Goal: Task Accomplishment & Management: Manage account settings

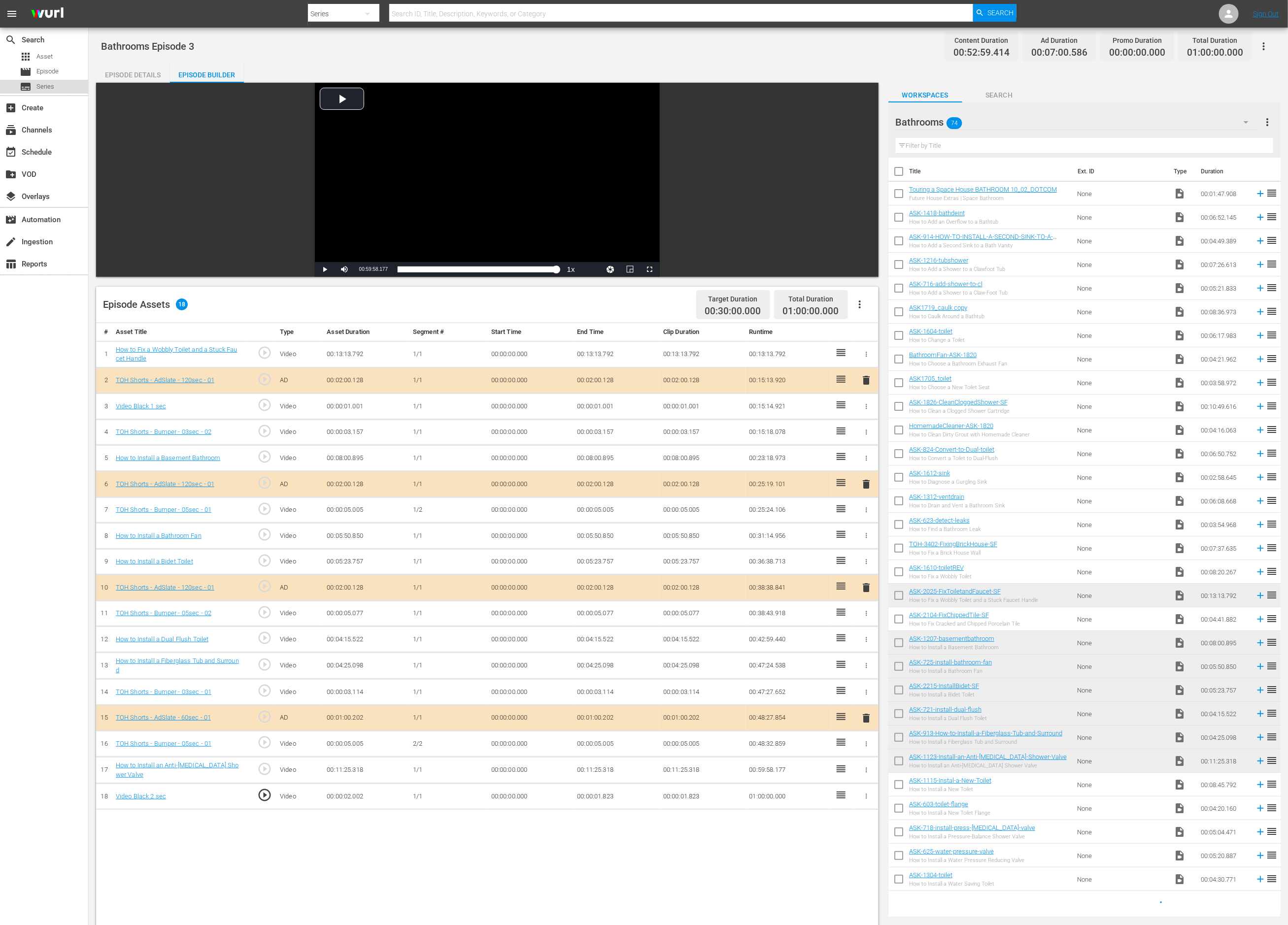
click at [46, 83] on span "Series" at bounding box center [45, 86] width 18 height 10
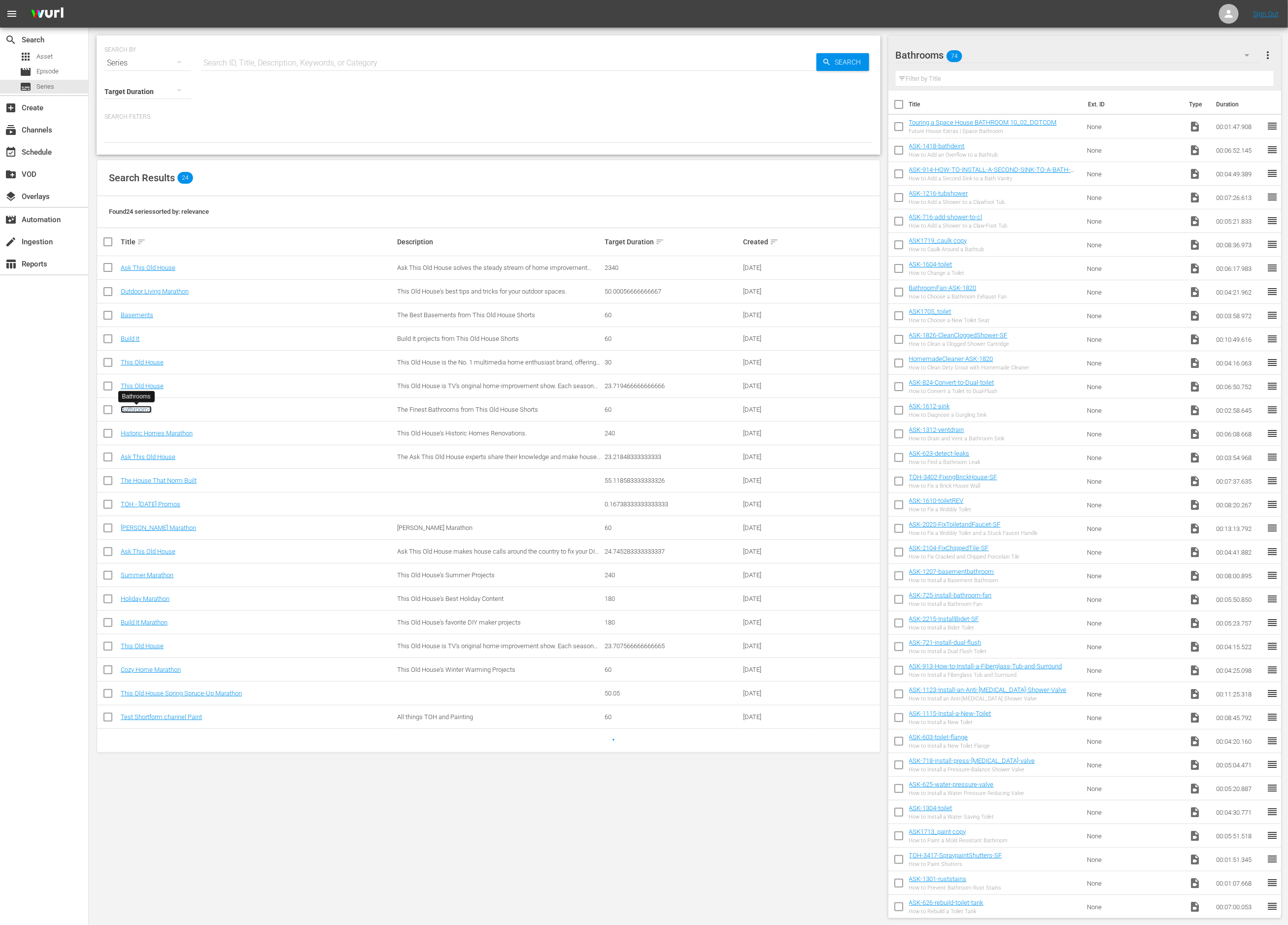
click at [134, 412] on link "Bathrooms" at bounding box center [136, 409] width 31 height 7
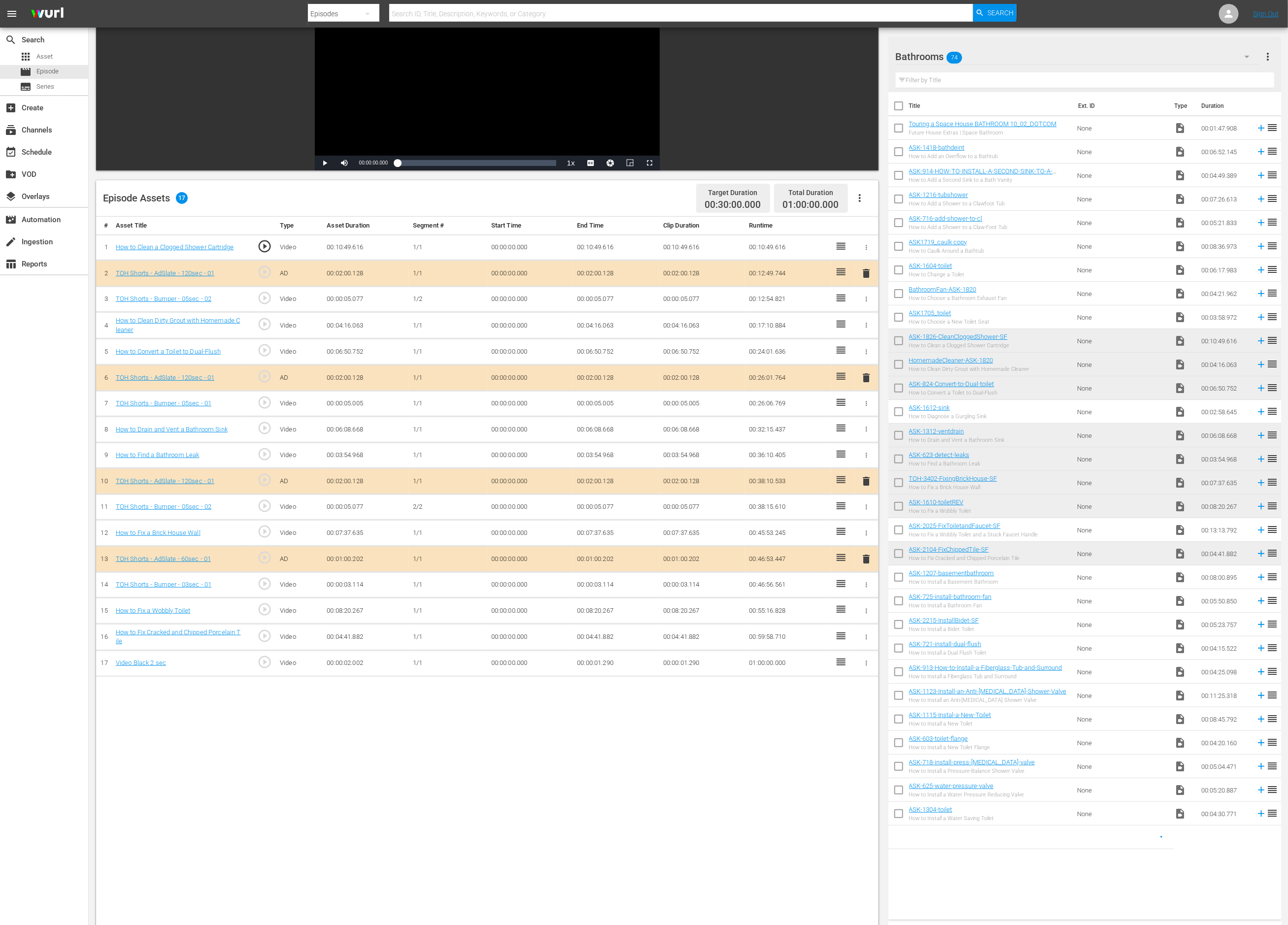
scroll to position [106, 0]
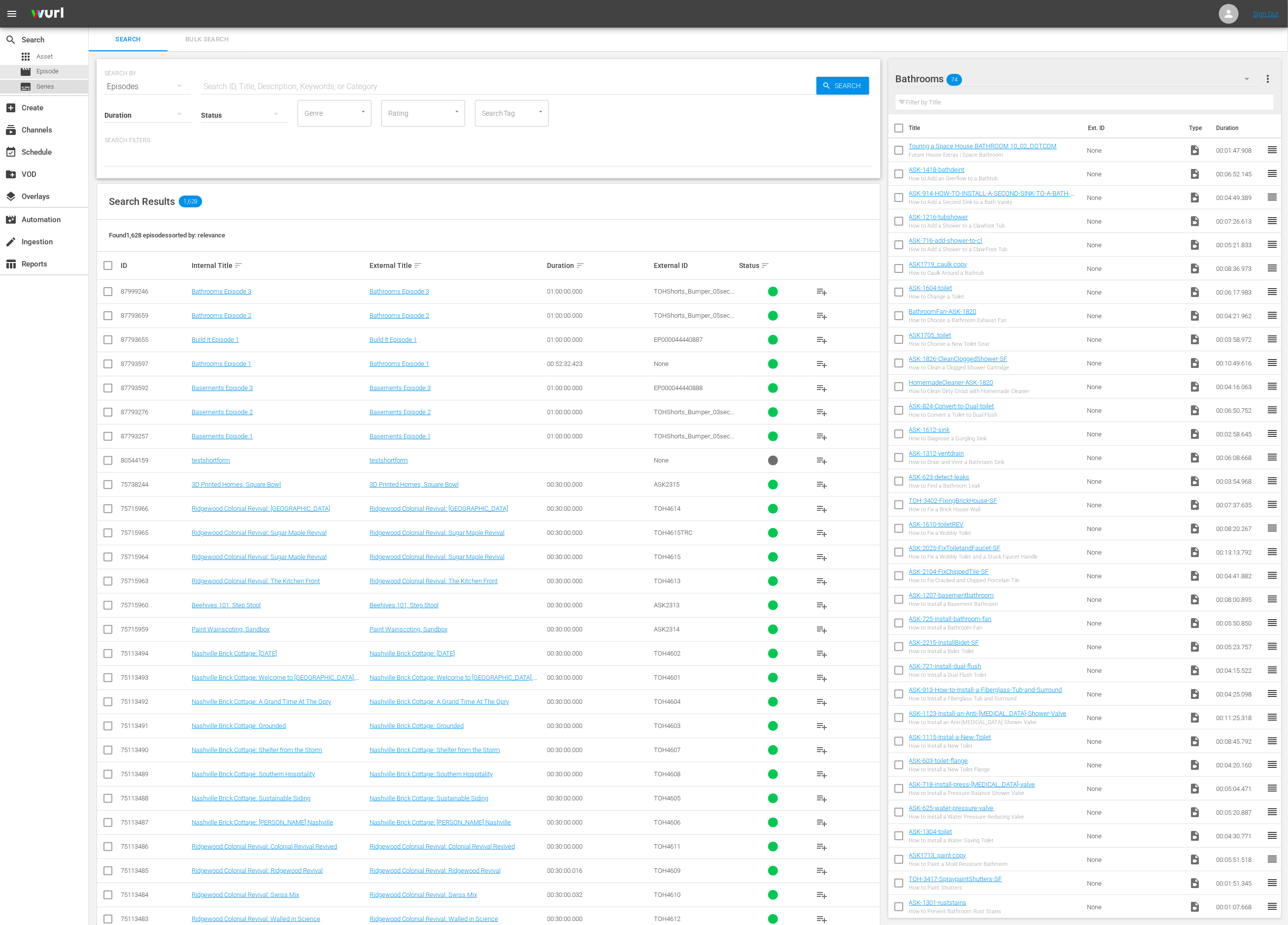
click at [71, 88] on div "subtitles Series" at bounding box center [44, 86] width 88 height 14
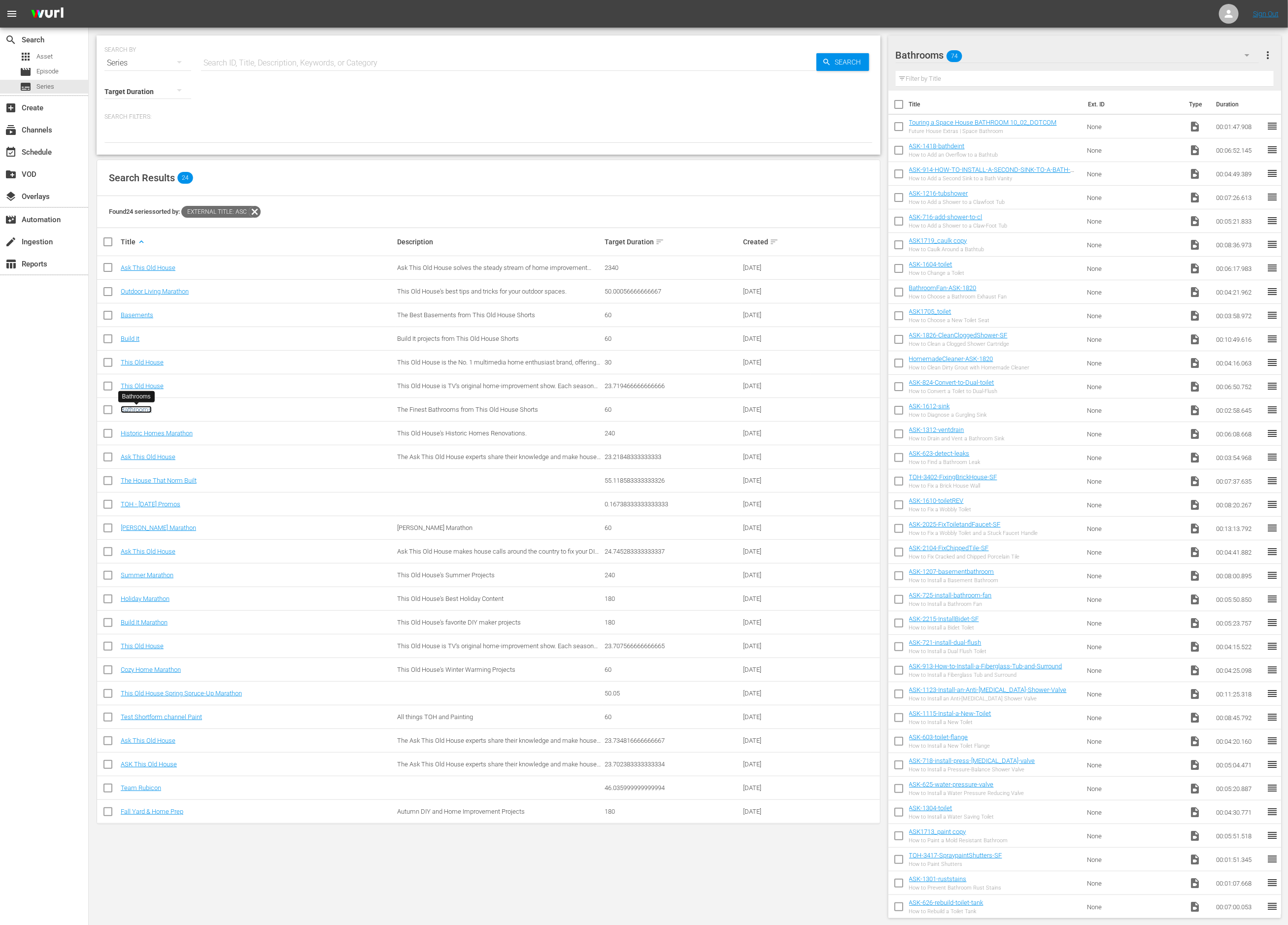
click at [138, 410] on link "Bathrooms" at bounding box center [136, 409] width 31 height 7
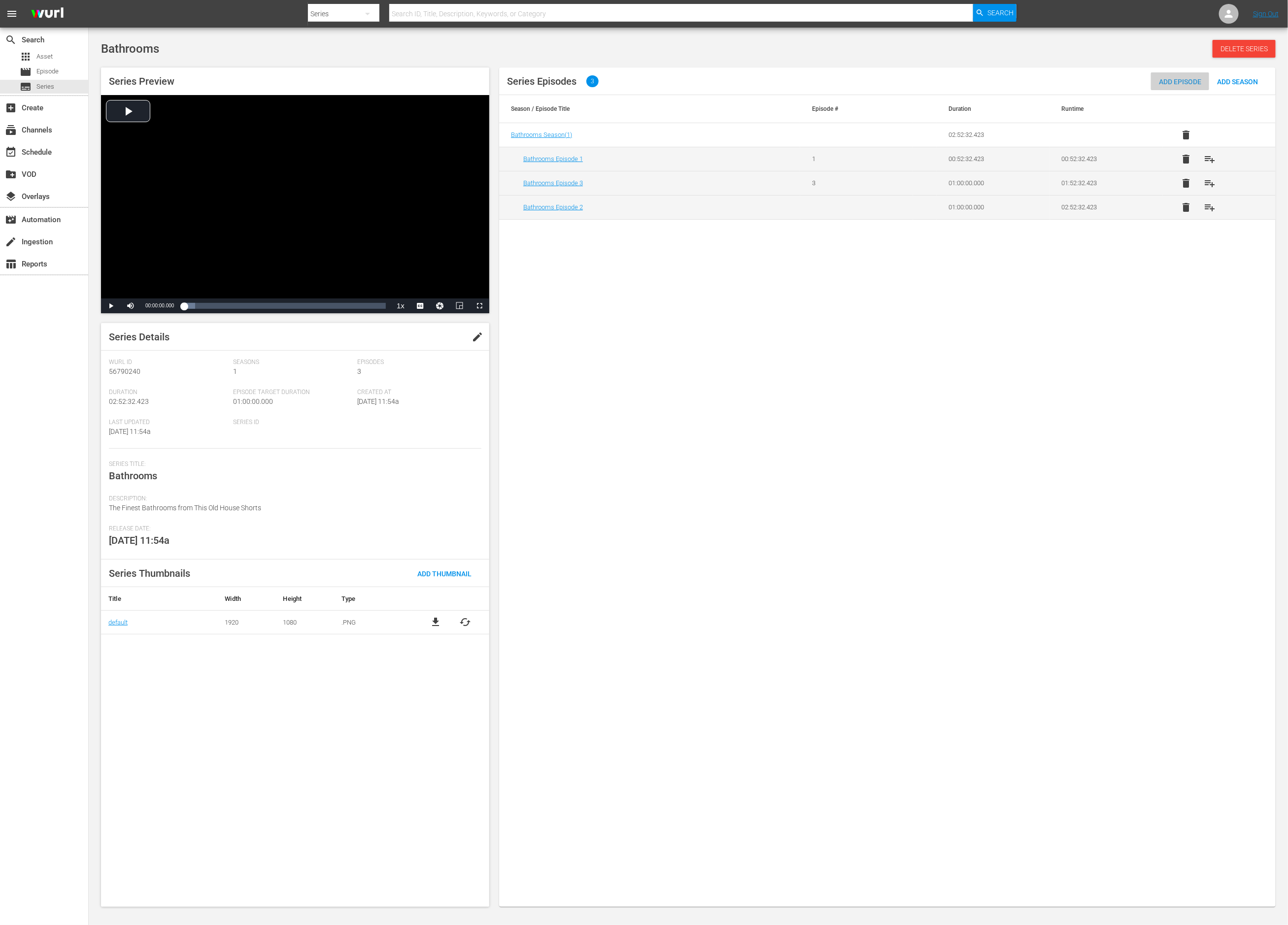
click at [1171, 78] on span "Add Episode" at bounding box center [1180, 81] width 58 height 8
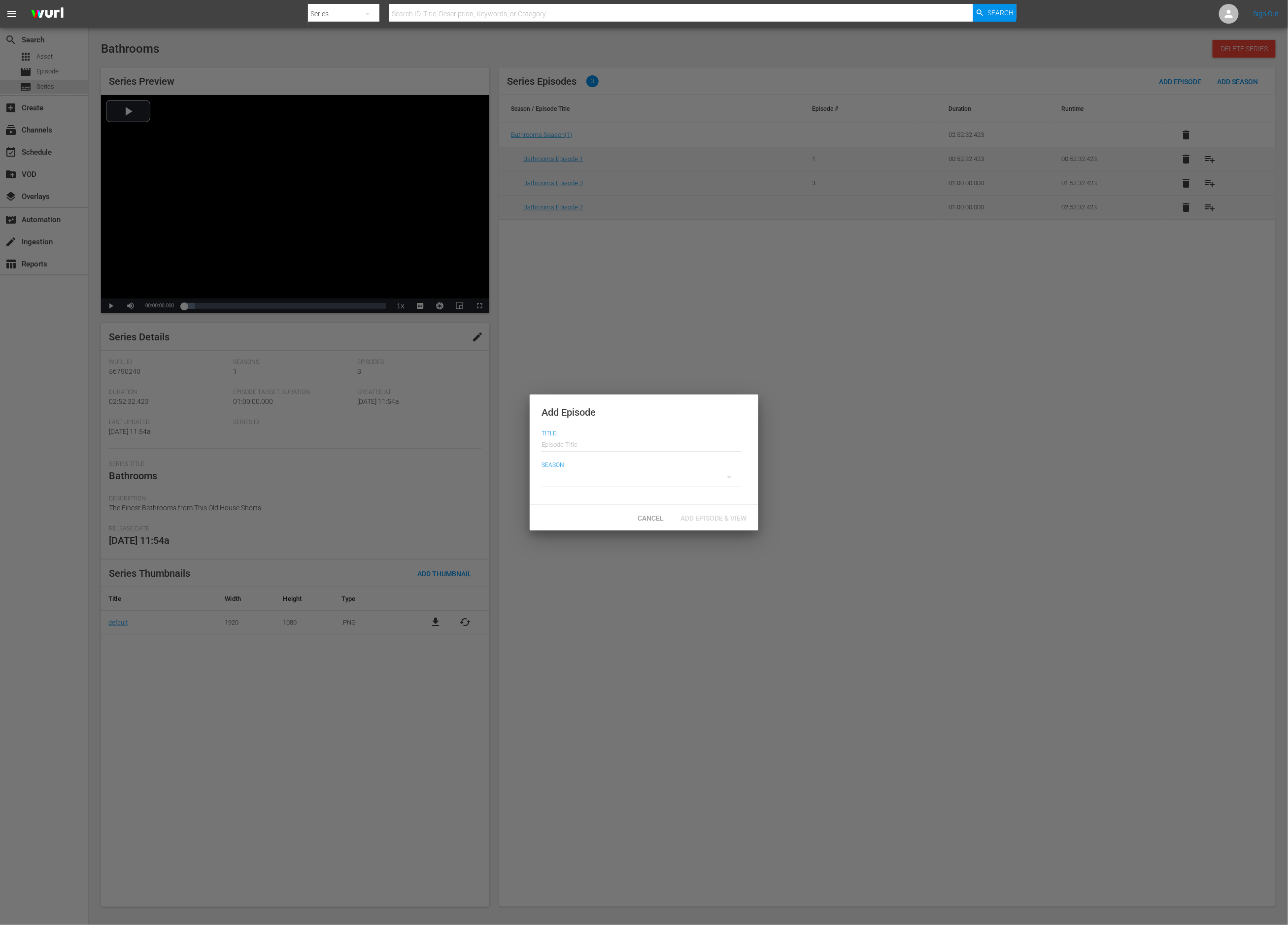
click at [594, 445] on input "text" at bounding box center [641, 443] width 200 height 24
drag, startPoint x: 599, startPoint y: 448, endPoint x: 621, endPoint y: 448, distance: 22.0
click at [622, 448] on input "Bathrooms Episode 1" at bounding box center [641, 443] width 200 height 24
type input "Bathrooms Episode 4"
click at [652, 482] on div at bounding box center [641, 477] width 200 height 27
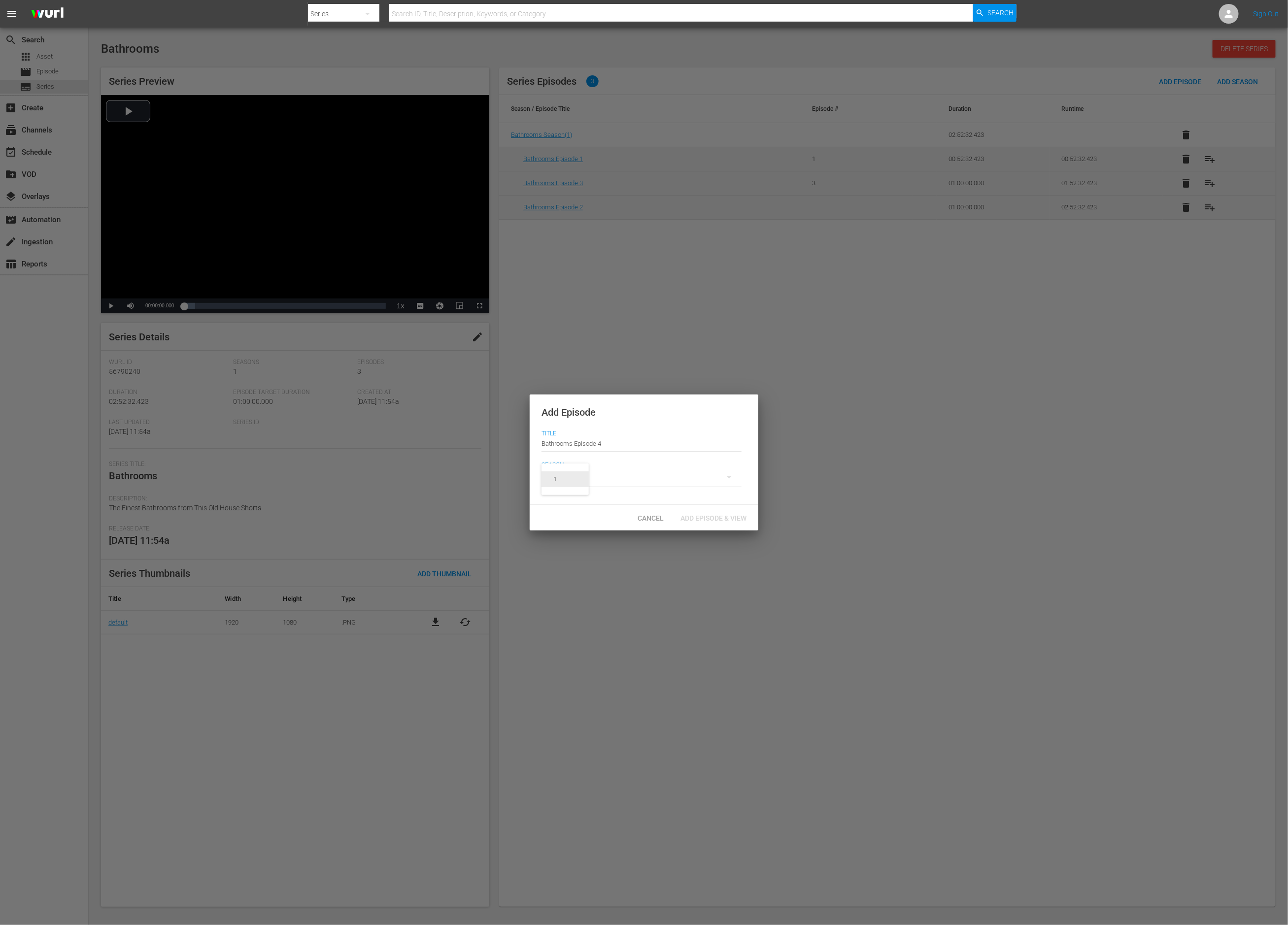
click at [577, 476] on span "1" at bounding box center [565, 479] width 47 height 16
click at [689, 516] on span "Add Episode & View" at bounding box center [714, 518] width 82 height 8
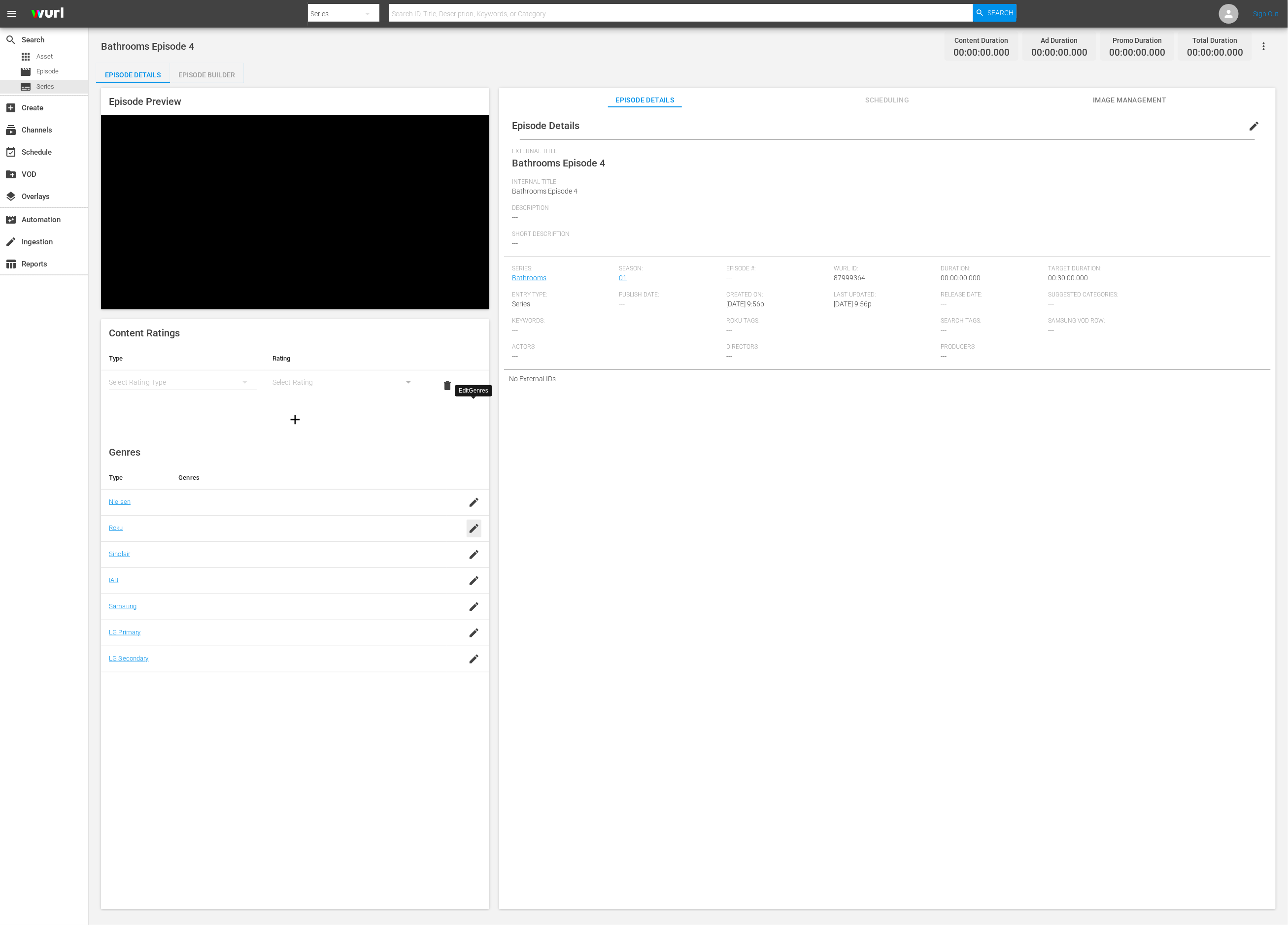
click at [473, 522] on icon "button" at bounding box center [474, 528] width 12 height 12
click at [367, 440] on div "Reality (reality)" at bounding box center [322, 442] width 217 height 24
type input "real"
click at [473, 533] on div "SAVE" at bounding box center [469, 542] width 23 height 18
click at [222, 369] on div "simple table" at bounding box center [183, 382] width 148 height 27
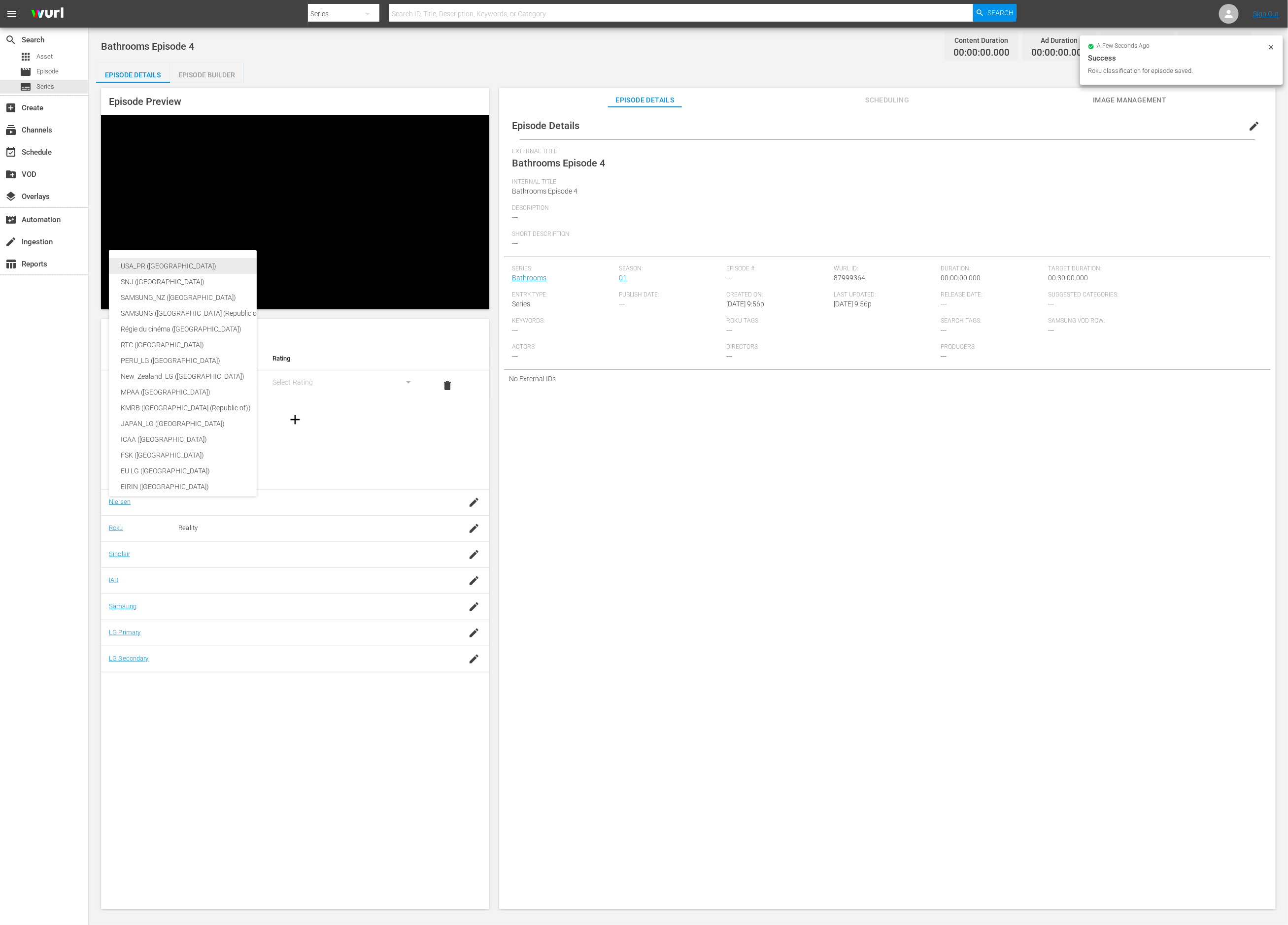
click at [221, 268] on div "USA_PR ([GEOGRAPHIC_DATA])" at bounding box center [234, 266] width 226 height 16
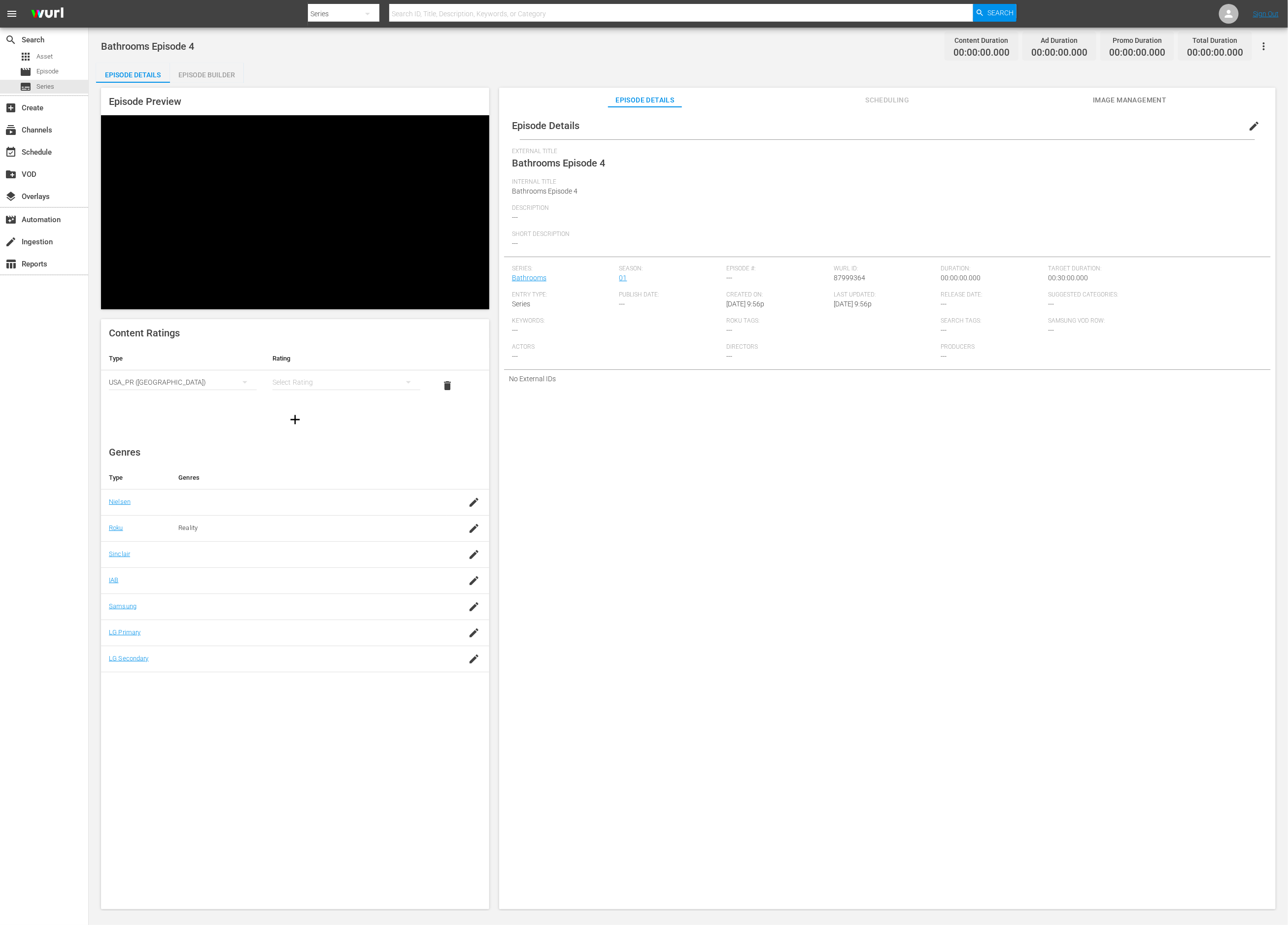
click at [324, 369] on div "simple table" at bounding box center [346, 382] width 148 height 27
click at [320, 294] on div "TVG" at bounding box center [346, 297] width 124 height 16
click at [295, 415] on icon "button" at bounding box center [295, 419] width 9 height 9
click at [186, 399] on div "simple table" at bounding box center [183, 412] width 148 height 27
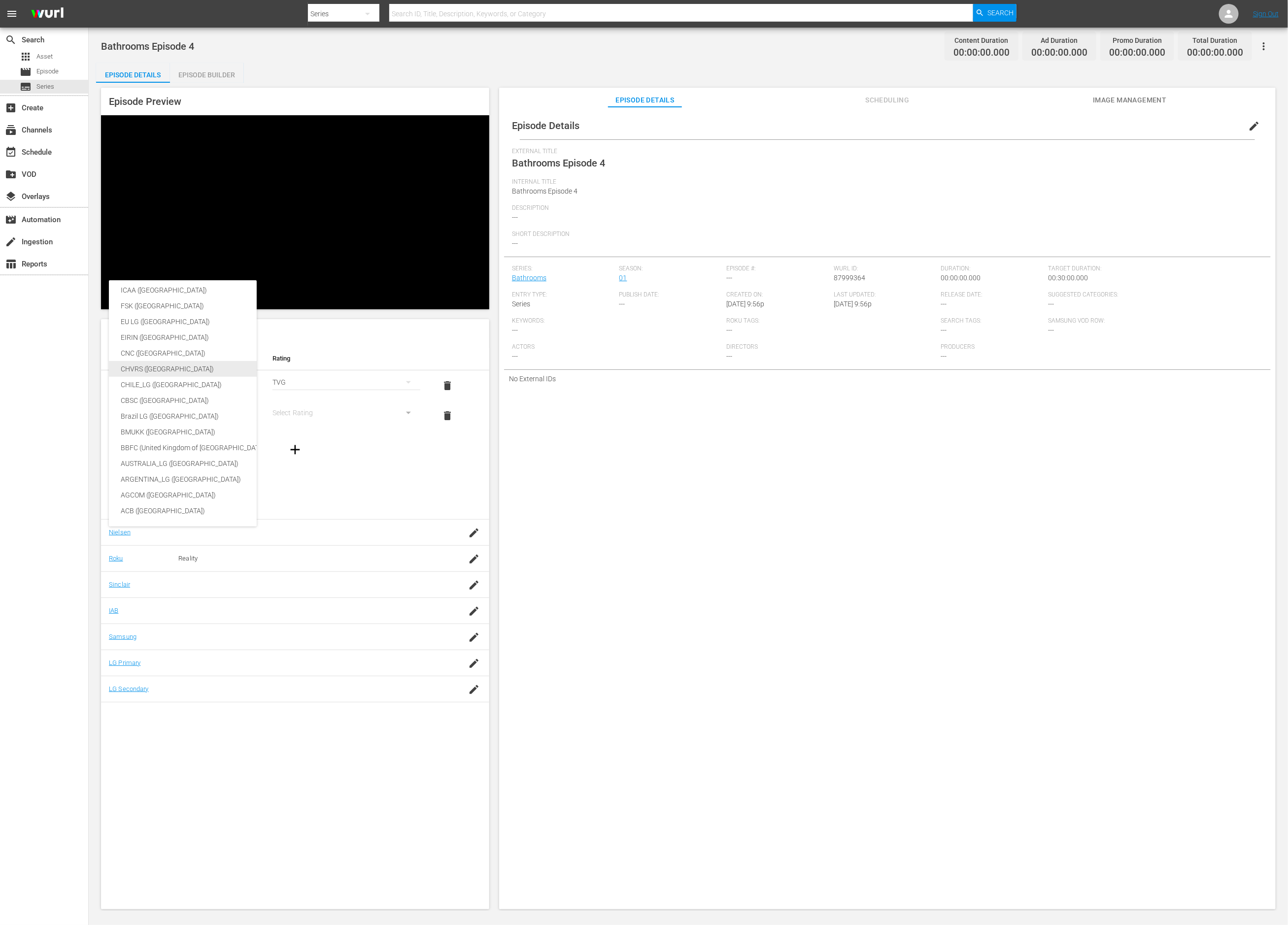
scroll to position [164, 0]
click at [172, 450] on div "BBFC (United Kingdom of Great Britain and Northern Ireland)" at bounding box center [234, 448] width 226 height 16
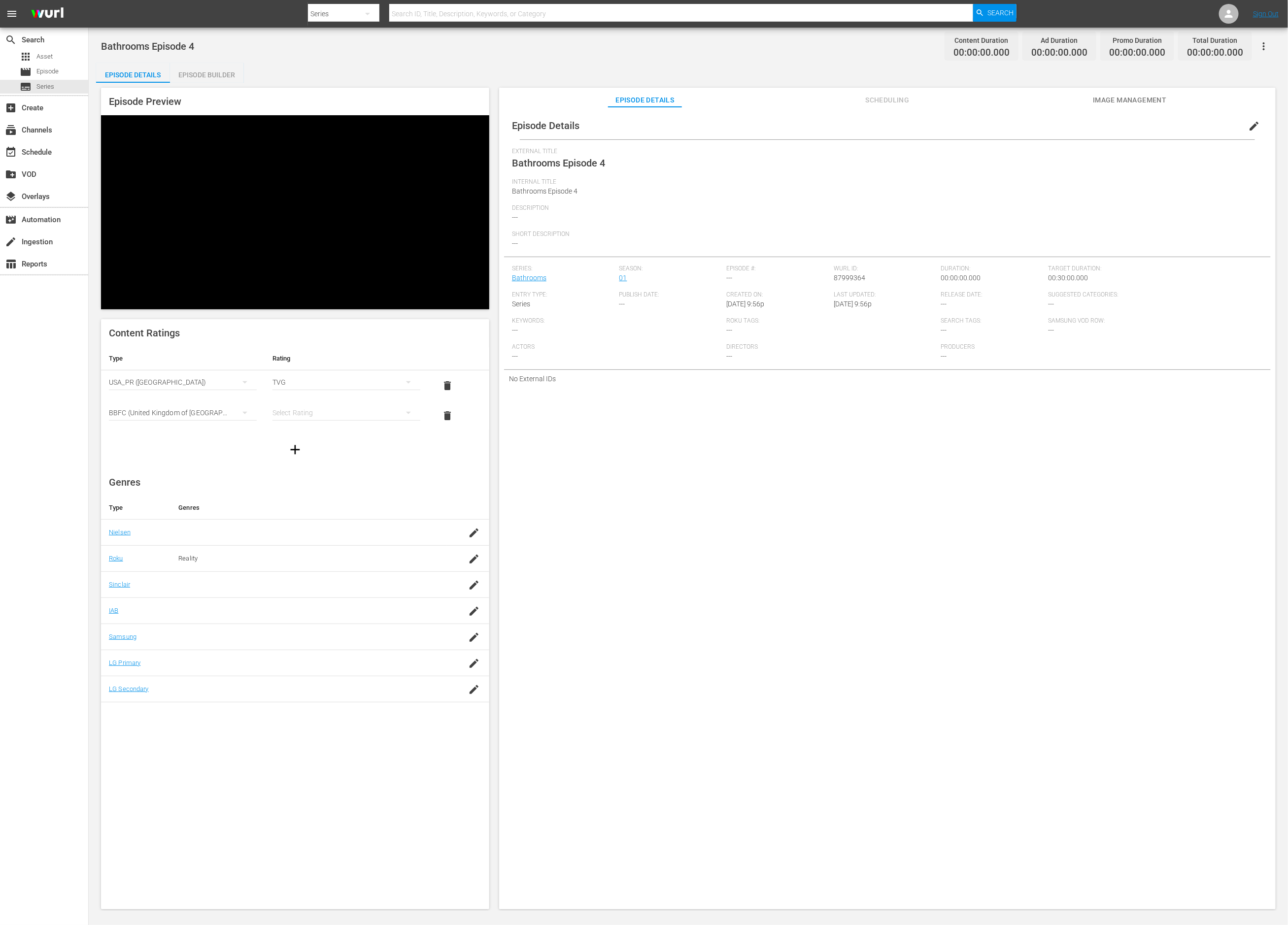
click at [405, 407] on icon "simple table" at bounding box center [408, 412] width 12 height 12
click at [399, 304] on div "PG" at bounding box center [346, 312] width 124 height 16
click at [400, 401] on button "simple table" at bounding box center [408, 412] width 24 height 24
click at [395, 302] on div "U" at bounding box center [346, 296] width 124 height 16
click at [1101, 102] on span "Image Management" at bounding box center [1130, 100] width 74 height 12
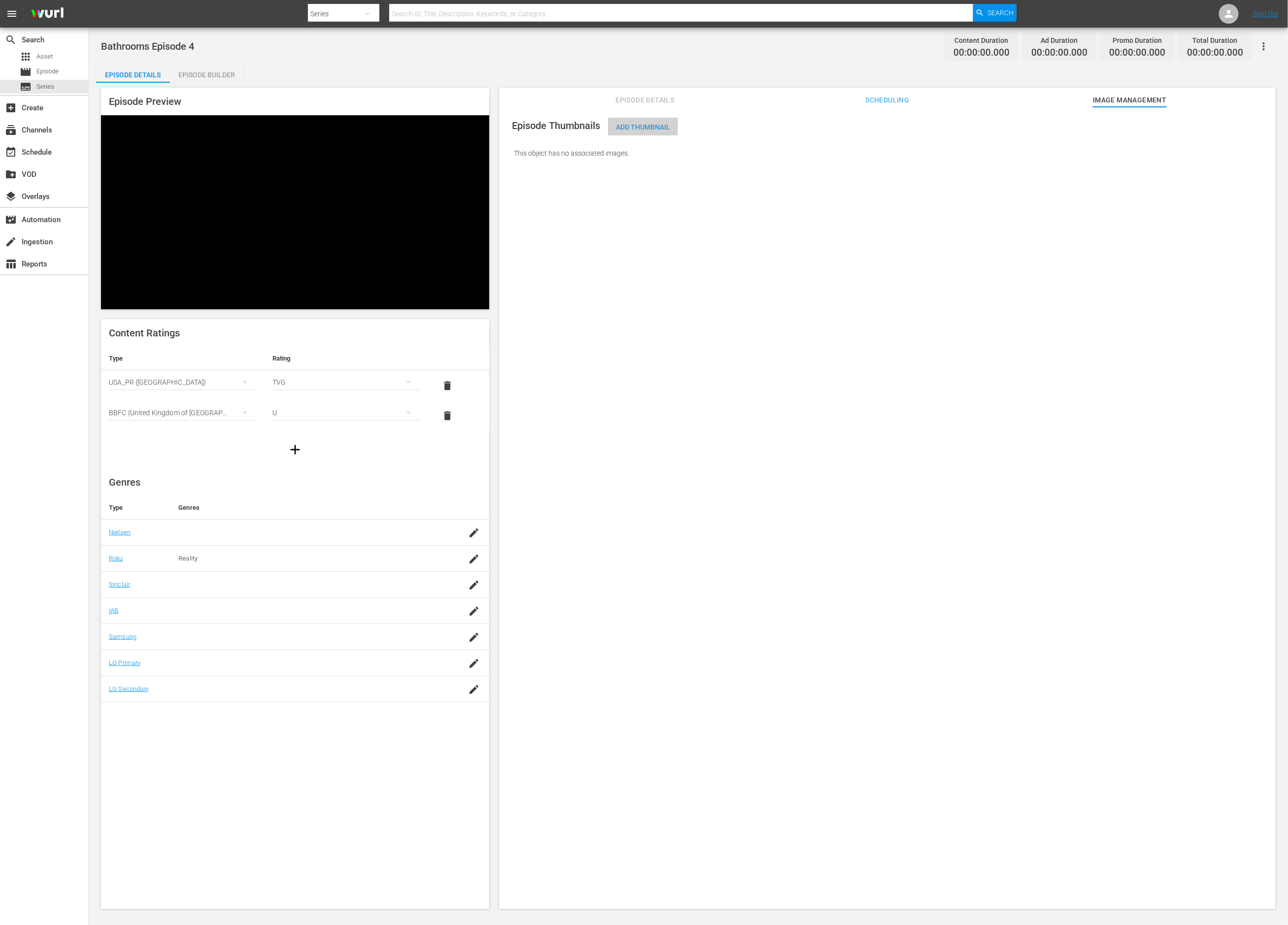
click at [656, 125] on span "Add Thumbnail" at bounding box center [643, 127] width 70 height 8
click at [622, 126] on span "Add Thumbnail" at bounding box center [643, 127] width 70 height 8
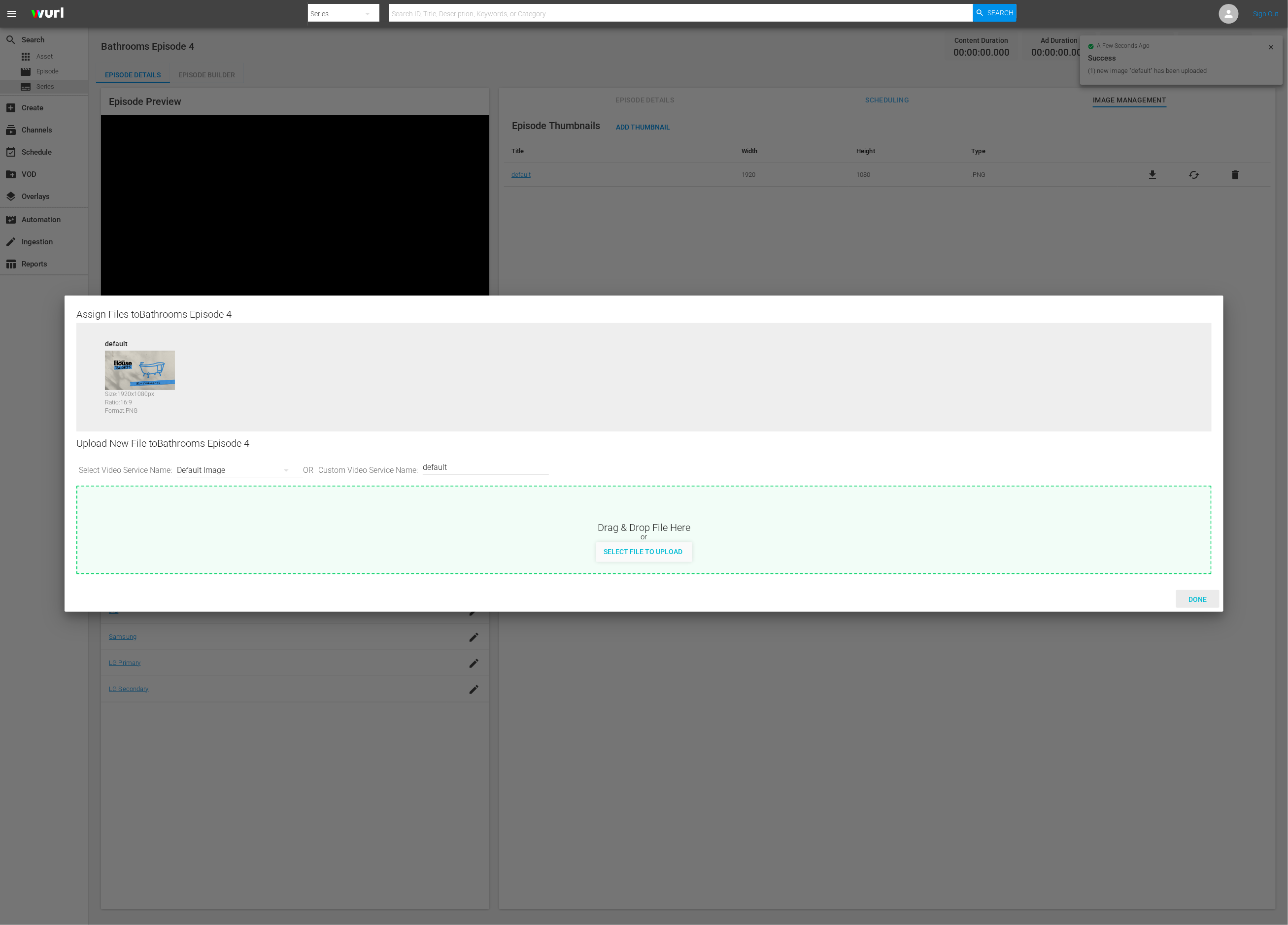
click at [1195, 600] on span "Done" at bounding box center [1199, 599] width 34 height 8
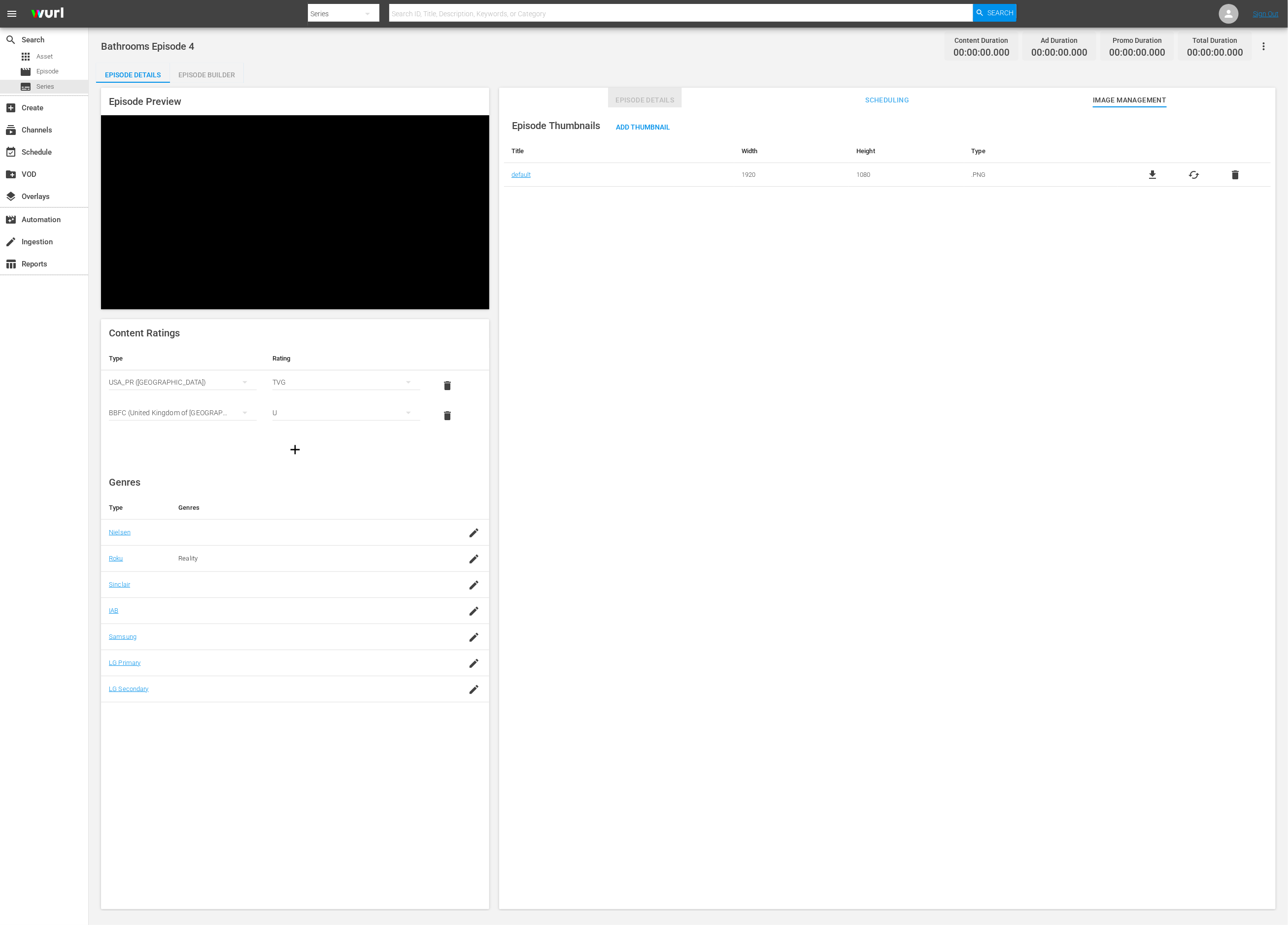
click at [654, 100] on span "Episode Details" at bounding box center [646, 100] width 74 height 12
click at [1254, 128] on span "edit" at bounding box center [1254, 126] width 12 height 12
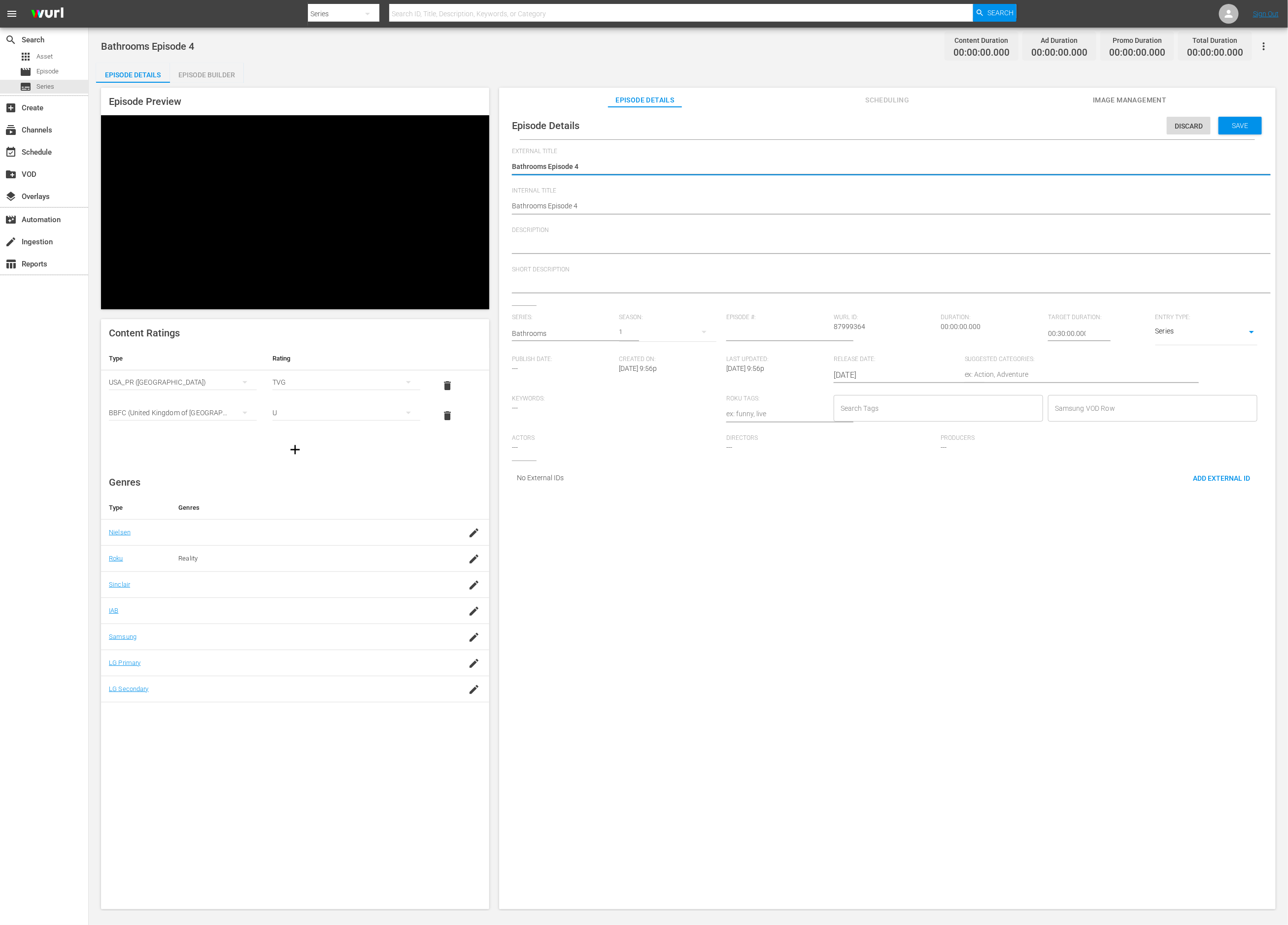
click at [703, 331] on icon "button" at bounding box center [704, 332] width 5 height 2
click at [692, 313] on div "1" at bounding box center [644, 462] width 1288 height 925
click at [820, 331] on input "1" at bounding box center [778, 333] width 102 height 24
click at [820, 331] on input "2" at bounding box center [778, 333] width 102 height 24
click at [820, 331] on input "3" at bounding box center [778, 333] width 102 height 24
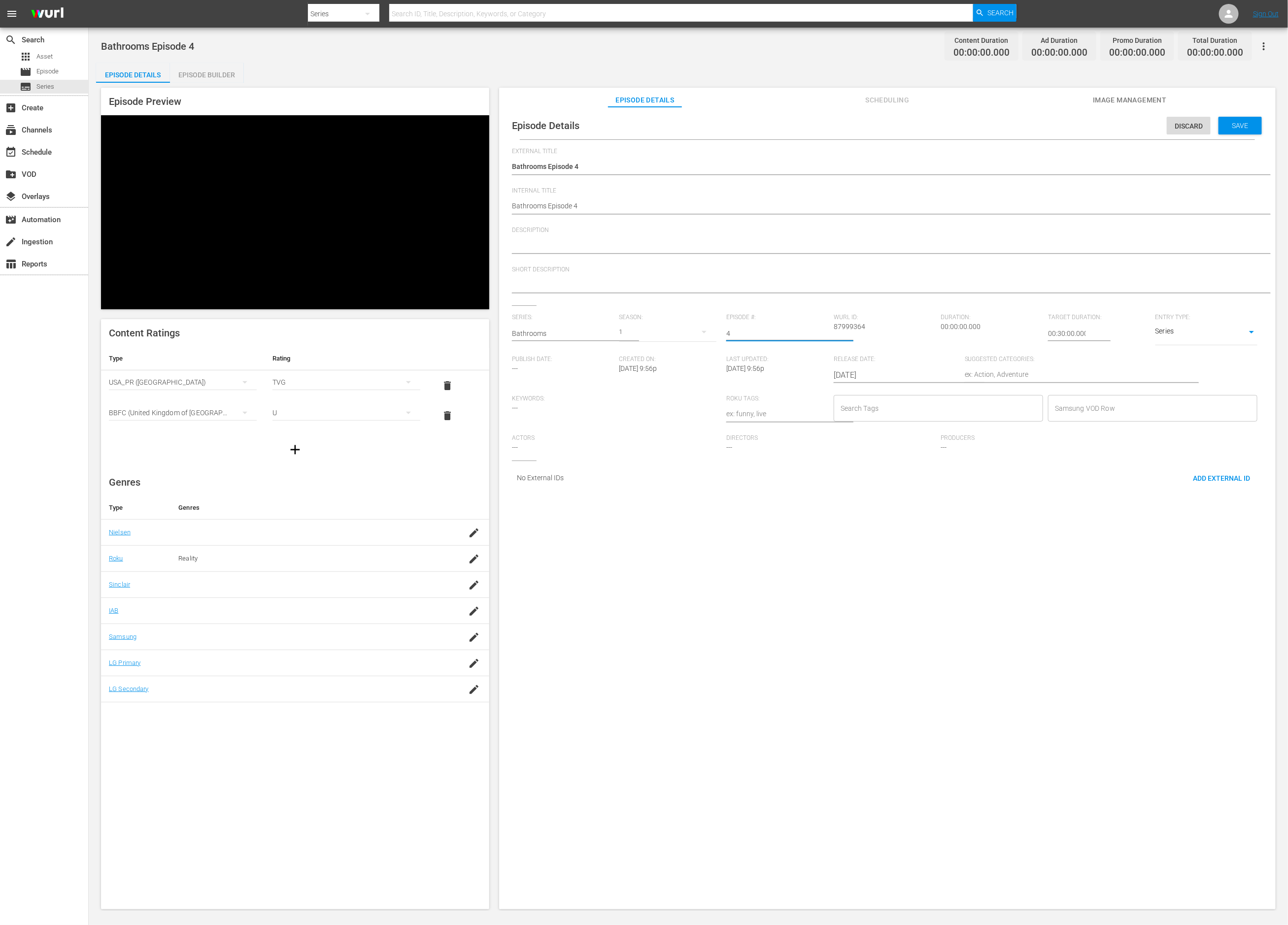
type input "4"
click at [820, 331] on input "4" at bounding box center [778, 333] width 102 height 24
click at [666, 243] on textarea at bounding box center [885, 246] width 746 height 12
type textarea "B"
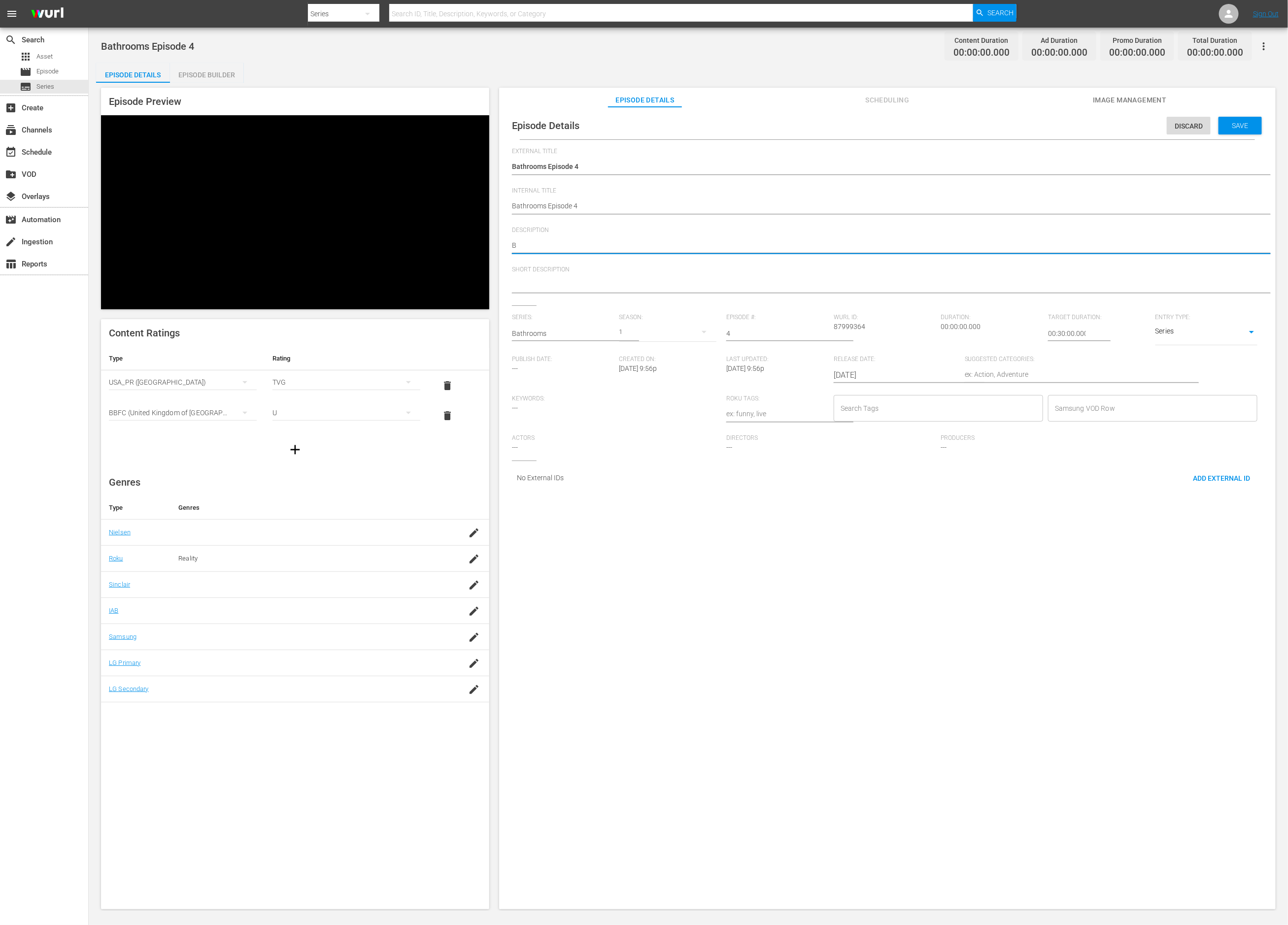
type textarea "Be"
type textarea "Bes"
type textarea "Best"
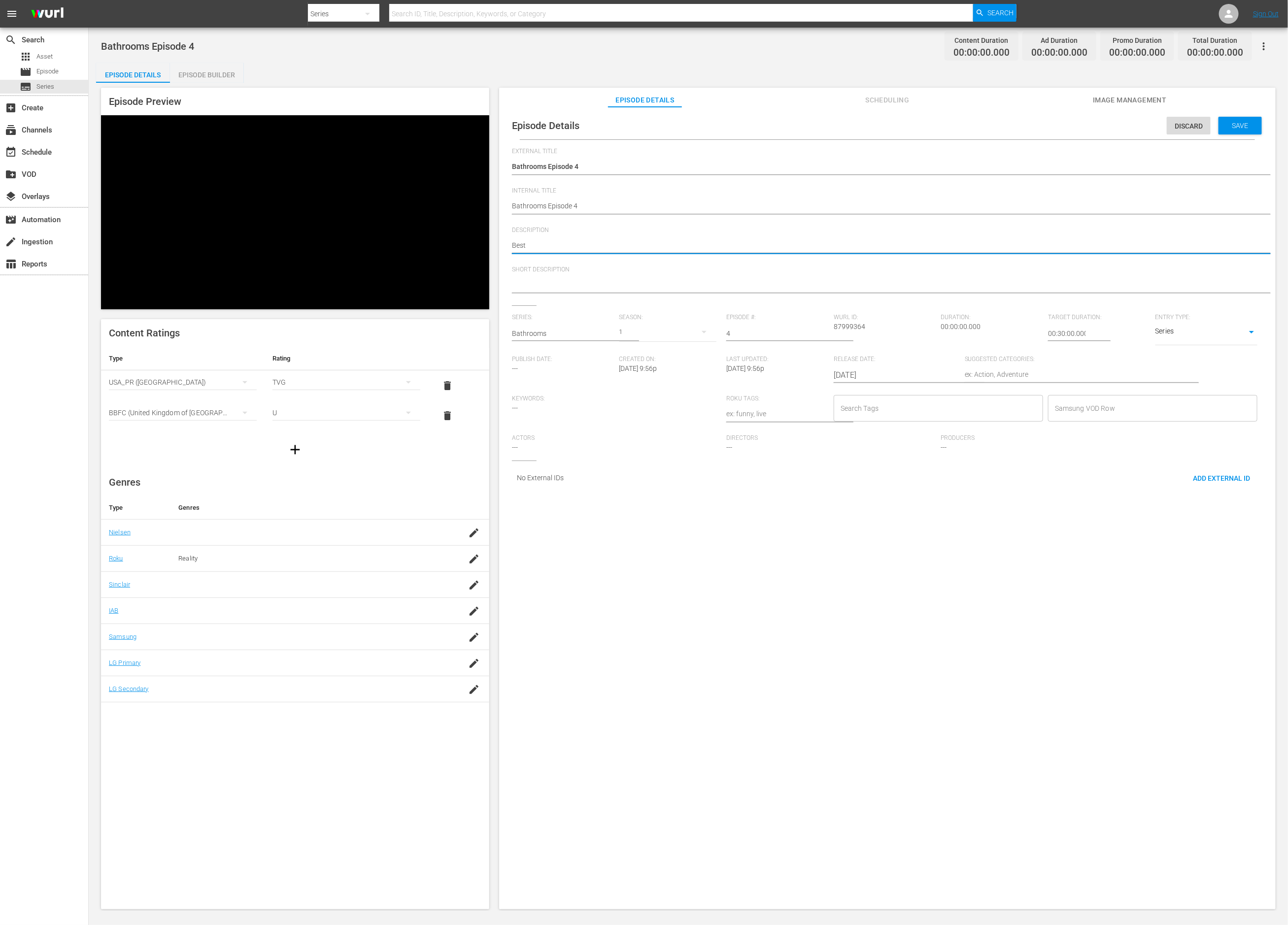
type textarea "Best"
type textarea "Best o"
type textarea "Best of"
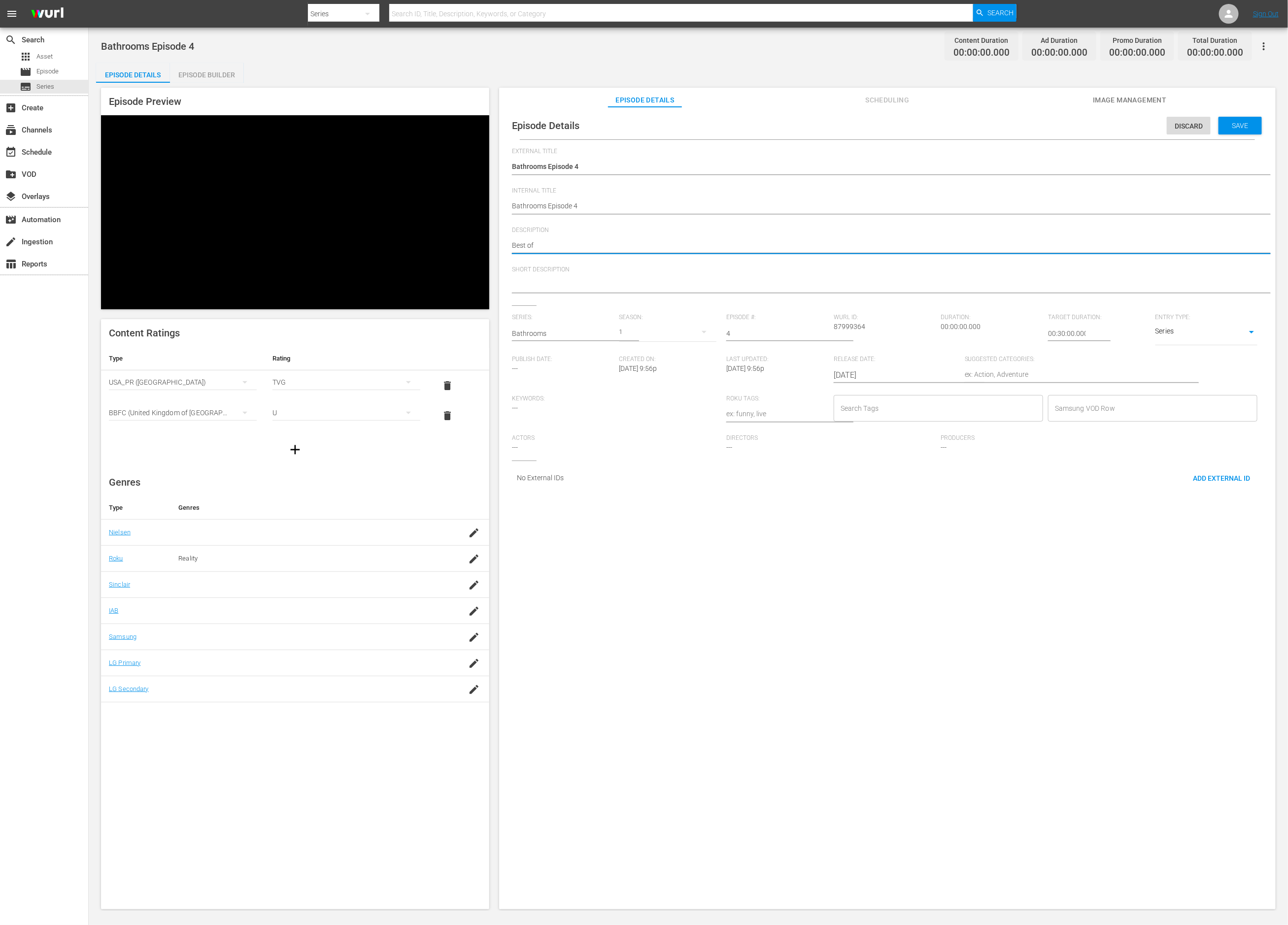
type textarea "Best of S"
type textarea "Best of Sh"
type textarea "Best of Sho"
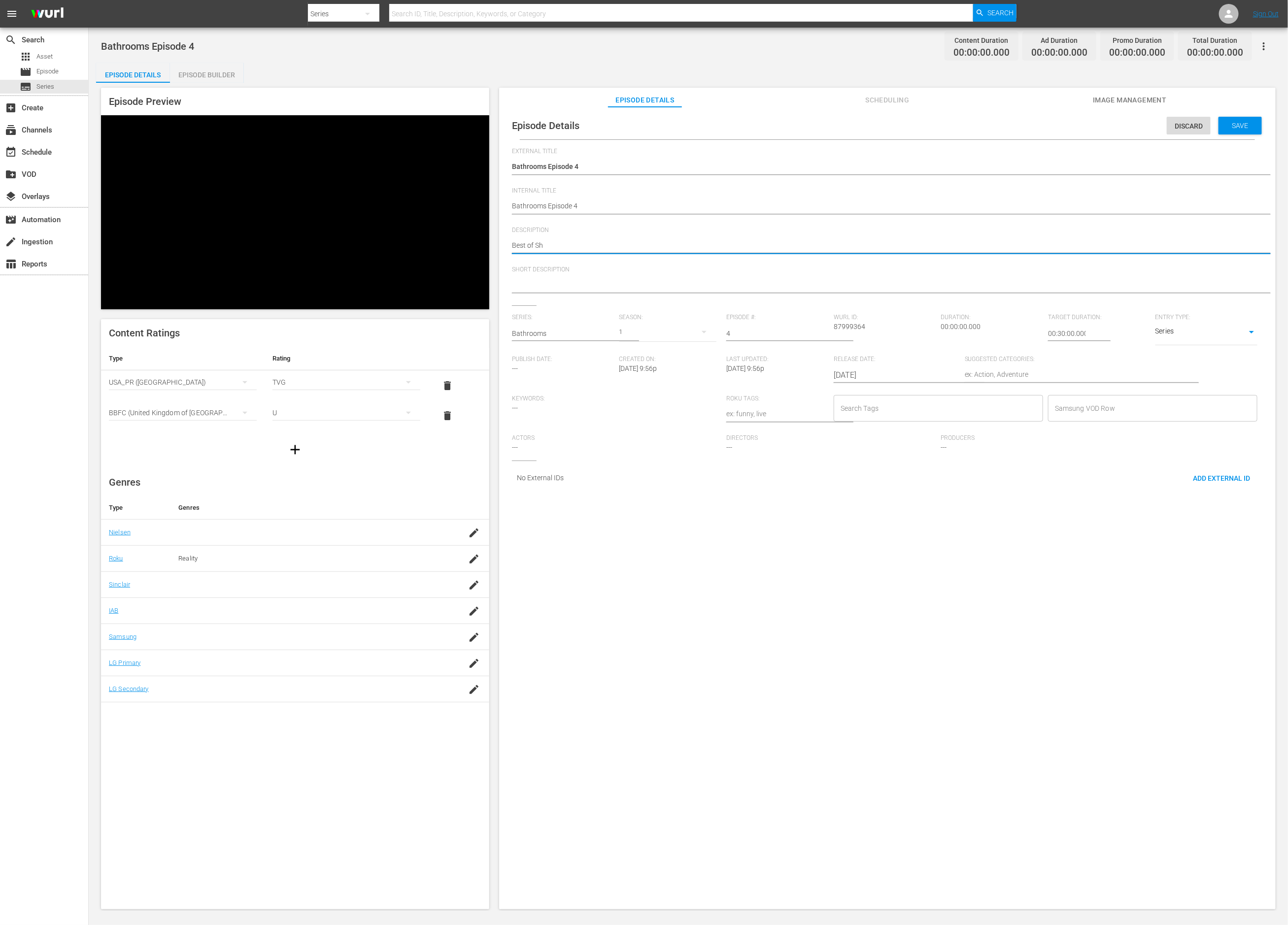
type textarea "Best of Sho"
type textarea "Best of Shor"
type textarea "Best of Short"
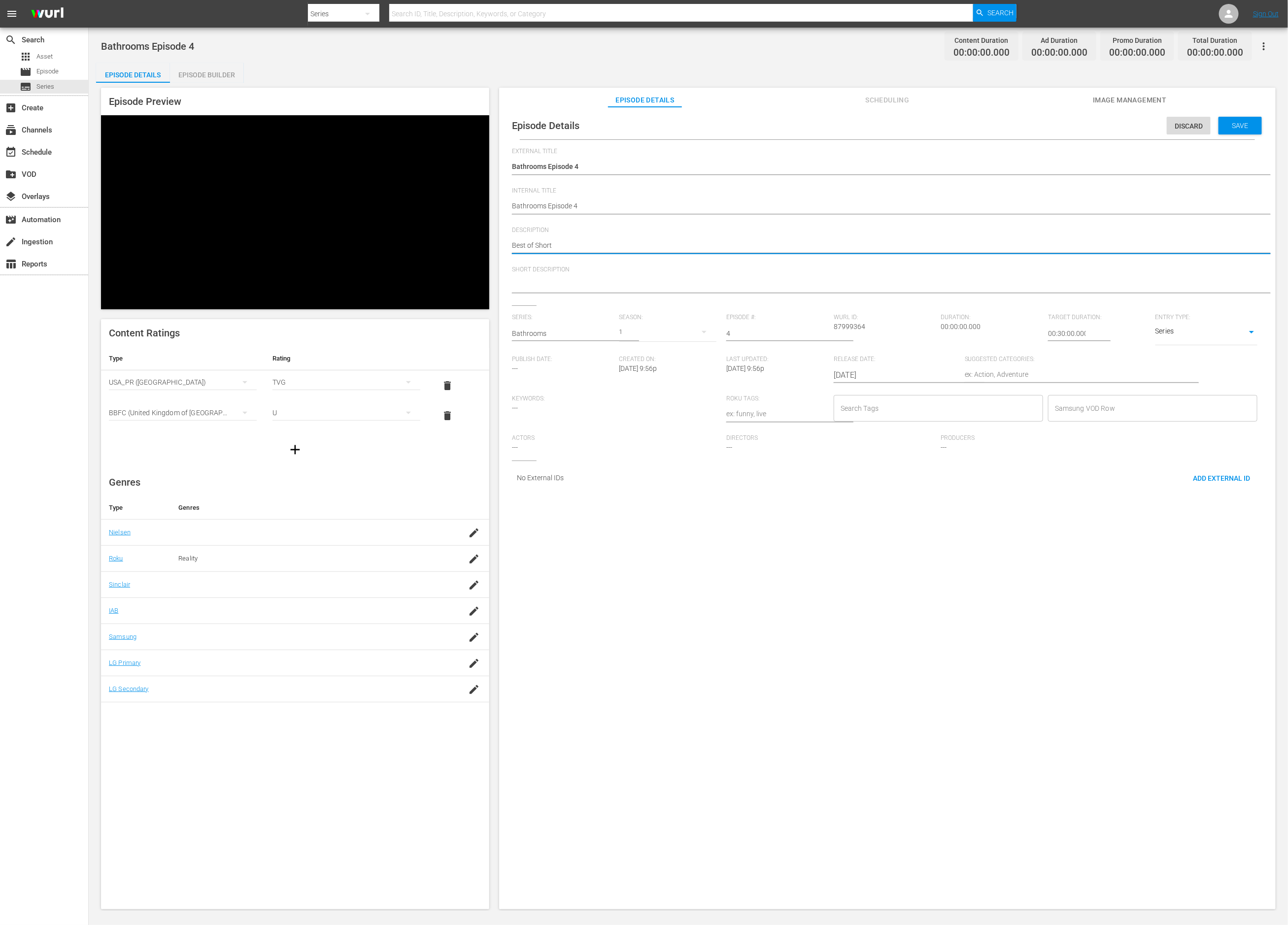
type textarea "Best of Short'"
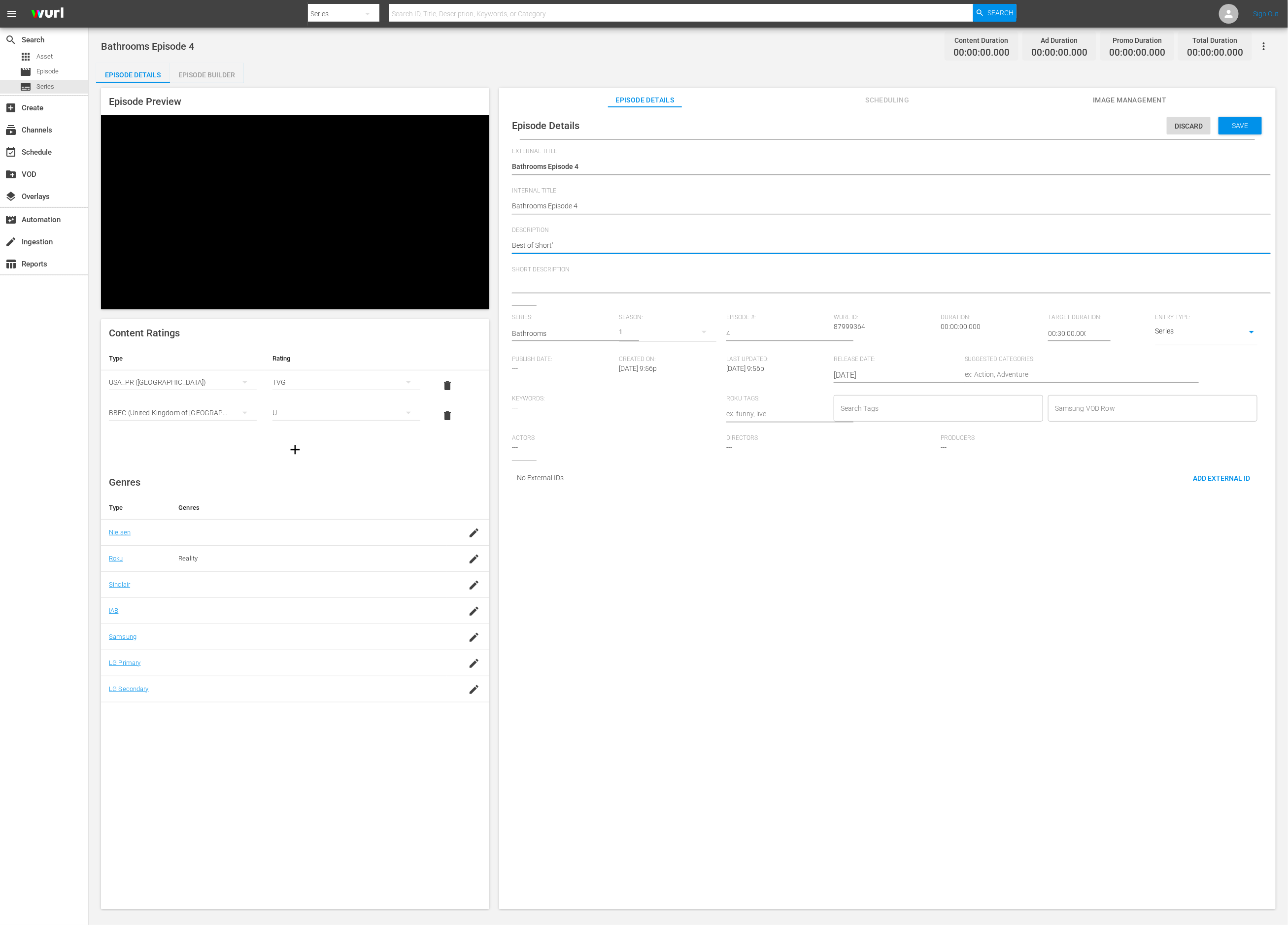
type textarea "Best of Short'"
type textarea "Best of Short"
type textarea "Best of Shorts"
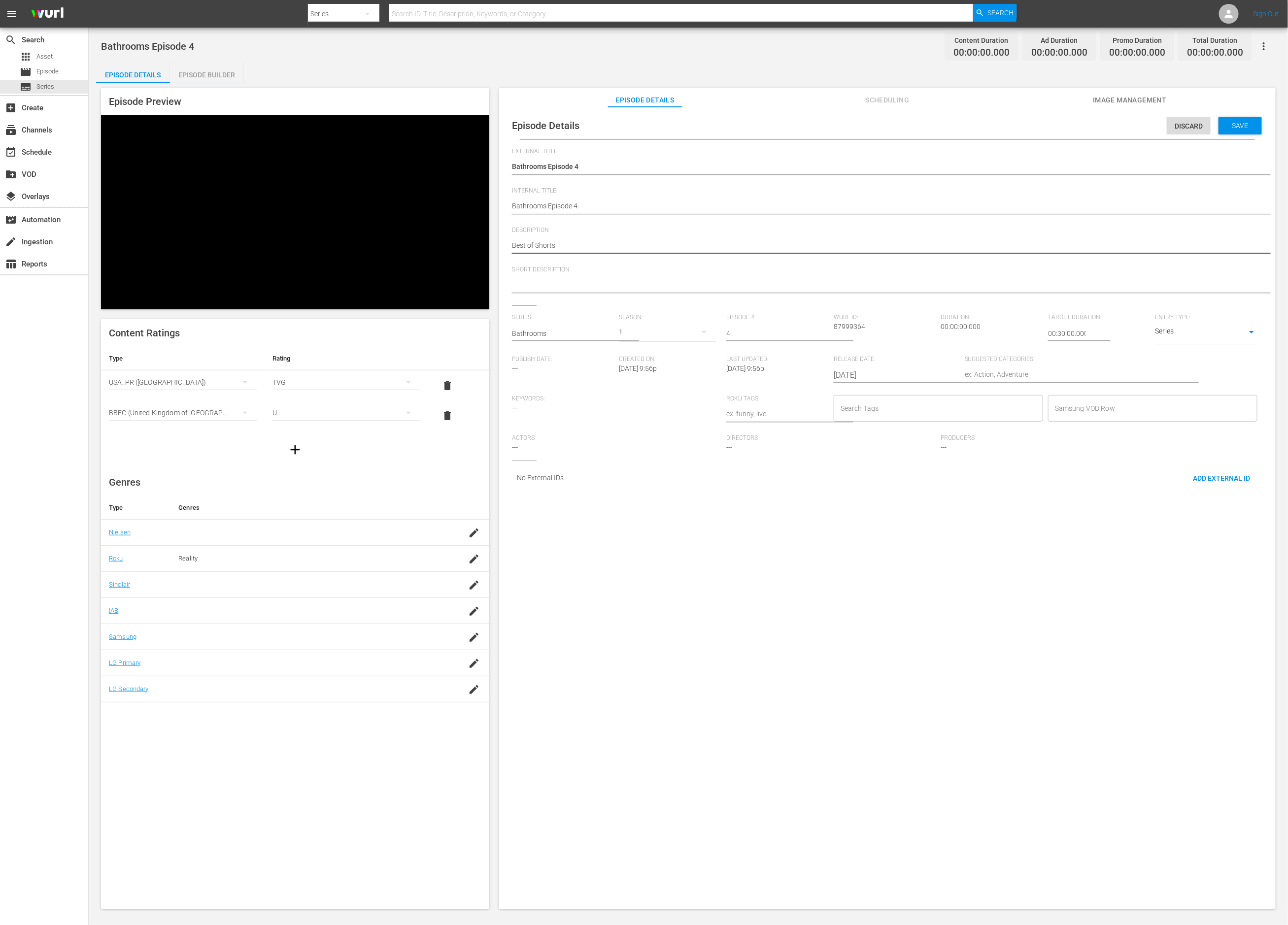
type textarea "Best of Shorts'"
type textarea "Best of Shorts' b"
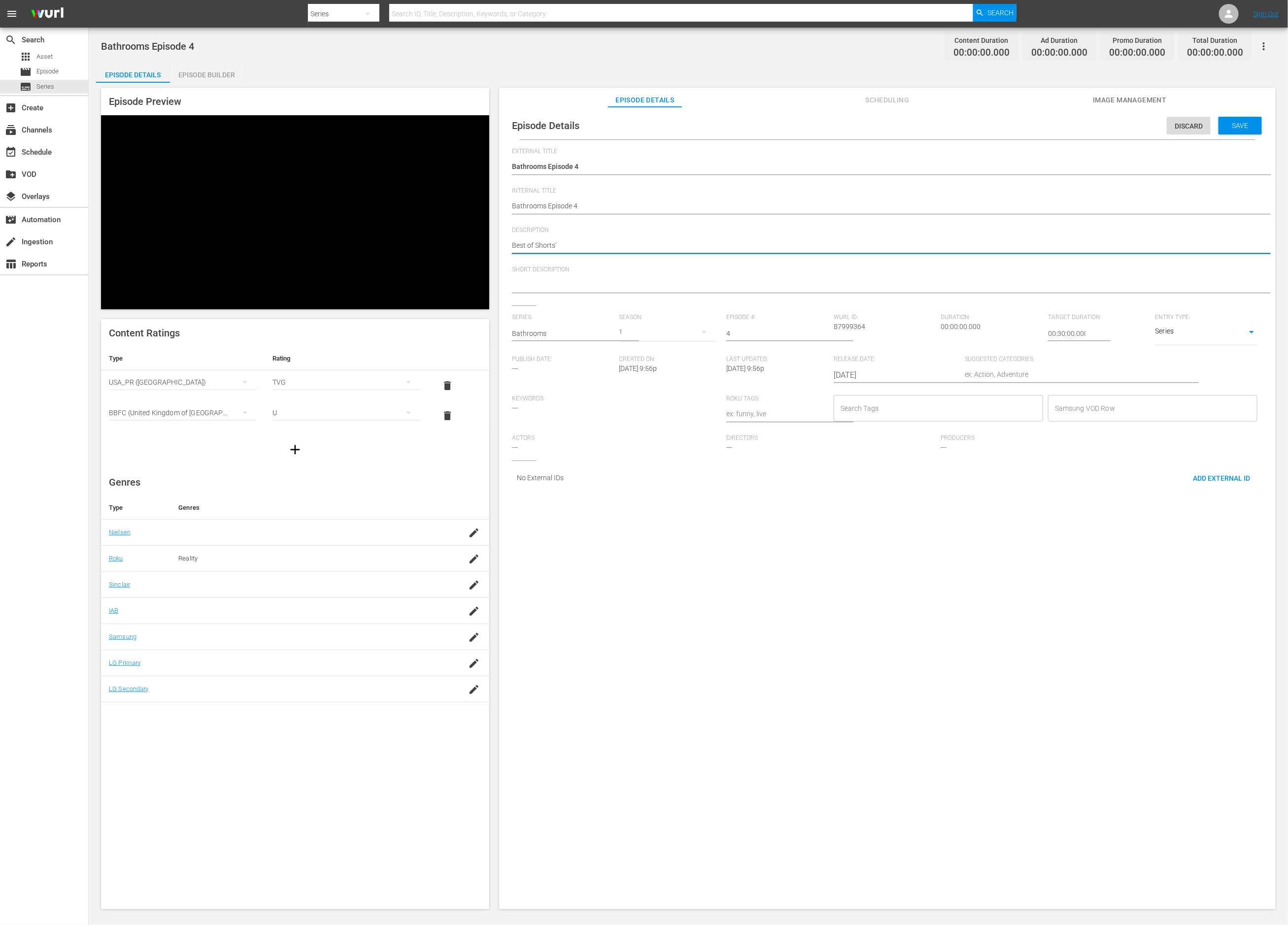
type textarea "Best of Shorts' b"
type textarea "Best of Shorts' ba"
type textarea "Best of Shorts' bat"
type textarea "Best of Shorts' bath"
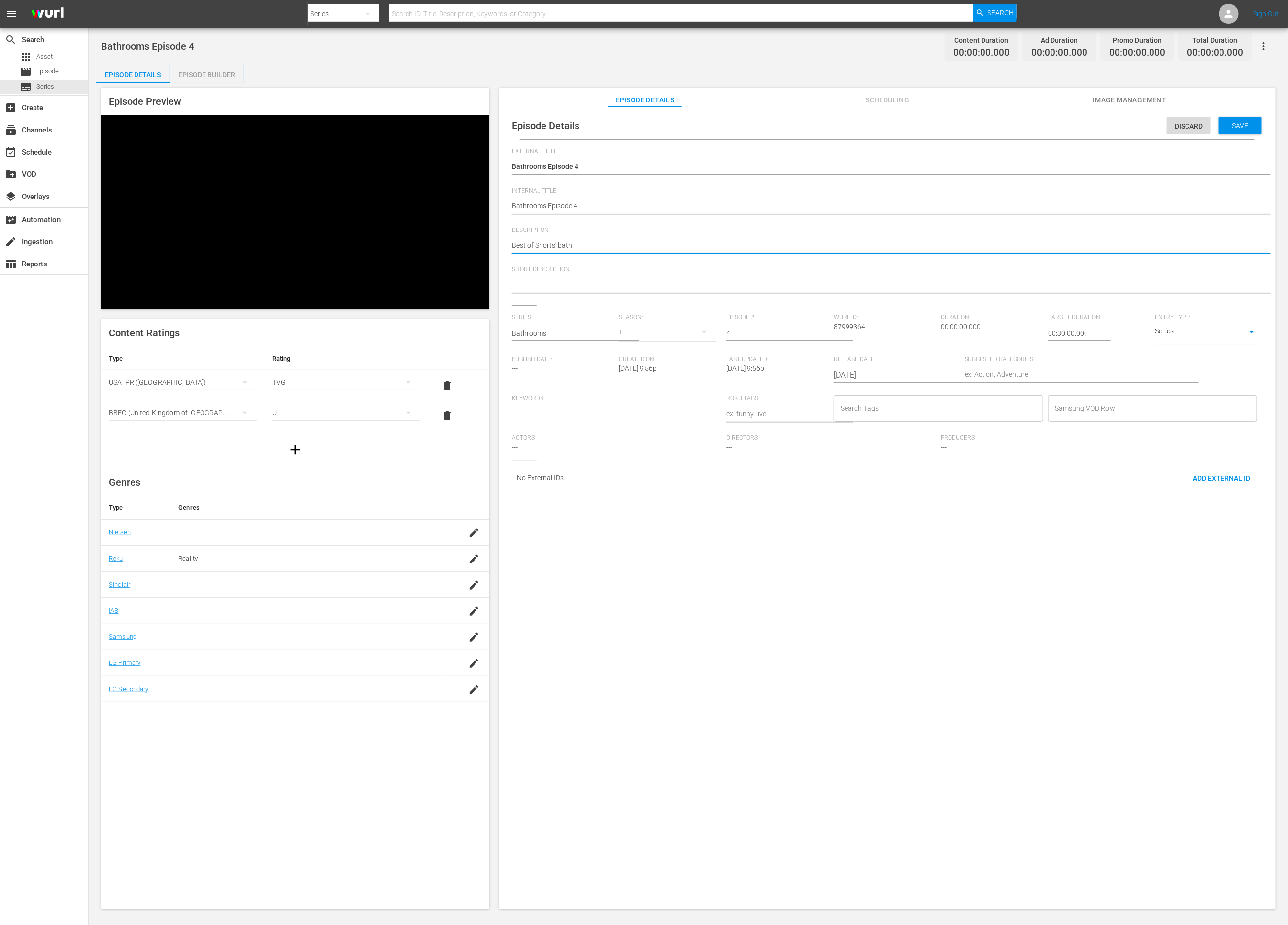
type textarea "Best of Shorts' bathr"
type textarea "Best of Shorts' bathro"
type textarea "Best of Shorts' bathroo"
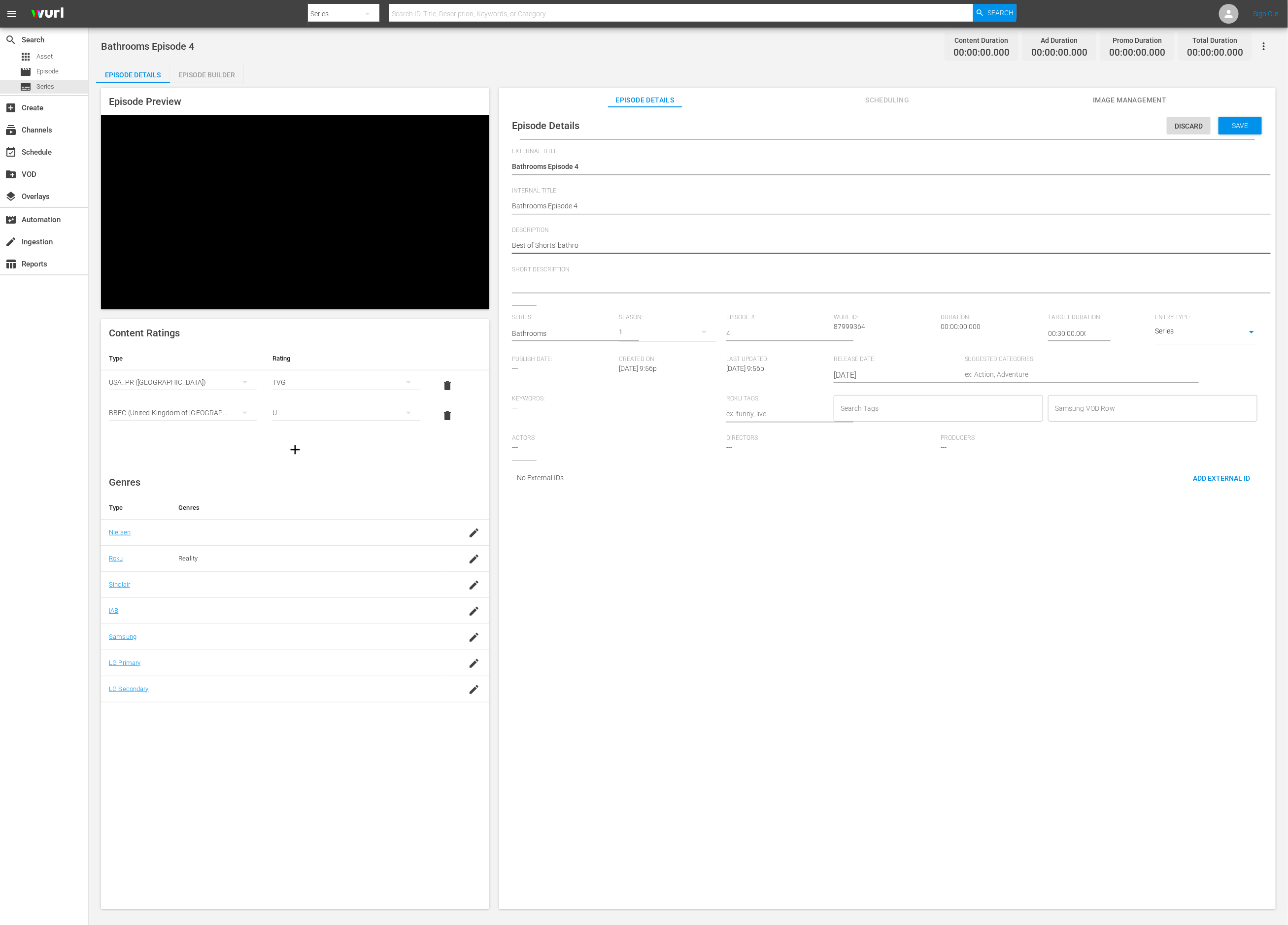
type textarea "Best of Shorts' bathroo"
type textarea "Best of Shorts' bathroom"
type textarea "Best of Shorts' bathrooms"
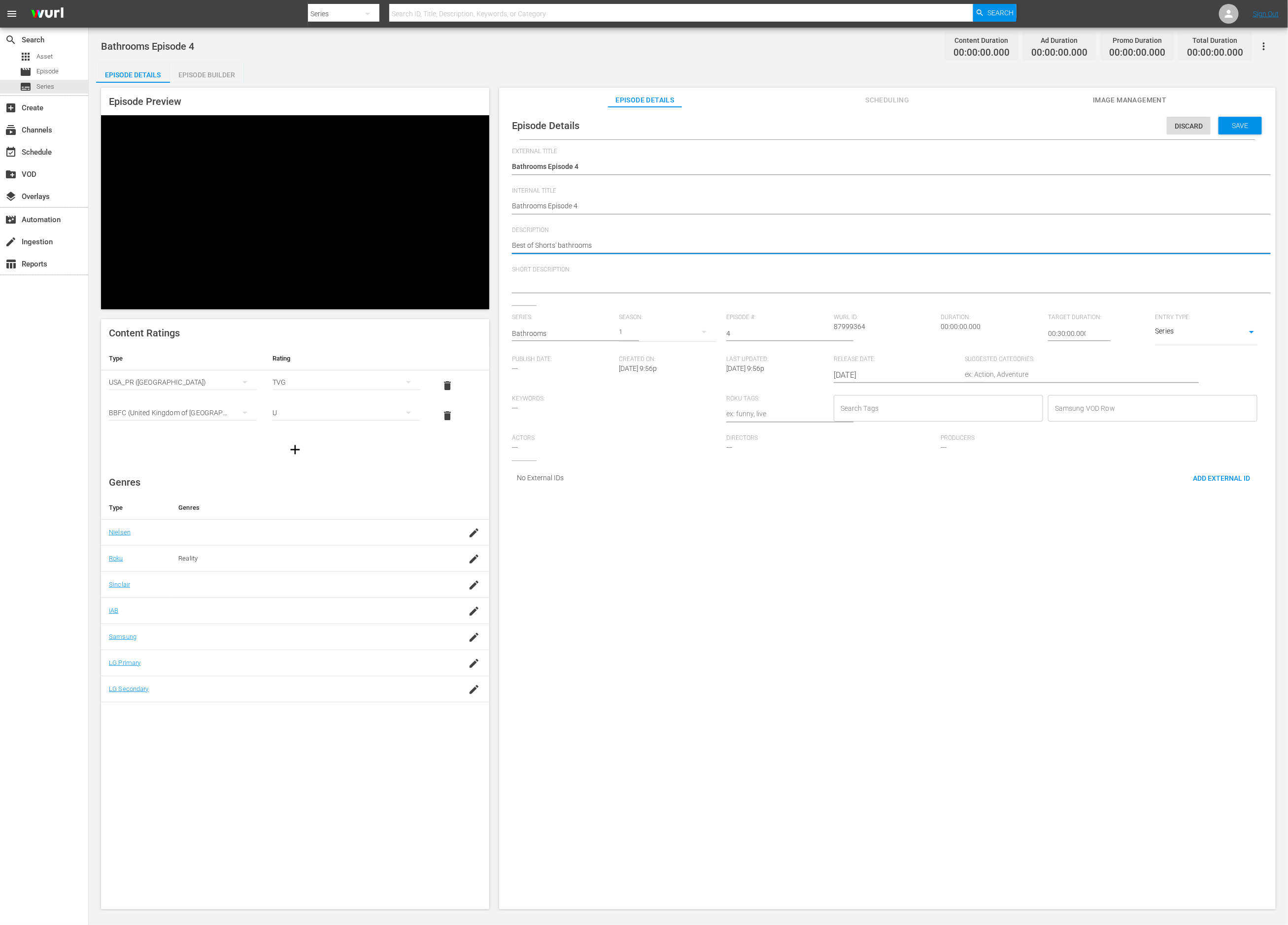
type textarea "Best of Shorts' bathrooms"
type textarea "Best of Shorts' bathrooms e"
type textarea "Best of Shorts' bathrooms ep"
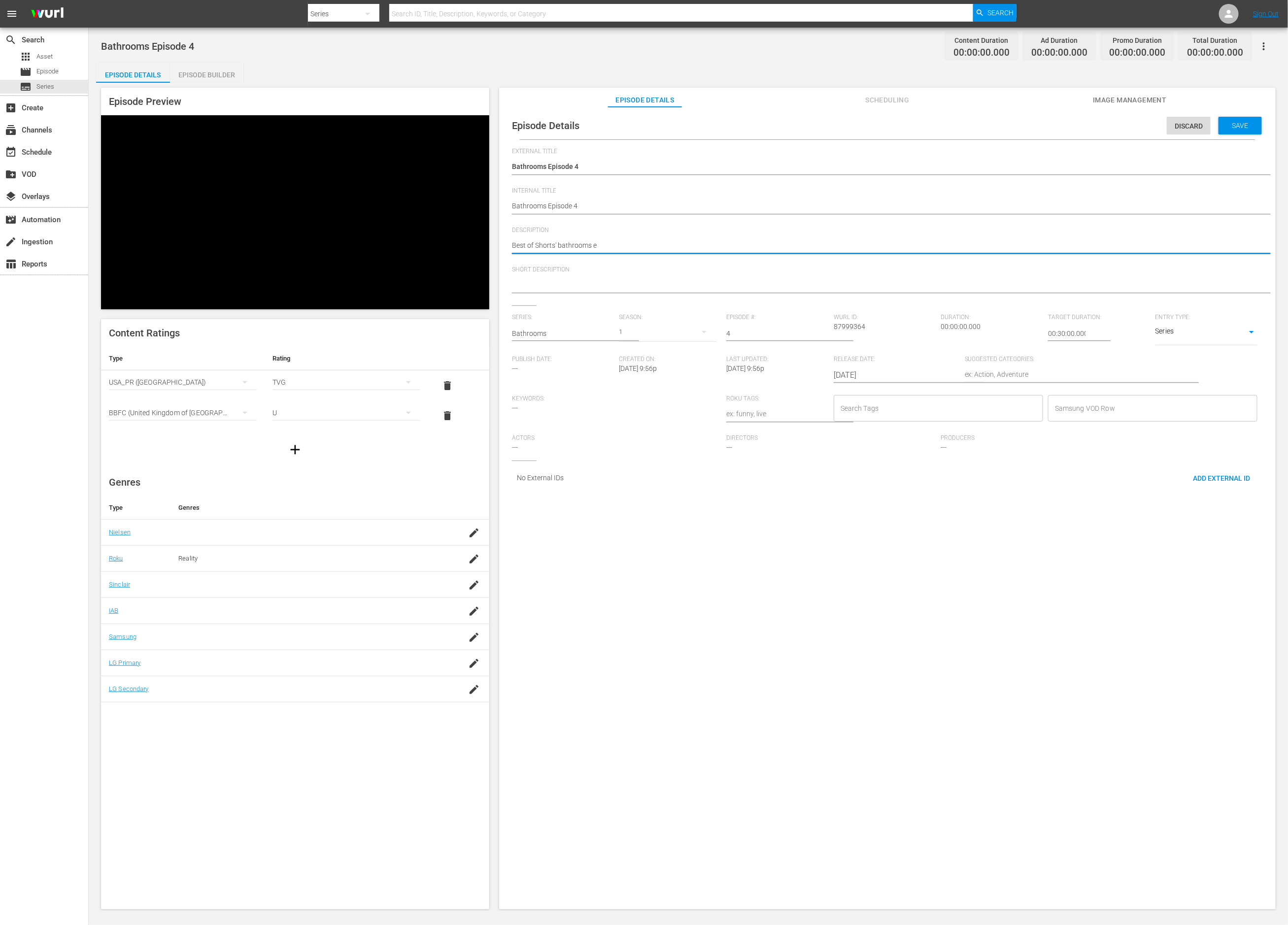
type textarea "Best of Shorts' bathrooms ep"
type textarea "Best of Shorts' bathrooms epi"
type textarea "Best of Shorts' bathrooms epis"
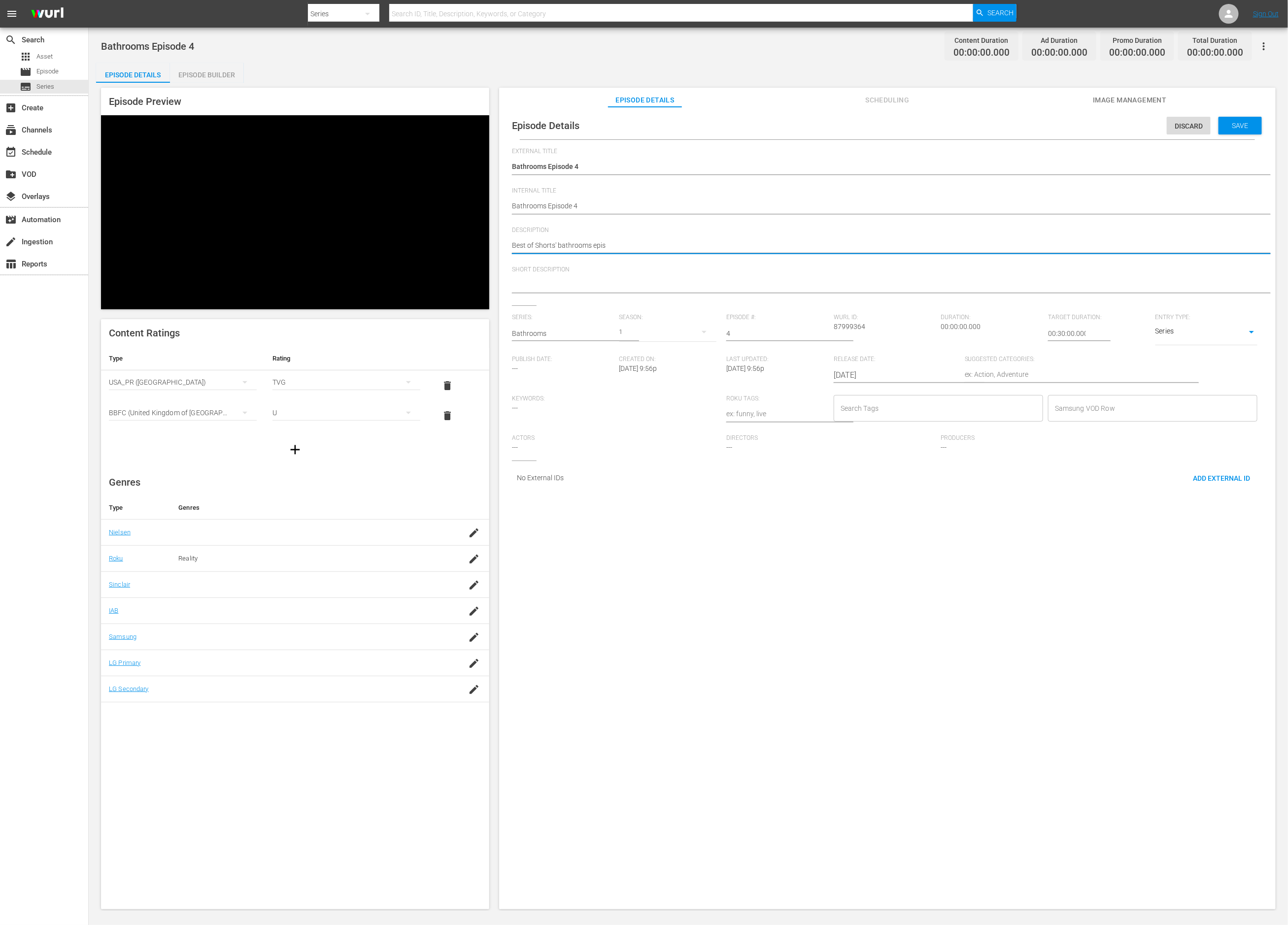
type textarea "Best of Shorts' bathrooms episo"
type textarea "Best of Shorts' bathrooms episod"
type textarea "Best of Shorts' bathrooms episode"
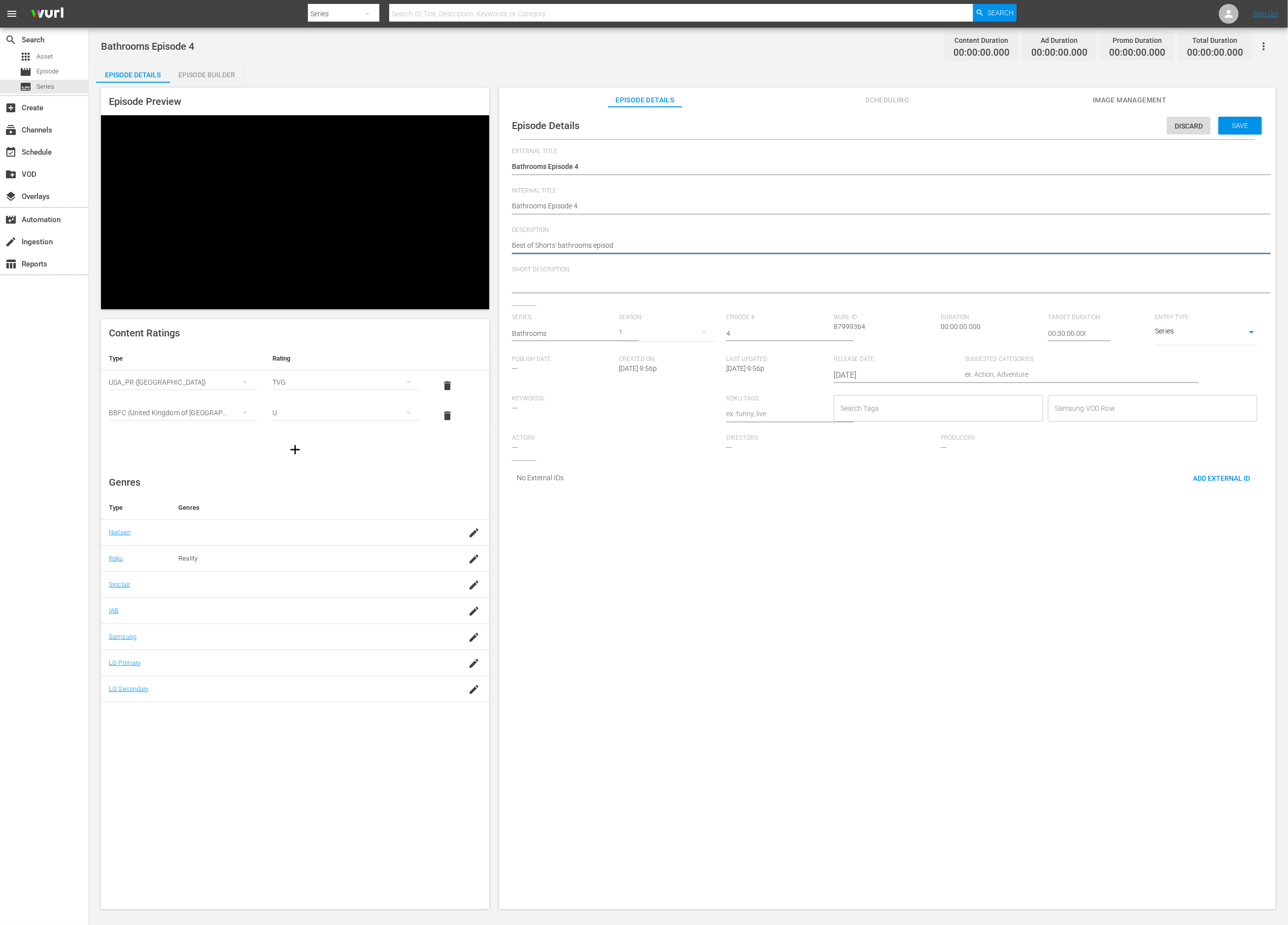
type textarea "Best of Shorts' bathrooms episode"
type textarea "Best of Shorts' bathrooms episode 4"
click at [593, 248] on textarea "Best of Shorts' bathrooms episode 4" at bounding box center [885, 246] width 746 height 12
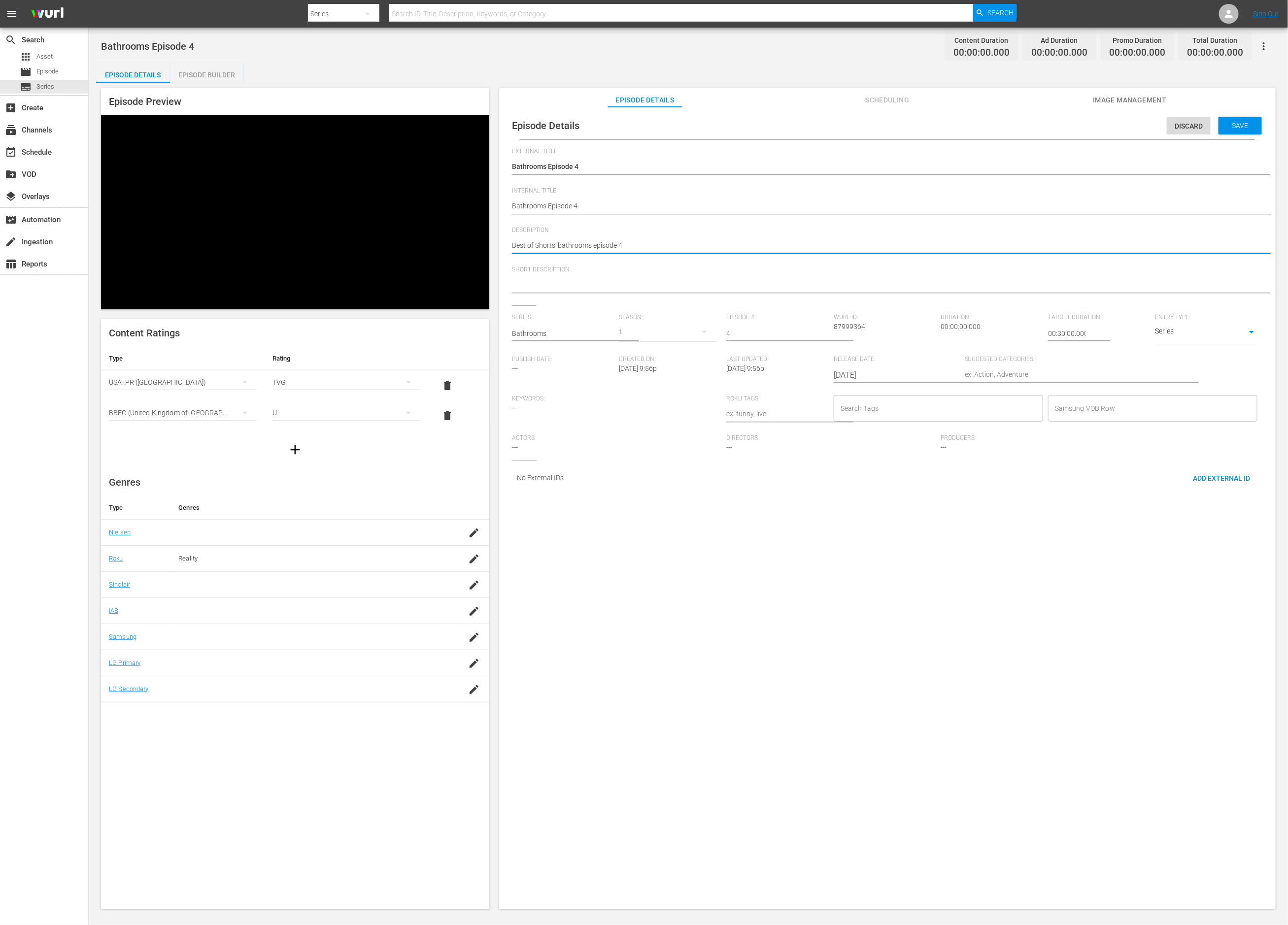
click at [593, 248] on textarea "Best of Shorts' bathrooms episode 4" at bounding box center [885, 246] width 746 height 12
type textarea "Best of Shorts' bathrooms episode 4"
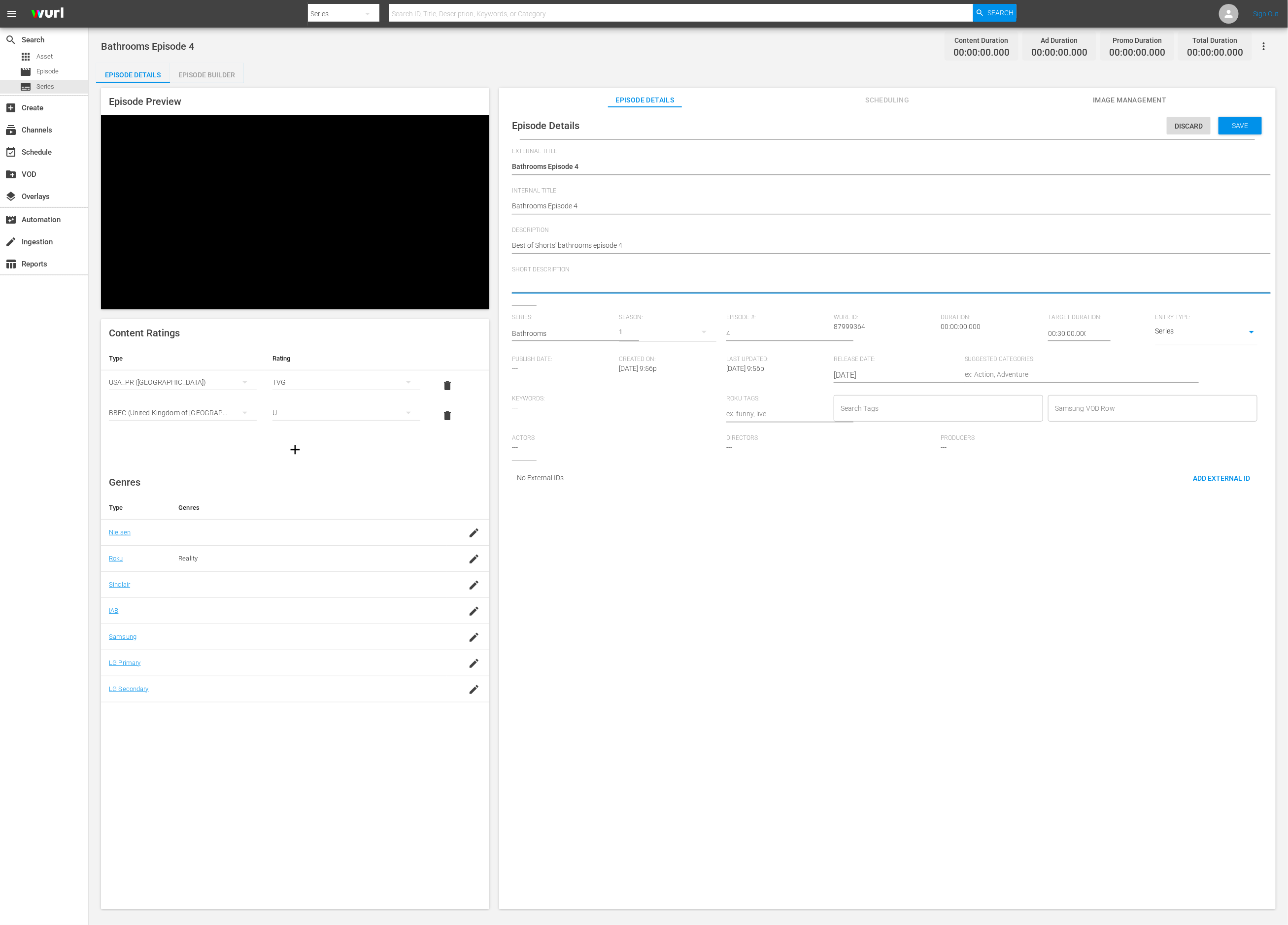
click at [547, 281] on textarea at bounding box center [885, 285] width 746 height 12
paste textarea "Best of Shorts' bathrooms episode 4"
type textarea "Best of Shorts' bathrooms episode 4"
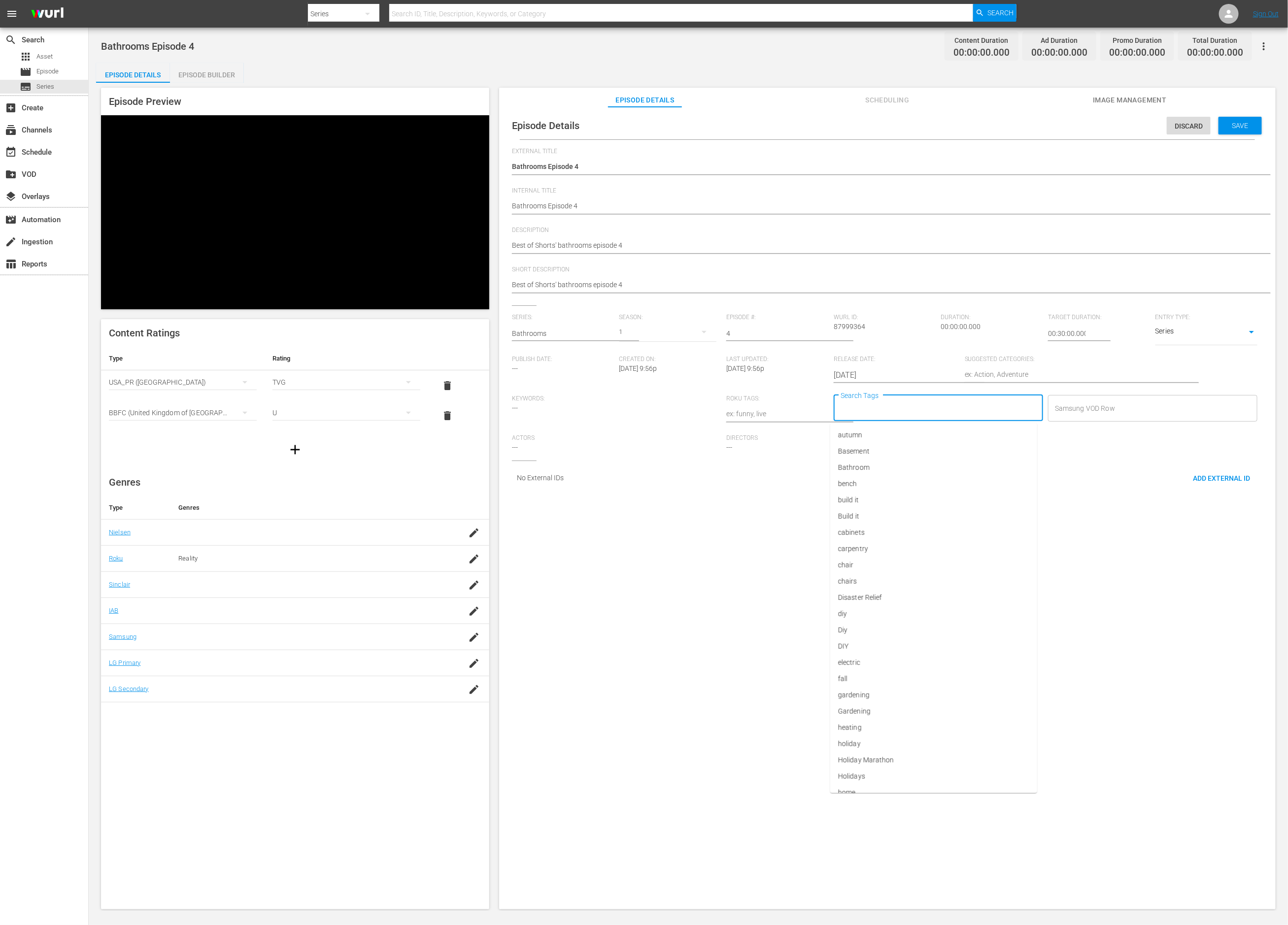
click at [956, 412] on input "Search Tags" at bounding box center [931, 408] width 186 height 18
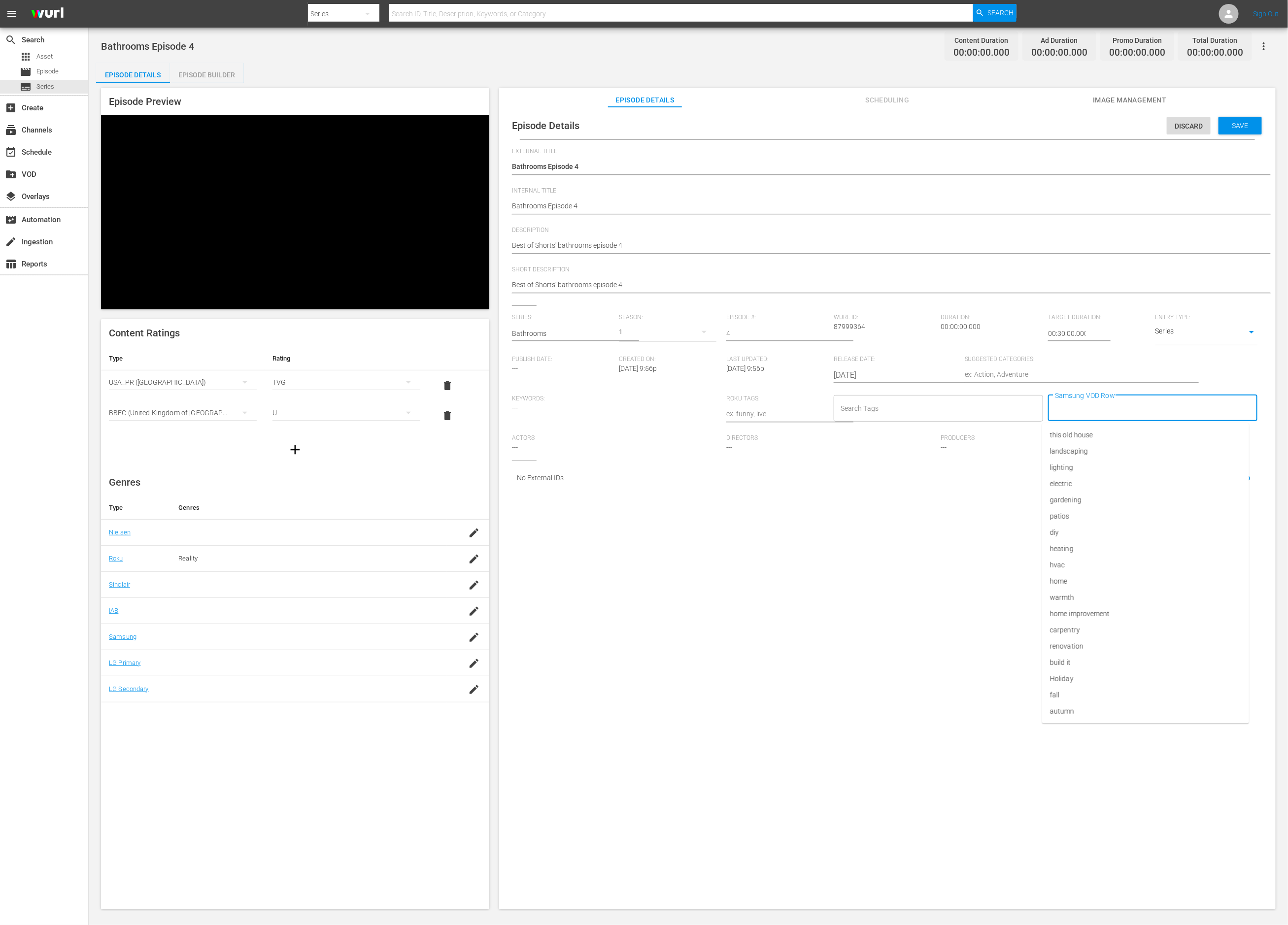
click at [1090, 406] on input "Samsung VOD Row" at bounding box center [1145, 408] width 186 height 18
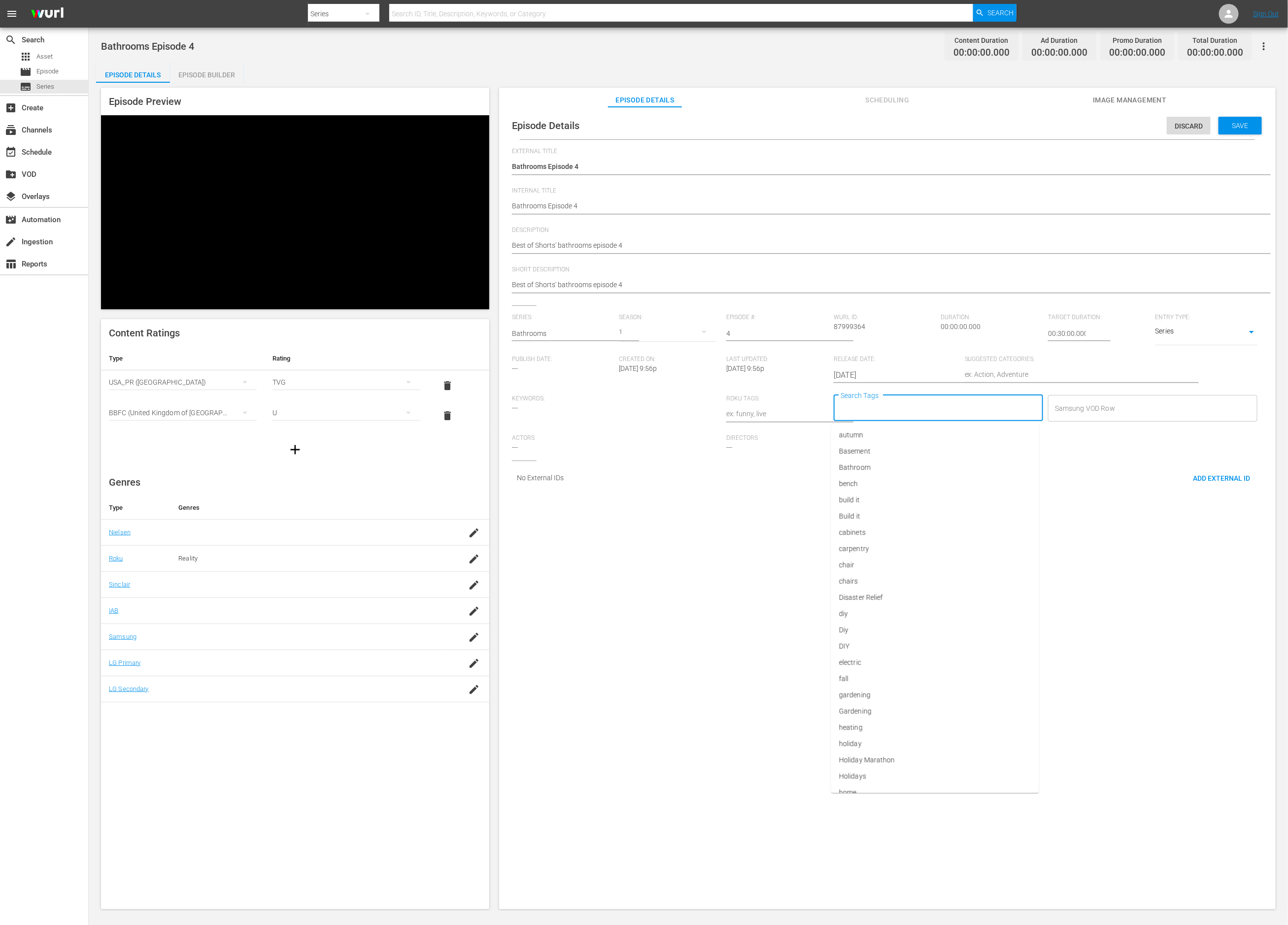
click at [952, 414] on input "Search Tags" at bounding box center [931, 408] width 186 height 18
type input "diy"
click at [958, 457] on li "Diy" at bounding box center [934, 451] width 207 height 16
type input "bath"
click at [935, 440] on li "Bathroom" at bounding box center [934, 435] width 207 height 16
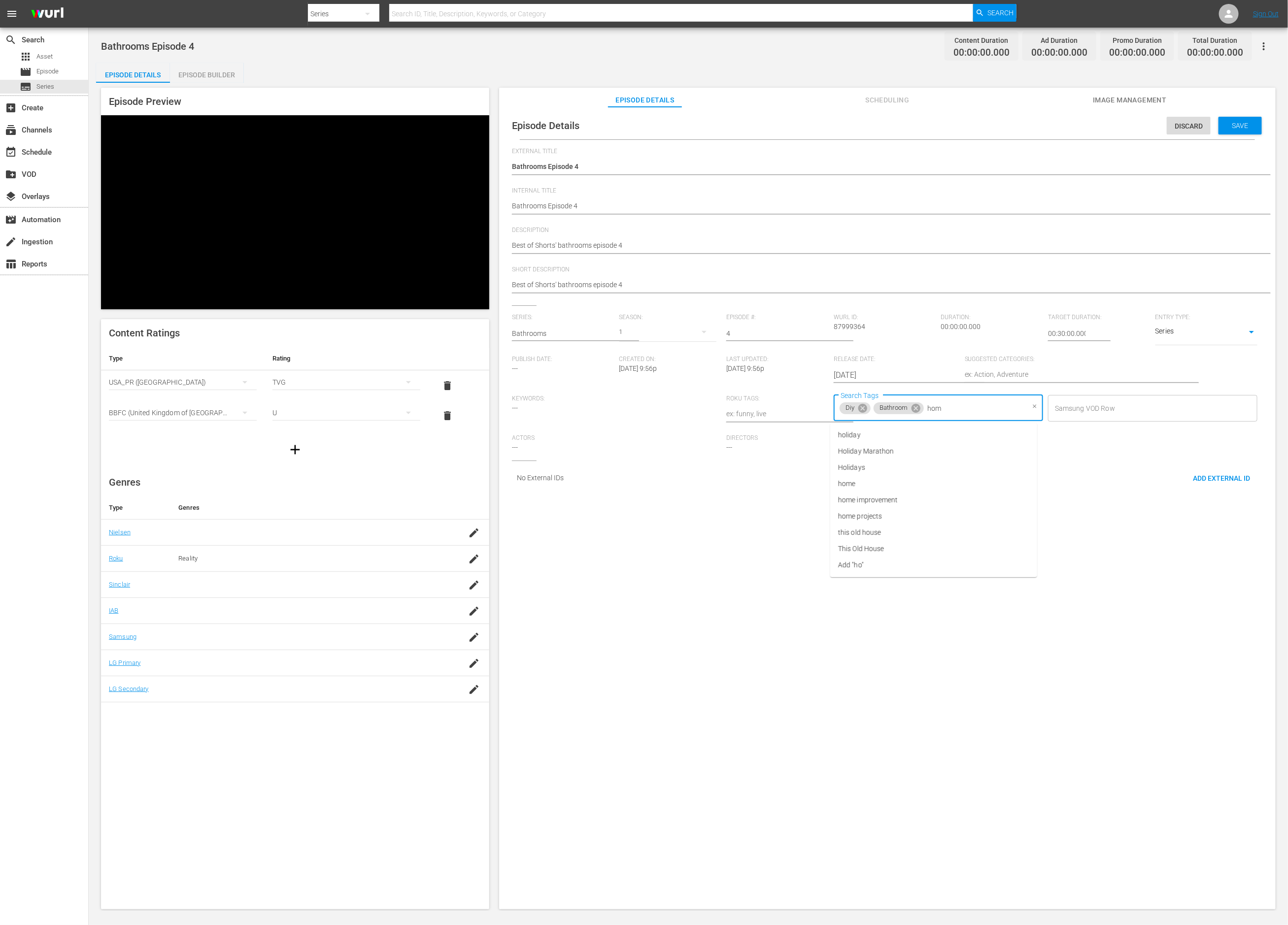
type input "home"
click at [922, 445] on li "home improvement" at bounding box center [934, 451] width 207 height 16
type input "reno"
click at [911, 448] on li "renovation" at bounding box center [936, 450] width 208 height 16
type input "this"
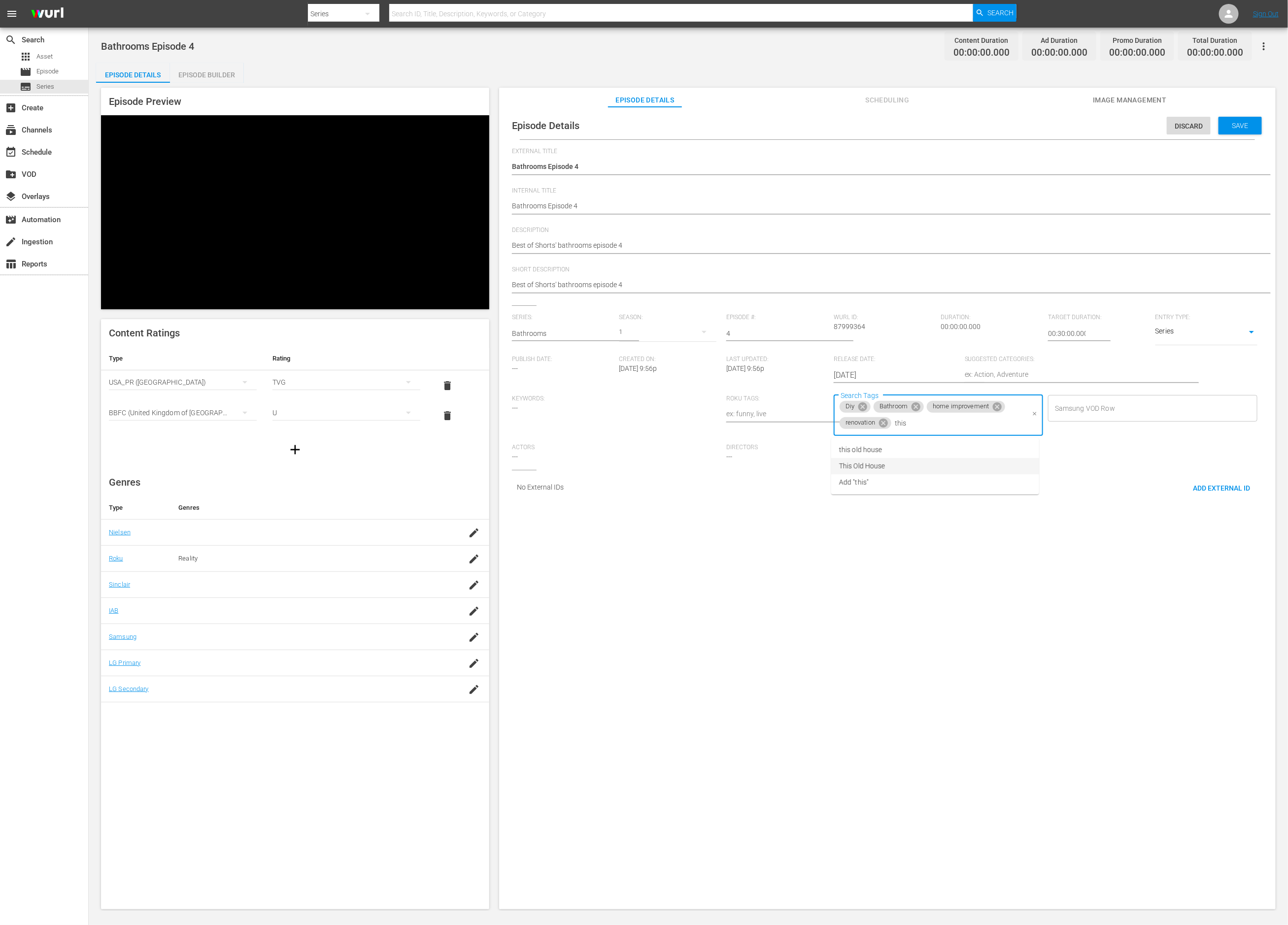
click at [899, 465] on li "This Old House" at bounding box center [936, 466] width 208 height 16
click at [896, 536] on div "Episode Details Discard Save External Title Bathrooms Episode 4 Bathrooms Episo…" at bounding box center [888, 513] width 777 height 812
click at [1244, 122] on span "Save" at bounding box center [1241, 125] width 32 height 8
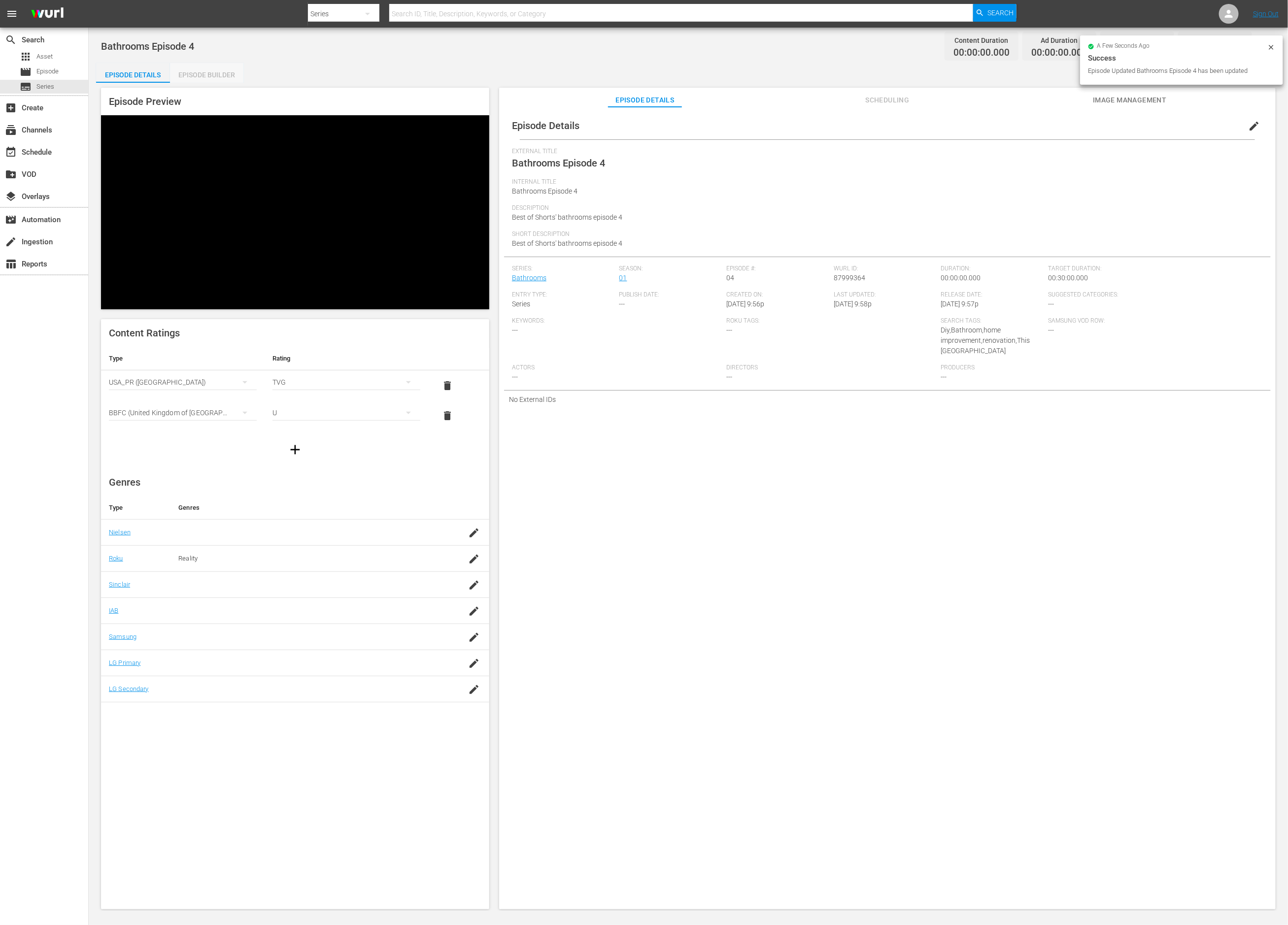
click at [220, 71] on div "Episode Builder" at bounding box center [207, 75] width 74 height 24
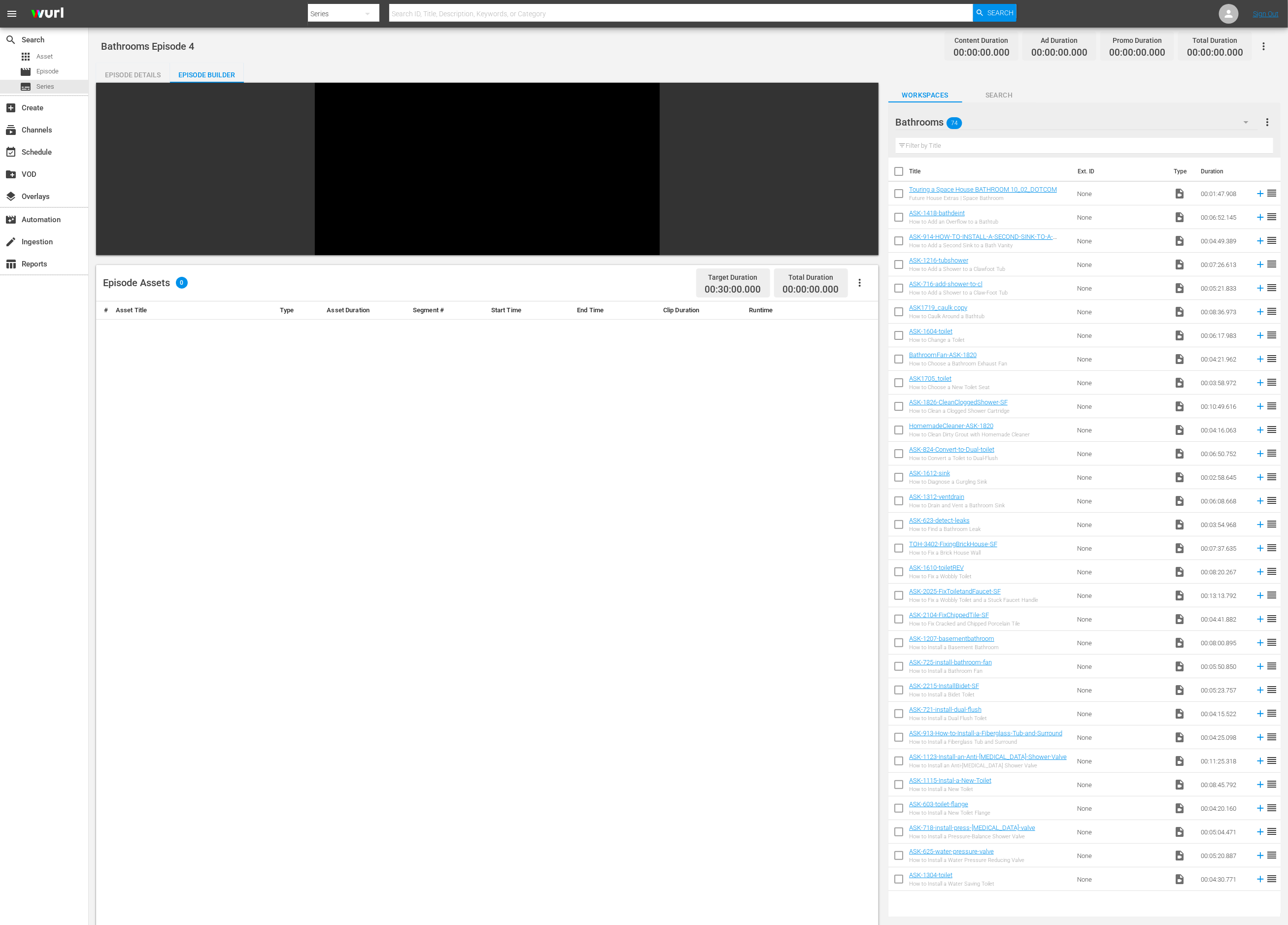
scroll to position [1, 0]
click at [899, 782] on input "checkbox" at bounding box center [899, 785] width 21 height 21
checkbox input "true"
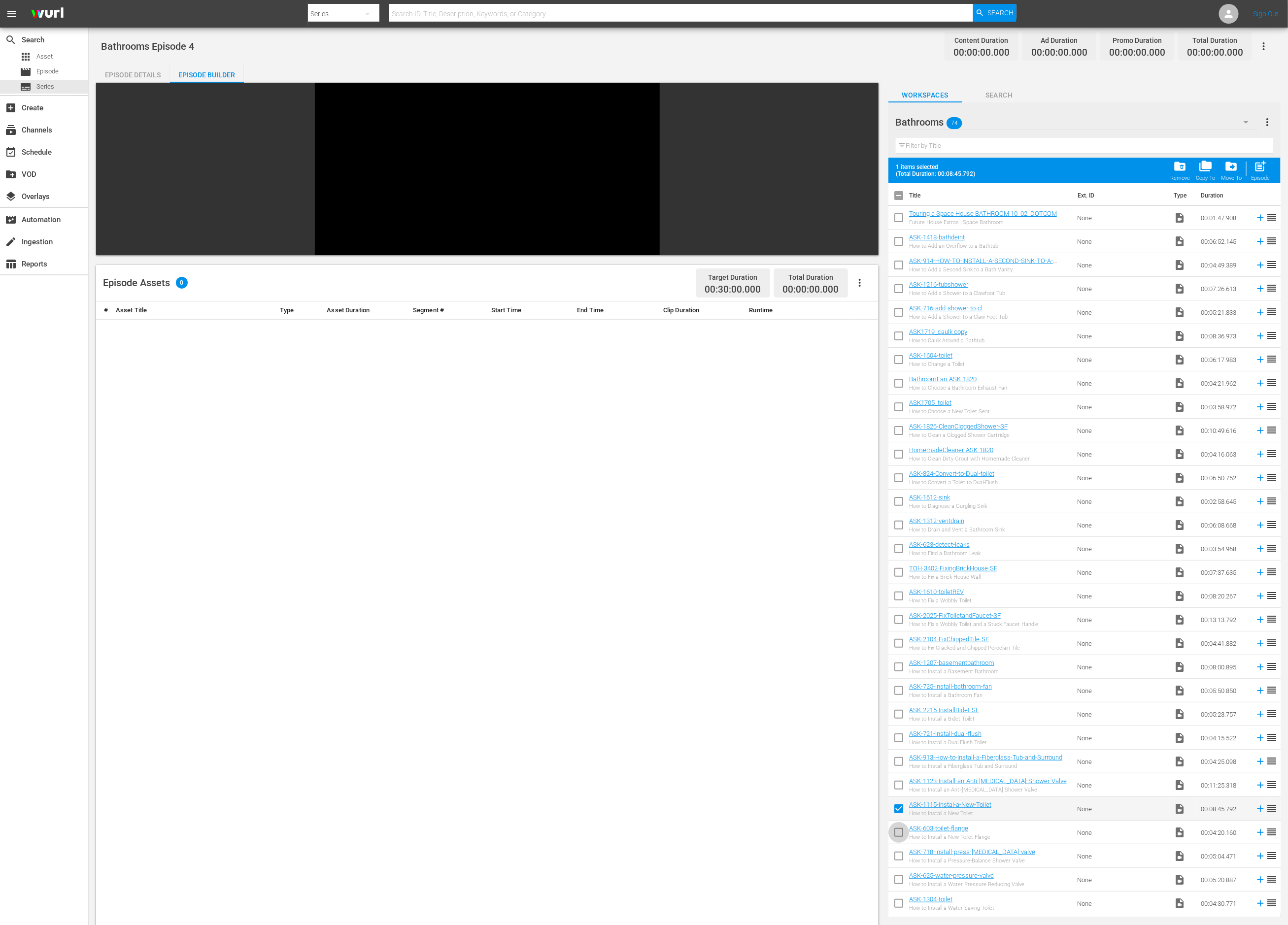
click at [896, 831] on input "checkbox" at bounding box center [899, 834] width 21 height 21
checkbox input "true"
click at [897, 857] on input "checkbox" at bounding box center [899, 858] width 21 height 21
checkbox input "true"
click at [898, 876] on input "checkbox" at bounding box center [899, 882] width 21 height 21
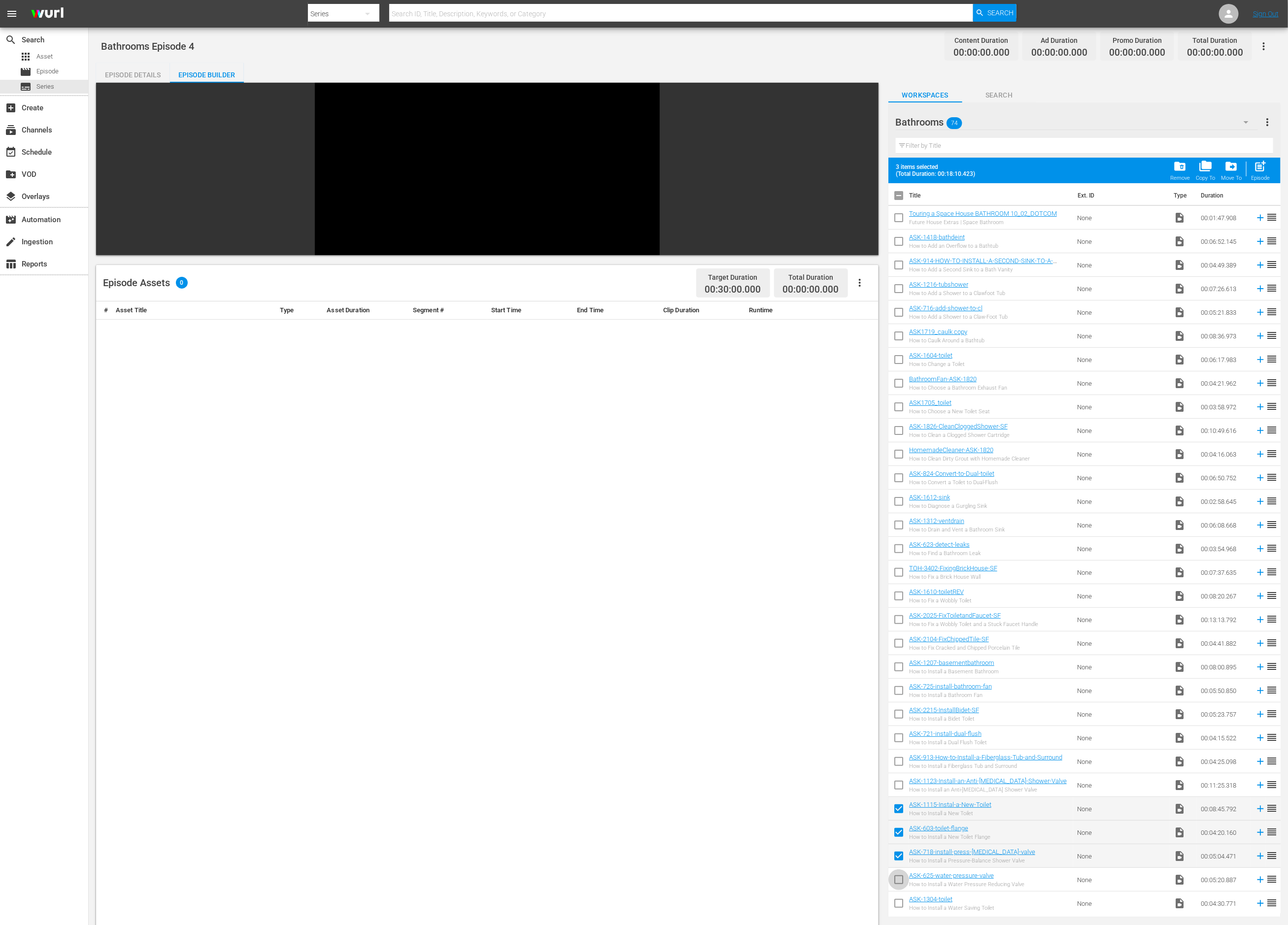
checkbox input "true"
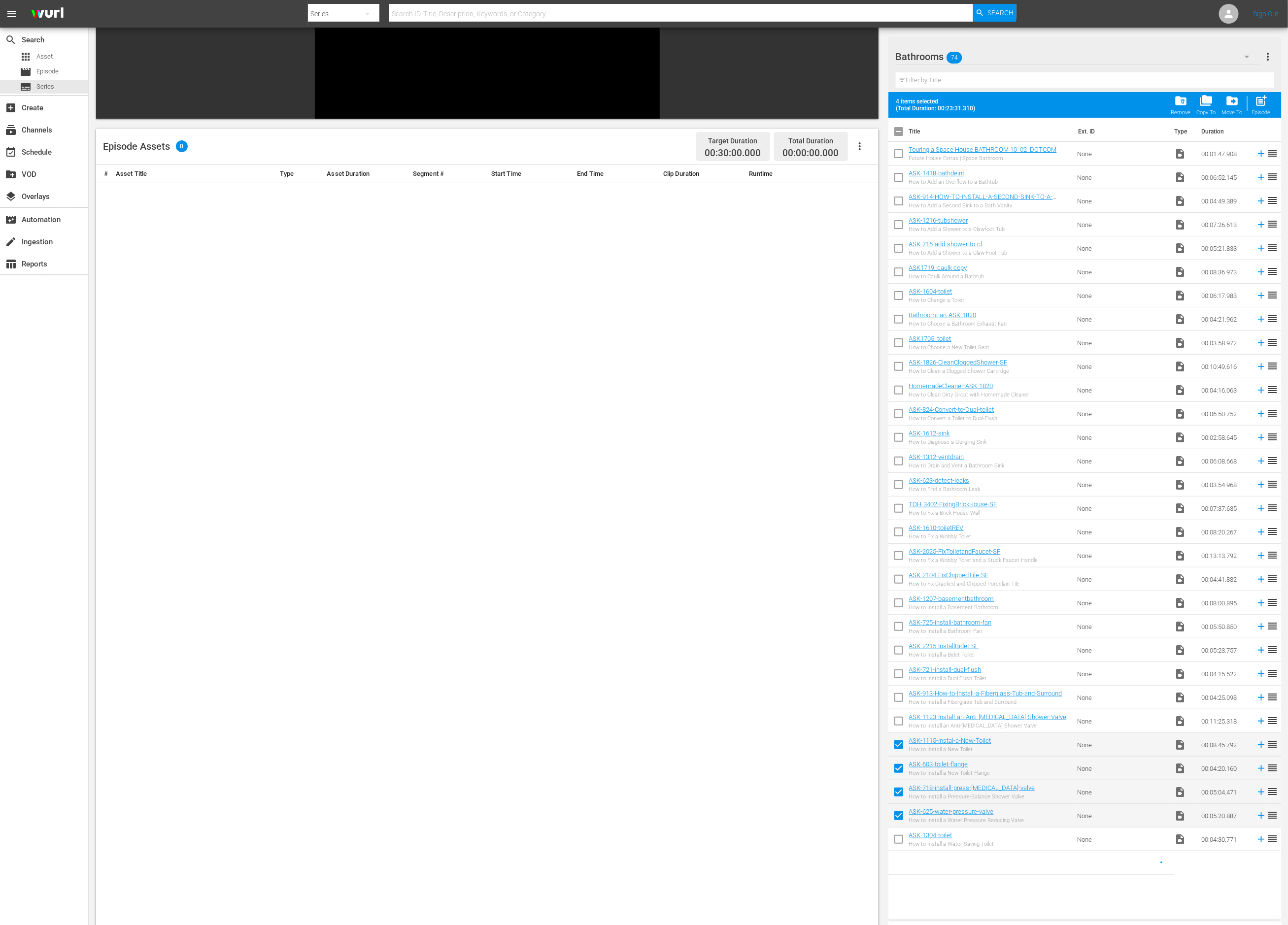
scroll to position [0, 0]
click at [899, 841] on input "checkbox" at bounding box center [899, 842] width 21 height 21
checkbox input "true"
click at [899, 857] on input "checkbox" at bounding box center [899, 865] width 21 height 21
checkbox input "true"
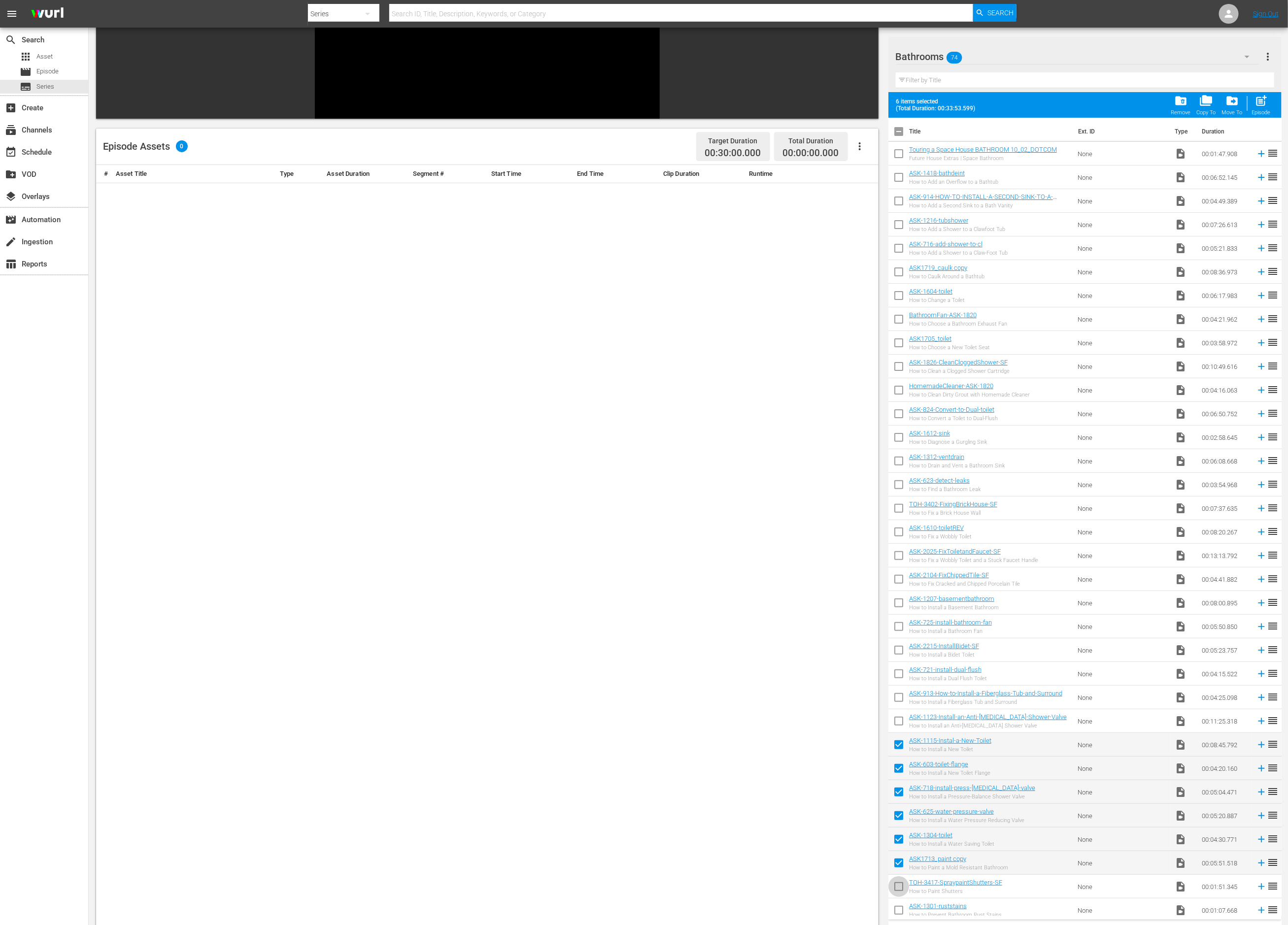
click at [897, 883] on input "checkbox" at bounding box center [899, 889] width 21 height 21
checkbox input "true"
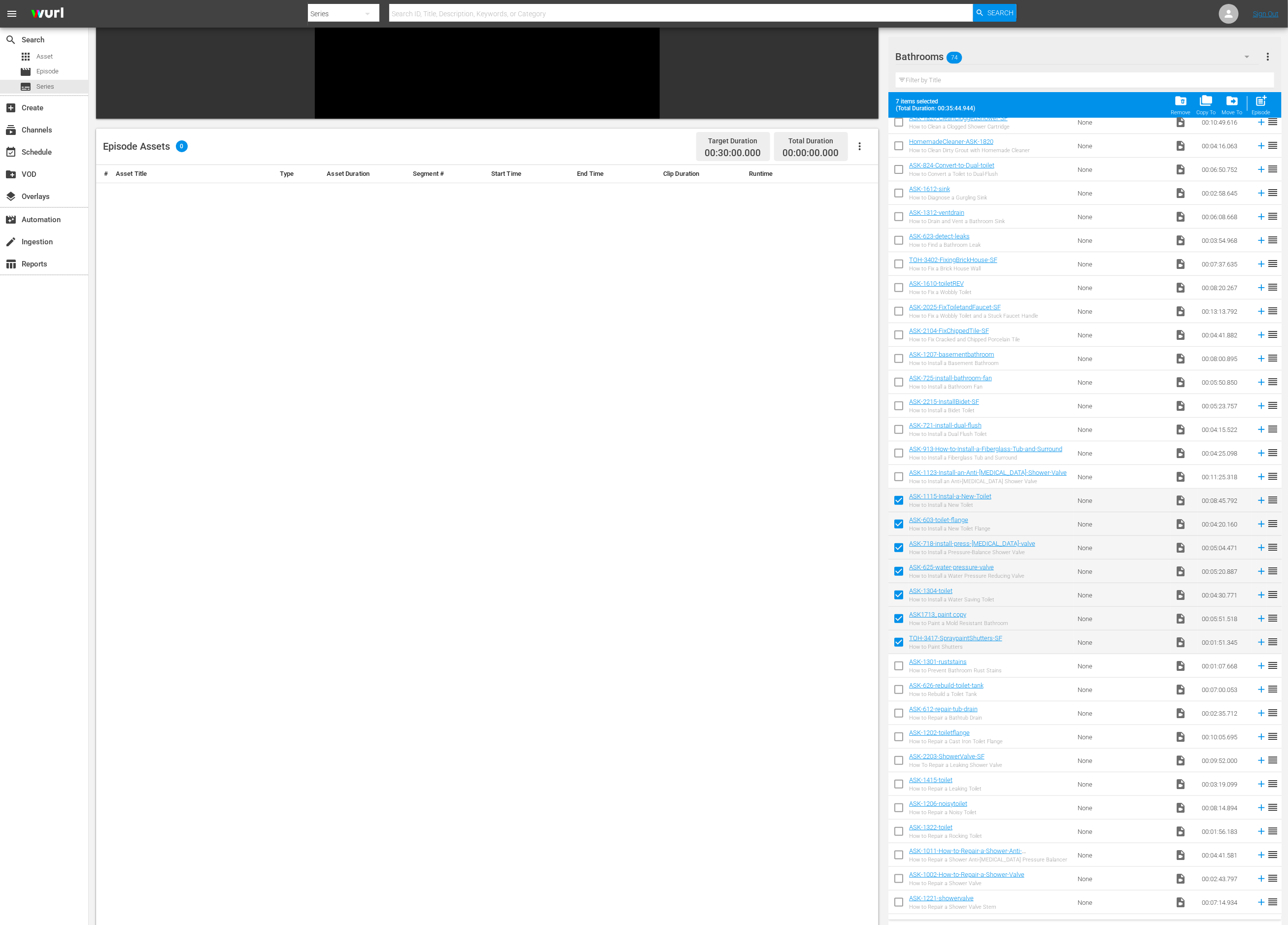
scroll to position [268, 0]
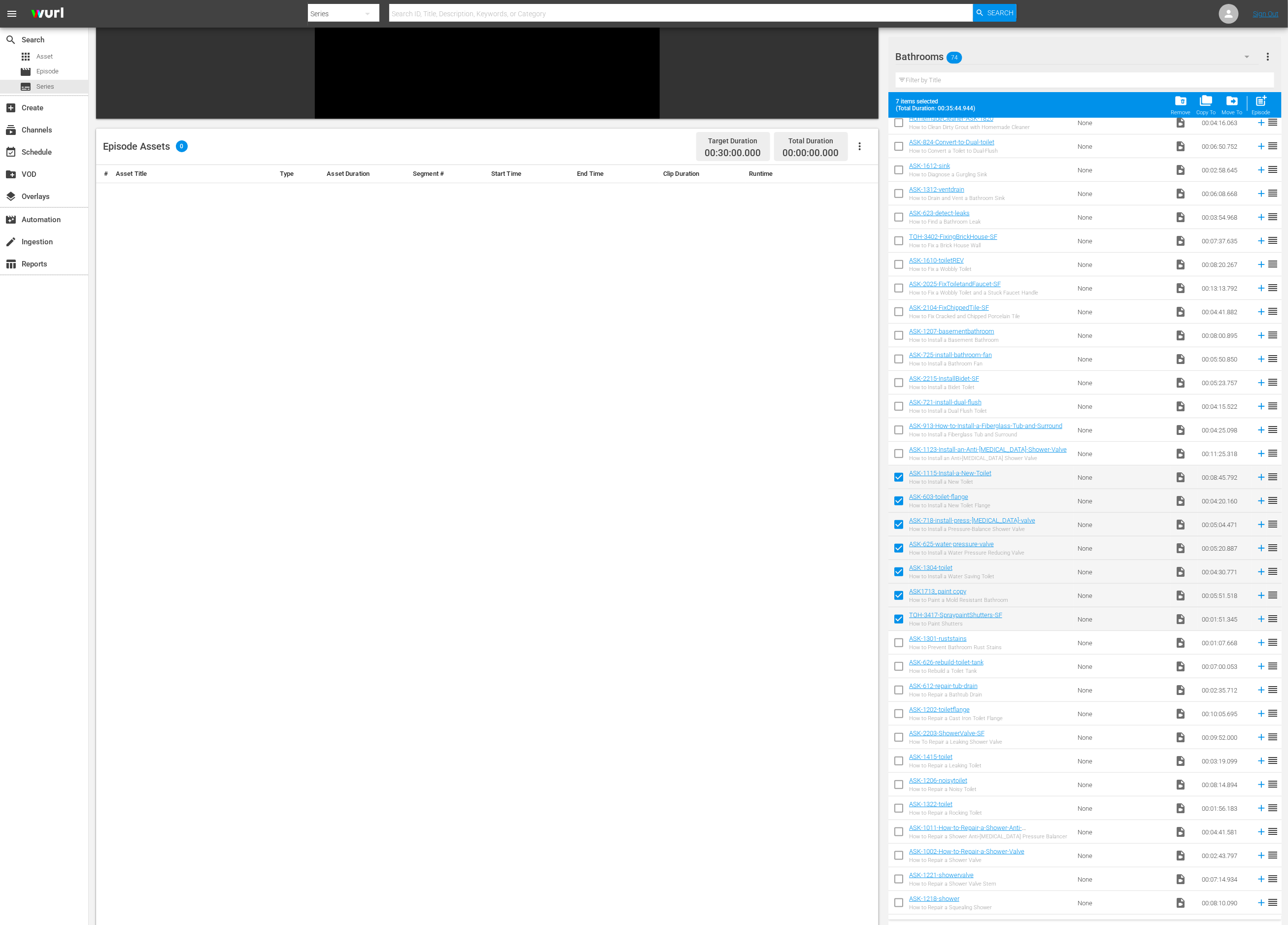
click at [901, 645] on input "checkbox" at bounding box center [899, 645] width 21 height 21
checkbox input "true"
click at [900, 666] on input "checkbox" at bounding box center [899, 668] width 21 height 21
checkbox input "true"
click at [899, 695] on input "checkbox" at bounding box center [899, 692] width 21 height 21
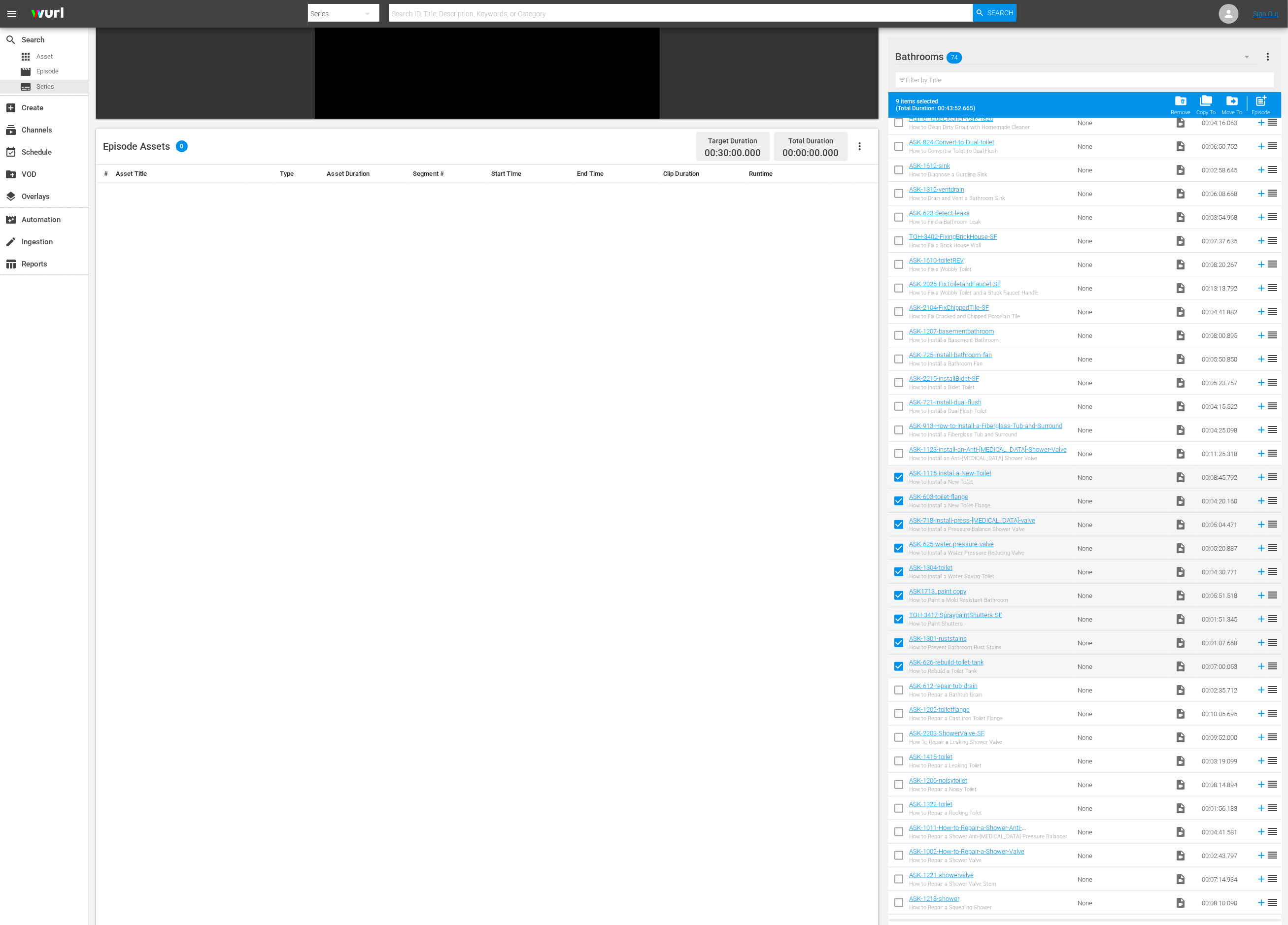
checkbox input "true"
click at [896, 712] on input "checkbox" at bounding box center [899, 716] width 21 height 21
checkbox input "false"
click at [896, 732] on input "checkbox" at bounding box center [899, 740] width 21 height 21
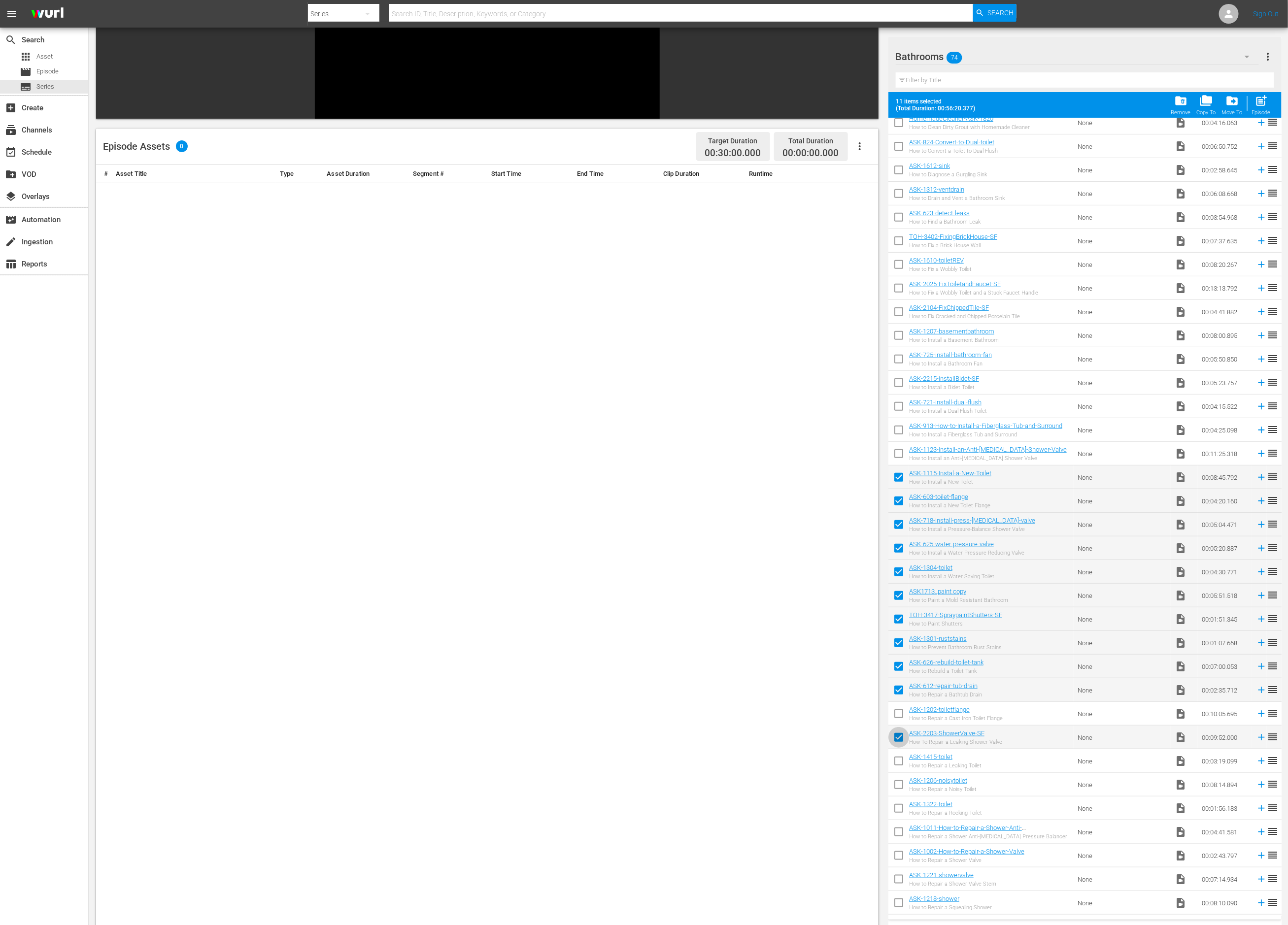
click at [896, 732] on input "checkbox" at bounding box center [899, 740] width 21 height 21
checkbox input "false"
click at [897, 758] on input "checkbox" at bounding box center [899, 763] width 21 height 21
checkbox input "false"
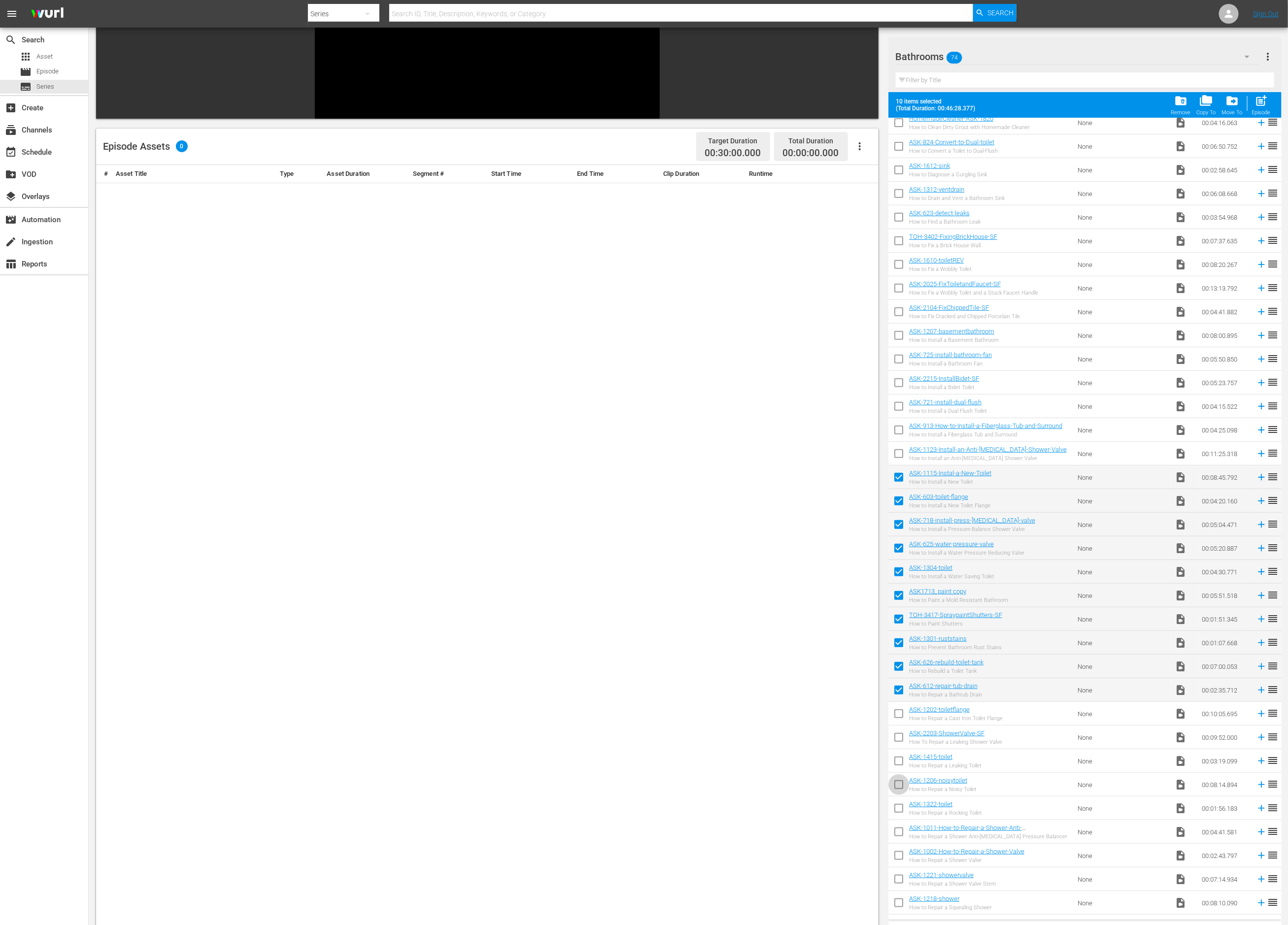
click at [897, 782] on input "checkbox" at bounding box center [899, 787] width 21 height 21
click at [897, 782] on input "checkbox" at bounding box center [899, 787] width 21 height 21
checkbox input "false"
click at [899, 805] on input "checkbox" at bounding box center [899, 810] width 21 height 21
checkbox input "true"
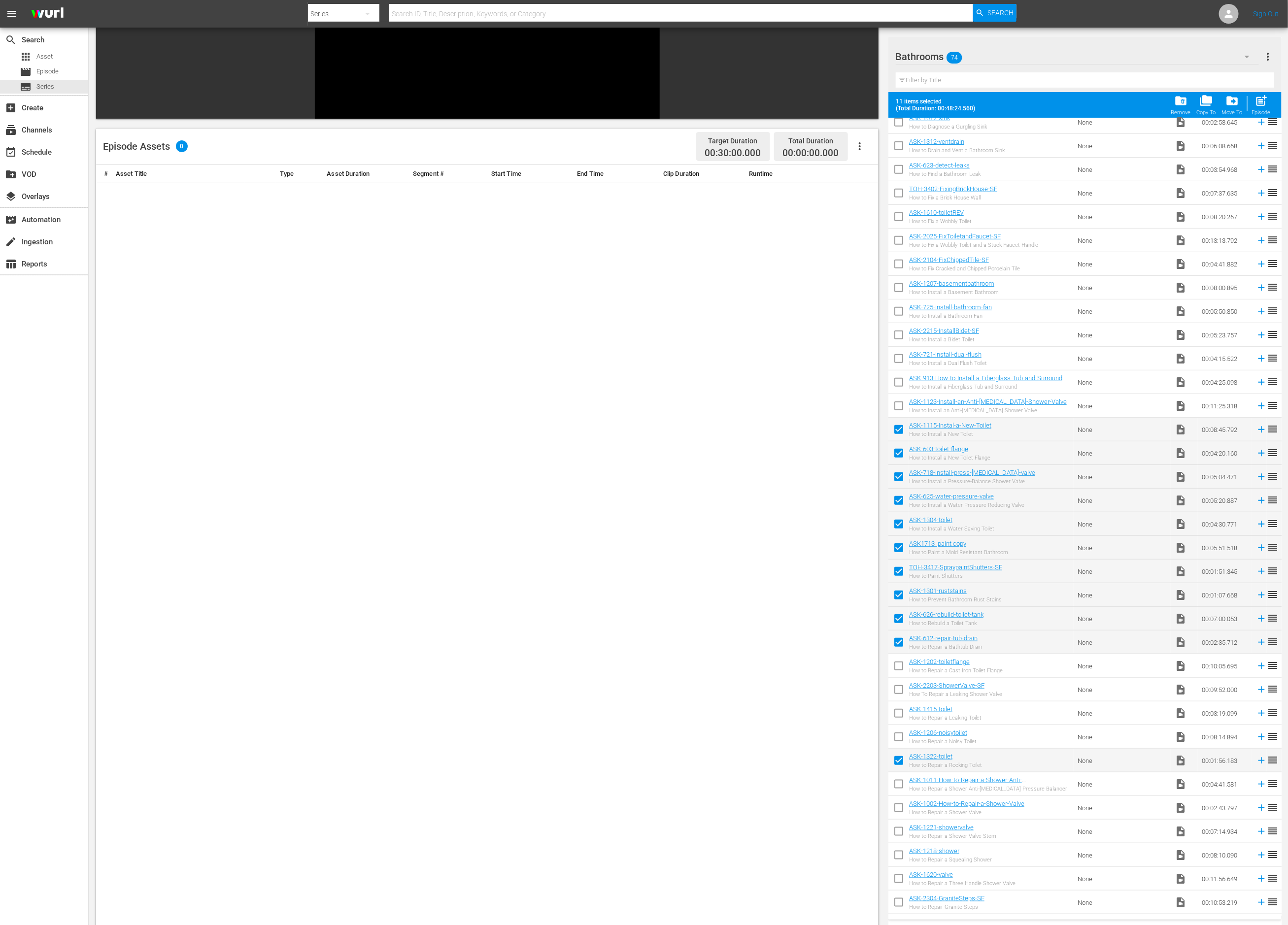
scroll to position [315, 0]
click at [897, 808] on input "checkbox" at bounding box center [899, 810] width 21 height 21
checkbox input "true"
click at [1257, 102] on span "post_add" at bounding box center [1261, 101] width 13 height 13
checkbox input "false"
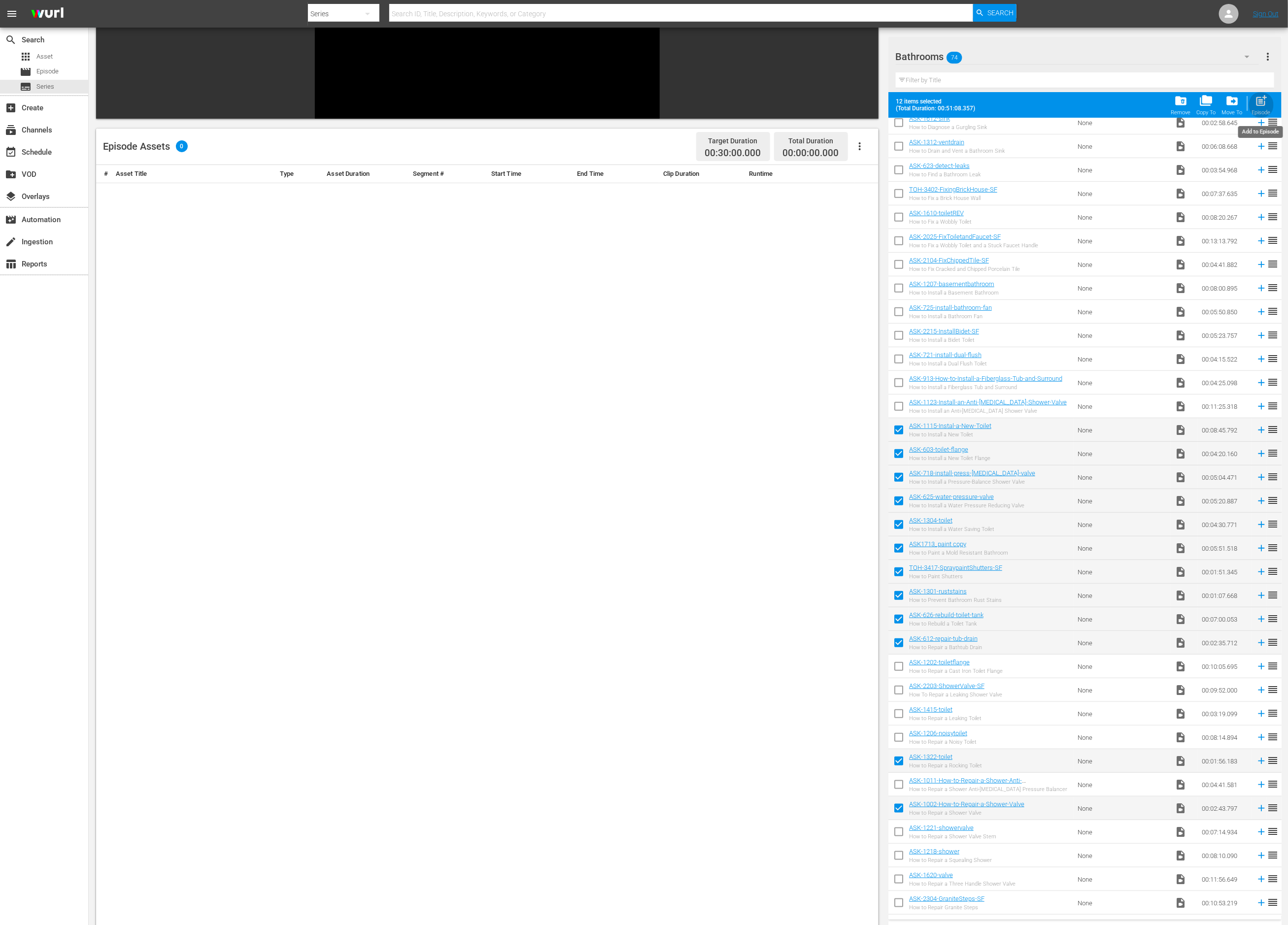
checkbox input "false"
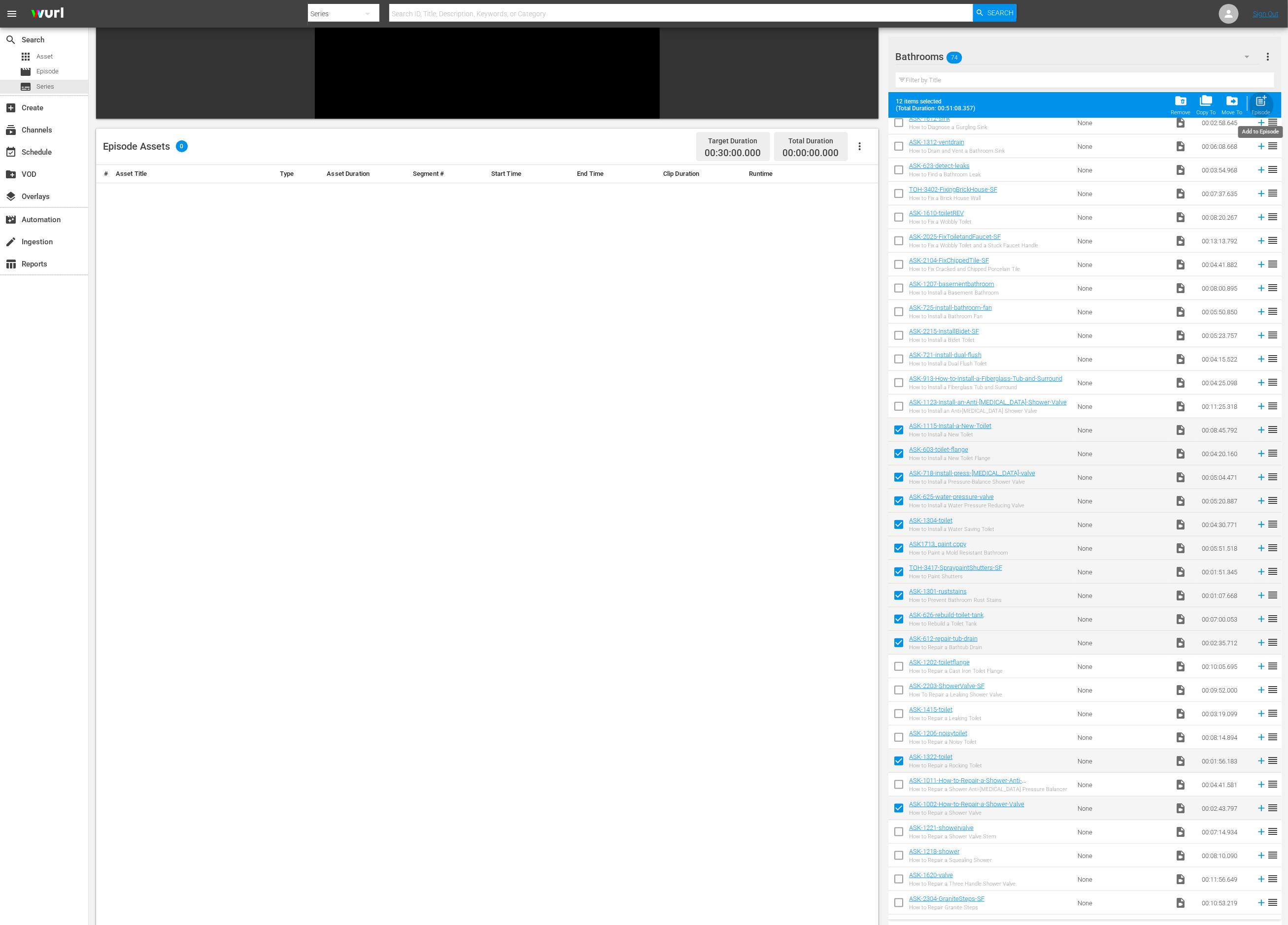
checkbox input "false"
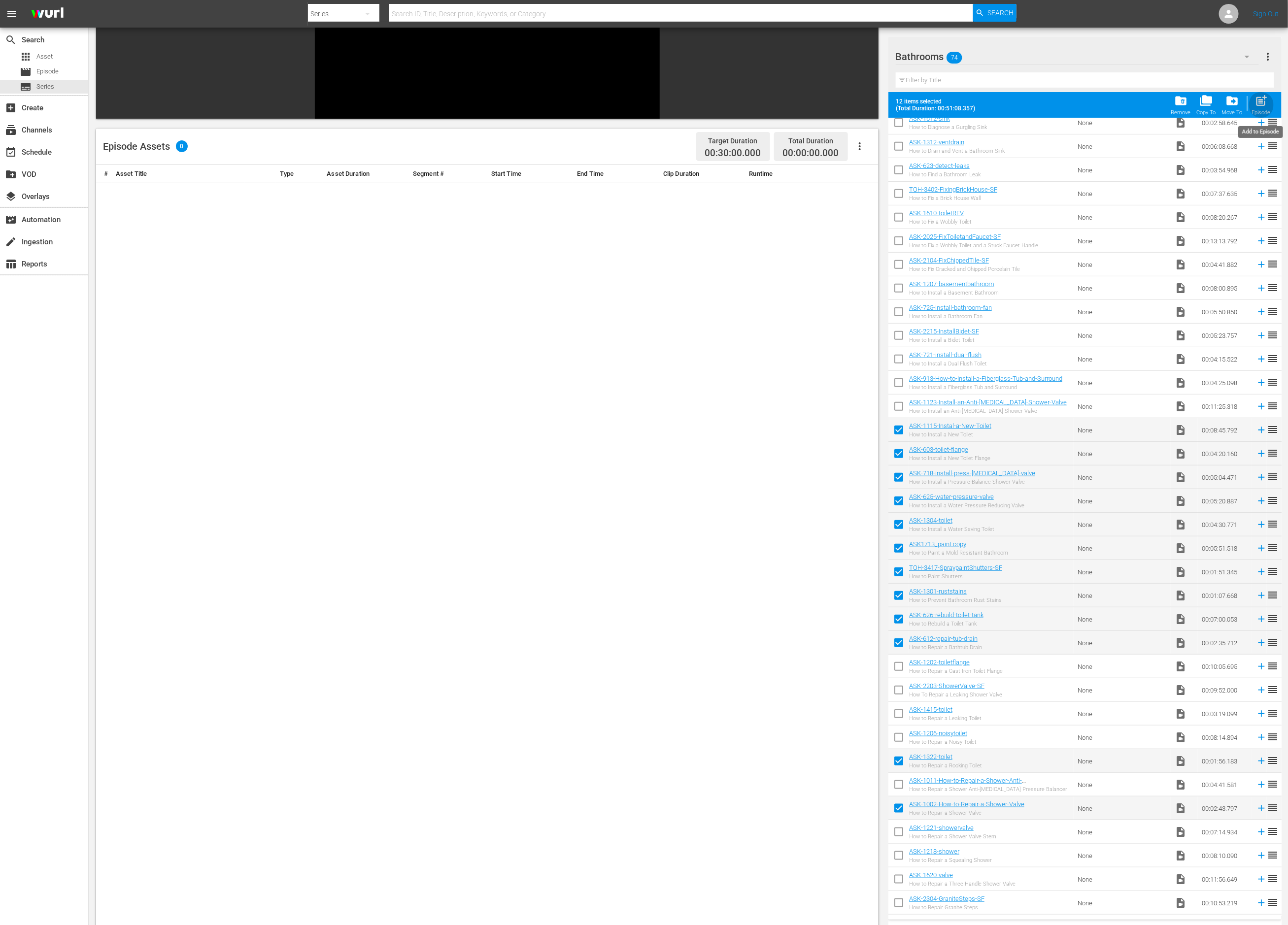
checkbox input "false"
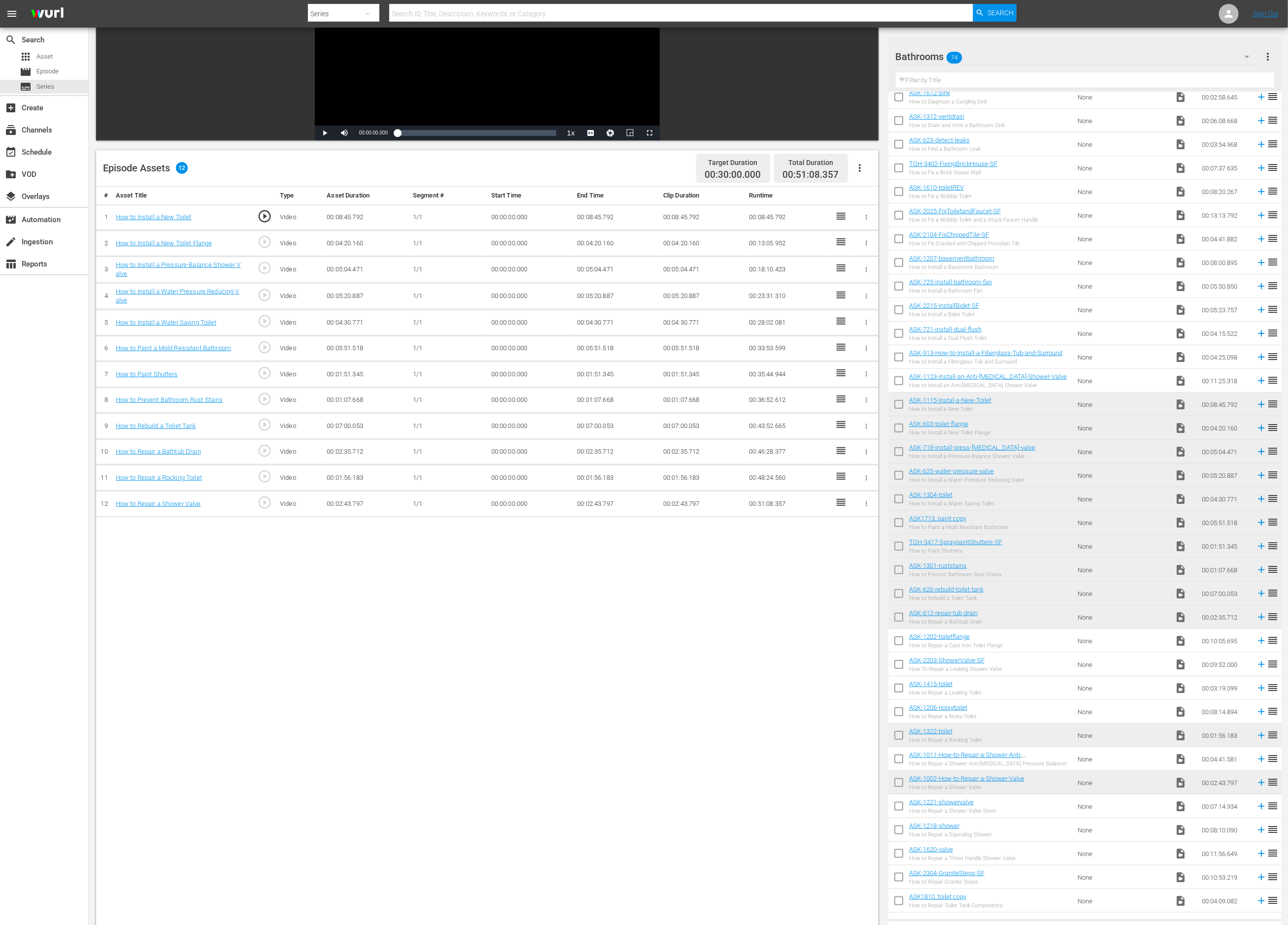
click at [997, 58] on div "Bathrooms 74" at bounding box center [1077, 56] width 363 height 27
click at [984, 142] on div "Default Workspace (0)" at bounding box center [959, 147] width 102 height 16
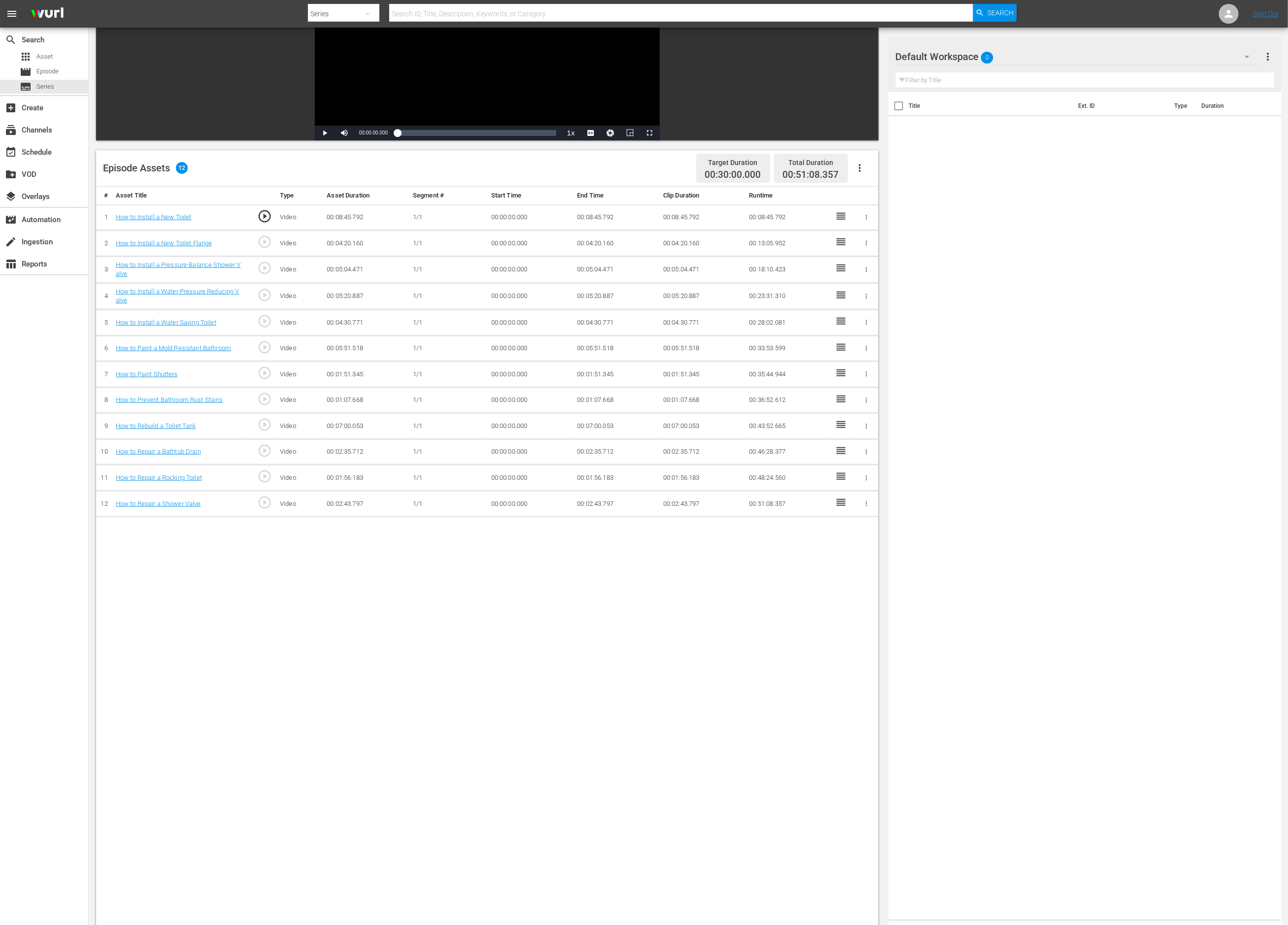
scroll to position [0, 0]
click at [949, 57] on div at bounding box center [931, 57] width 71 height 25
click at [1248, 54] on icon "button" at bounding box center [1247, 56] width 12 height 12
click at [967, 113] on div "Slates and Bumpers (18)" at bounding box center [959, 116] width 102 height 16
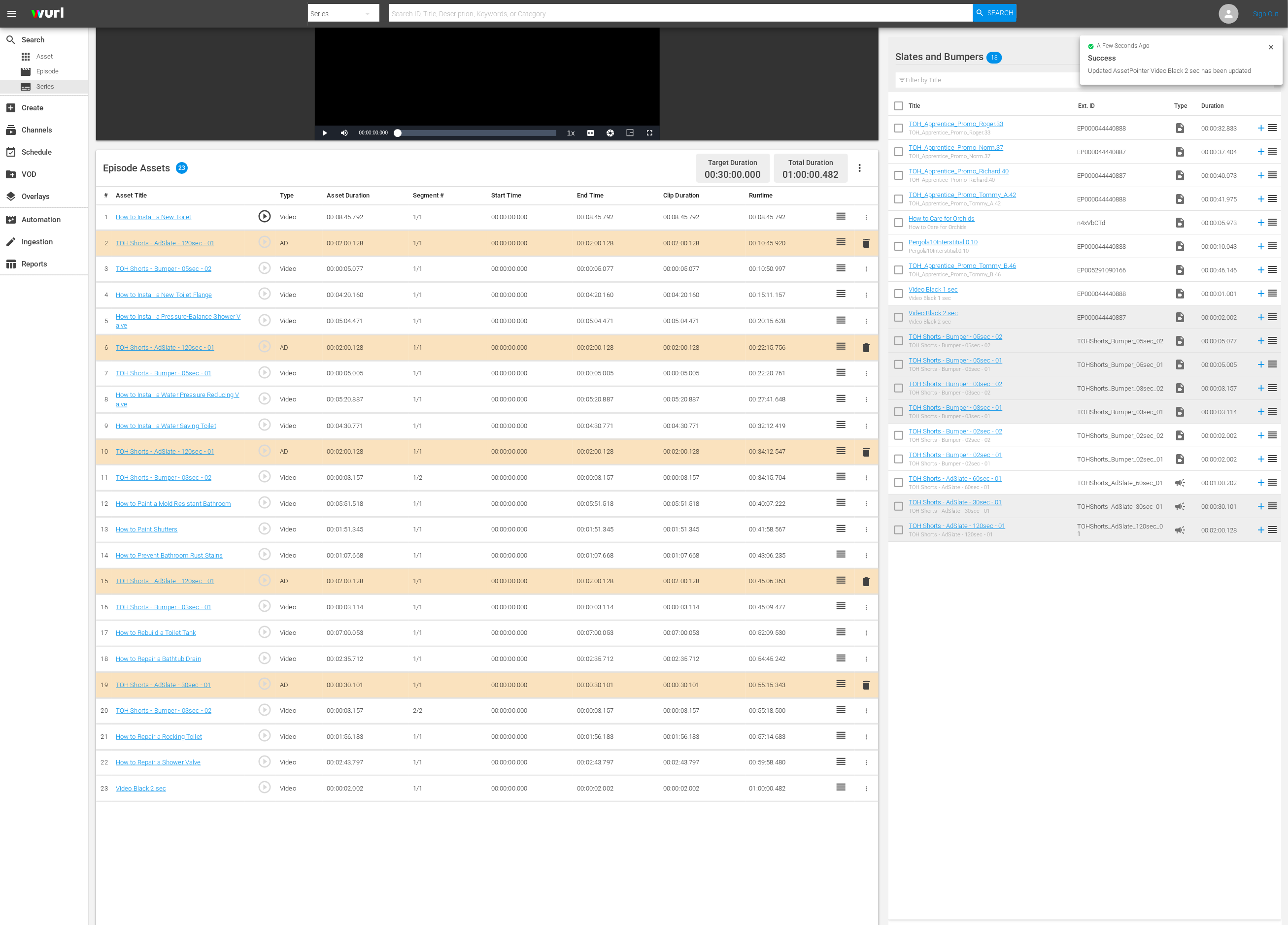
click at [602, 786] on td "00:00:02.002" at bounding box center [616, 789] width 86 height 26
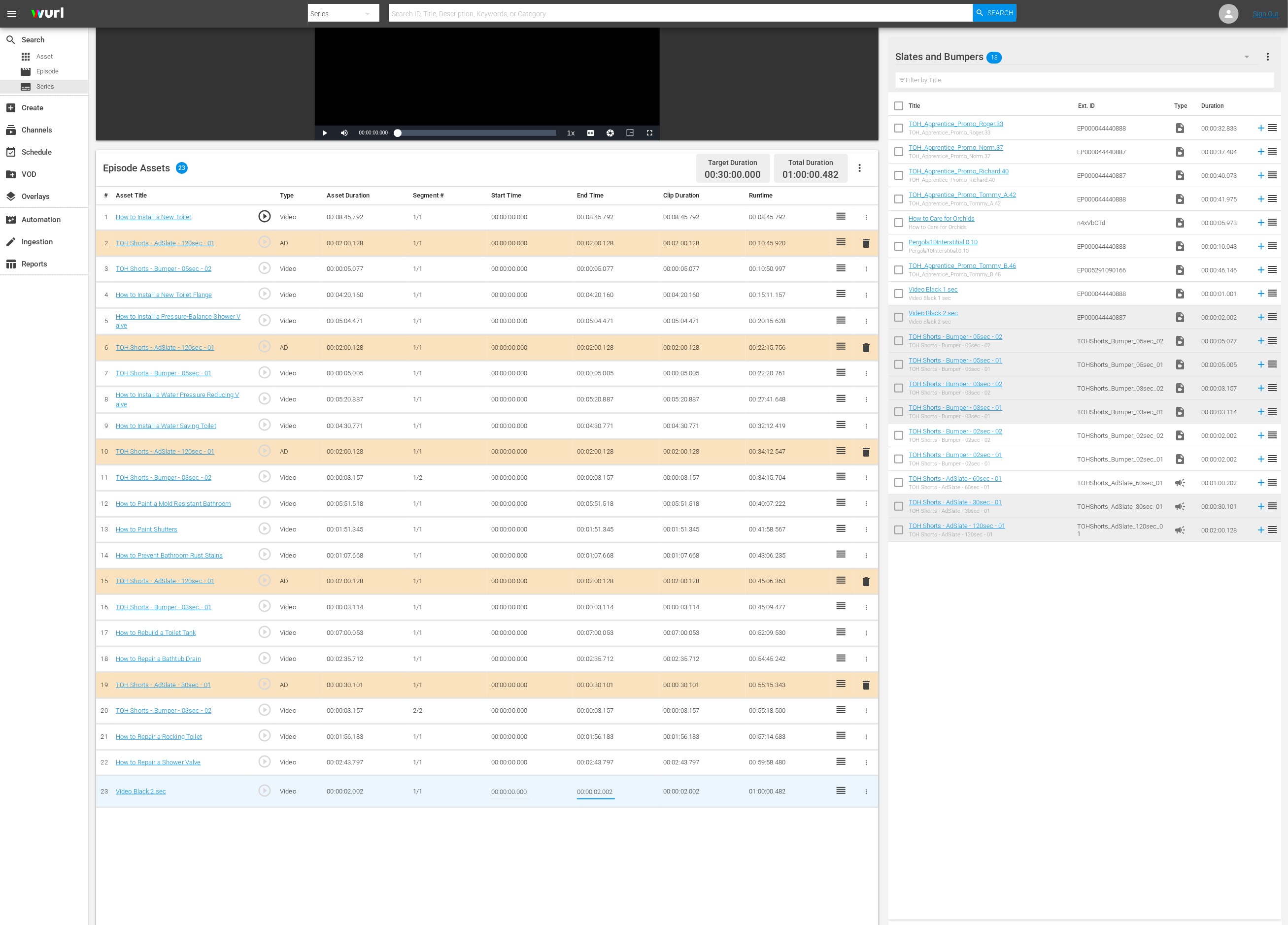
click at [597, 792] on input "00:00:02.002" at bounding box center [596, 791] width 38 height 24
type input "00:00:01.520"
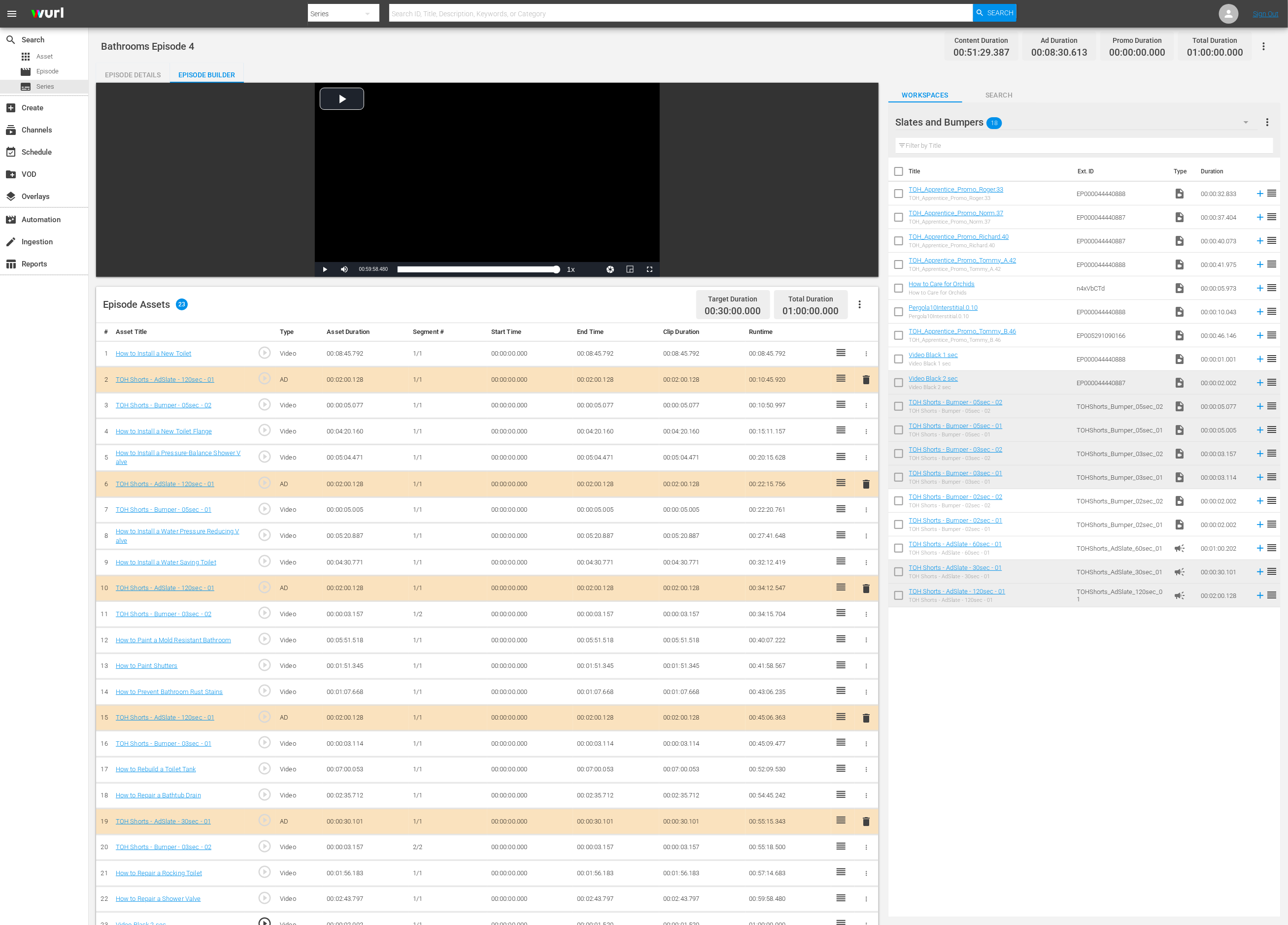
click at [1054, 124] on div "Slates and Bumpers 18" at bounding box center [1077, 122] width 363 height 27
click at [1003, 147] on div "Bathrooms (74)" at bounding box center [959, 150] width 102 height 16
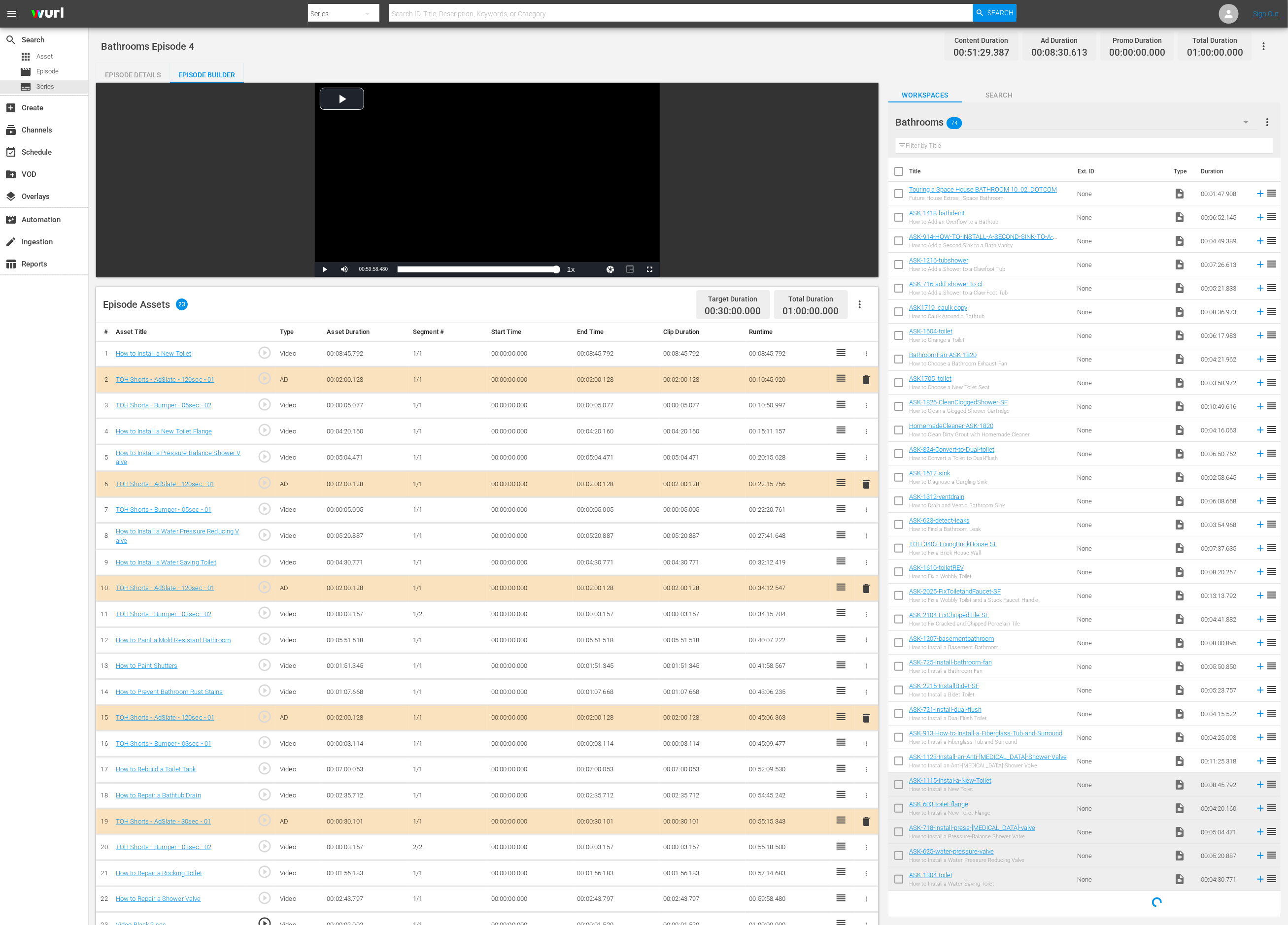
click at [899, 757] on input "checkbox" at bounding box center [899, 763] width 21 height 21
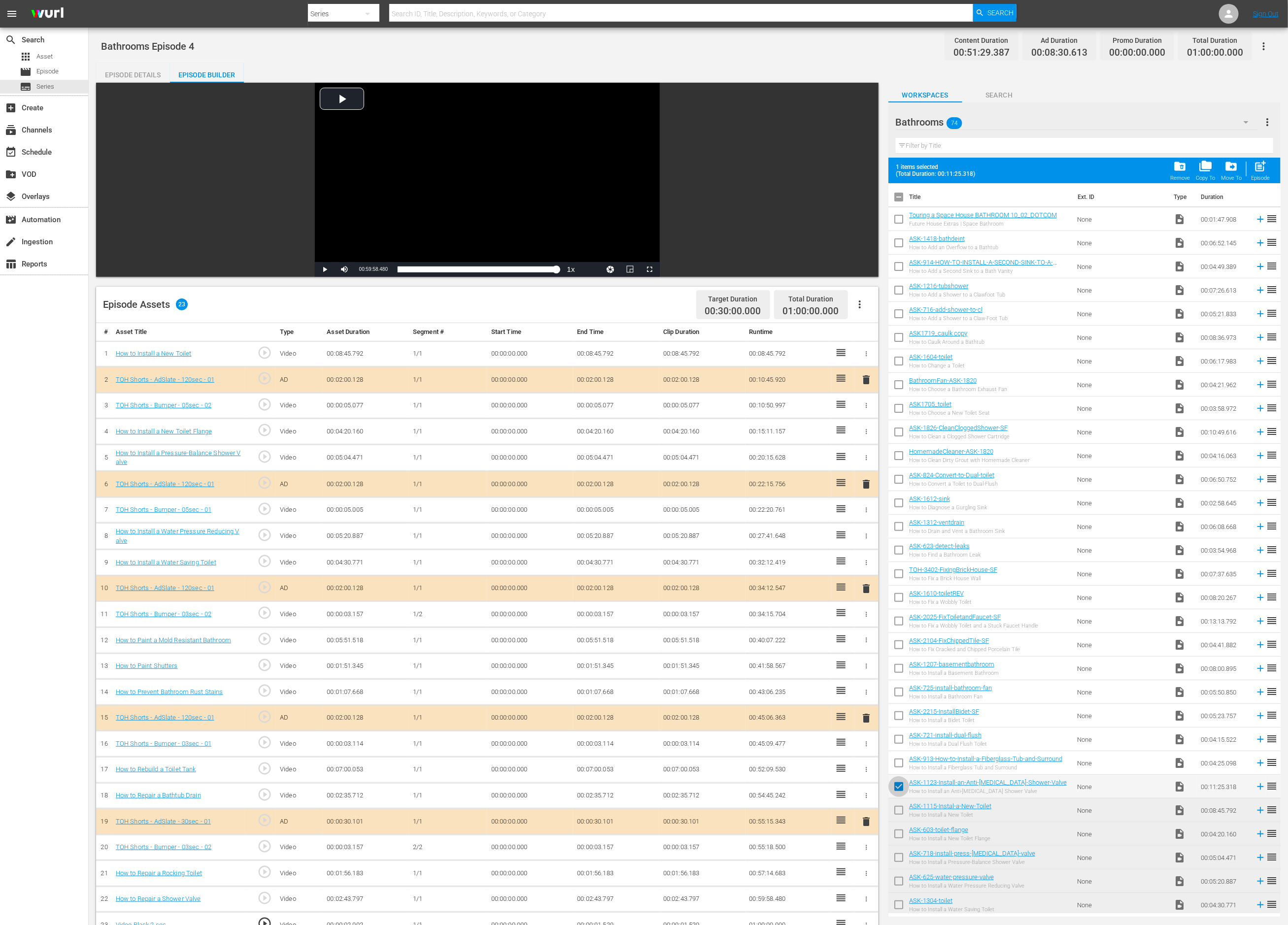
click at [897, 787] on input "checkbox" at bounding box center [899, 789] width 21 height 21
checkbox input "false"
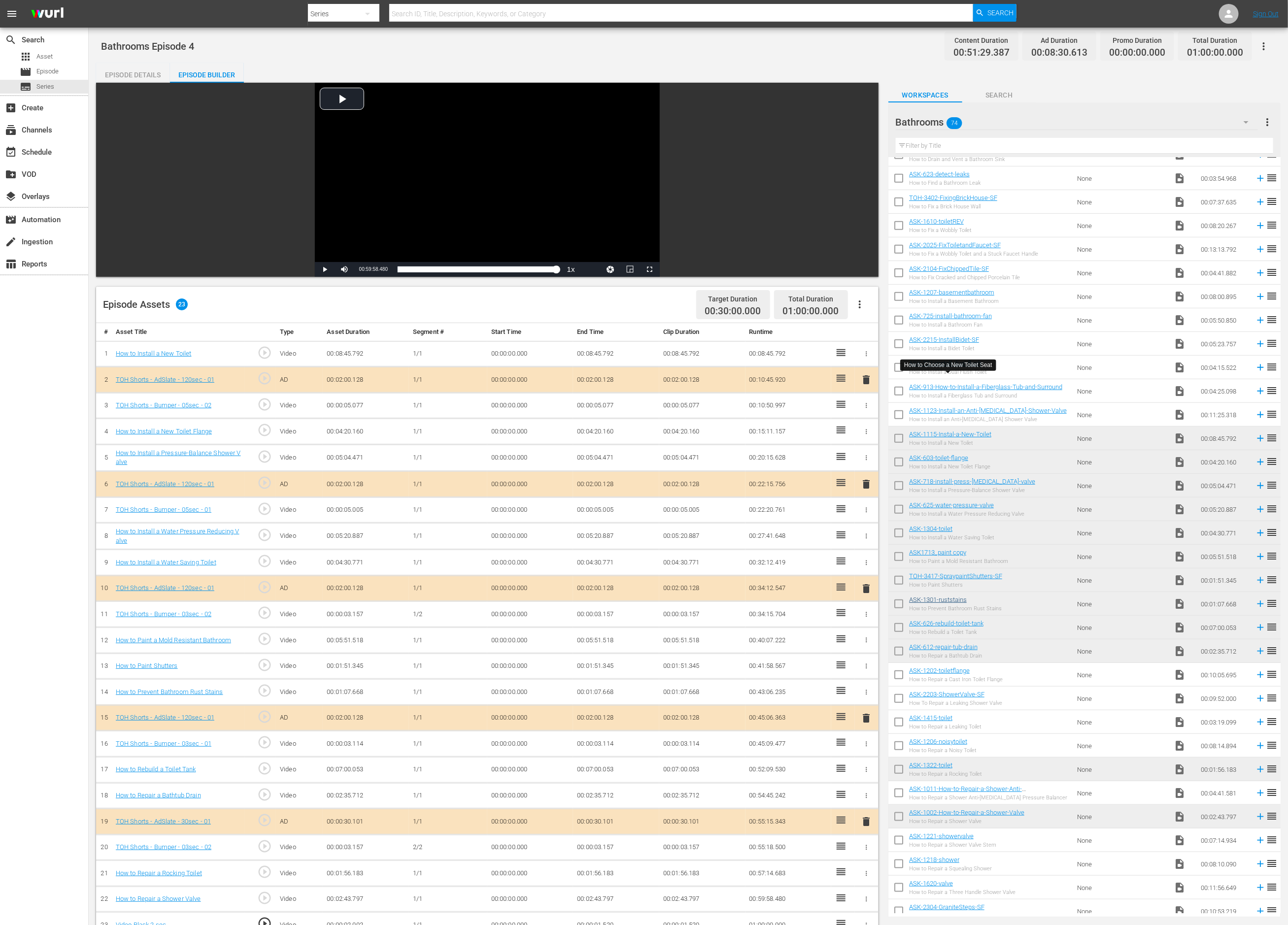
scroll to position [347, 0]
click at [41, 85] on span "Series" at bounding box center [45, 86] width 18 height 10
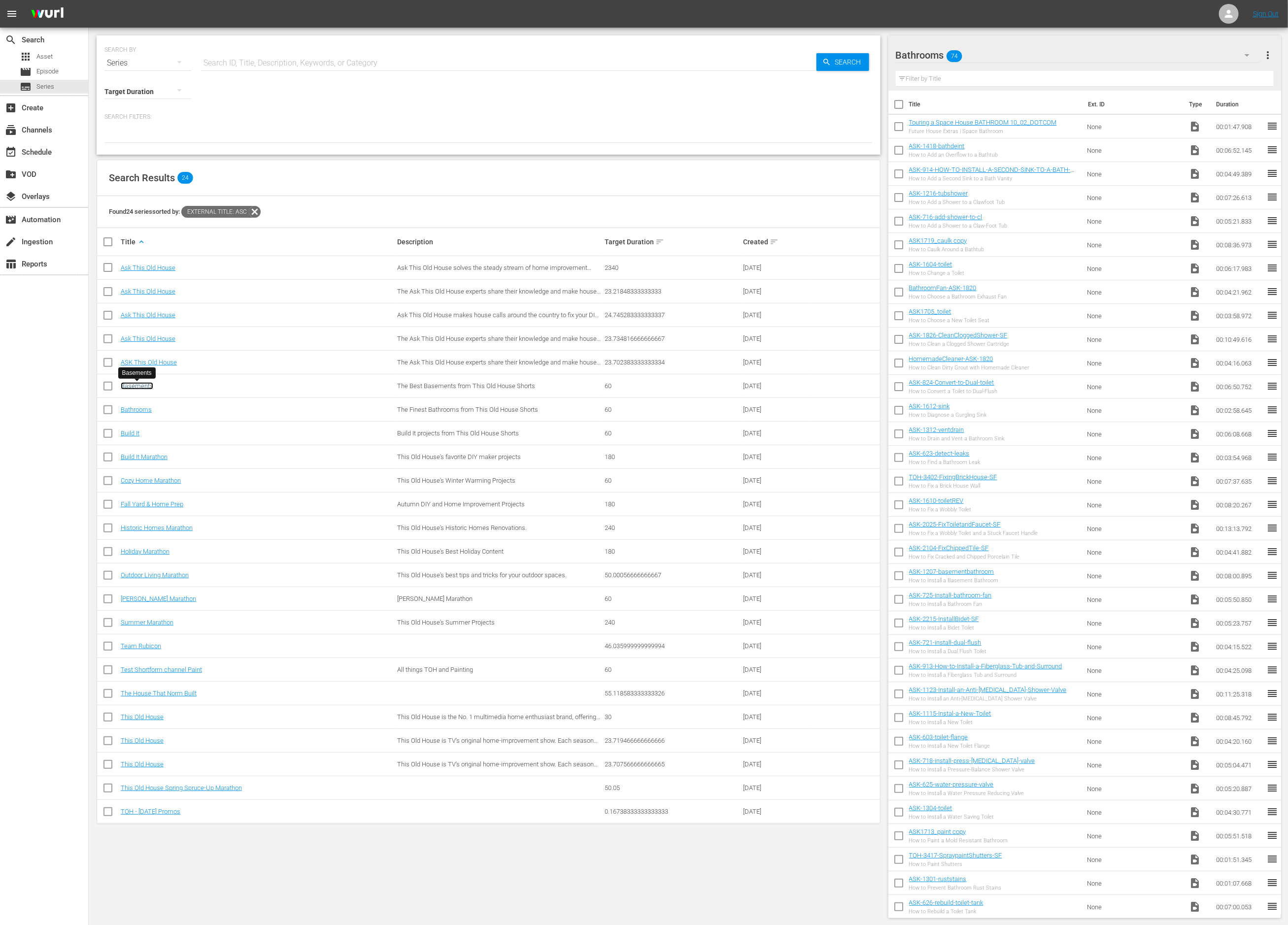
click at [139, 387] on link "Basements" at bounding box center [136, 386] width 32 height 7
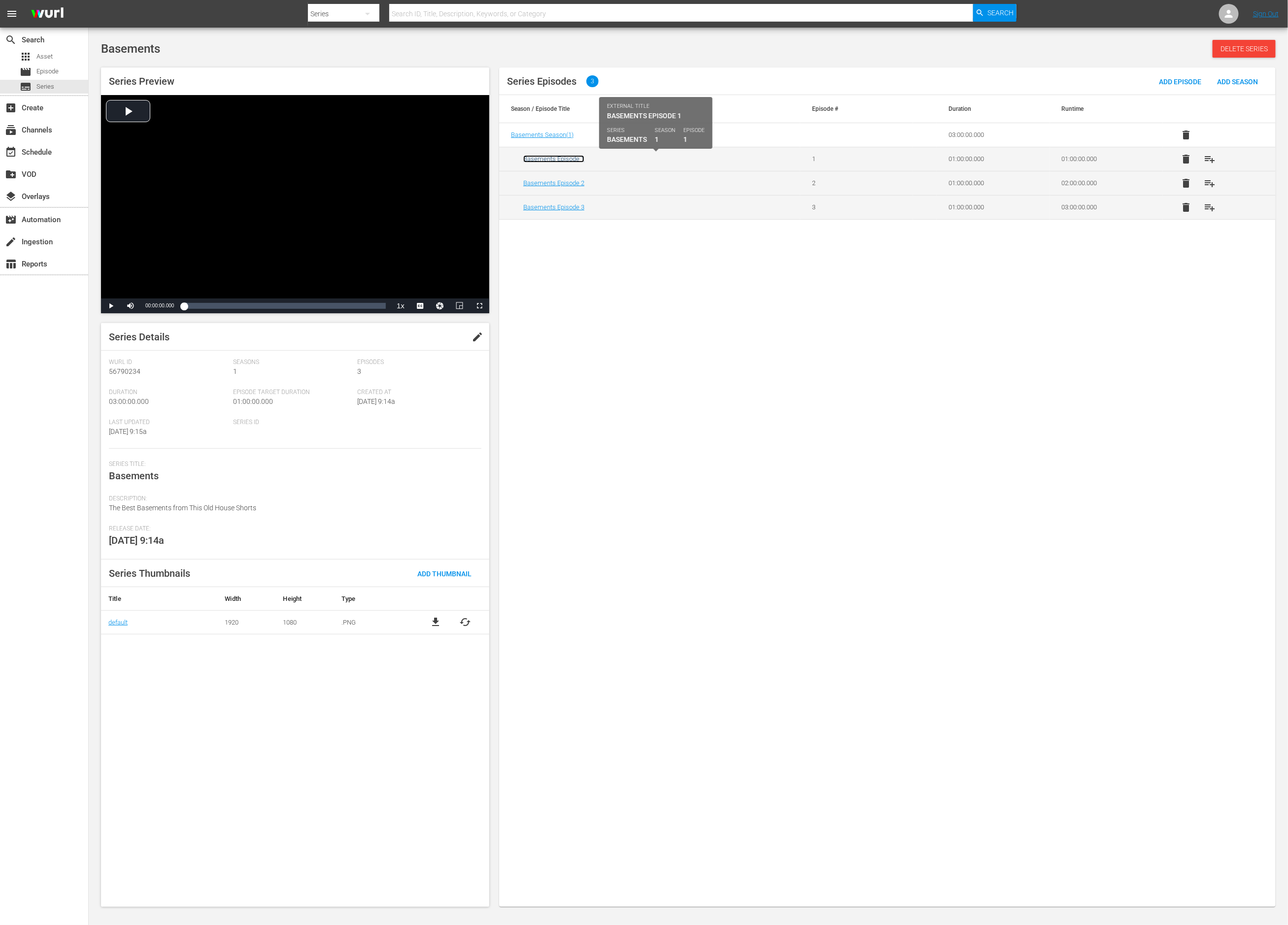
click at [580, 161] on link "Basements Episode 1" at bounding box center [554, 159] width 61 height 7
click at [541, 183] on link "Basements Episode 2" at bounding box center [554, 183] width 61 height 7
click at [559, 210] on link "Basements Episode 3" at bounding box center [554, 207] width 61 height 7
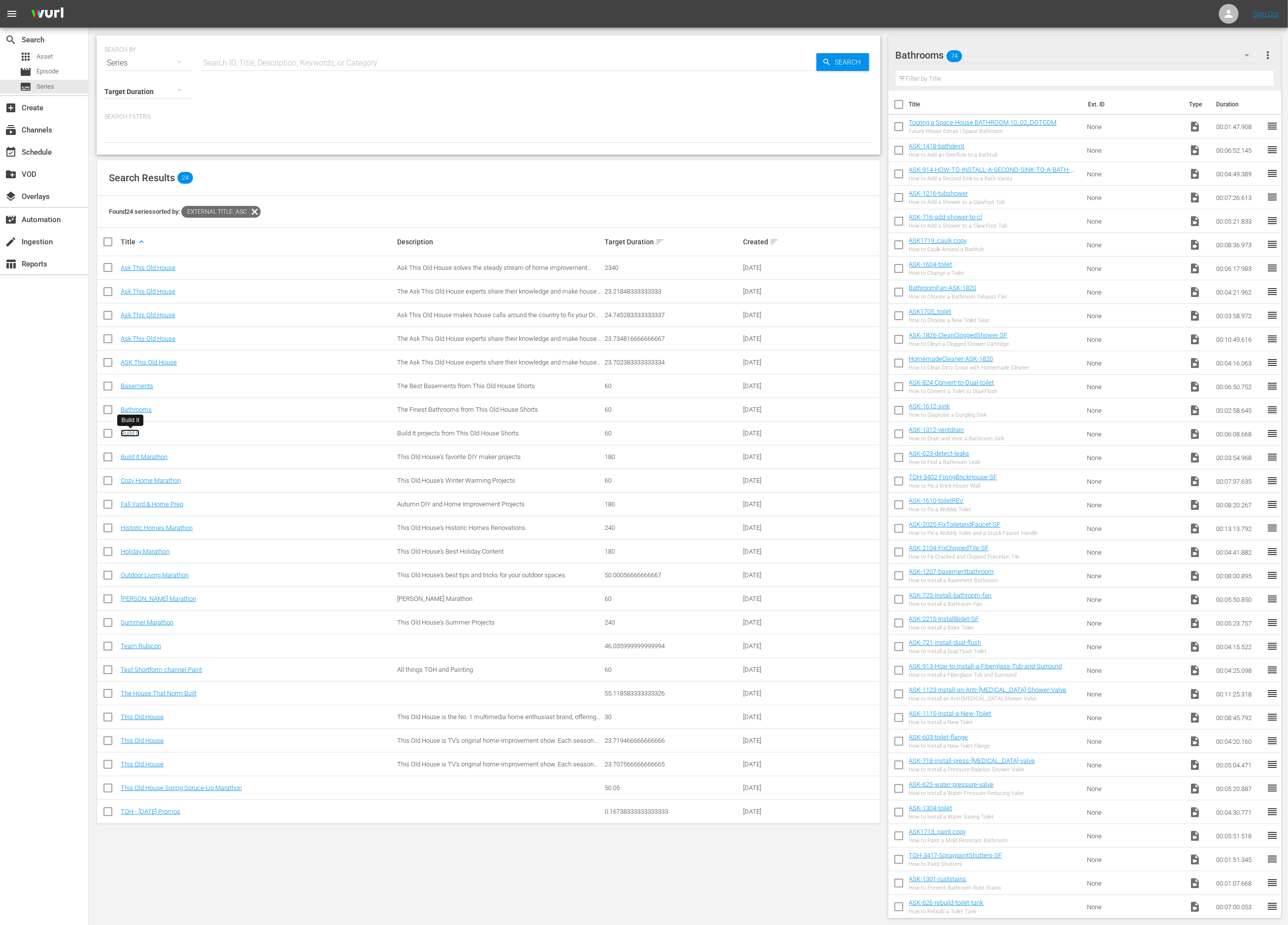
click at [131, 434] on link "Build It" at bounding box center [130, 433] width 19 height 7
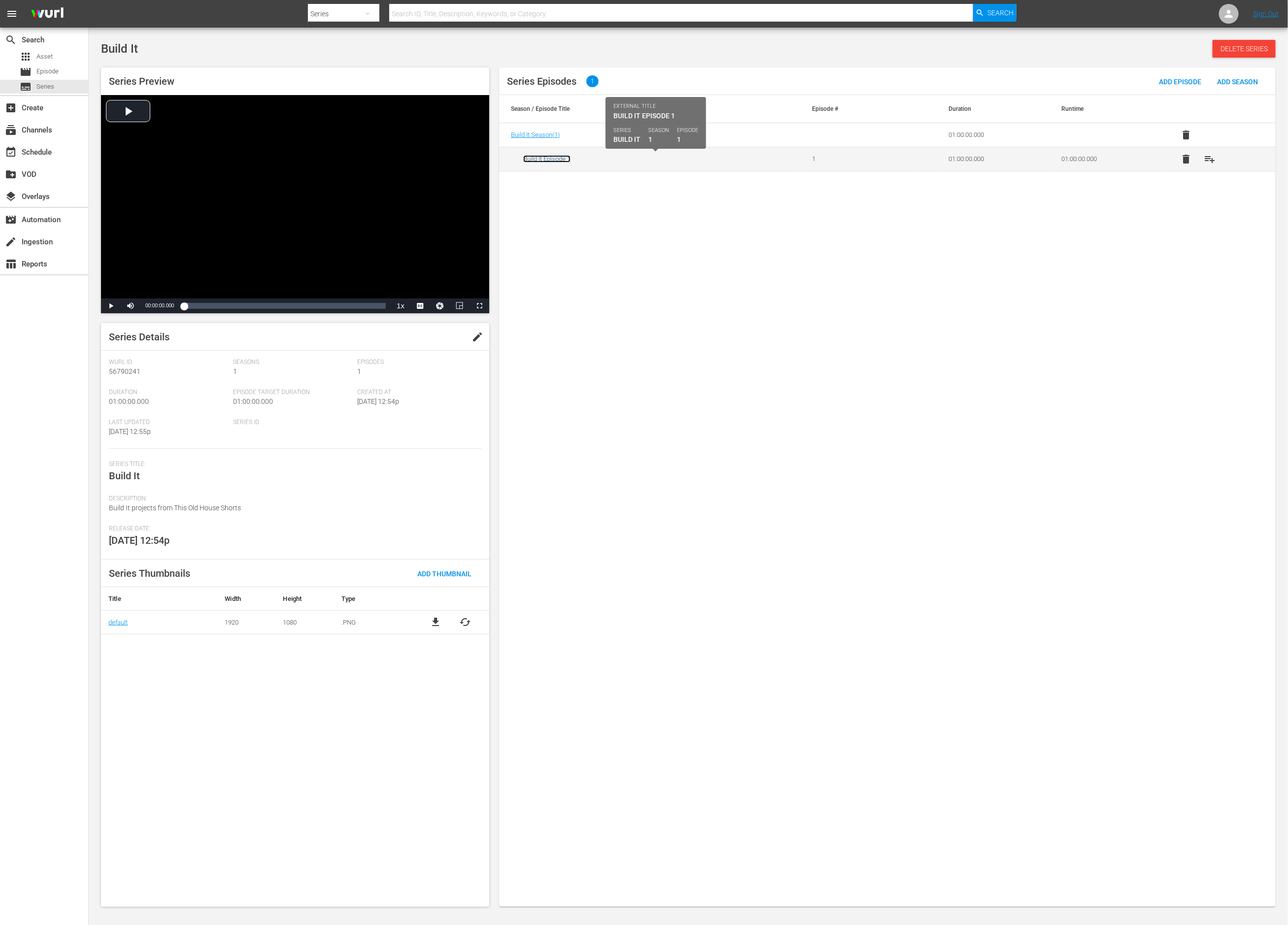
click at [557, 160] on link "Build It Episode 1" at bounding box center [547, 159] width 47 height 7
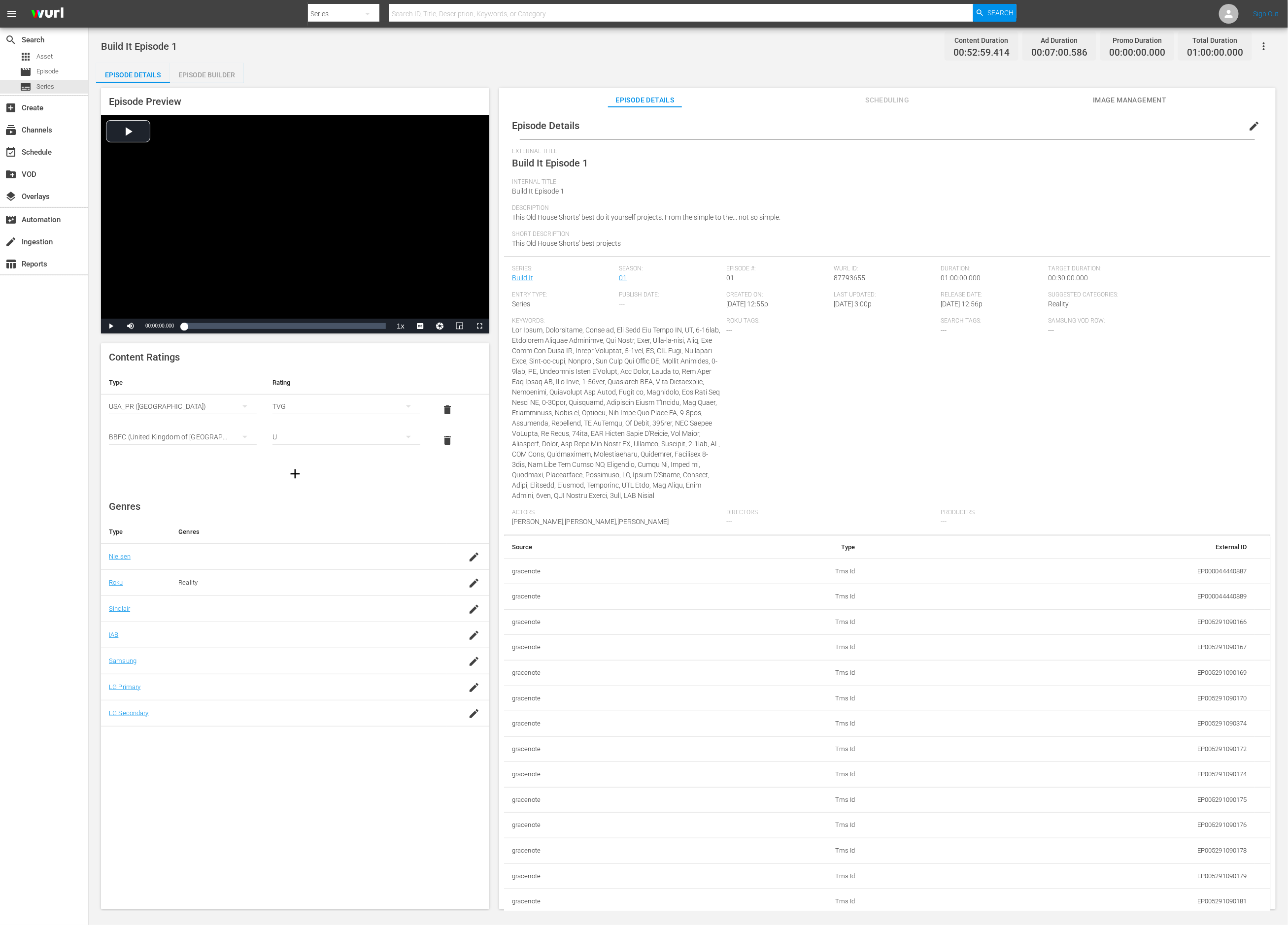
click at [225, 71] on div "Episode Builder" at bounding box center [207, 75] width 74 height 24
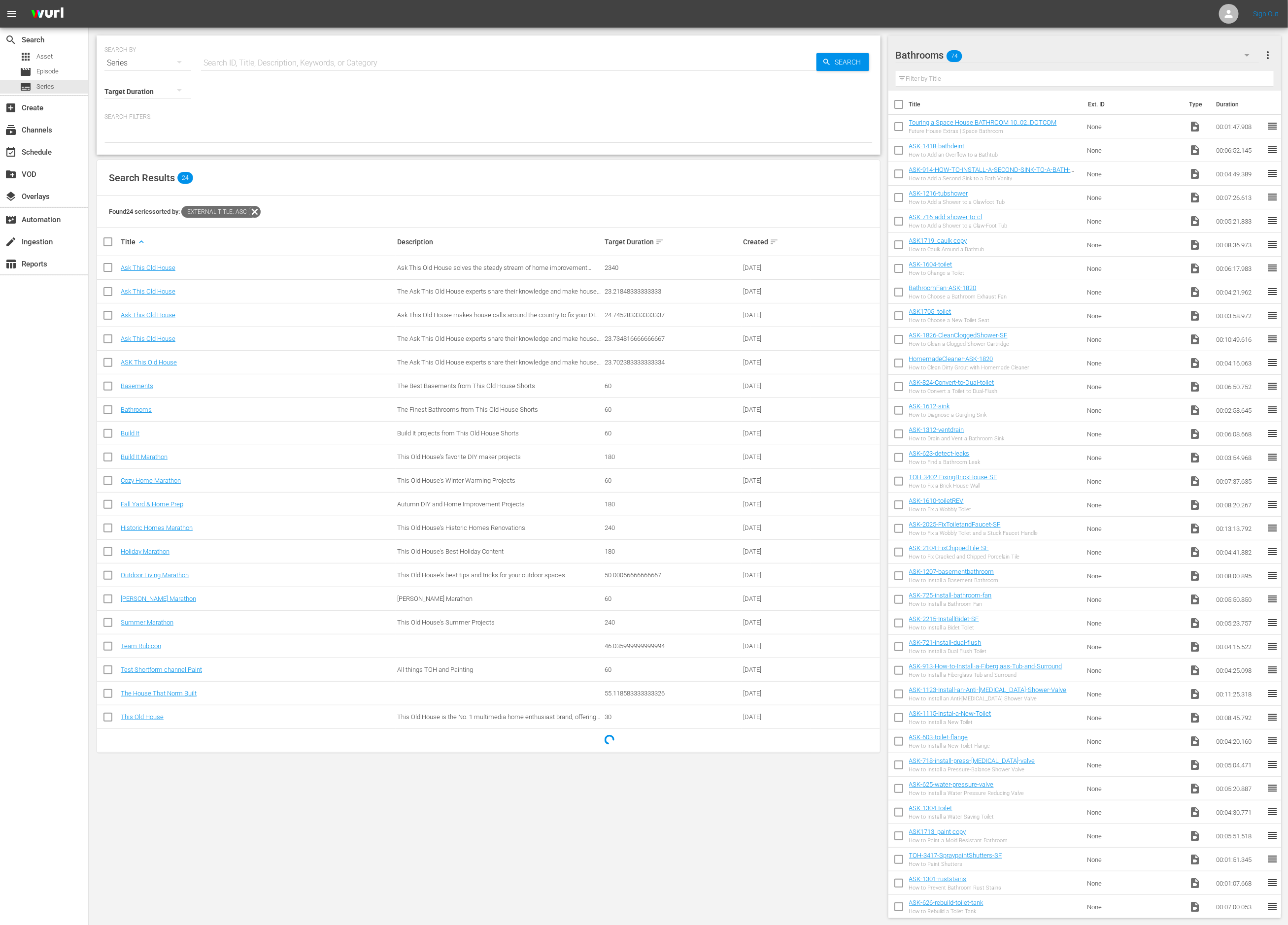
click at [1060, 58] on div "Bathrooms 74" at bounding box center [1077, 55] width 363 height 27
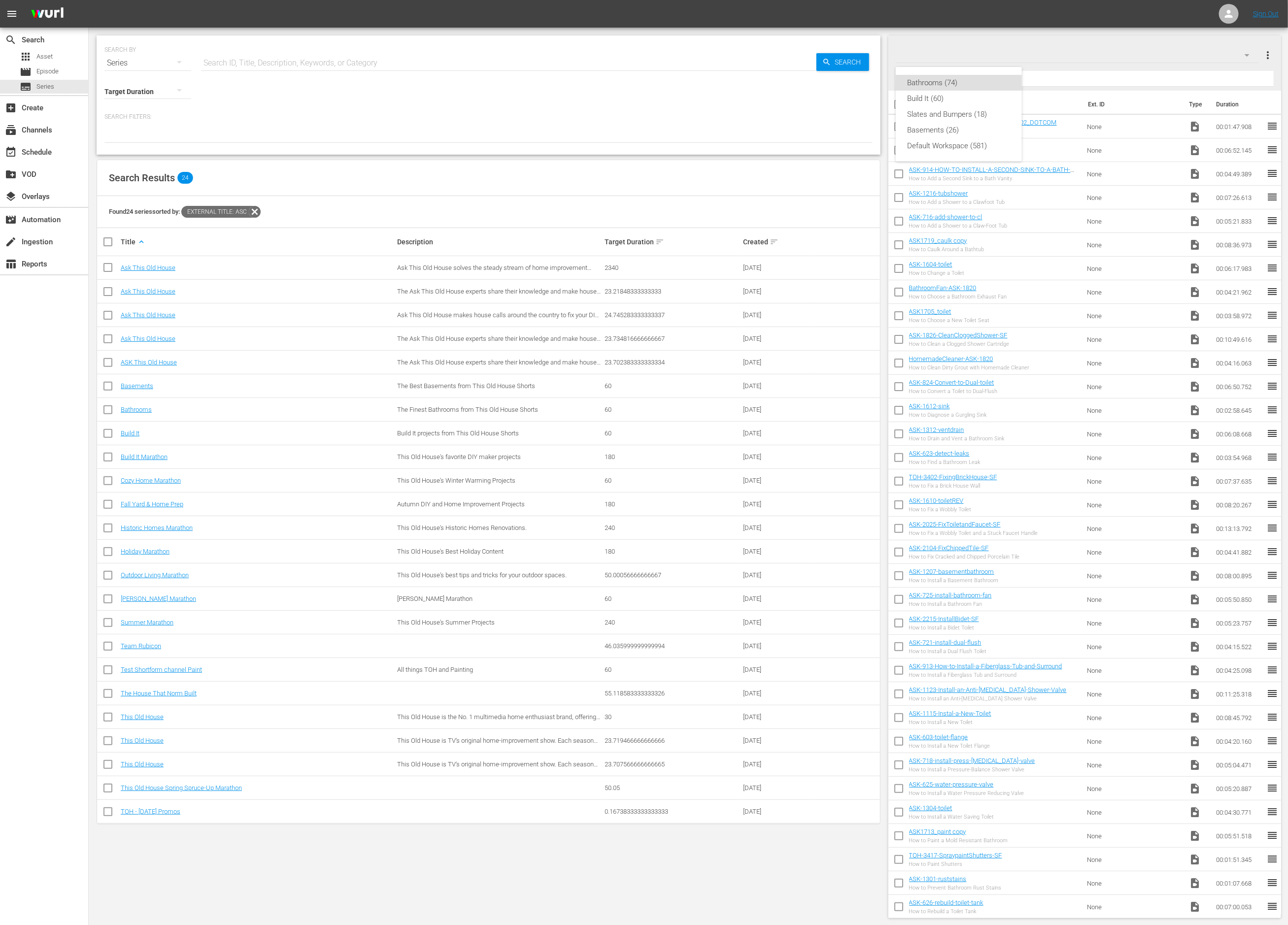
click at [1205, 48] on div "Bathrooms (74) Build It (60) Slates and Bumpers (18) Basements (26) Default Wor…" at bounding box center [644, 462] width 1288 height 925
click at [1272, 49] on span "more_vert" at bounding box center [1268, 55] width 12 height 12
click at [1221, 52] on div "Add New Workspace" at bounding box center [1205, 56] width 116 height 18
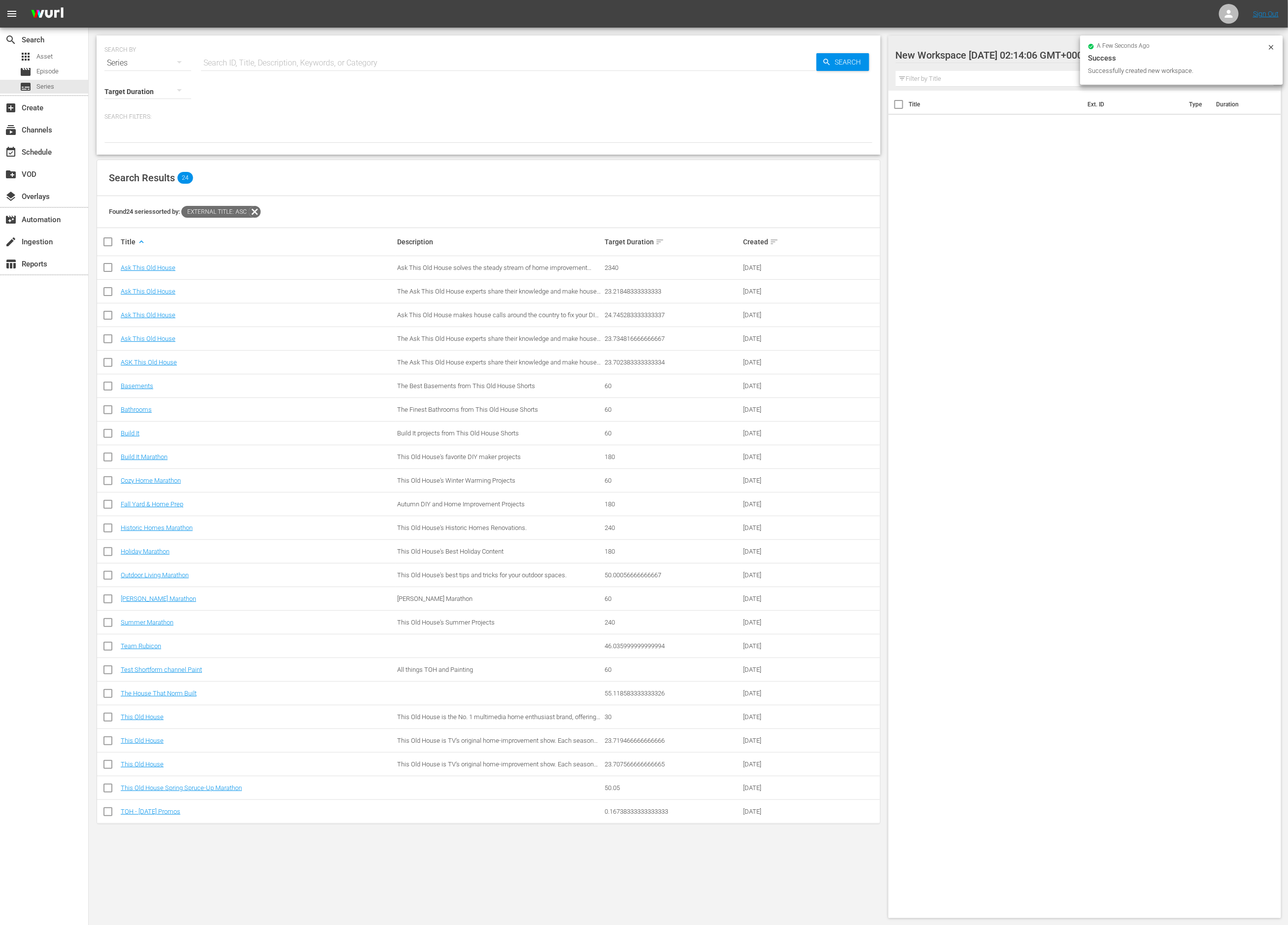
click at [1021, 54] on div at bounding box center [980, 55] width 167 height 25
click at [1021, 54] on input "New Workspace Tue Aug 12 2025 02:14:06 GMT+0000" at bounding box center [1081, 55] width 370 height 24
click at [1022, 54] on input "New Workspace Tue Aug 12 2025 02:14:06 GMT+0000" at bounding box center [1081, 55] width 370 height 24
click at [1015, 54] on input "New Workspace Tue Aug 12 2025 02:14:06 GMT+0000" at bounding box center [1081, 55] width 370 height 24
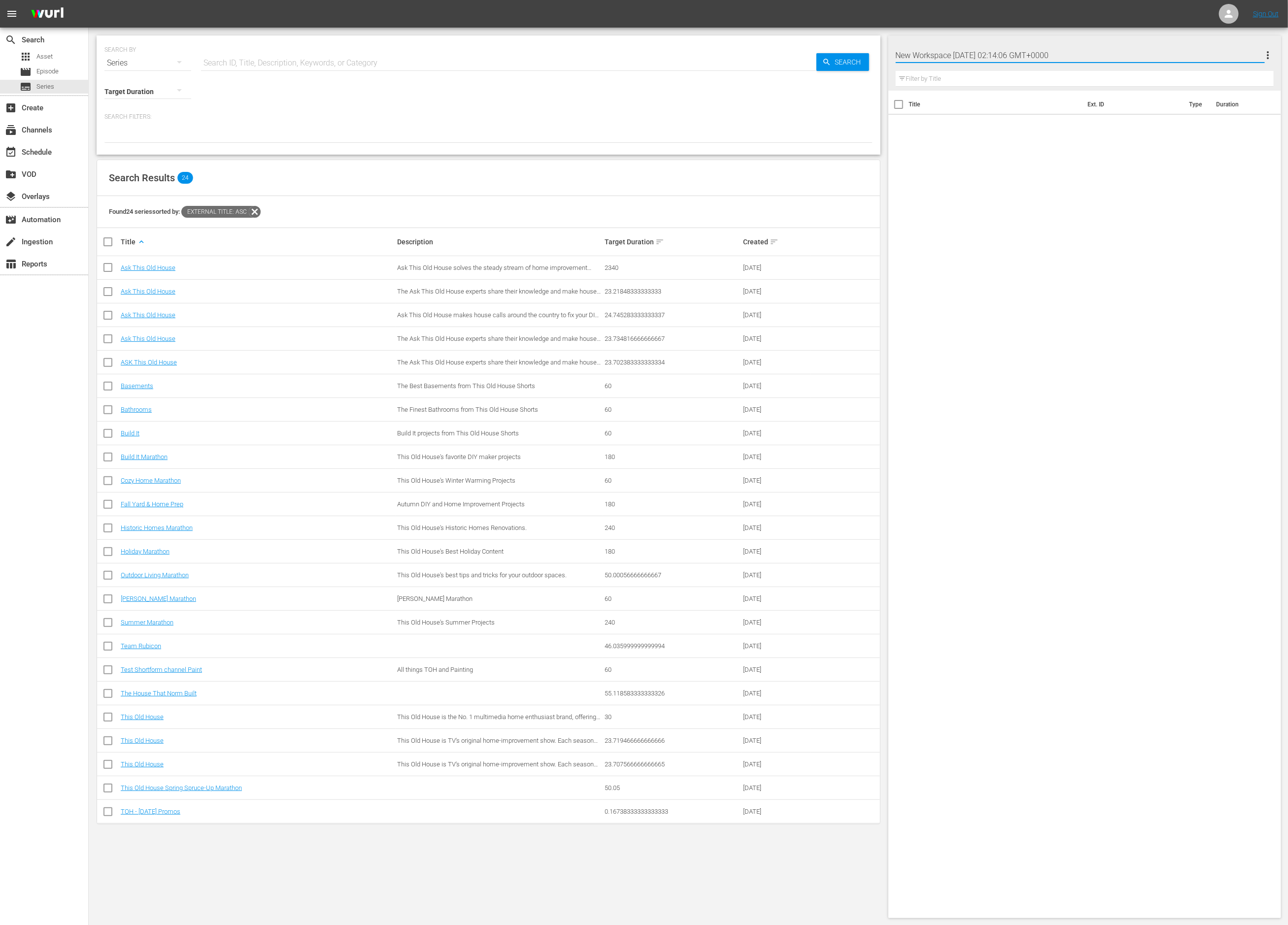
click at [1015, 54] on input "New Workspace Tue Aug 12 2025 02:14:06 GMT+0000" at bounding box center [1081, 55] width 370 height 24
click at [1016, 54] on input "New Workspace Tue Aug 12 2025 02:14:06 GMT+0000" at bounding box center [1081, 55] width 370 height 24
type input "Shorts Episodes"
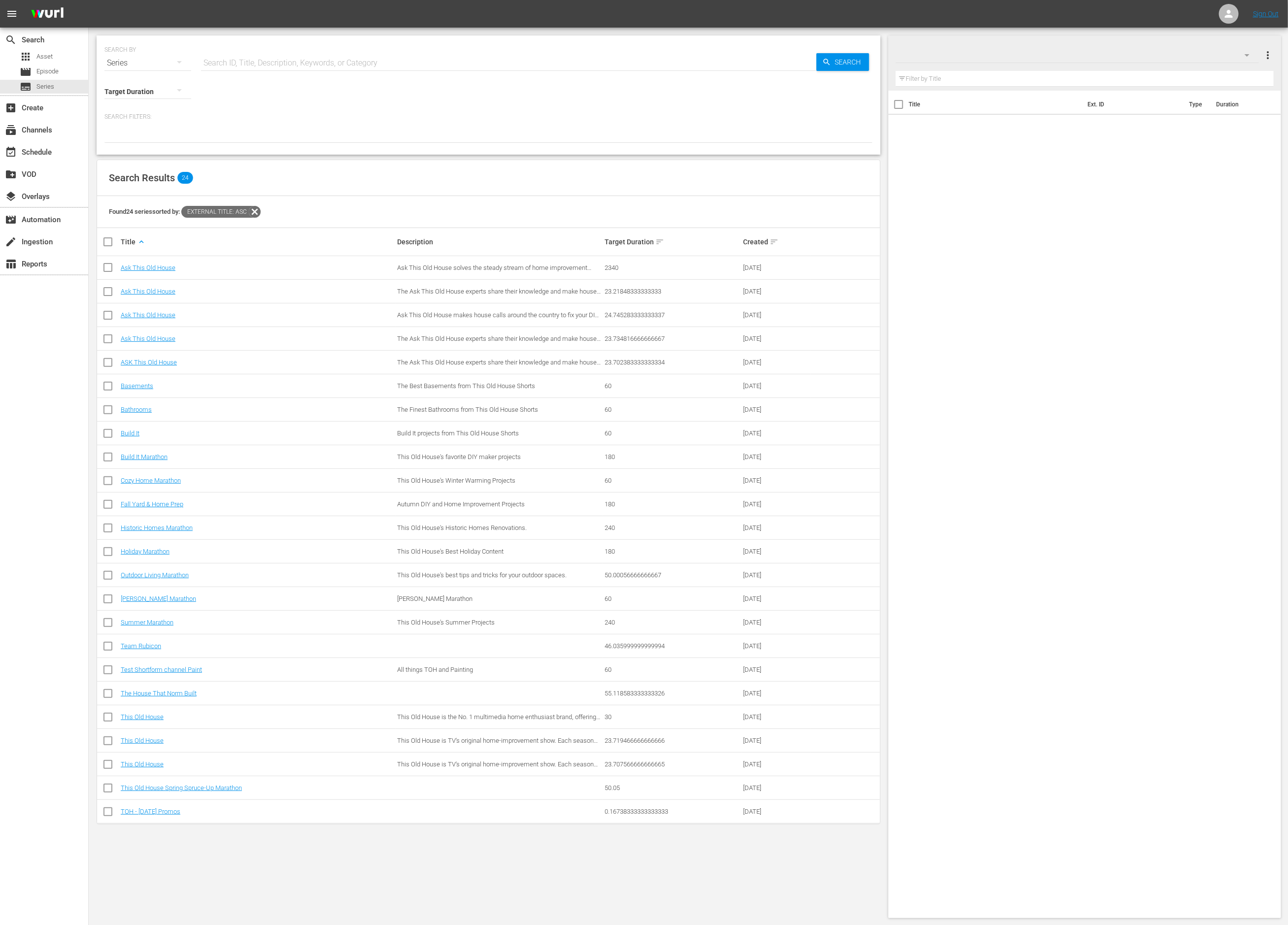
click at [1138, 165] on div "Title Ext. ID Type Duration" at bounding box center [1085, 502] width 393 height 823
click at [109, 390] on input "checkbox" at bounding box center [108, 388] width 12 height 12
checkbox input "true"
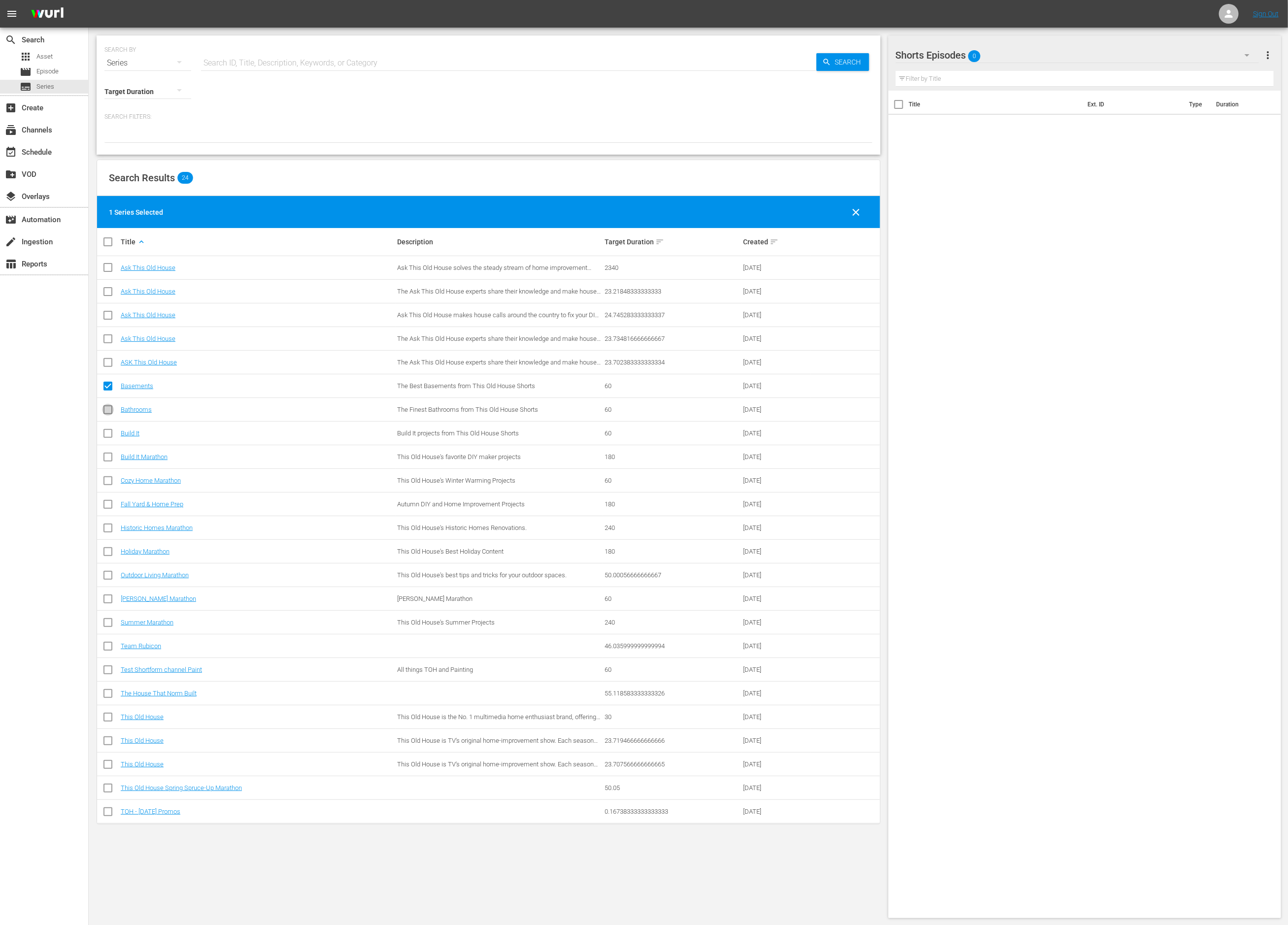
click at [106, 414] on input "checkbox" at bounding box center [108, 411] width 12 height 12
checkbox input "true"
click at [105, 435] on input "checkbox" at bounding box center [108, 435] width 12 height 12
click at [110, 431] on input "checkbox" at bounding box center [108, 435] width 12 height 12
checkbox input "false"
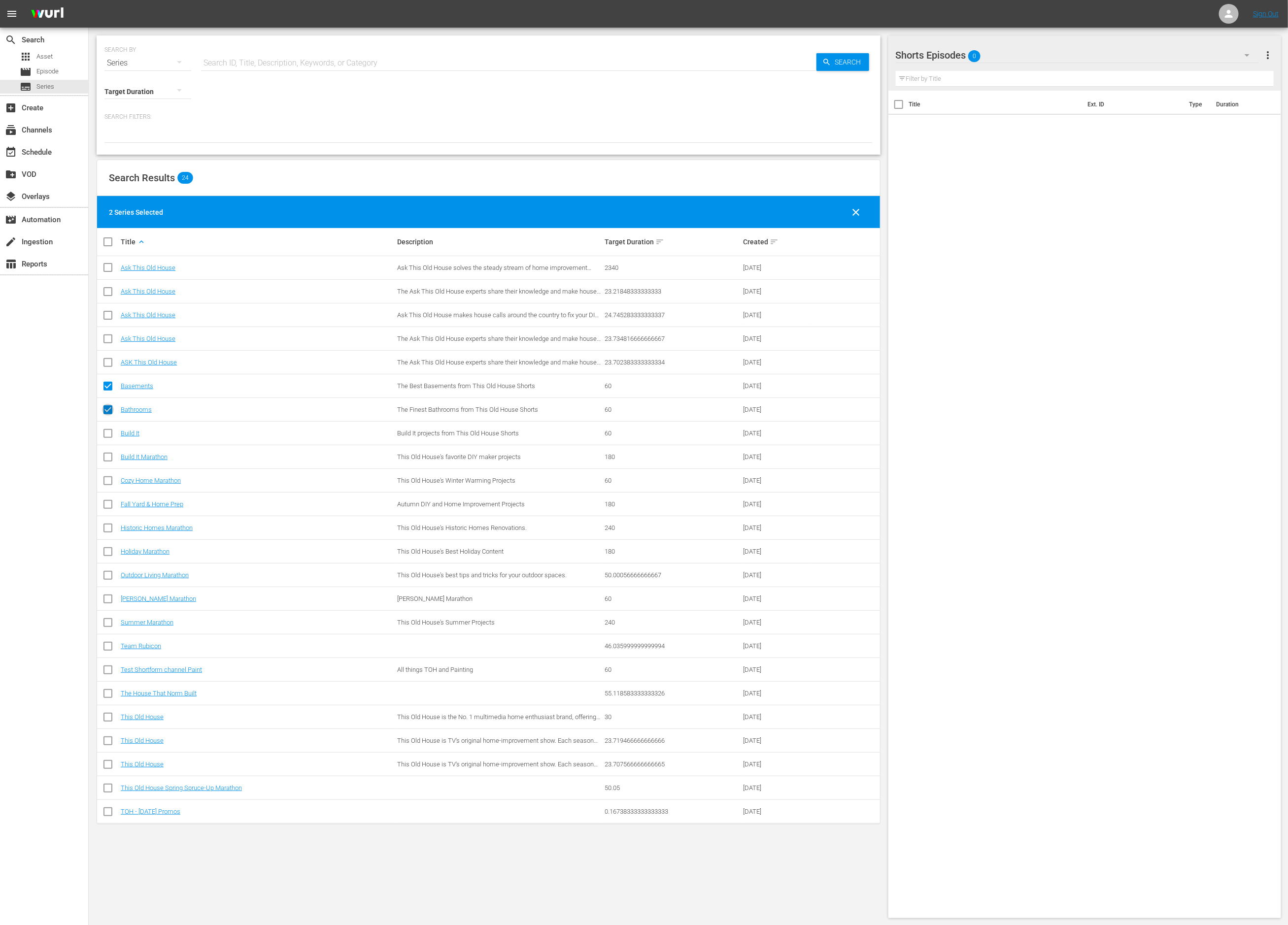
click at [110, 414] on input "checkbox" at bounding box center [108, 411] width 12 height 12
checkbox input "false"
click at [110, 387] on input "checkbox" at bounding box center [108, 388] width 12 height 12
checkbox input "false"
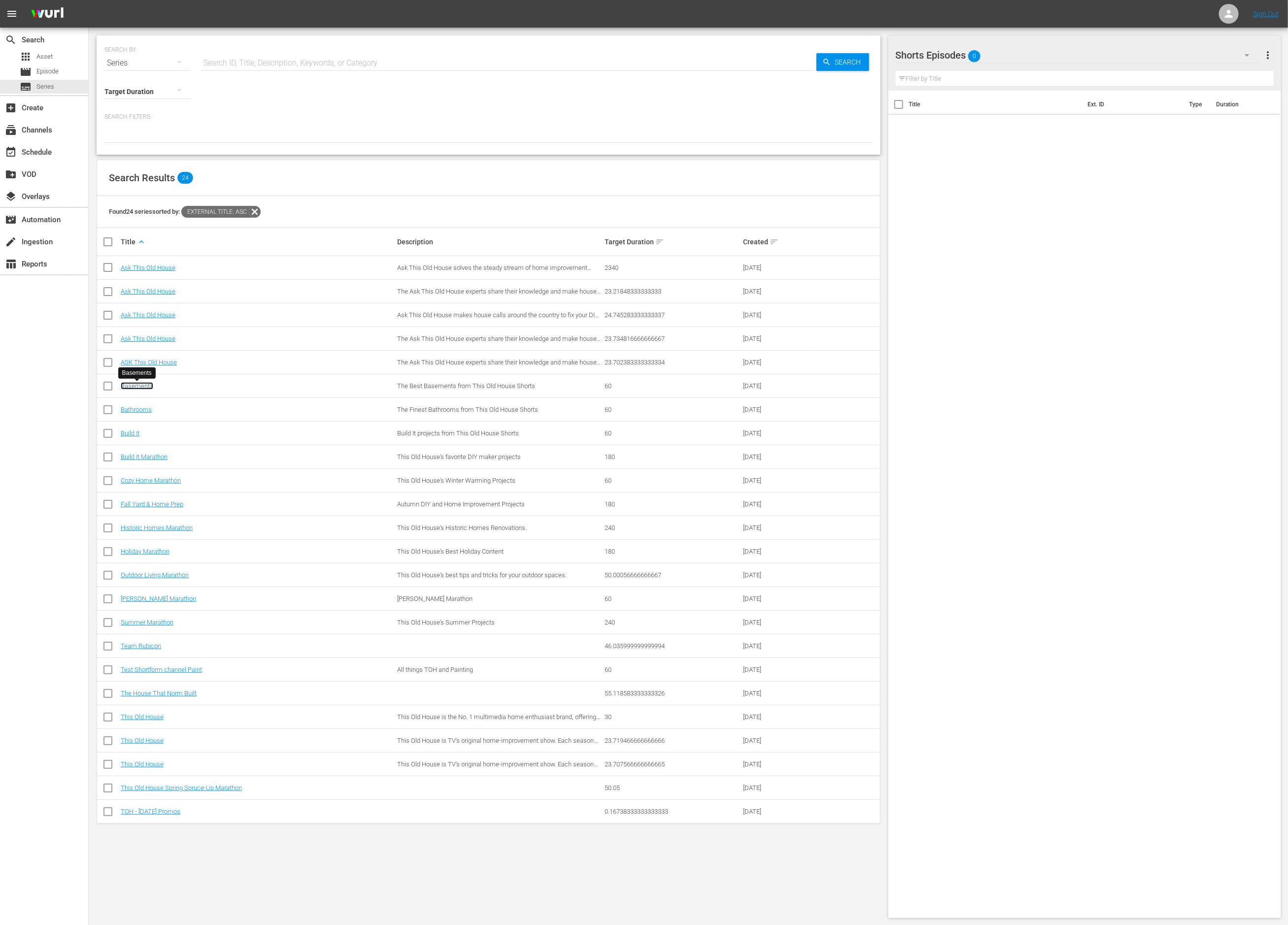
click at [130, 386] on link "Basements" at bounding box center [136, 386] width 32 height 7
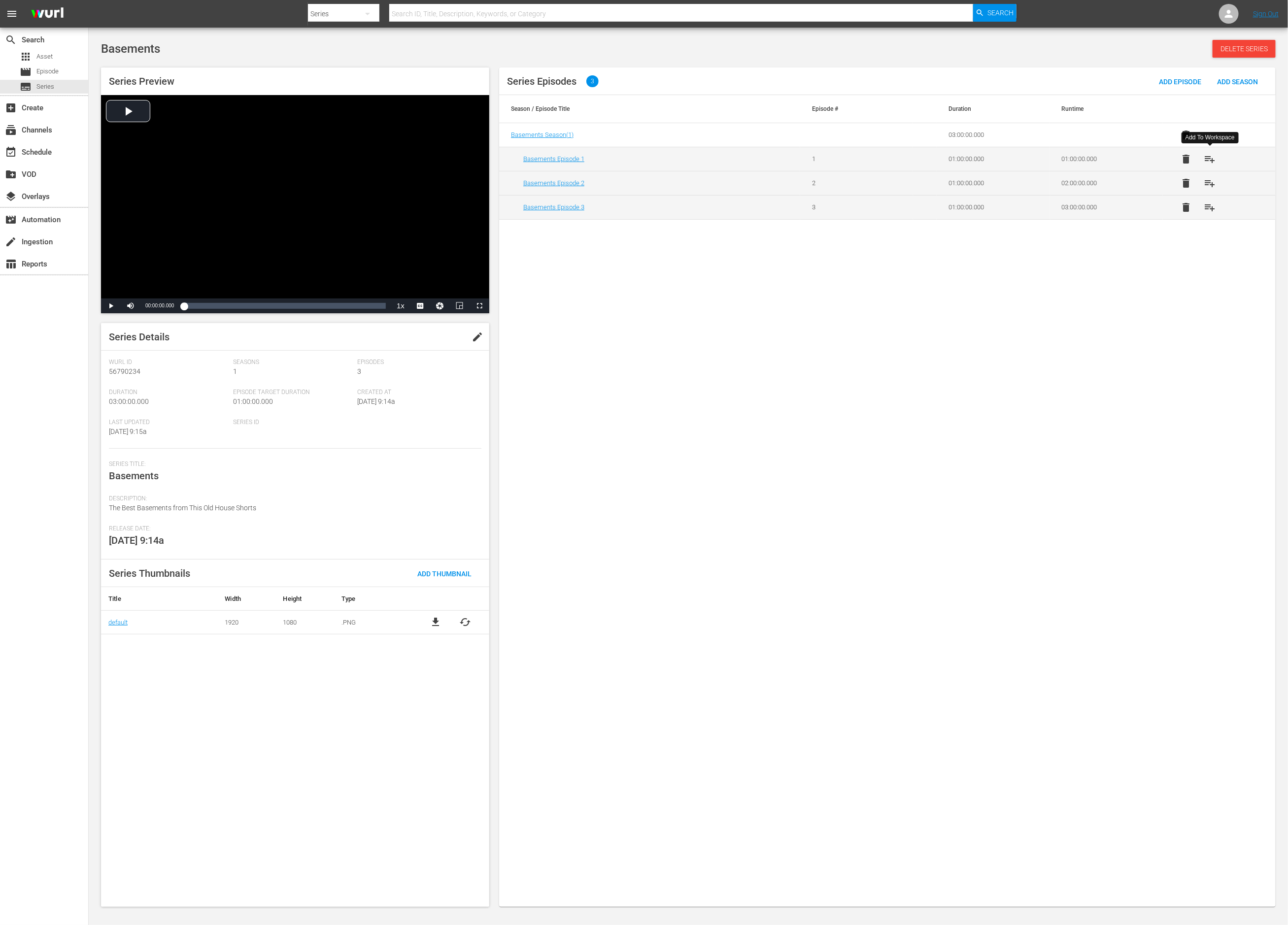
click at [1210, 159] on span "playlist_add" at bounding box center [1210, 159] width 12 height 12
click at [1211, 182] on span "playlist_add" at bounding box center [1210, 183] width 12 height 12
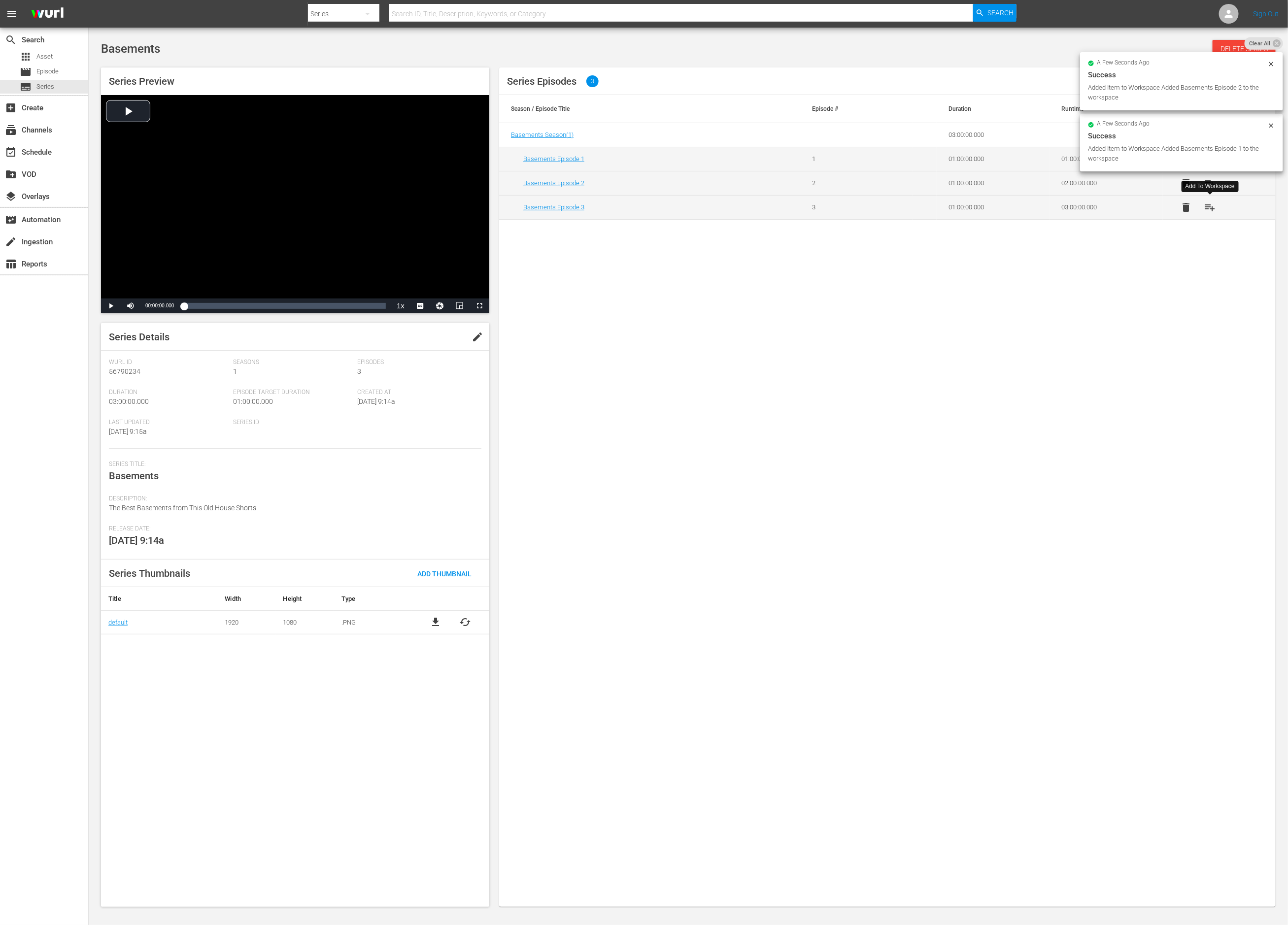
click at [1210, 207] on span "playlist_add" at bounding box center [1210, 207] width 12 height 12
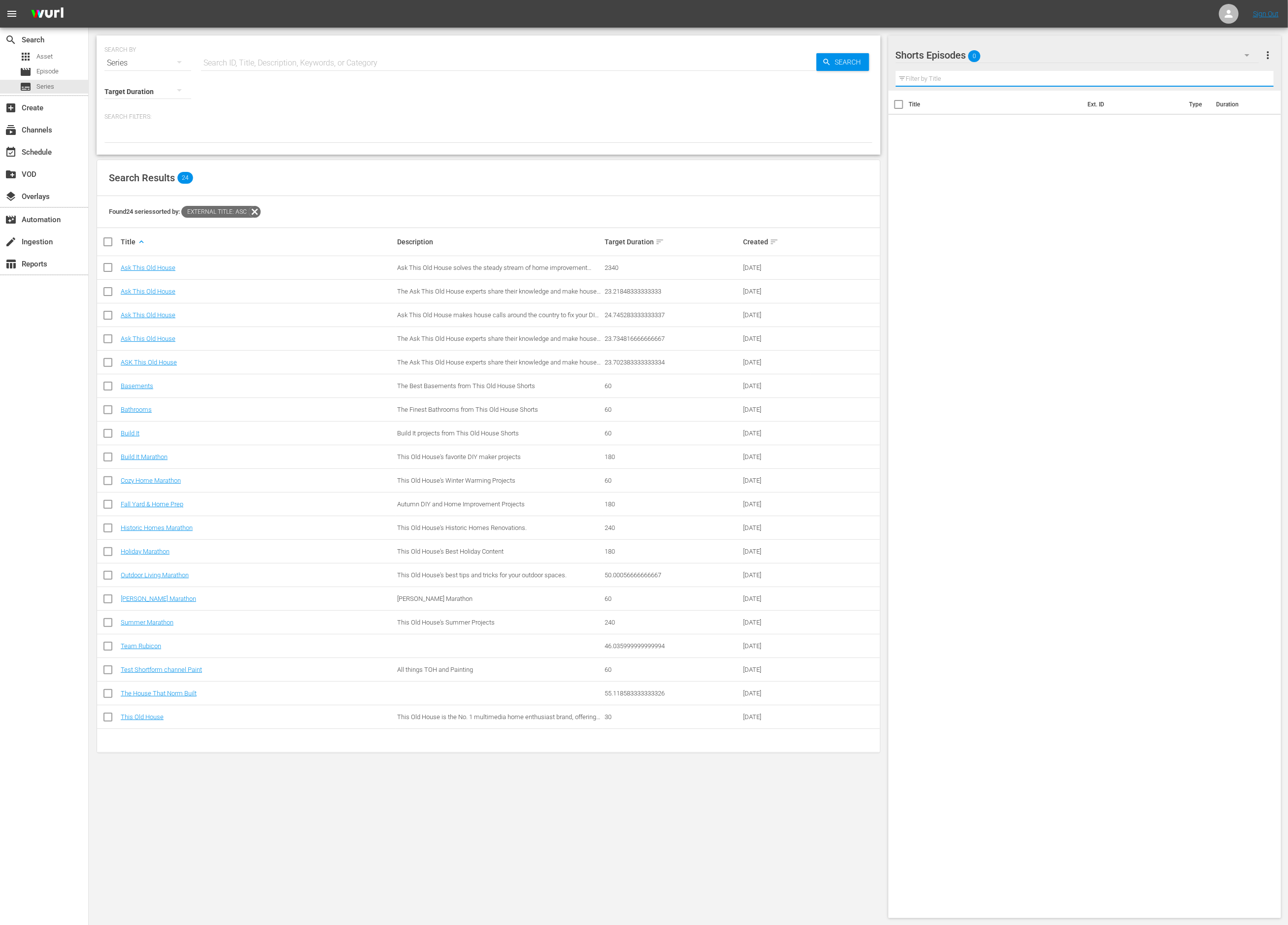
click at [988, 81] on input "text" at bounding box center [1085, 79] width 378 height 16
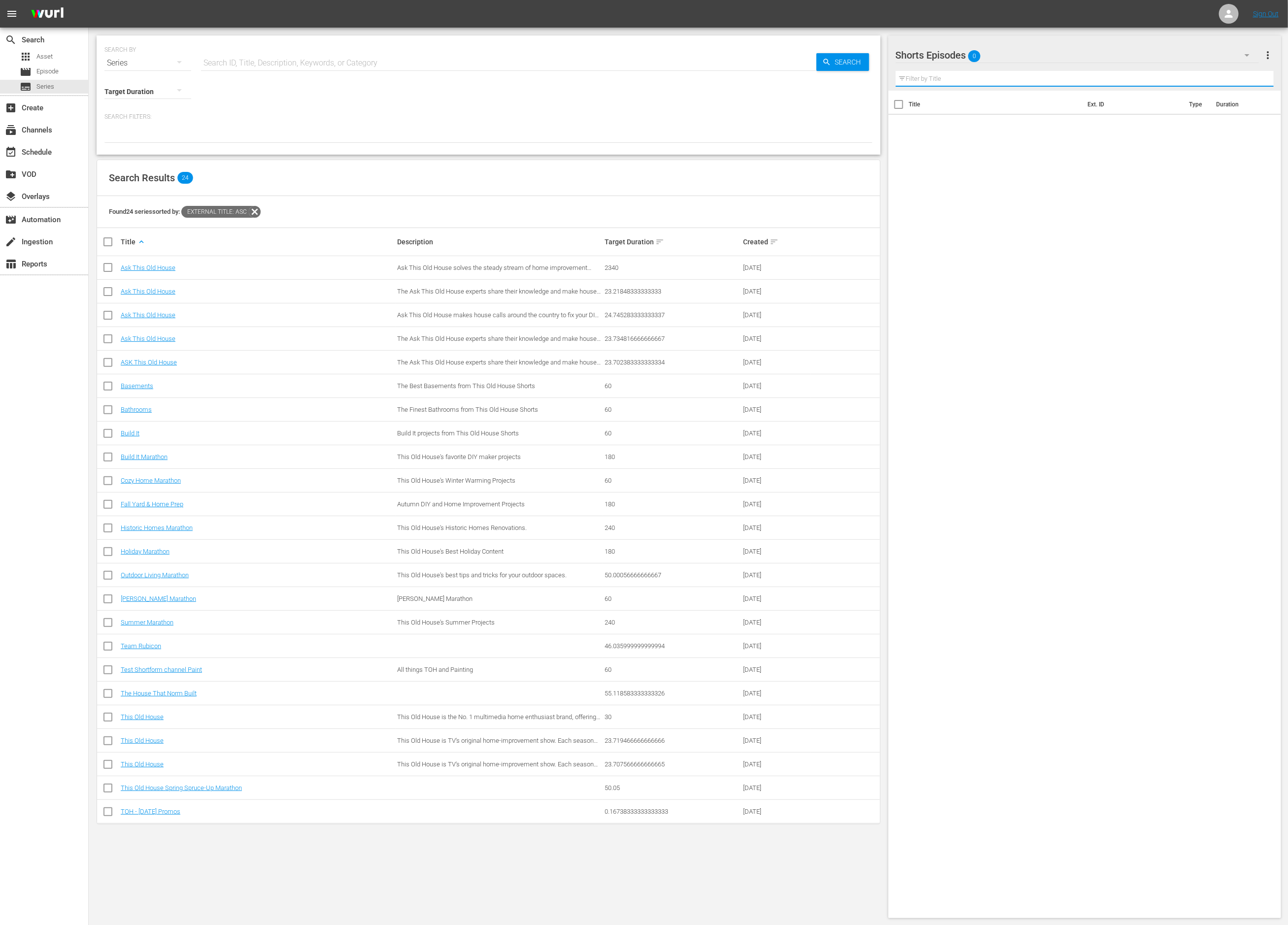
click at [913, 223] on div "Title Ext. ID Type Duration" at bounding box center [1085, 502] width 393 height 823
click at [1248, 56] on icon "button" at bounding box center [1247, 55] width 12 height 12
click at [960, 164] on div "Default Workspace (584)" at bounding box center [959, 162] width 102 height 16
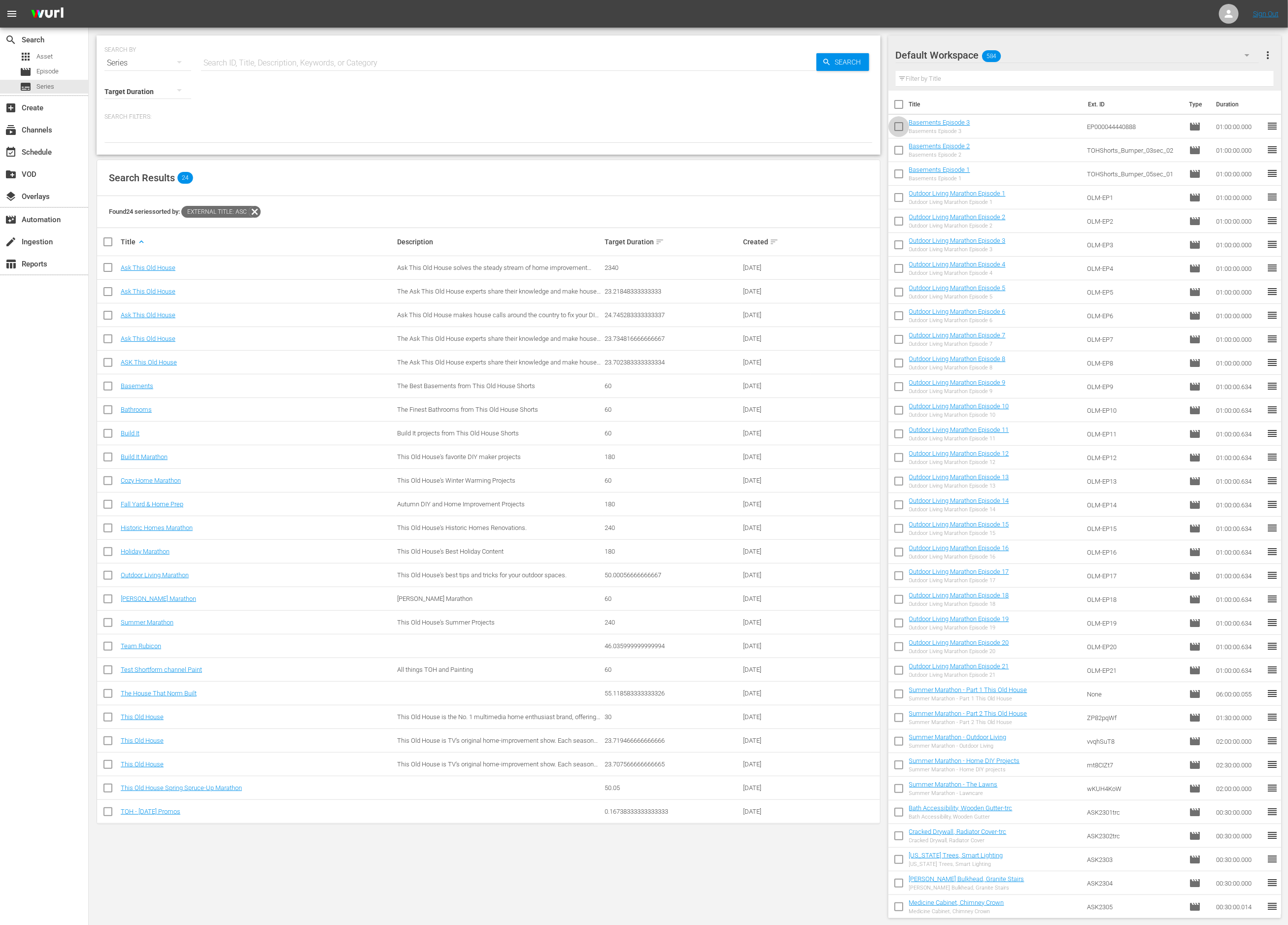
click at [901, 128] on input "checkbox" at bounding box center [899, 128] width 21 height 21
checkbox input "true"
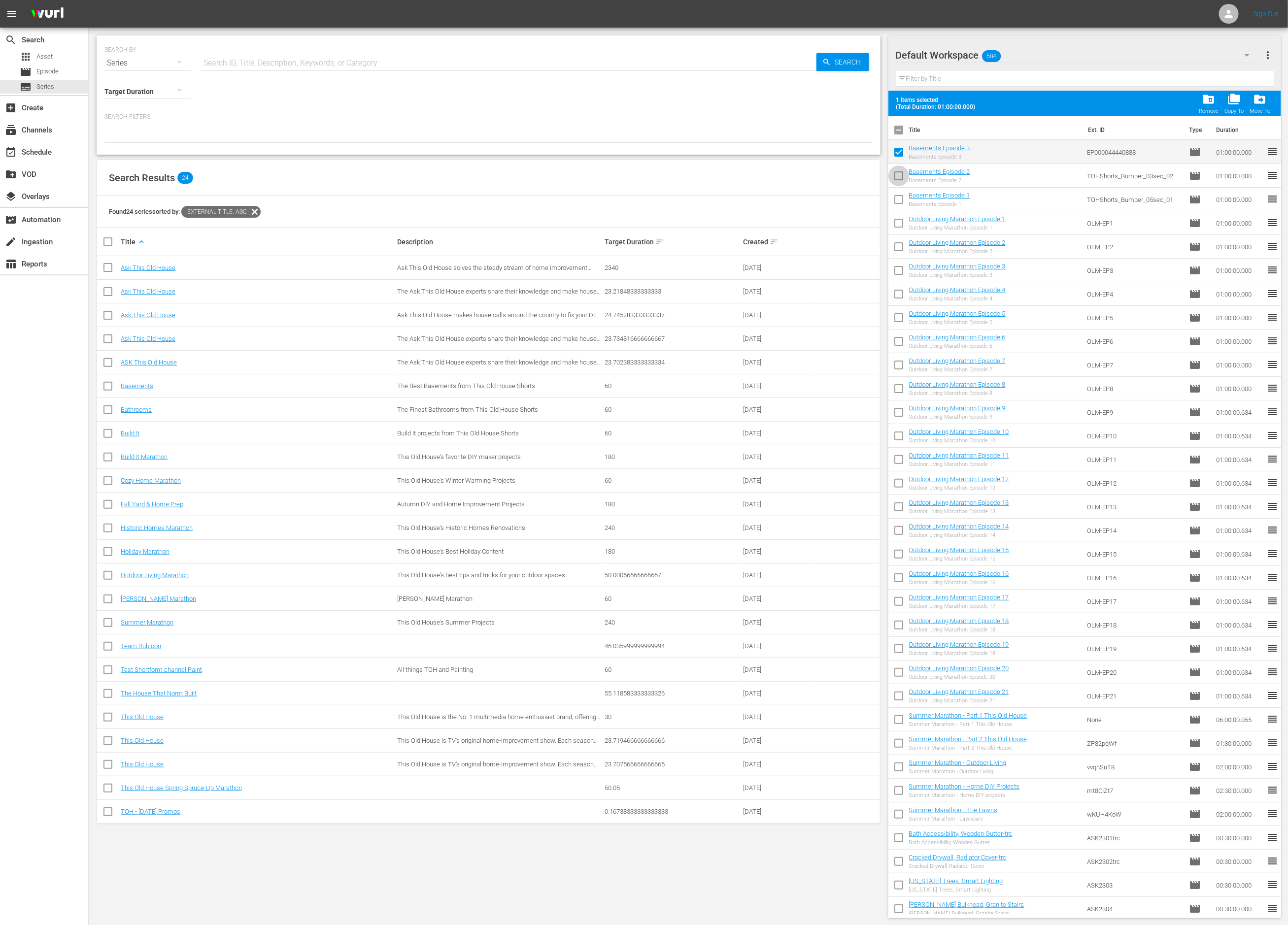
click at [898, 173] on input "checkbox" at bounding box center [899, 178] width 21 height 21
checkbox input "true"
click at [899, 201] on input "checkbox" at bounding box center [899, 201] width 21 height 21
checkbox input "true"
click at [899, 148] on input "checkbox" at bounding box center [899, 154] width 21 height 21
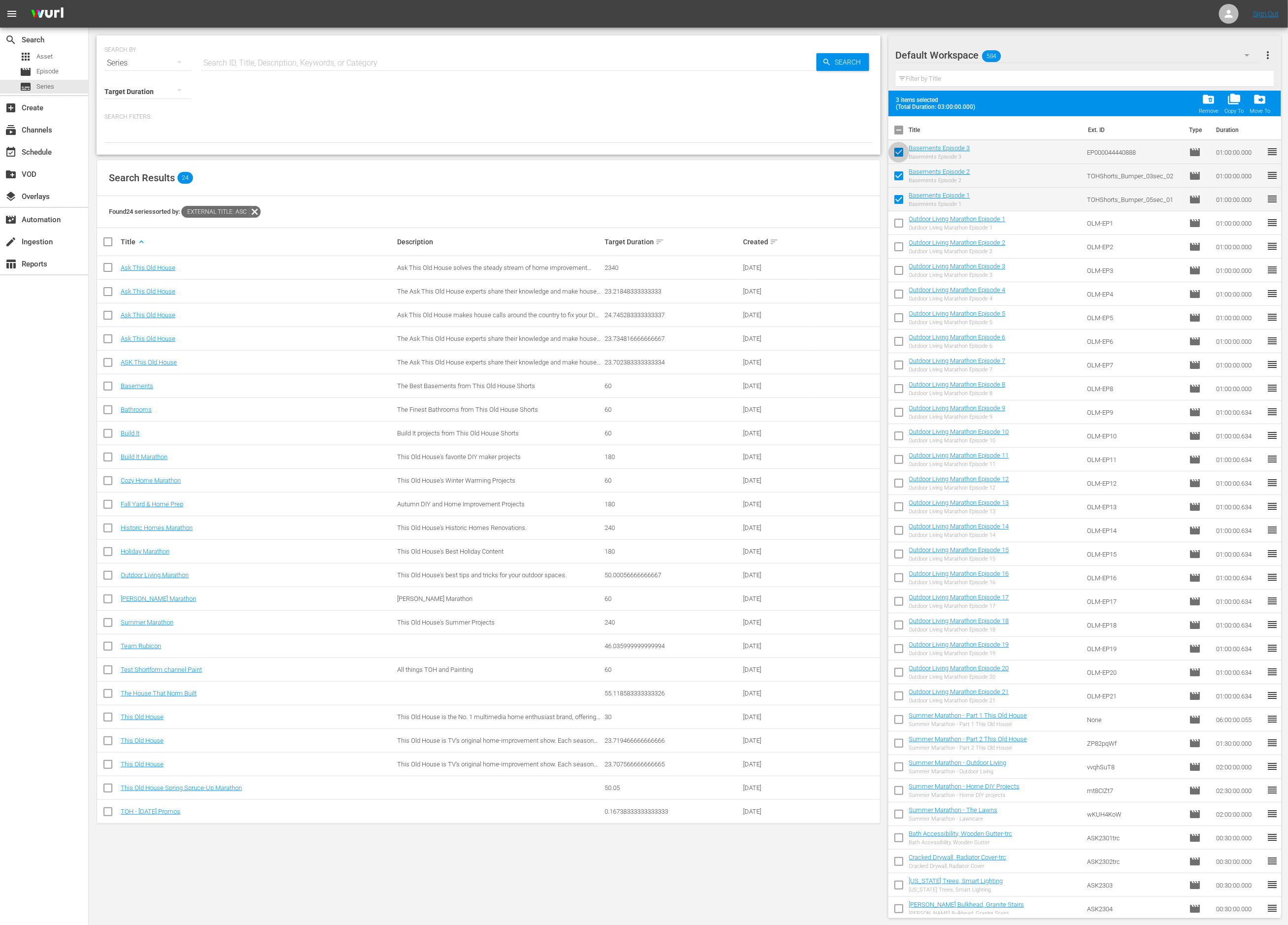
checkbox input "false"
click at [902, 170] on input "checkbox" at bounding box center [899, 178] width 21 height 21
checkbox input "false"
click at [902, 198] on input "checkbox" at bounding box center [899, 201] width 21 height 21
checkbox input "false"
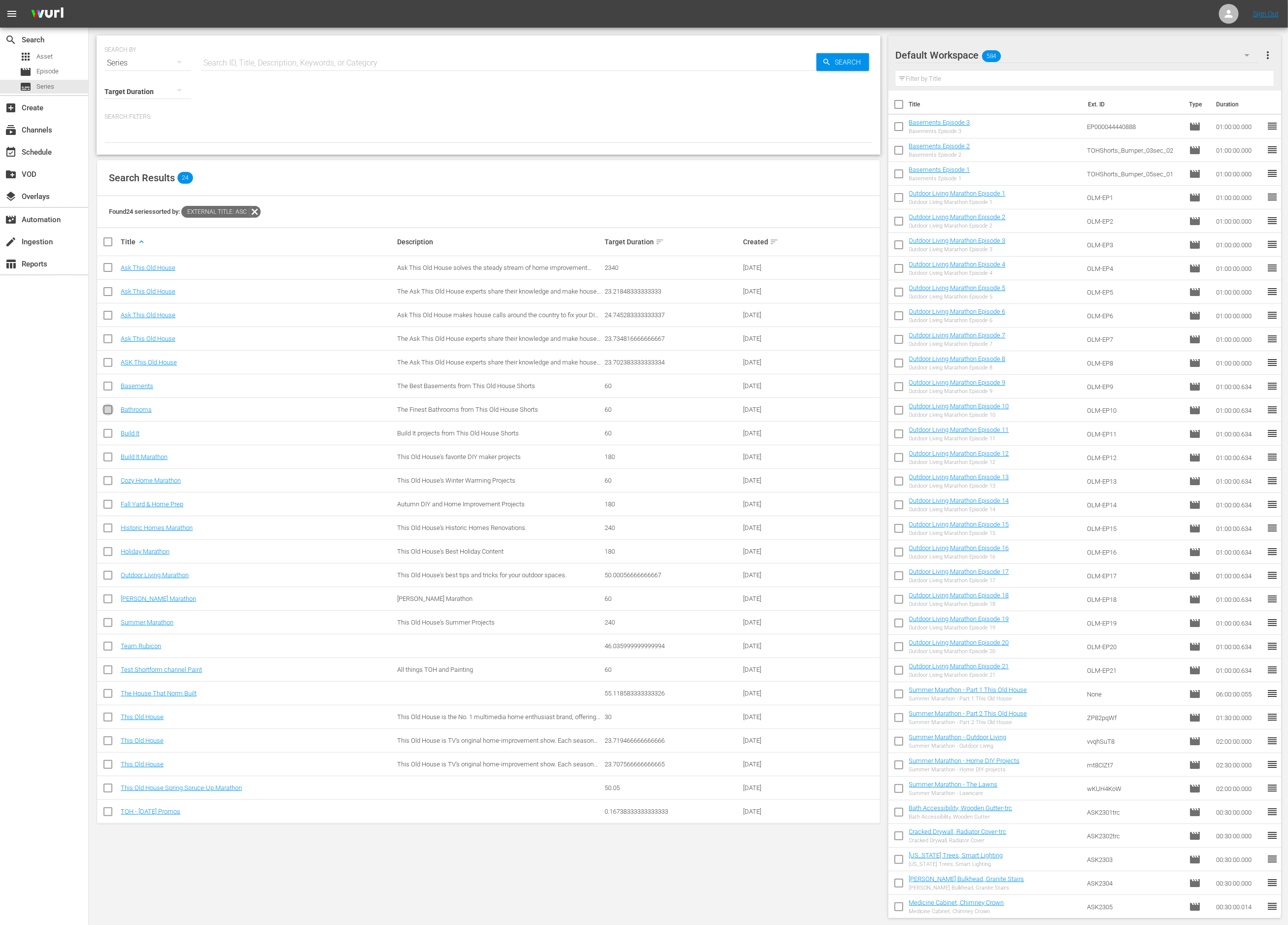
click at [110, 409] on input "checkbox" at bounding box center [108, 411] width 12 height 12
checkbox input "true"
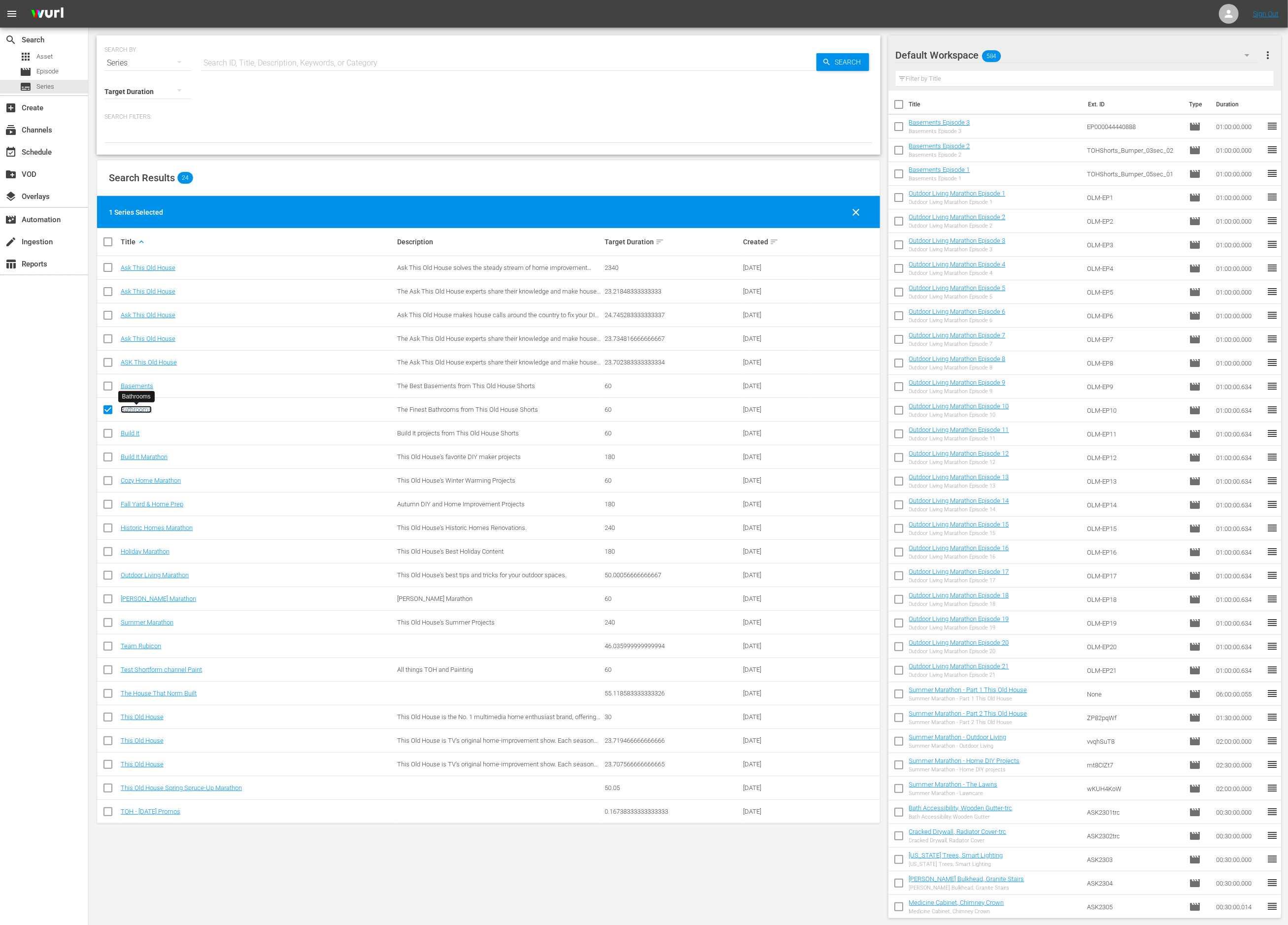
click at [131, 409] on link "Bathrooms" at bounding box center [136, 409] width 31 height 7
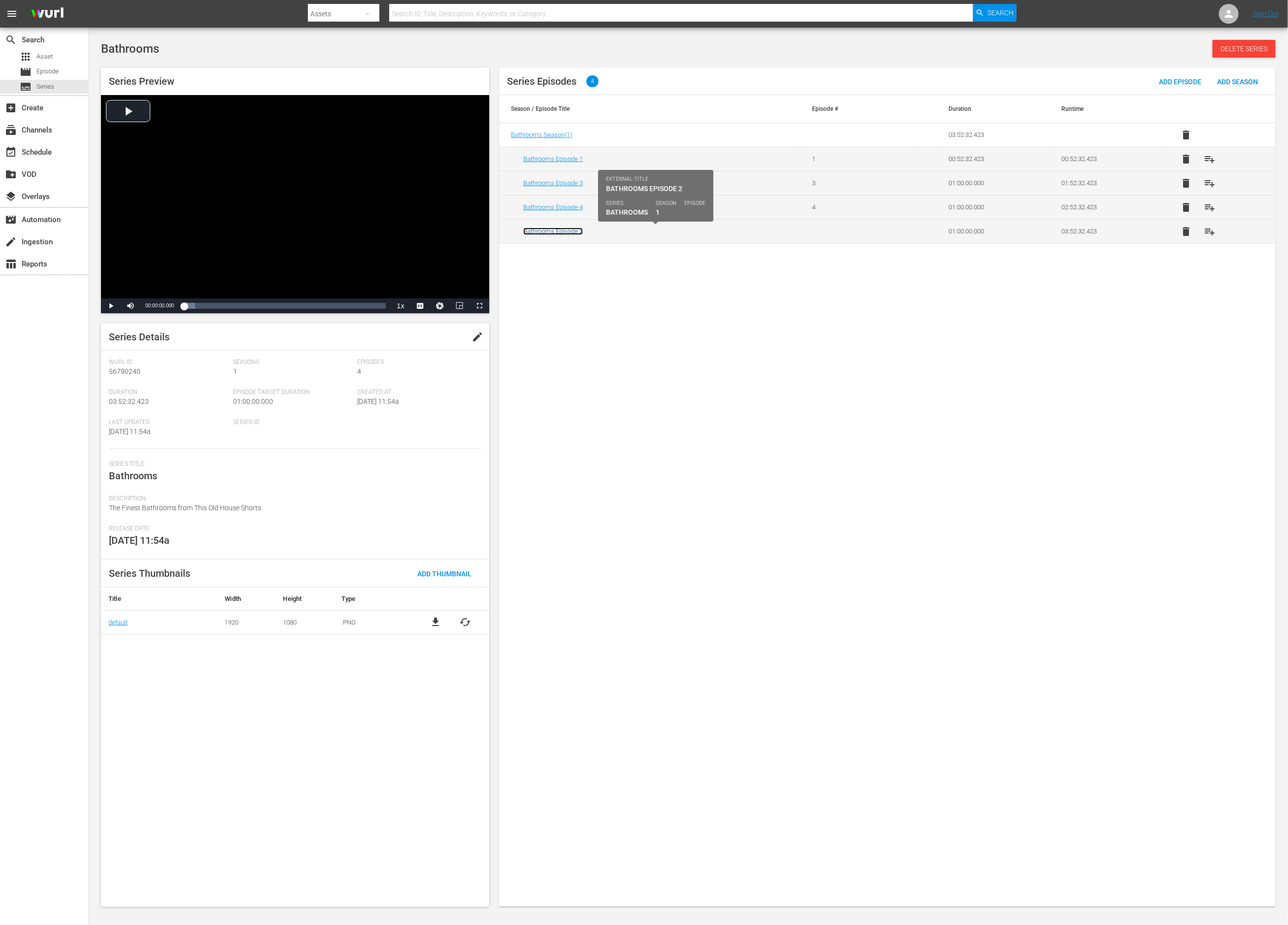
click at [537, 234] on link "Bathrooms Episode 2" at bounding box center [553, 231] width 60 height 7
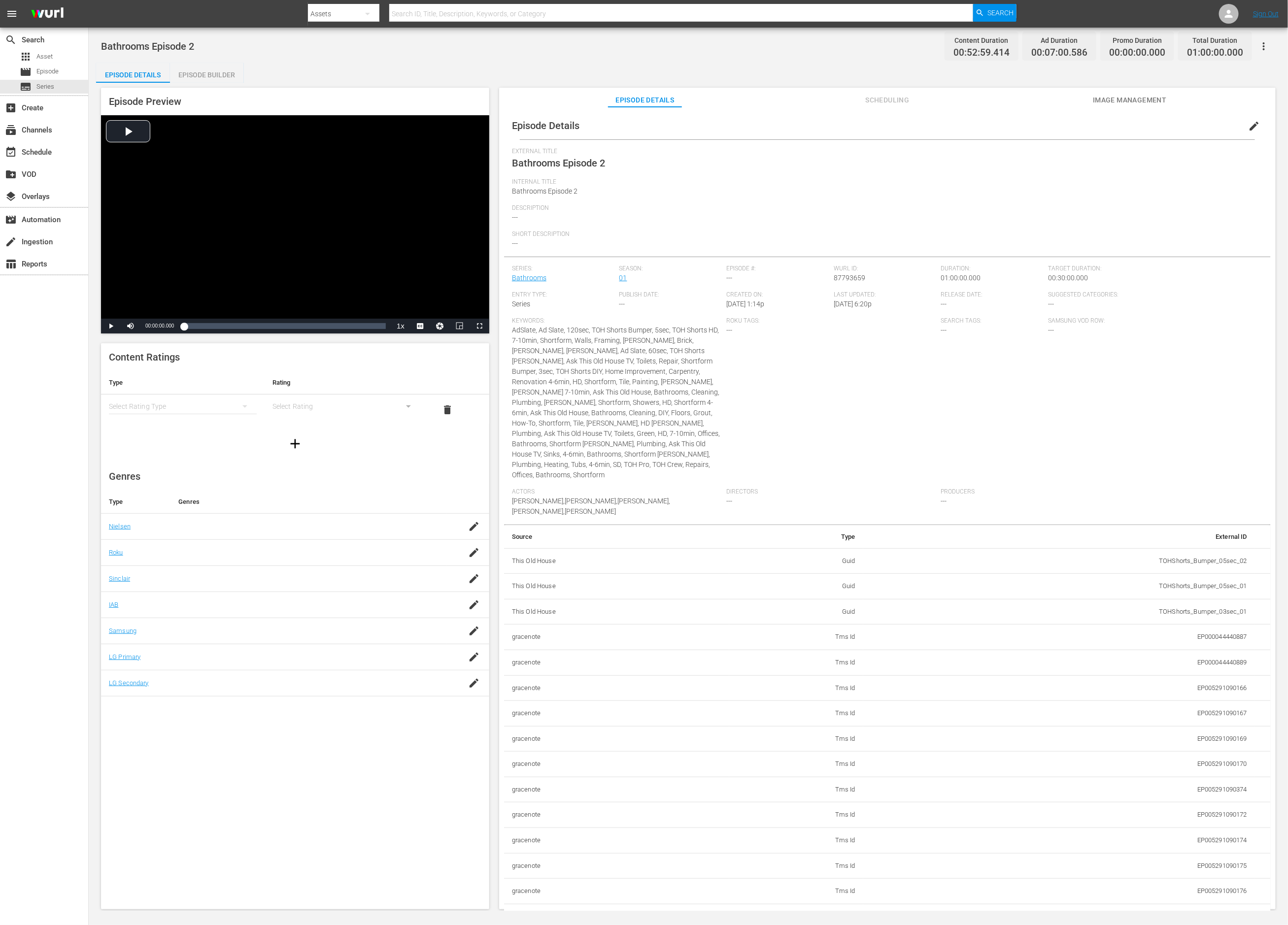
click at [193, 71] on div "Episode Builder" at bounding box center [207, 75] width 74 height 24
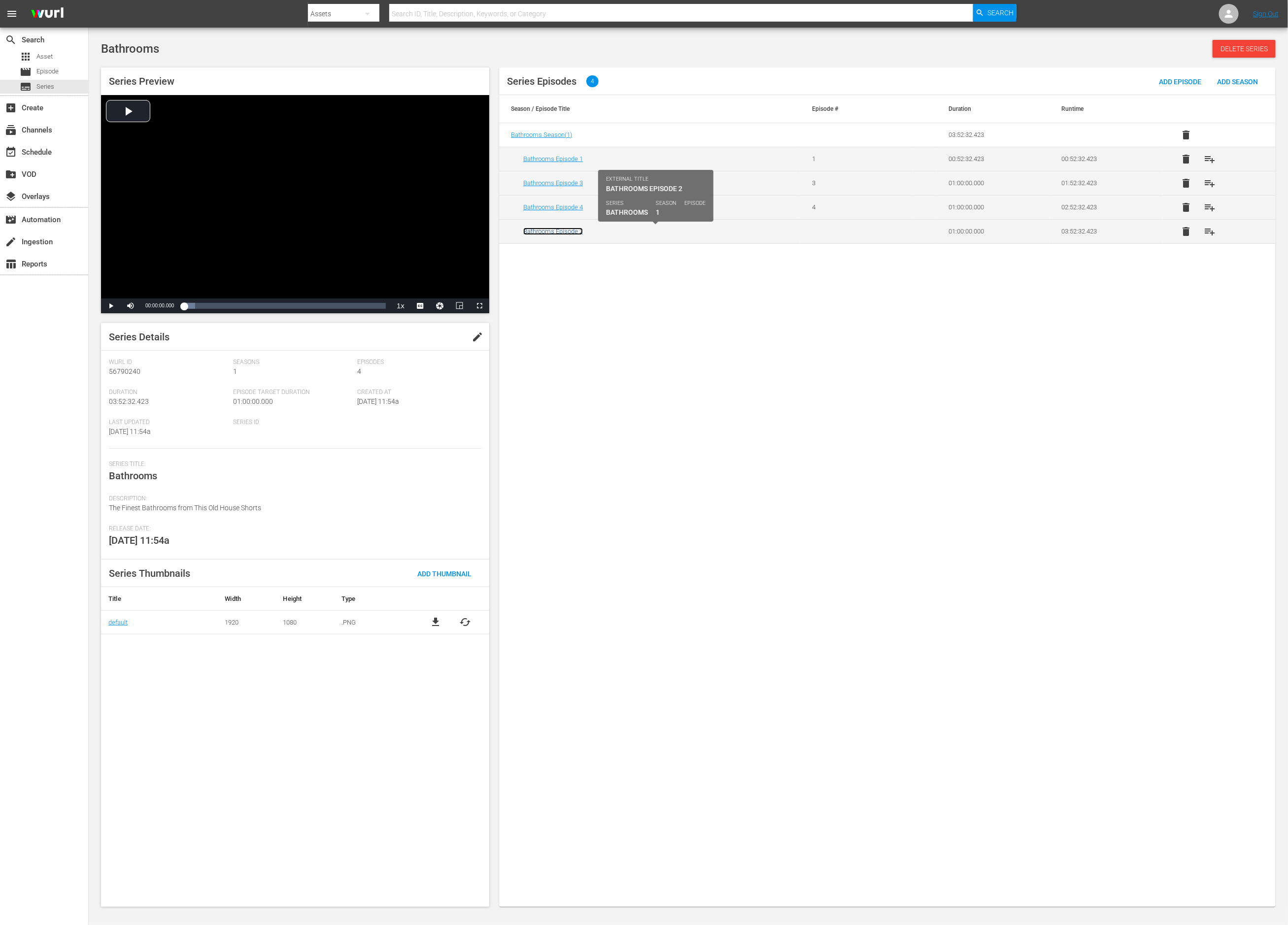
click at [551, 232] on link "Bathrooms Episode 2" at bounding box center [553, 231] width 60 height 7
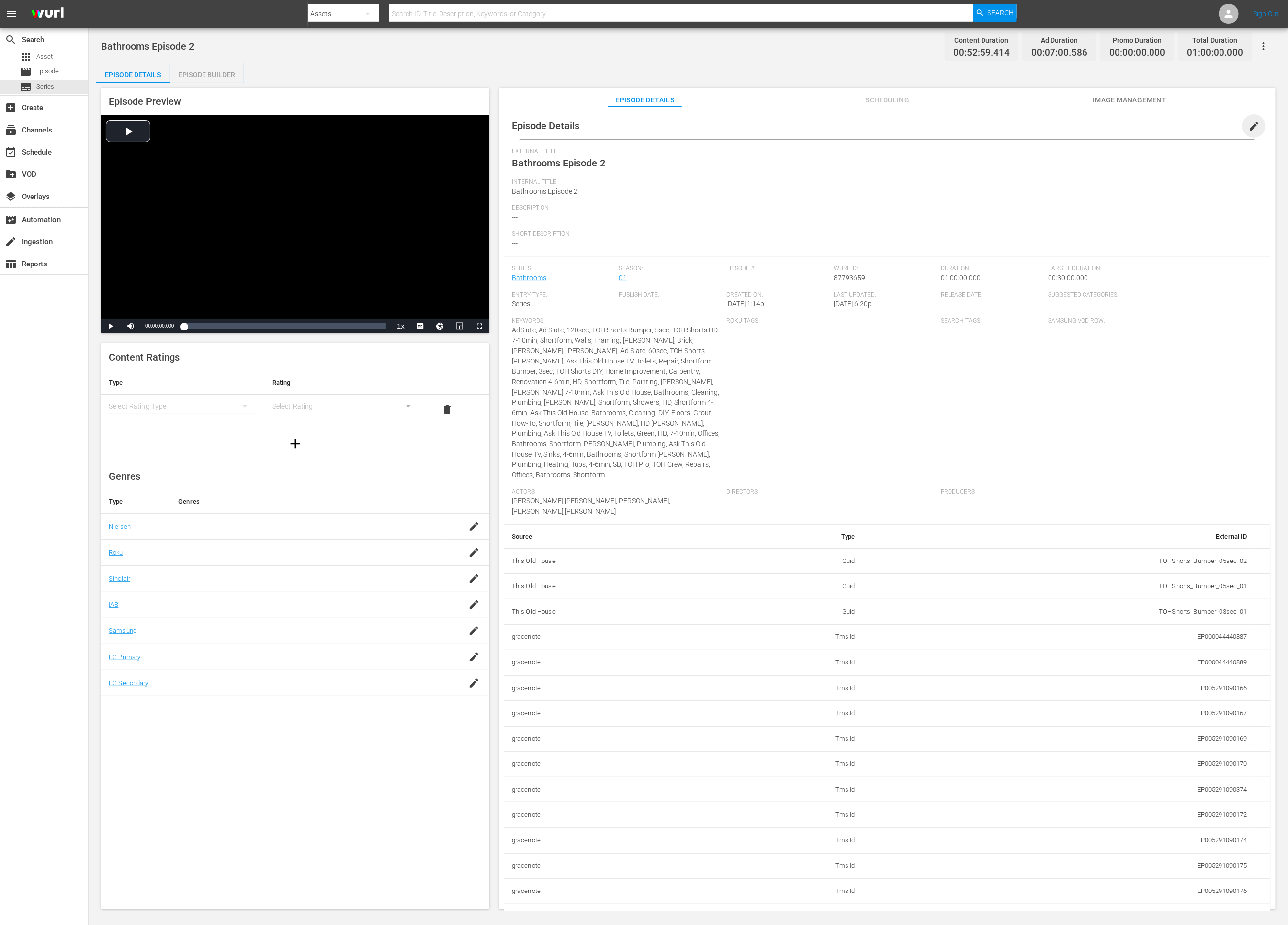
click at [1251, 125] on span "edit" at bounding box center [1254, 126] width 12 height 12
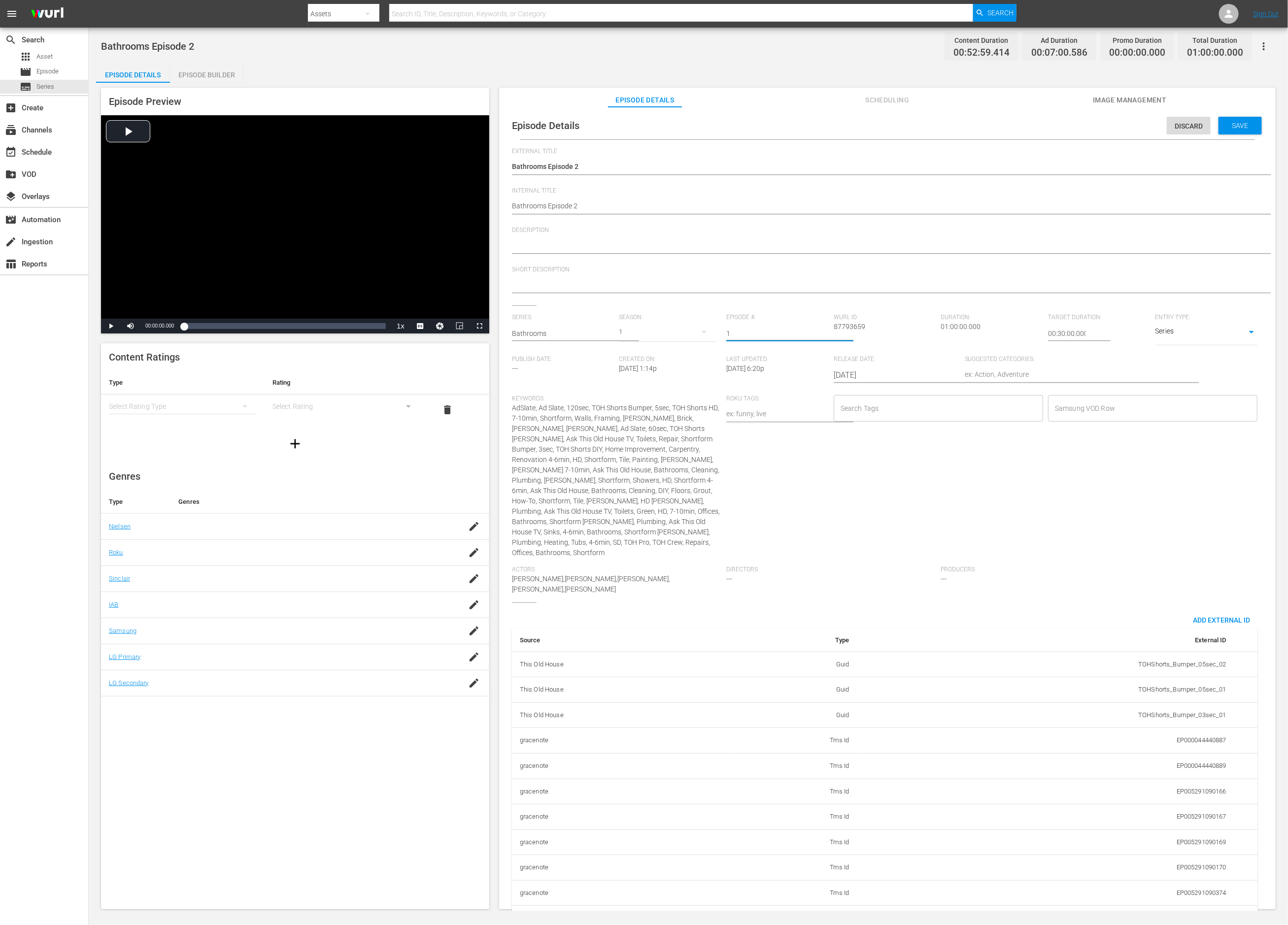
click at [823, 333] on input "1" at bounding box center [778, 333] width 102 height 24
type input "2"
click at [823, 333] on input "2" at bounding box center [778, 333] width 102 height 24
click at [897, 403] on input "Search Tags" at bounding box center [931, 408] width 186 height 18
click at [902, 629] on li "Diy" at bounding box center [936, 630] width 208 height 16
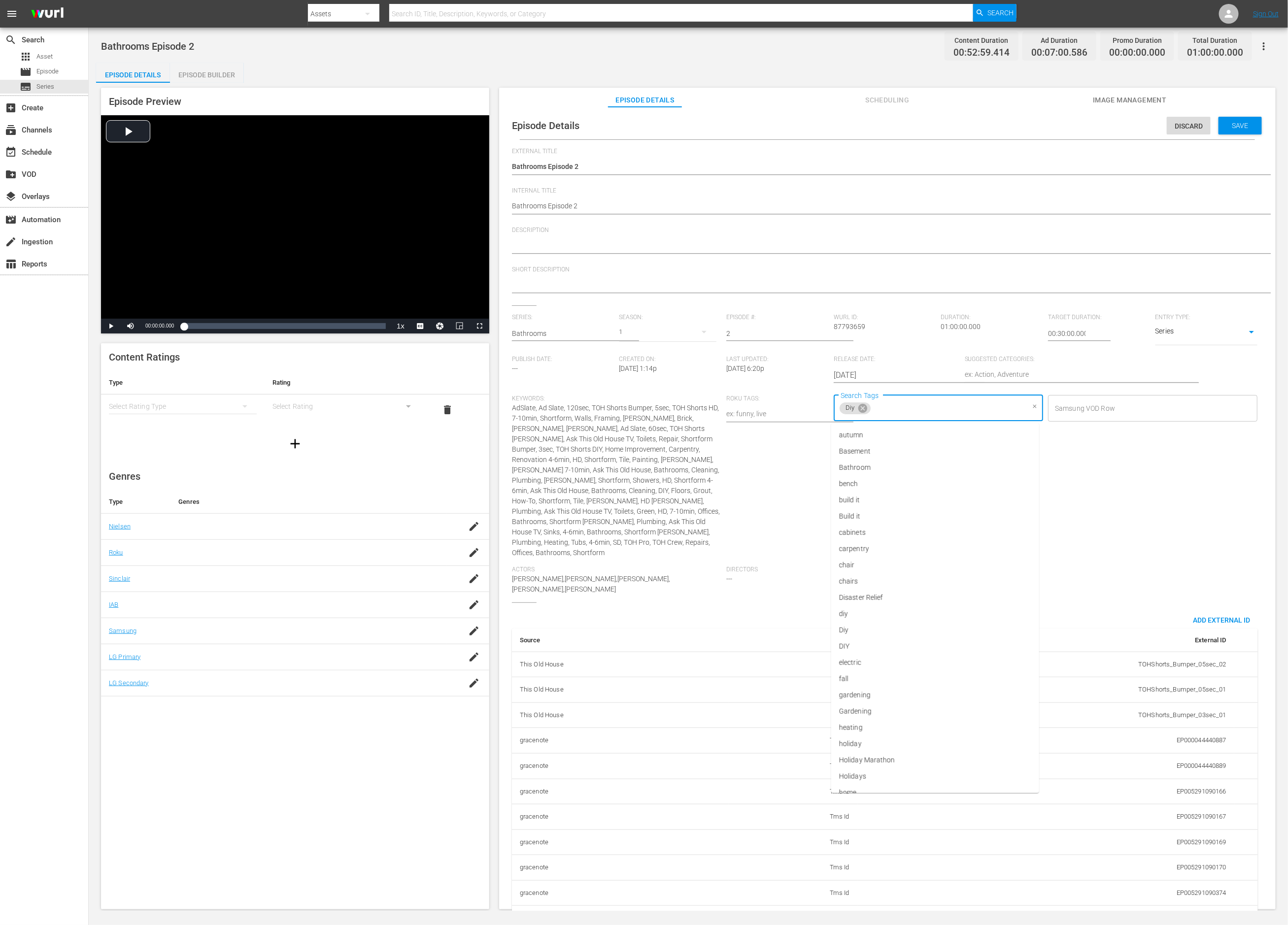
click at [912, 414] on input "Search Tags" at bounding box center [948, 408] width 151 height 18
type input "bath"
click at [910, 434] on li "Bathroom" at bounding box center [936, 435] width 208 height 16
type input "this"
click at [900, 452] on li "This Old House" at bounding box center [936, 451] width 208 height 16
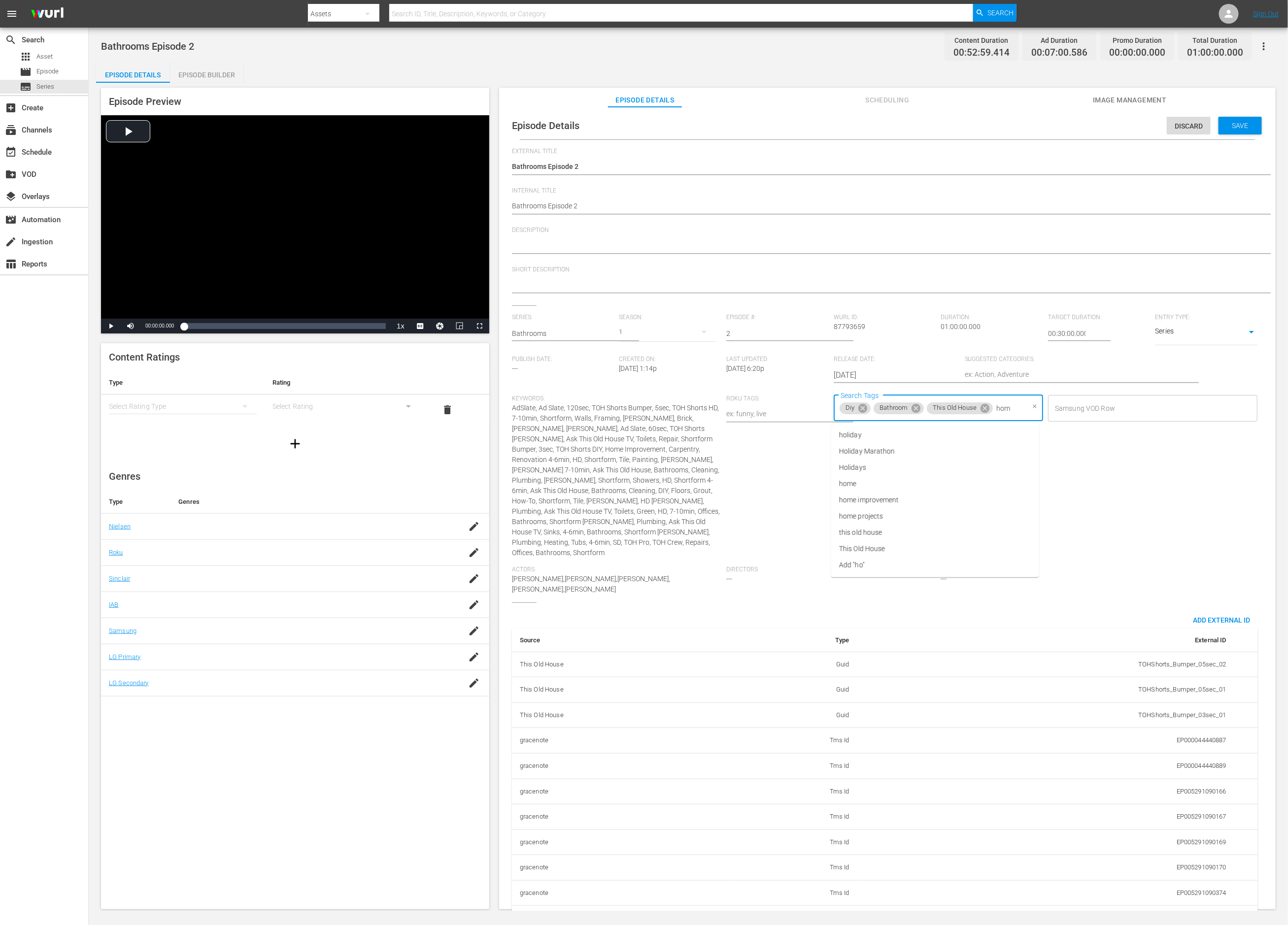
type input "home"
click at [892, 447] on span "home improvement" at bounding box center [869, 451] width 60 height 10
type input "reno"
click at [889, 446] on li "renovation" at bounding box center [936, 450] width 208 height 16
click at [468, 553] on icon "button" at bounding box center [474, 552] width 12 height 12
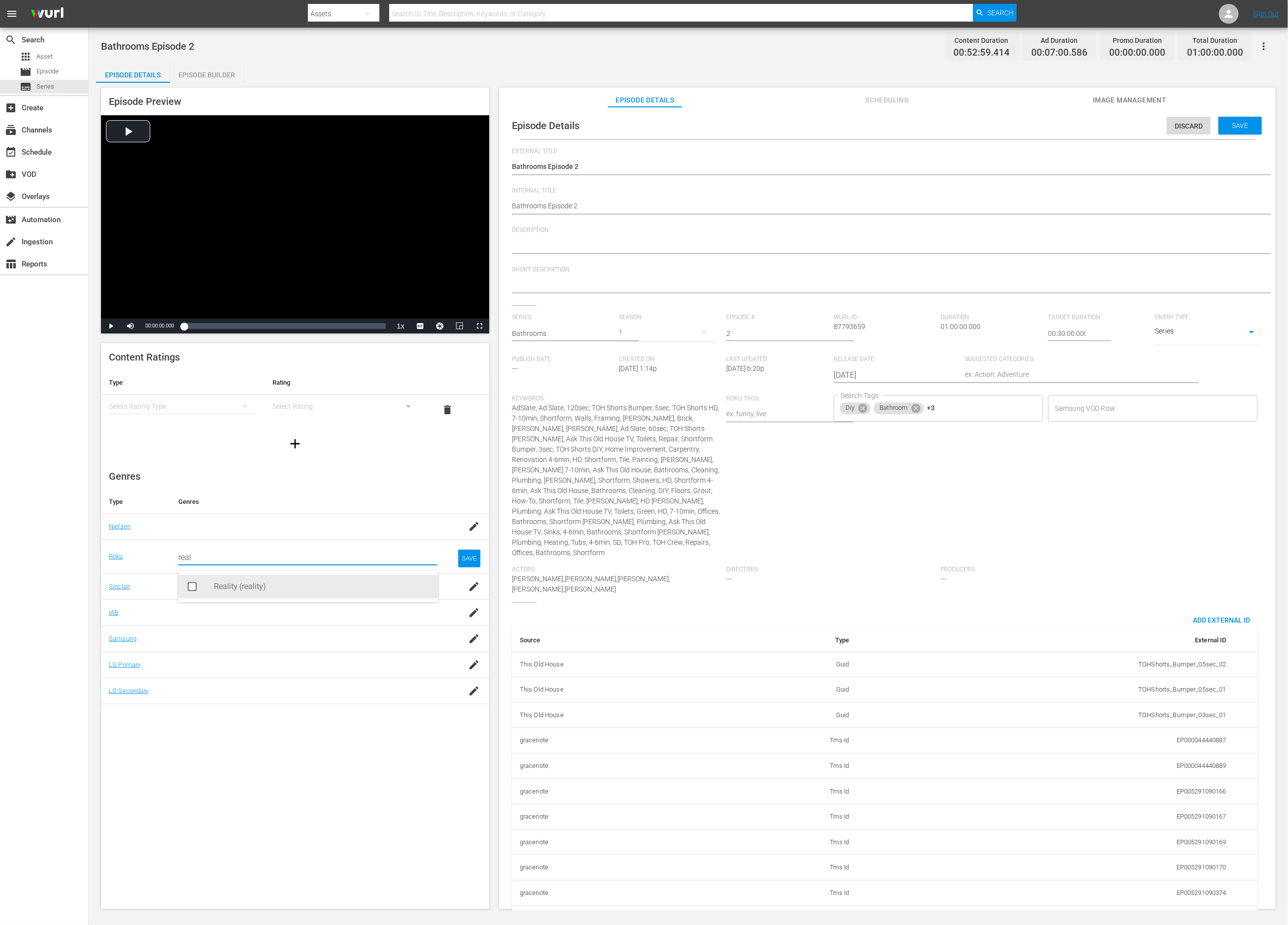
click at [261, 586] on div "Reality (reality)" at bounding box center [322, 586] width 217 height 24
type input "real"
click at [469, 565] on div "SAVE" at bounding box center [469, 566] width 23 height 18
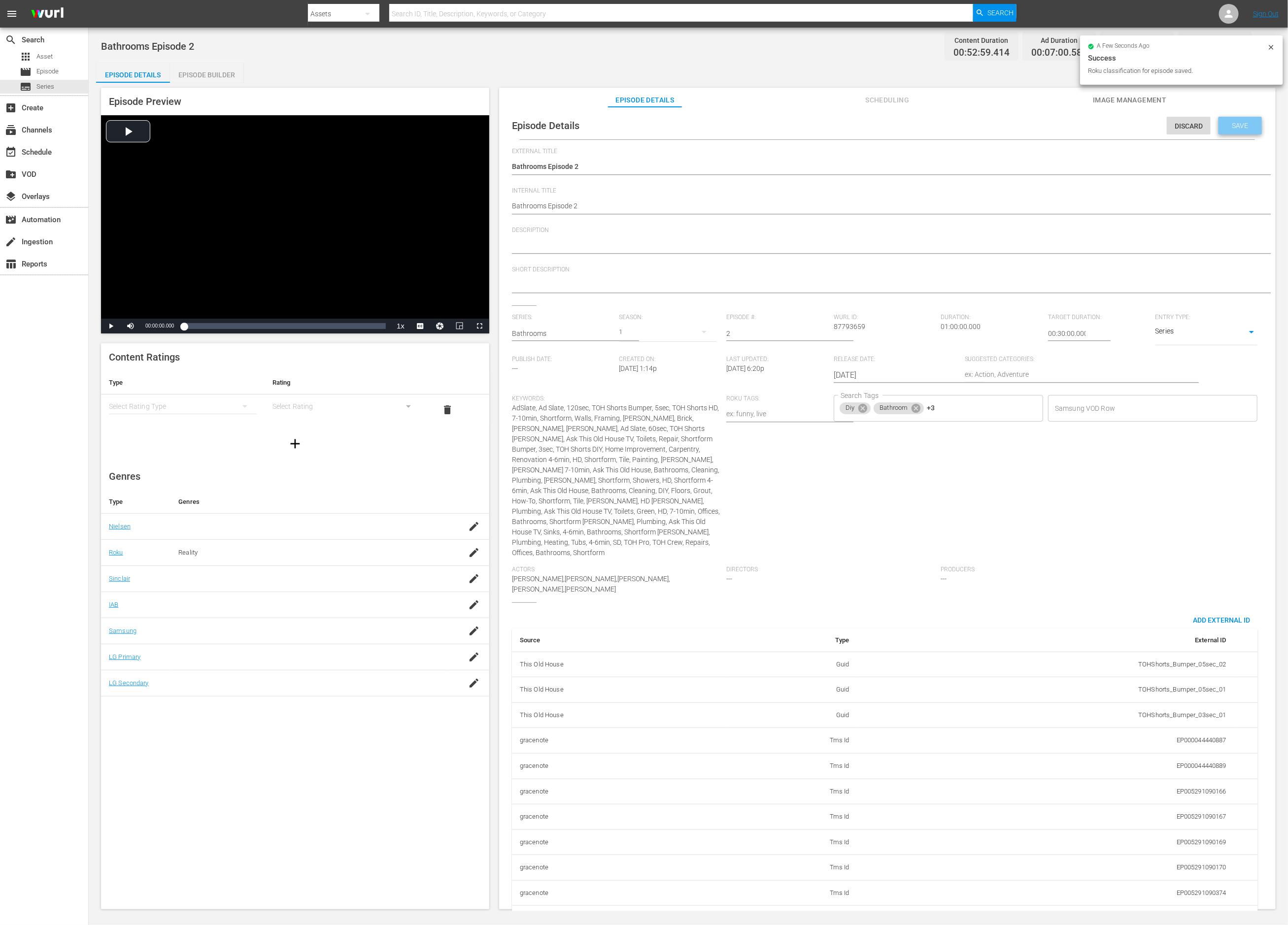
click at [1239, 126] on span "Save" at bounding box center [1241, 125] width 32 height 8
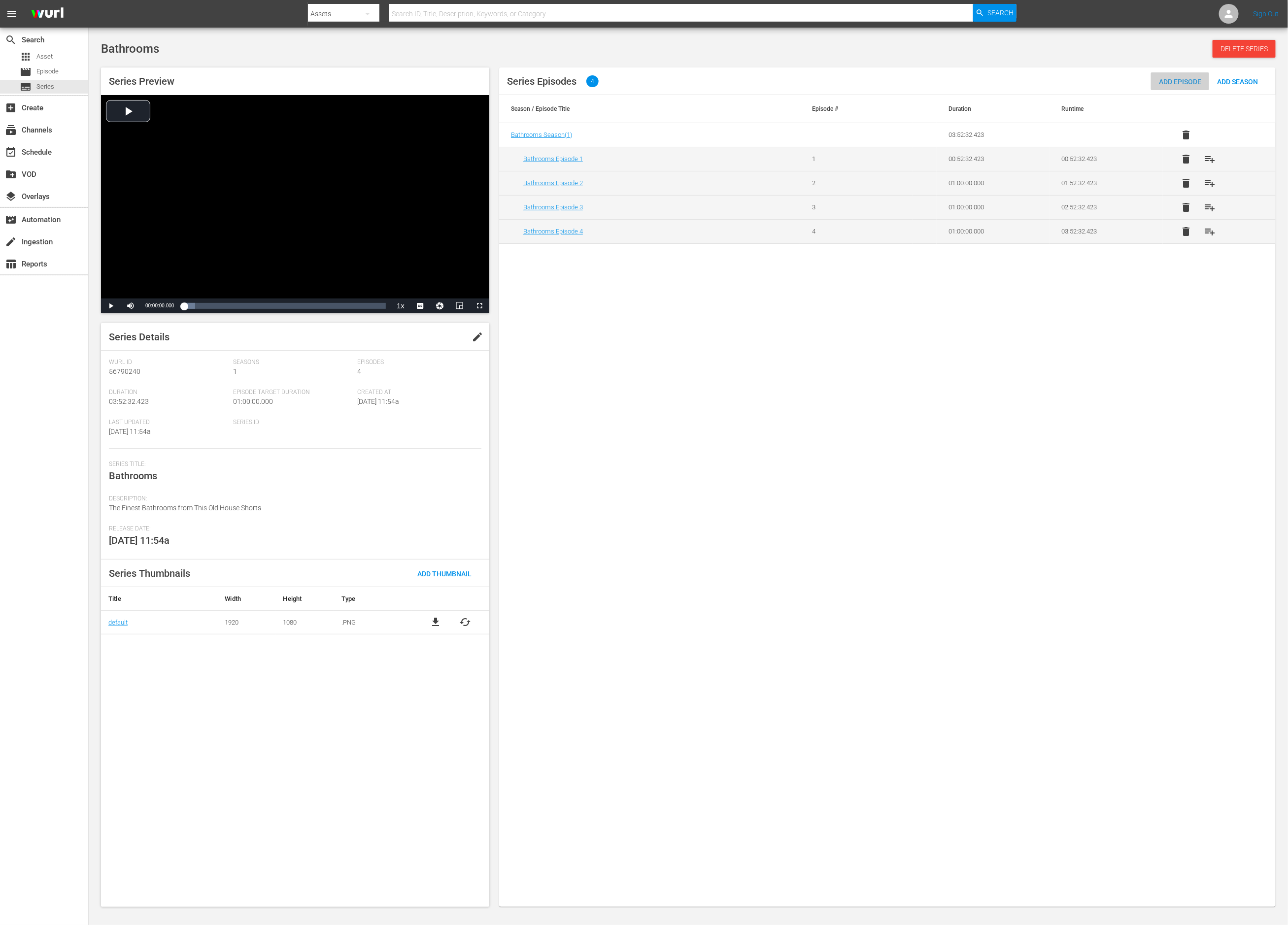
click at [1192, 78] on span "Add Episode" at bounding box center [1180, 81] width 58 height 8
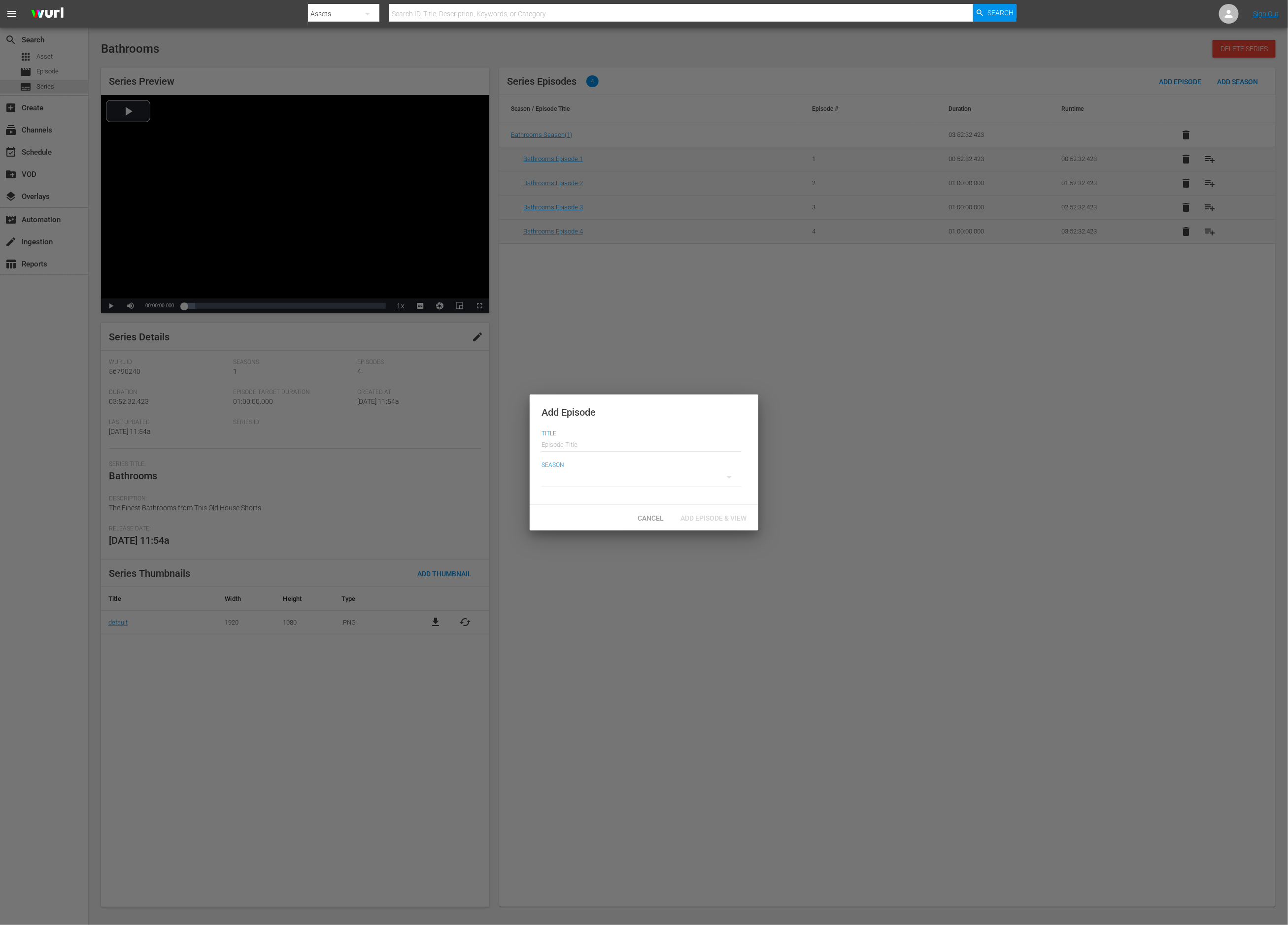
click at [647, 442] on input "text" at bounding box center [641, 443] width 200 height 24
drag, startPoint x: 599, startPoint y: 446, endPoint x: 605, endPoint y: 446, distance: 6.0
click at [606, 446] on input "Bathrooms Episode 1" at bounding box center [641, 443] width 200 height 24
type input "Bathrooms Episode 5"
click at [666, 481] on div at bounding box center [641, 477] width 200 height 27
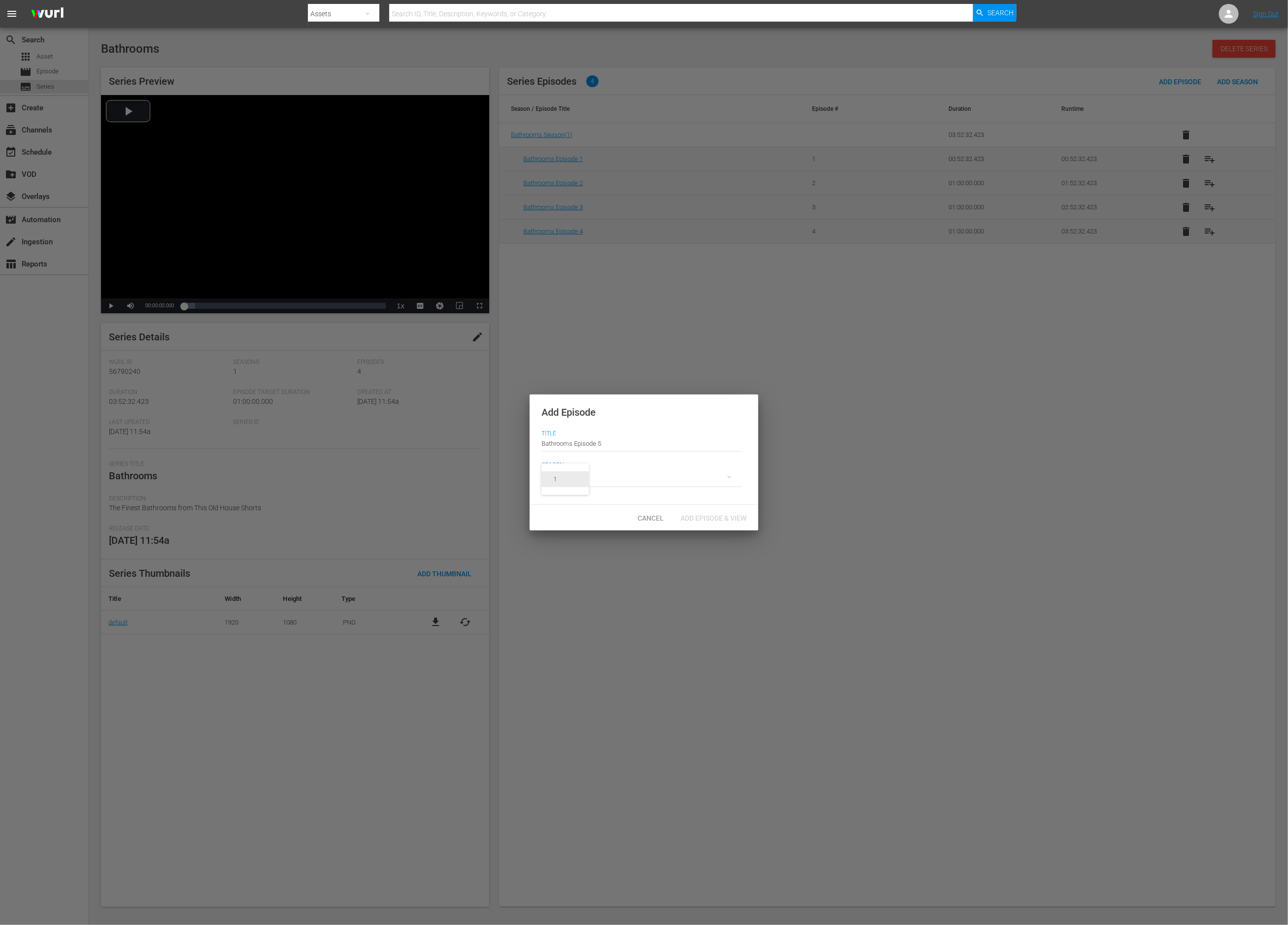
click at [576, 475] on span "1" at bounding box center [565, 479] width 47 height 16
click at [703, 518] on span "Add Episode & View" at bounding box center [714, 518] width 82 height 8
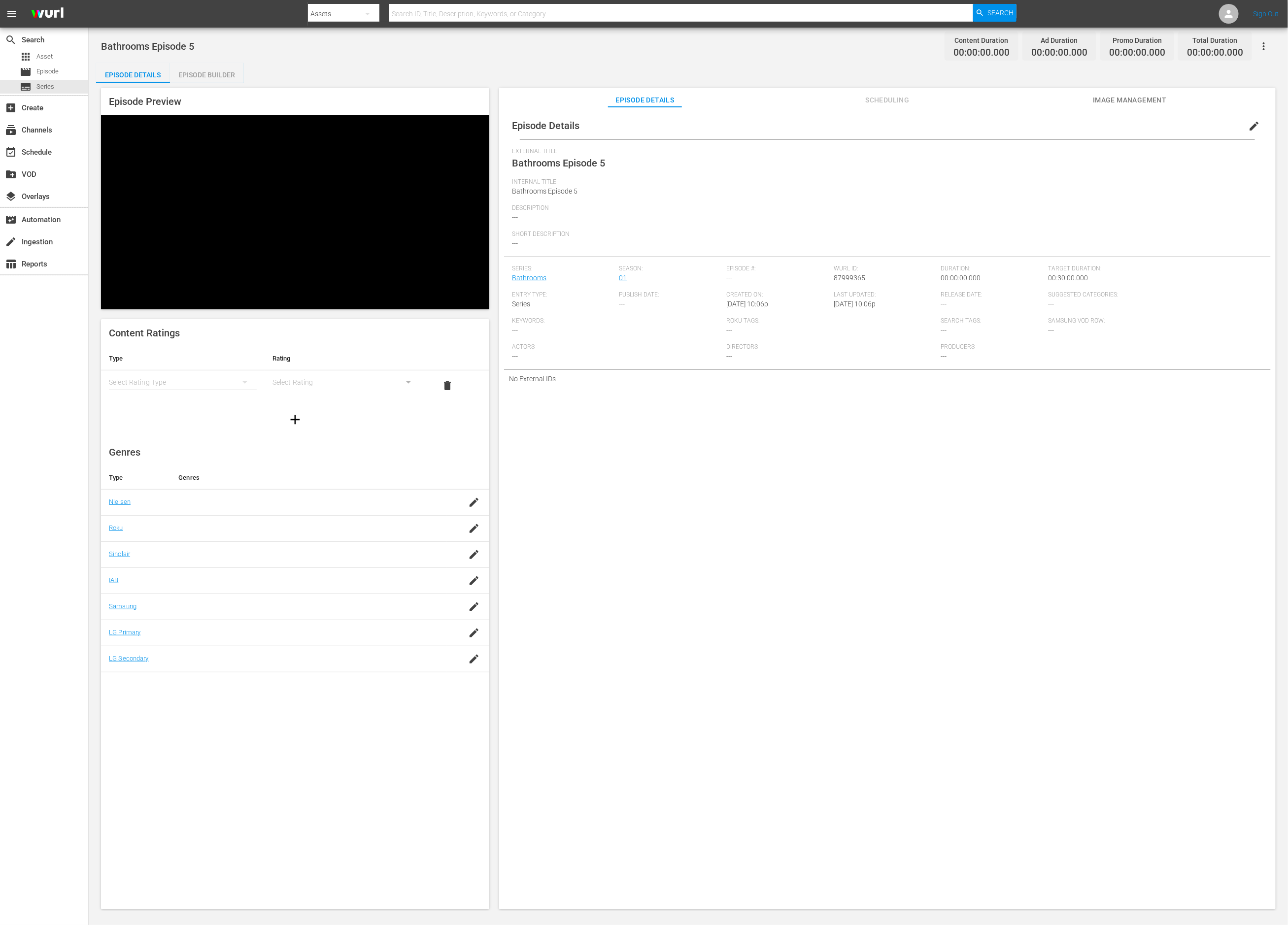
click at [196, 369] on div "simple table" at bounding box center [183, 382] width 148 height 27
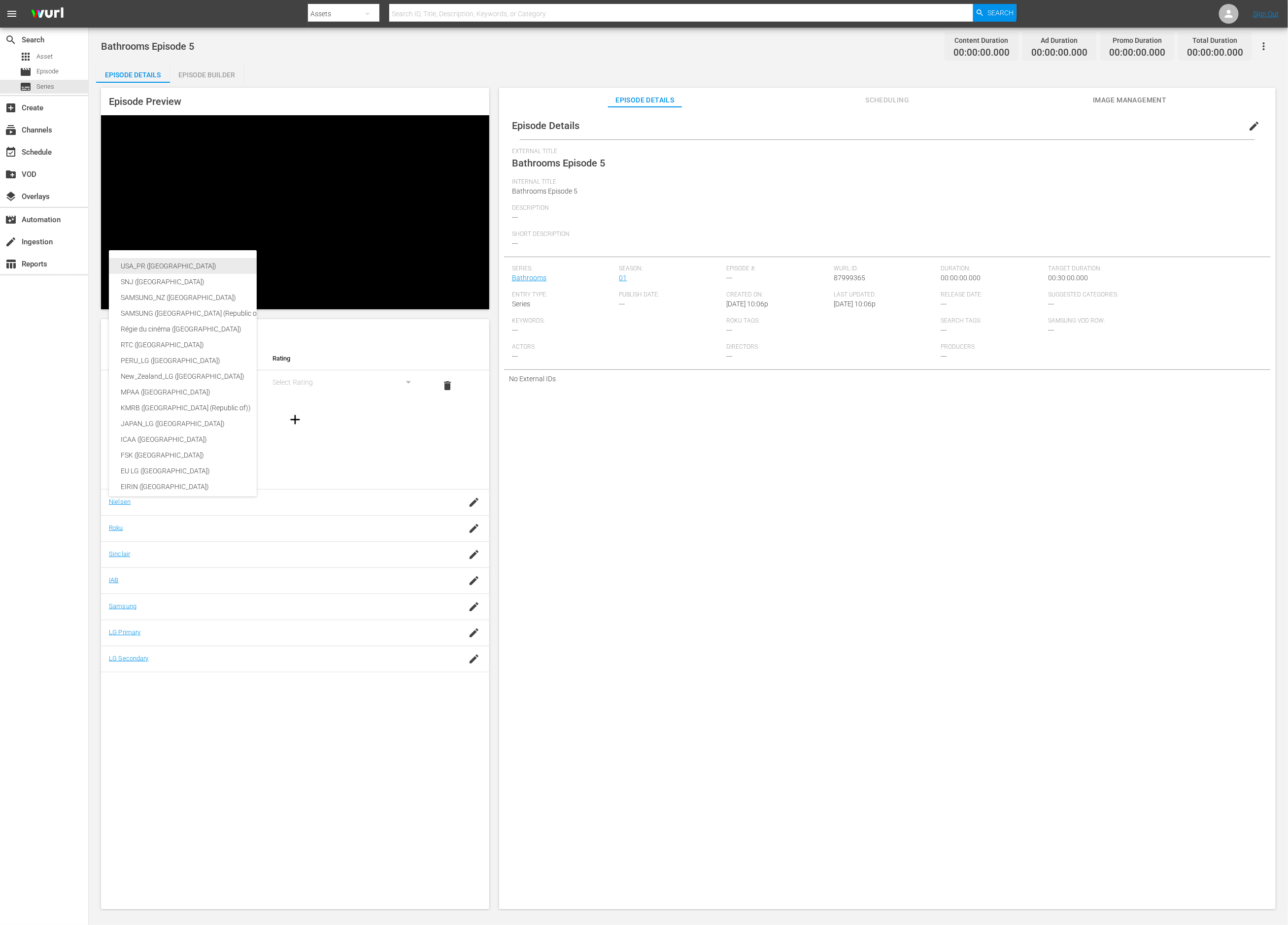
click at [196, 266] on div "USA_PR (United States of America)" at bounding box center [234, 266] width 226 height 16
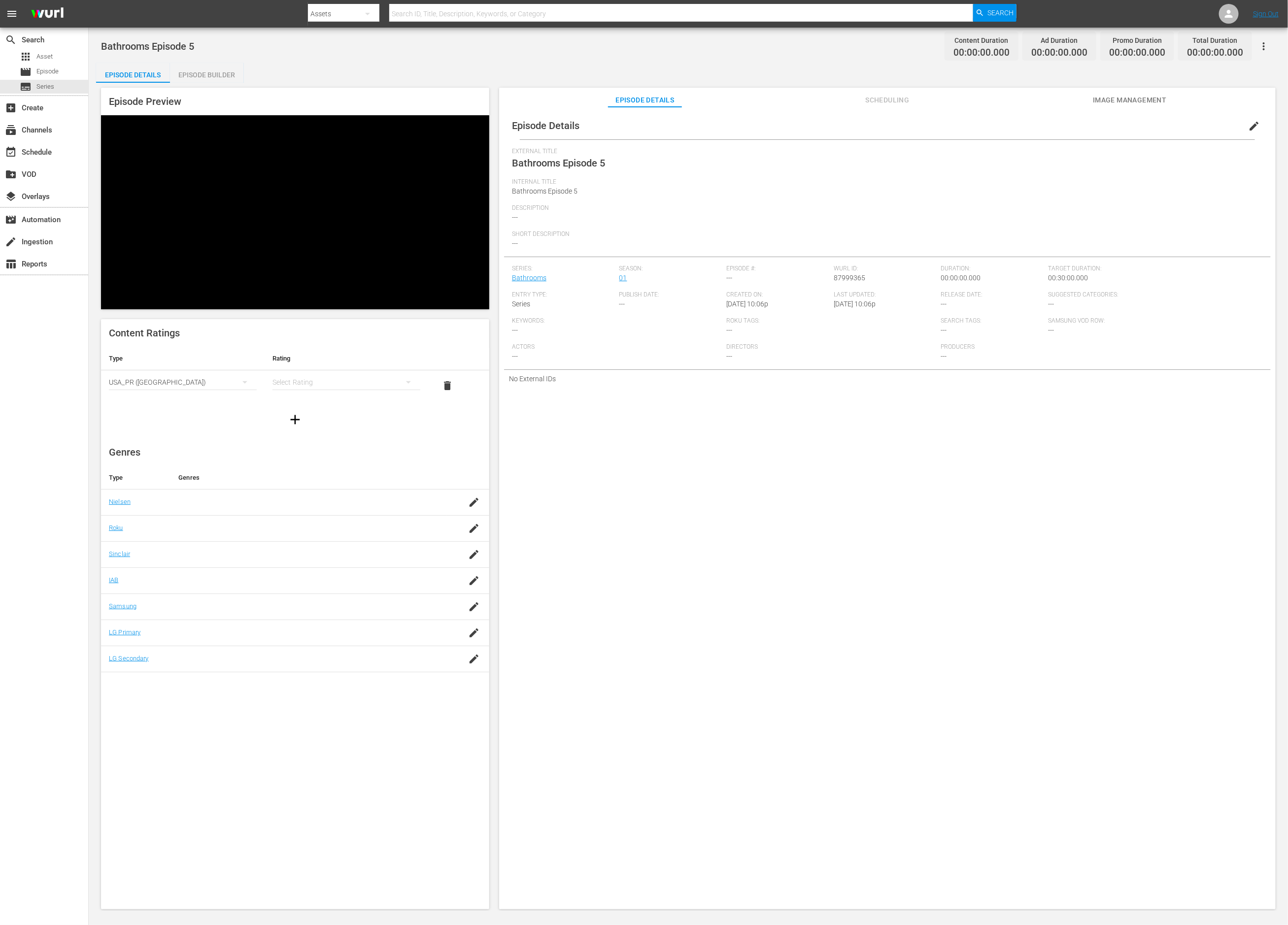
click at [282, 369] on div "simple table" at bounding box center [346, 382] width 148 height 27
click at [295, 295] on div "TVG" at bounding box center [346, 297] width 124 height 16
click at [289, 412] on icon "button" at bounding box center [295, 420] width 16 height 16
click at [183, 399] on div "simple table" at bounding box center [183, 412] width 148 height 27
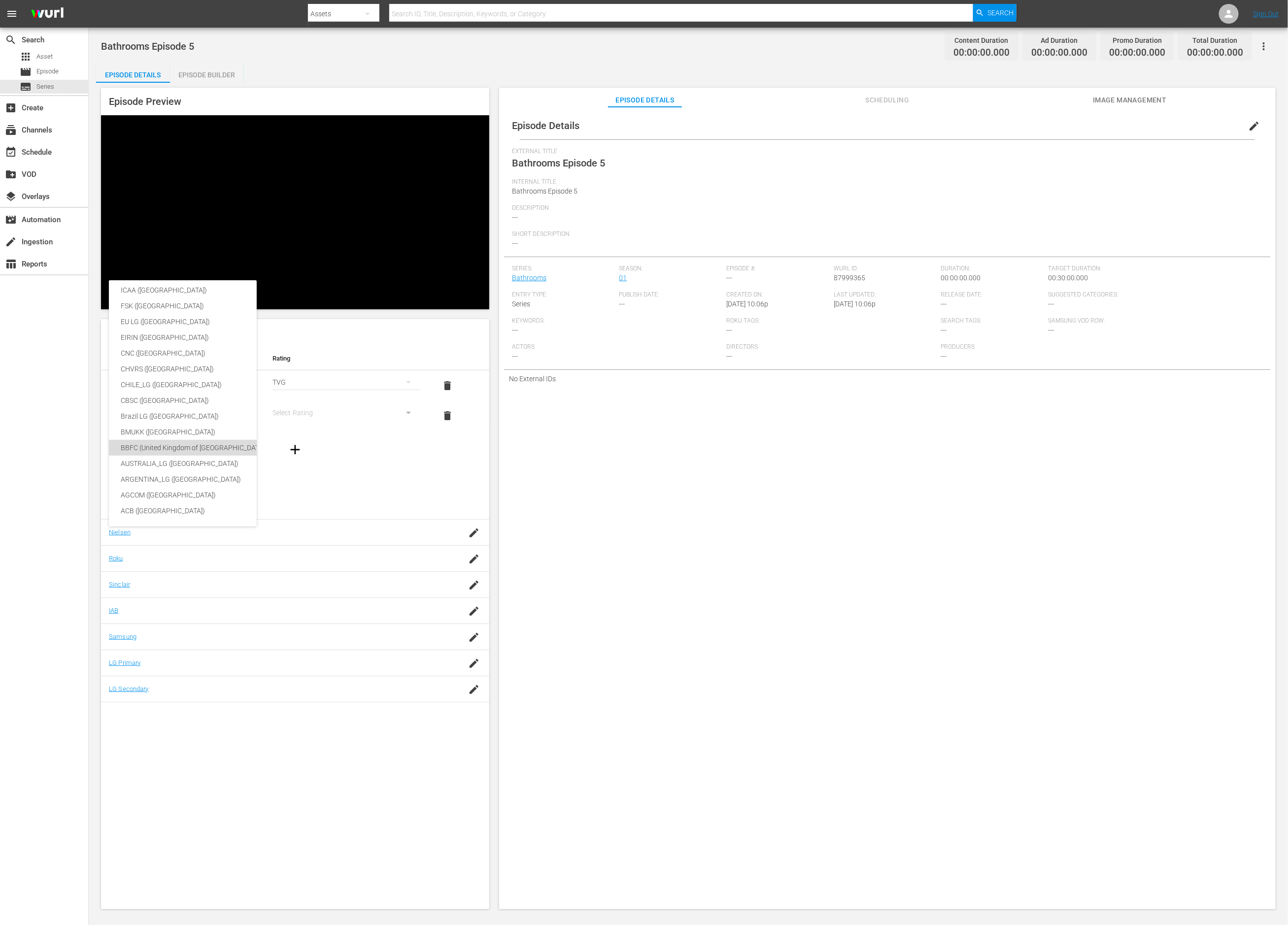
click at [179, 444] on div "BBFC (United Kingdom of Great Britain and Northern Ireland)" at bounding box center [234, 448] width 226 height 16
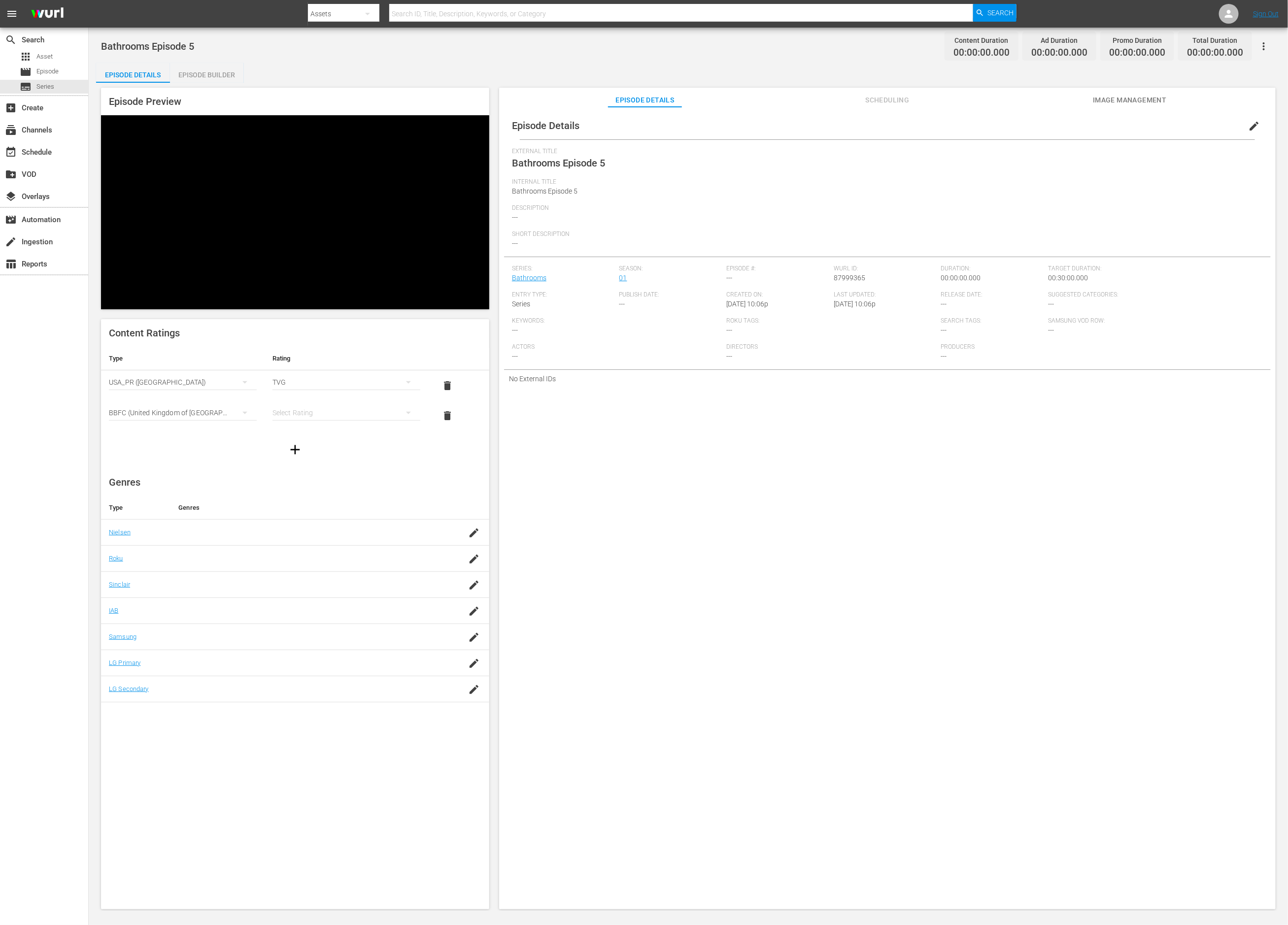
click at [337, 399] on div "simple table" at bounding box center [346, 412] width 148 height 27
click at [336, 299] on div "U" at bounding box center [346, 296] width 124 height 16
click at [472, 555] on icon "button" at bounding box center [474, 559] width 9 height 9
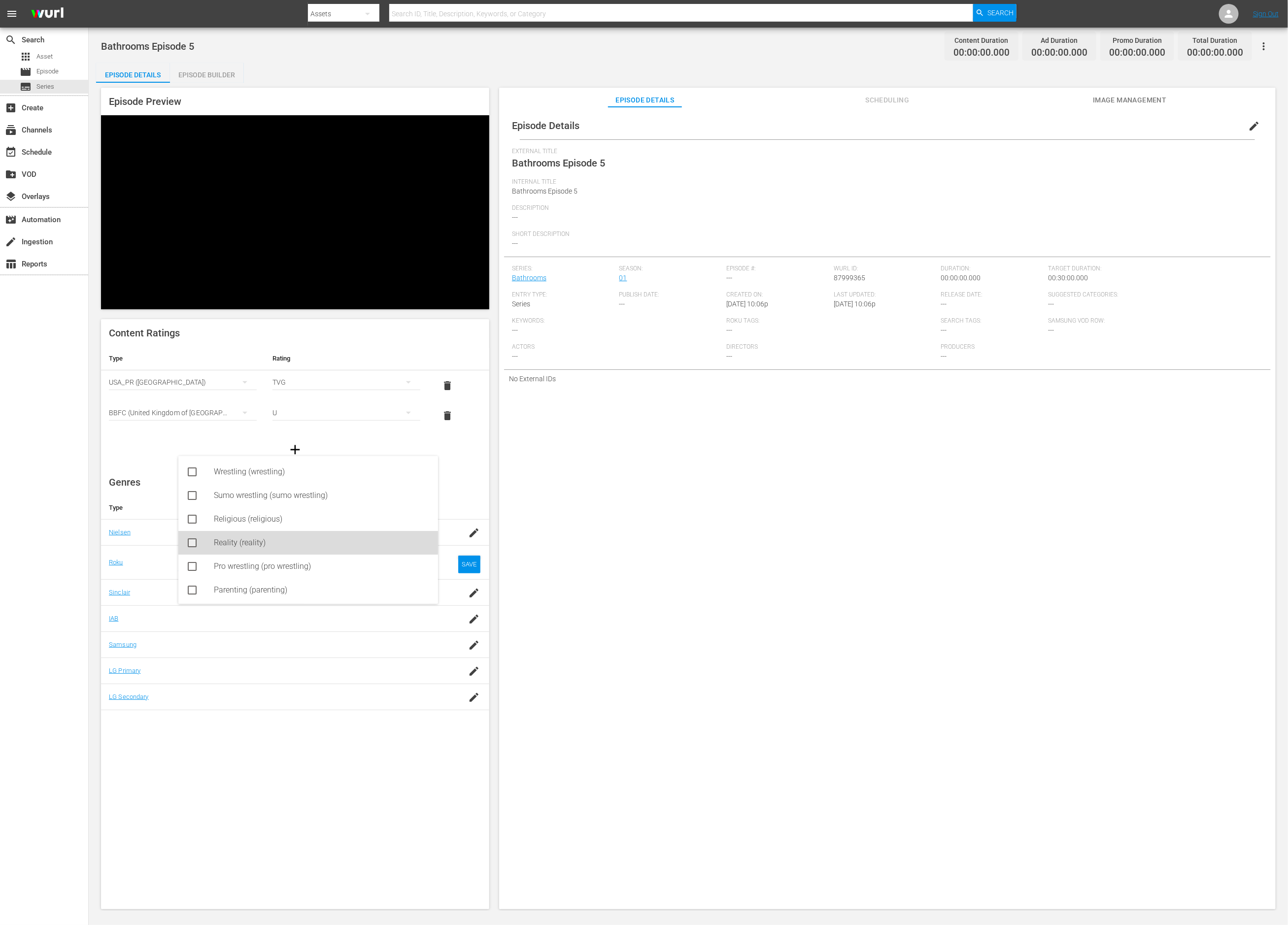
click at [256, 540] on div "Reality (reality)" at bounding box center [322, 542] width 217 height 24
type input "re"
click at [467, 564] on div "SAVE" at bounding box center [469, 572] width 23 height 18
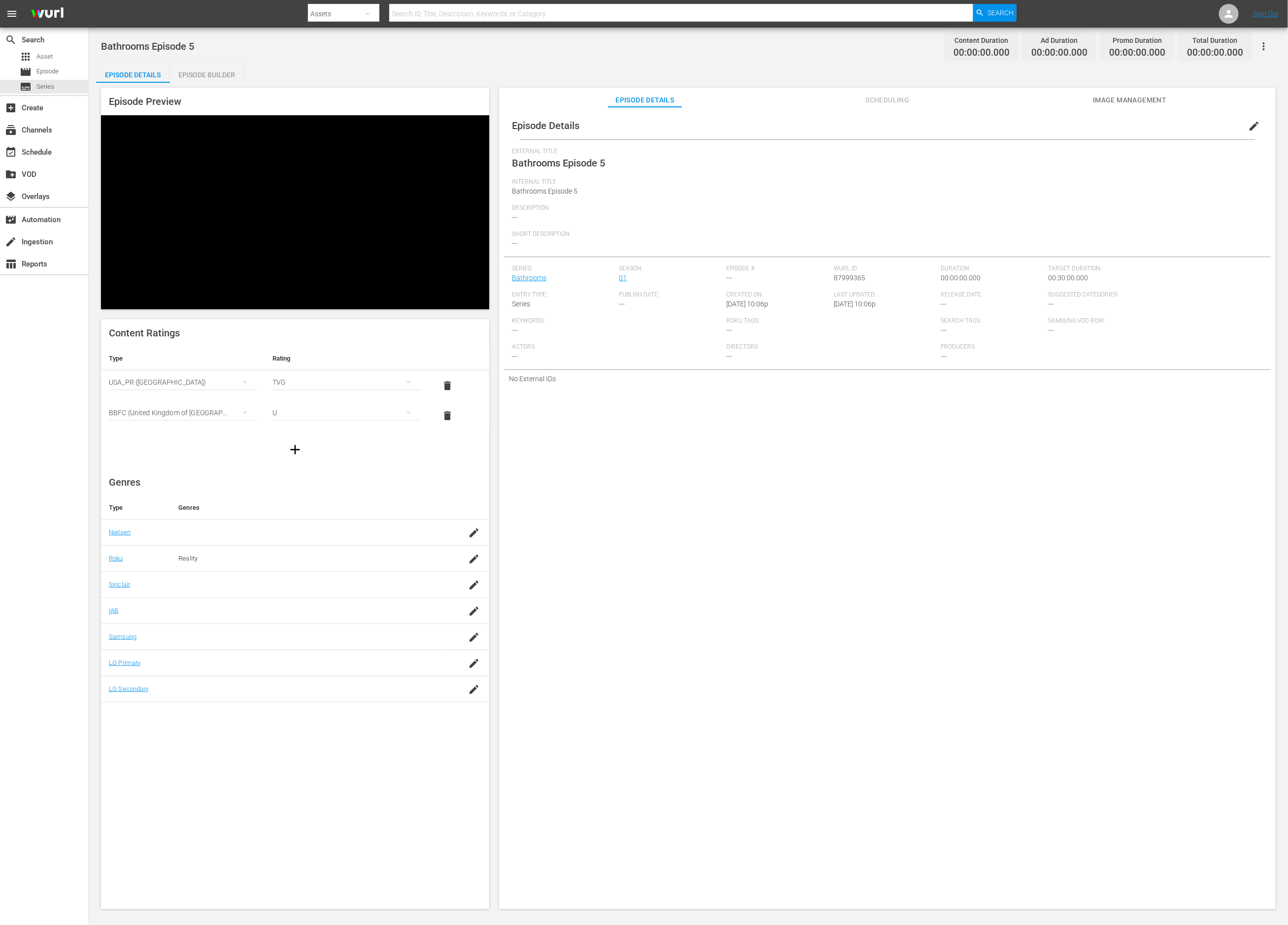
click at [1248, 128] on span "edit" at bounding box center [1254, 126] width 12 height 12
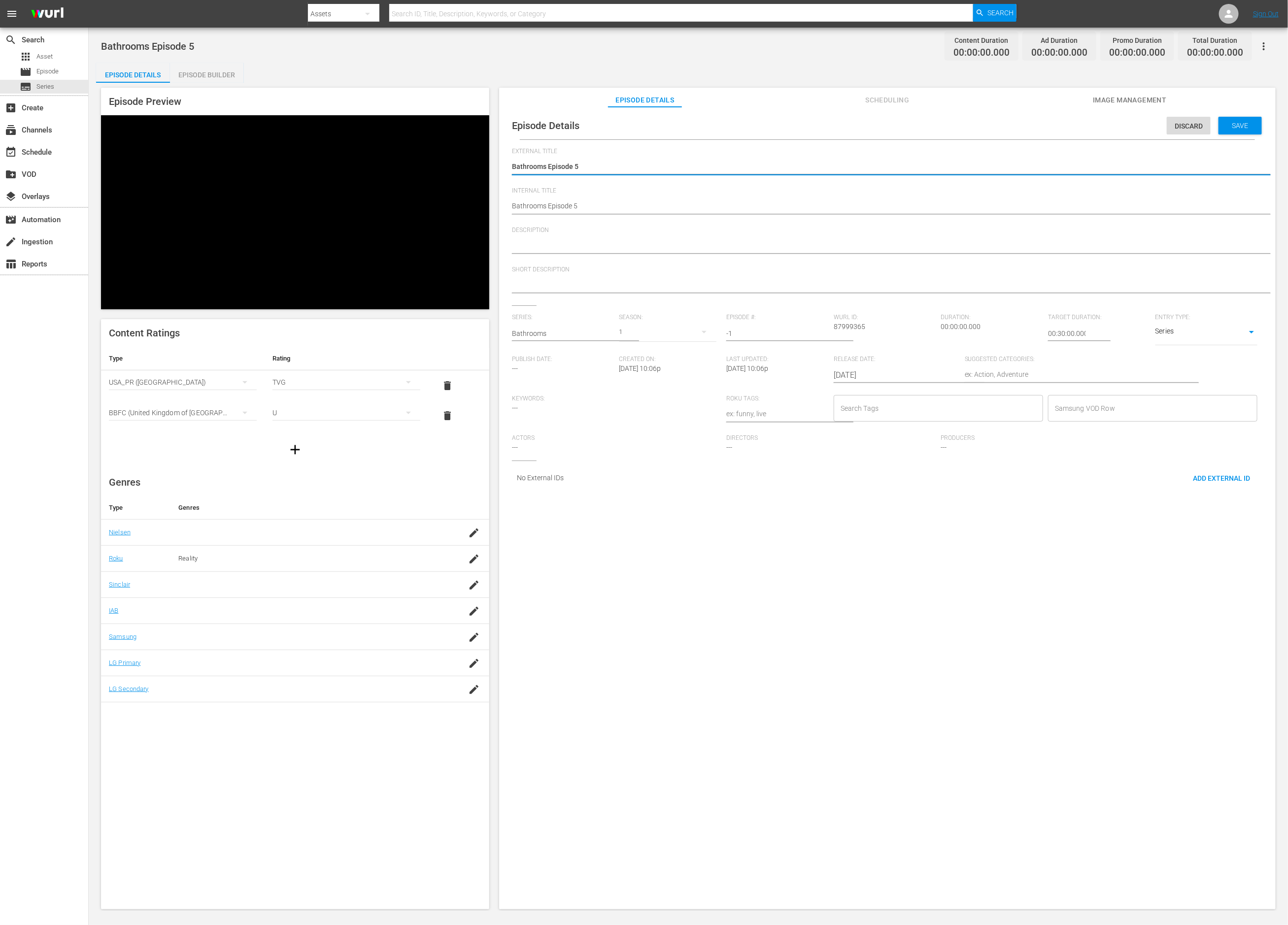
click at [820, 335] on input "-1" at bounding box center [778, 333] width 102 height 24
click at [820, 331] on input "0" at bounding box center [778, 333] width 102 height 24
click at [820, 331] on input "1" at bounding box center [778, 333] width 102 height 24
click at [820, 331] on input "2" at bounding box center [778, 333] width 102 height 24
click at [820, 331] on input "3" at bounding box center [778, 333] width 102 height 24
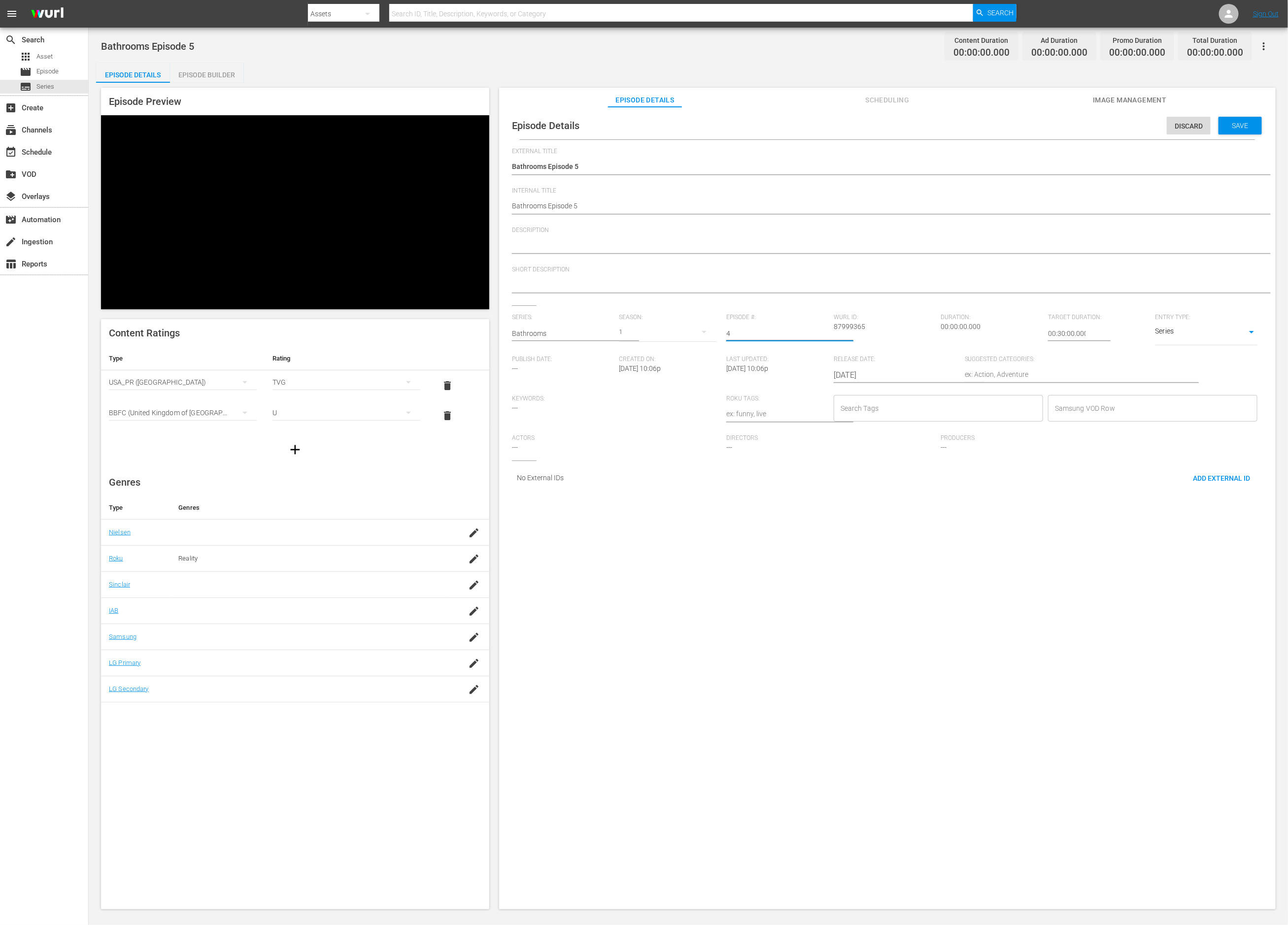
click at [821, 331] on input "4" at bounding box center [778, 333] width 102 height 24
type input "5"
click at [821, 331] on input "5" at bounding box center [778, 333] width 102 height 24
click at [870, 409] on input "Search Tags" at bounding box center [931, 408] width 186 height 18
click at [847, 628] on span "Diy" at bounding box center [843, 630] width 9 height 10
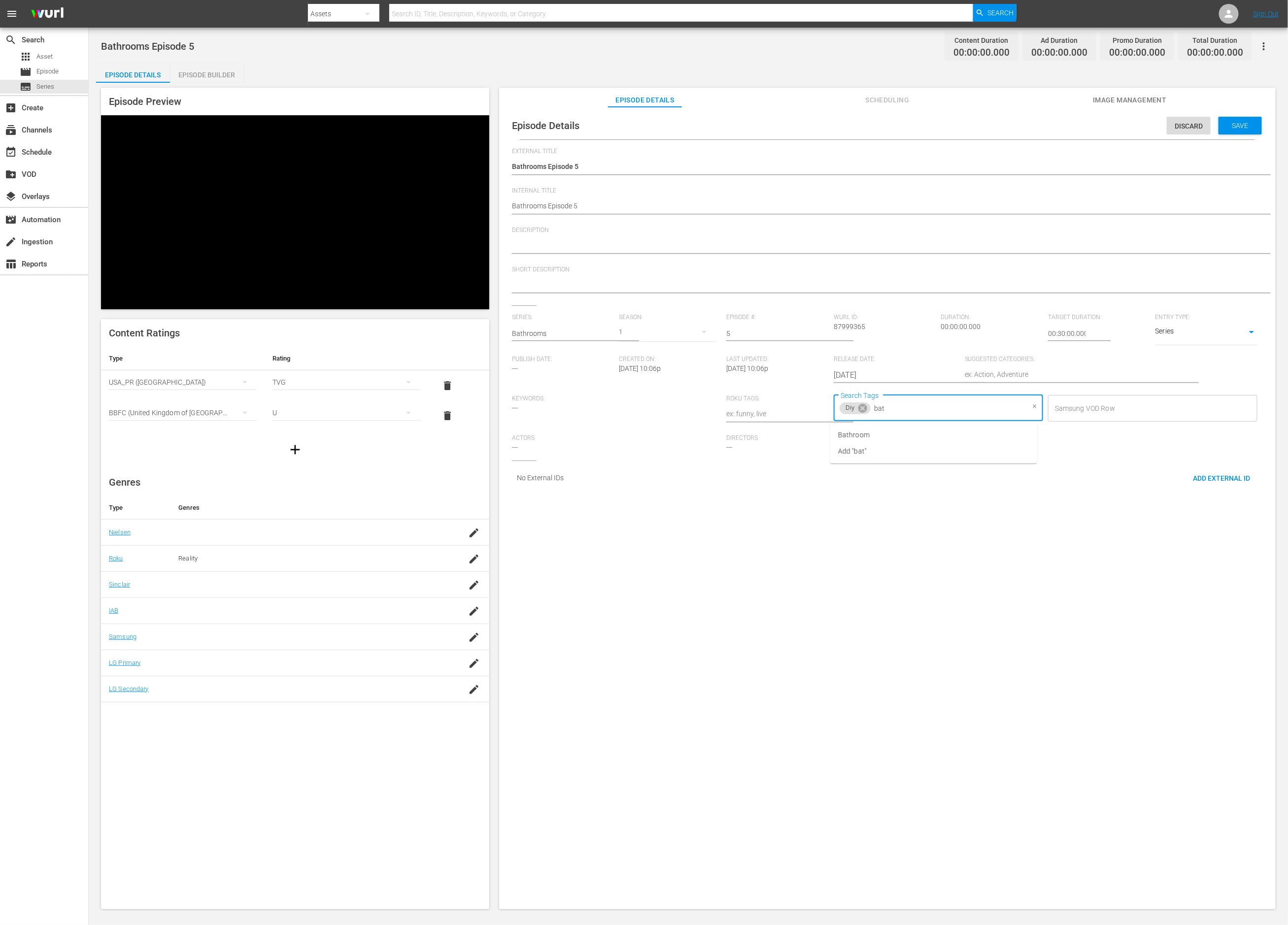
type input "bath"
click at [923, 437] on li "Bathroom" at bounding box center [934, 435] width 207 height 16
type input "this"
click at [912, 452] on li "This Old House" at bounding box center [934, 451] width 207 height 16
type input "re"
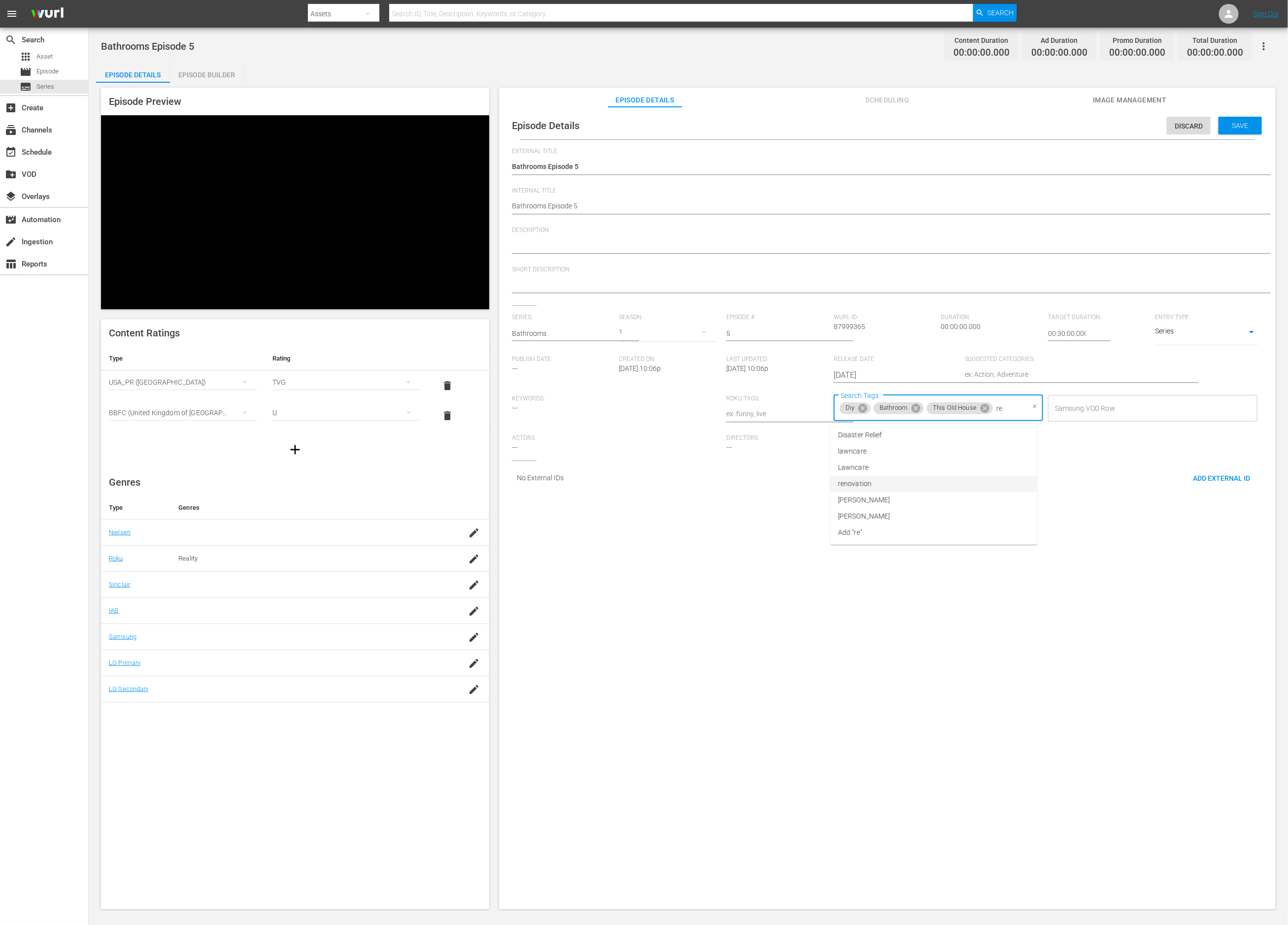
click at [904, 488] on li "renovation" at bounding box center [934, 483] width 207 height 16
type input "home"
click at [896, 473] on li "home improvement" at bounding box center [936, 466] width 208 height 16
click at [666, 246] on textarea at bounding box center [885, 246] width 746 height 12
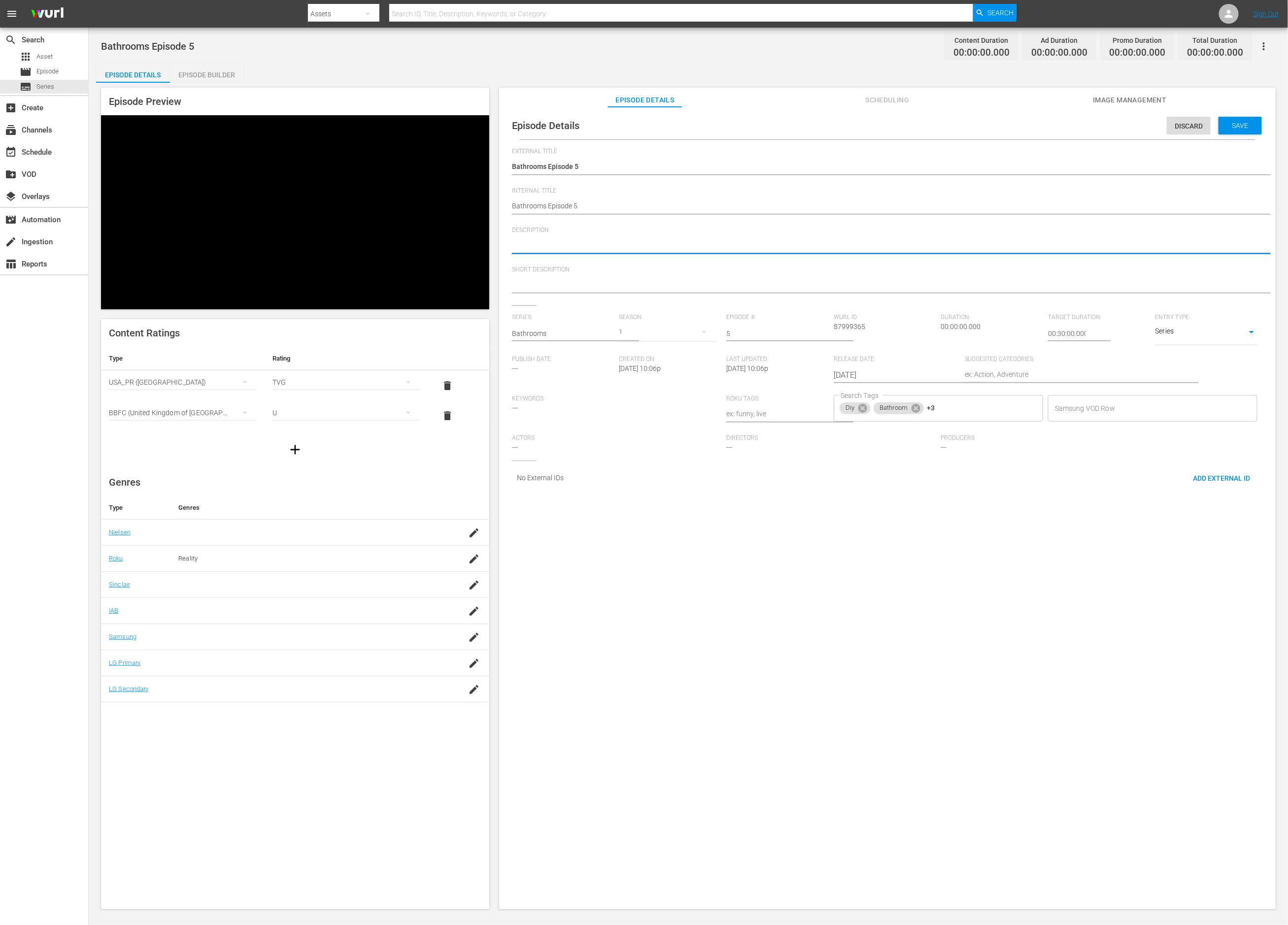
type textarea "T"
type textarea "Th"
type textarea "Tho"
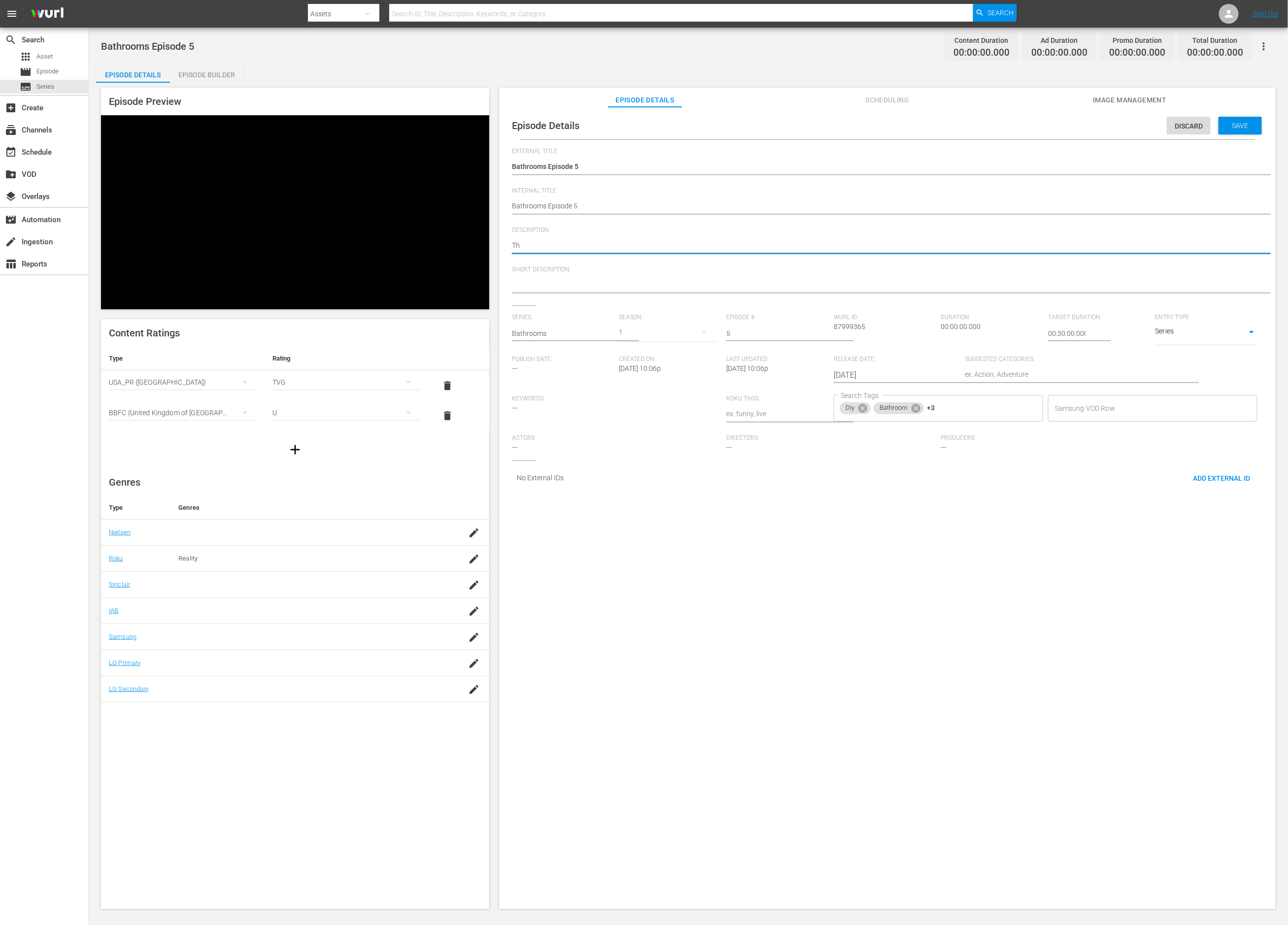
type textarea "Tho"
type textarea "Th"
type textarea "Thi"
type textarea "This"
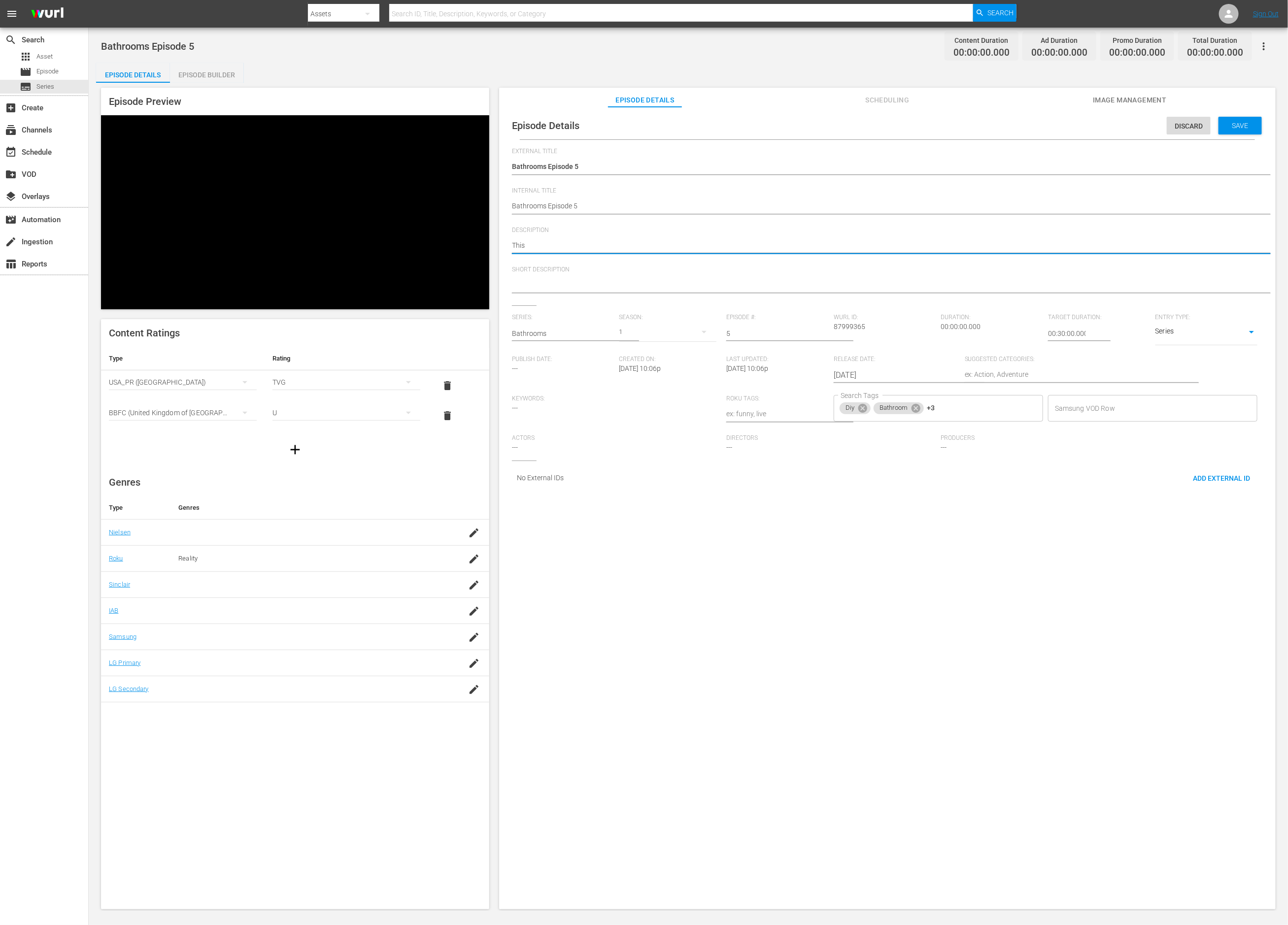
type textarea "This"
type textarea "This O"
type textarea "This Ol"
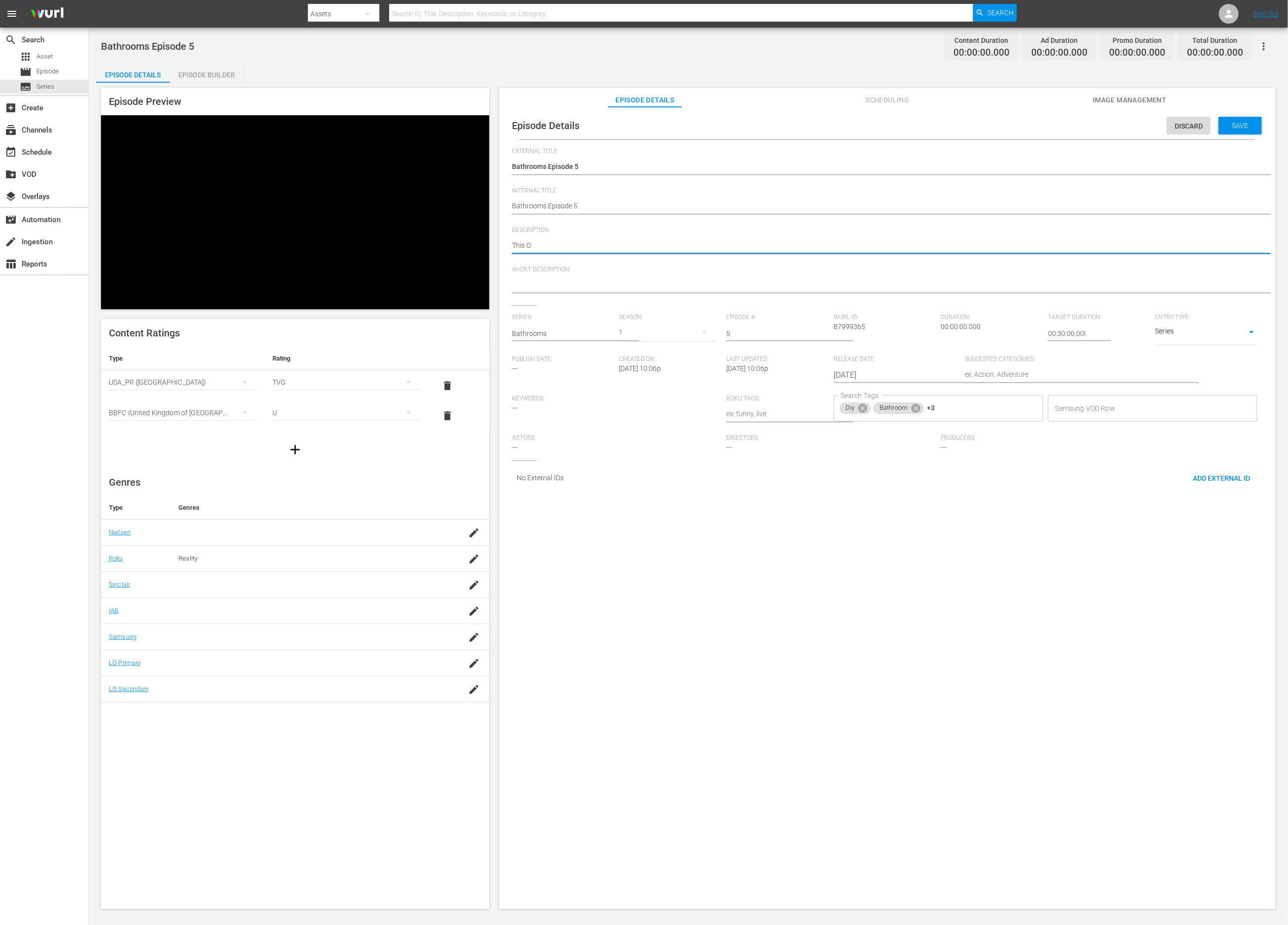
type textarea "This Ol"
type textarea "This Old"
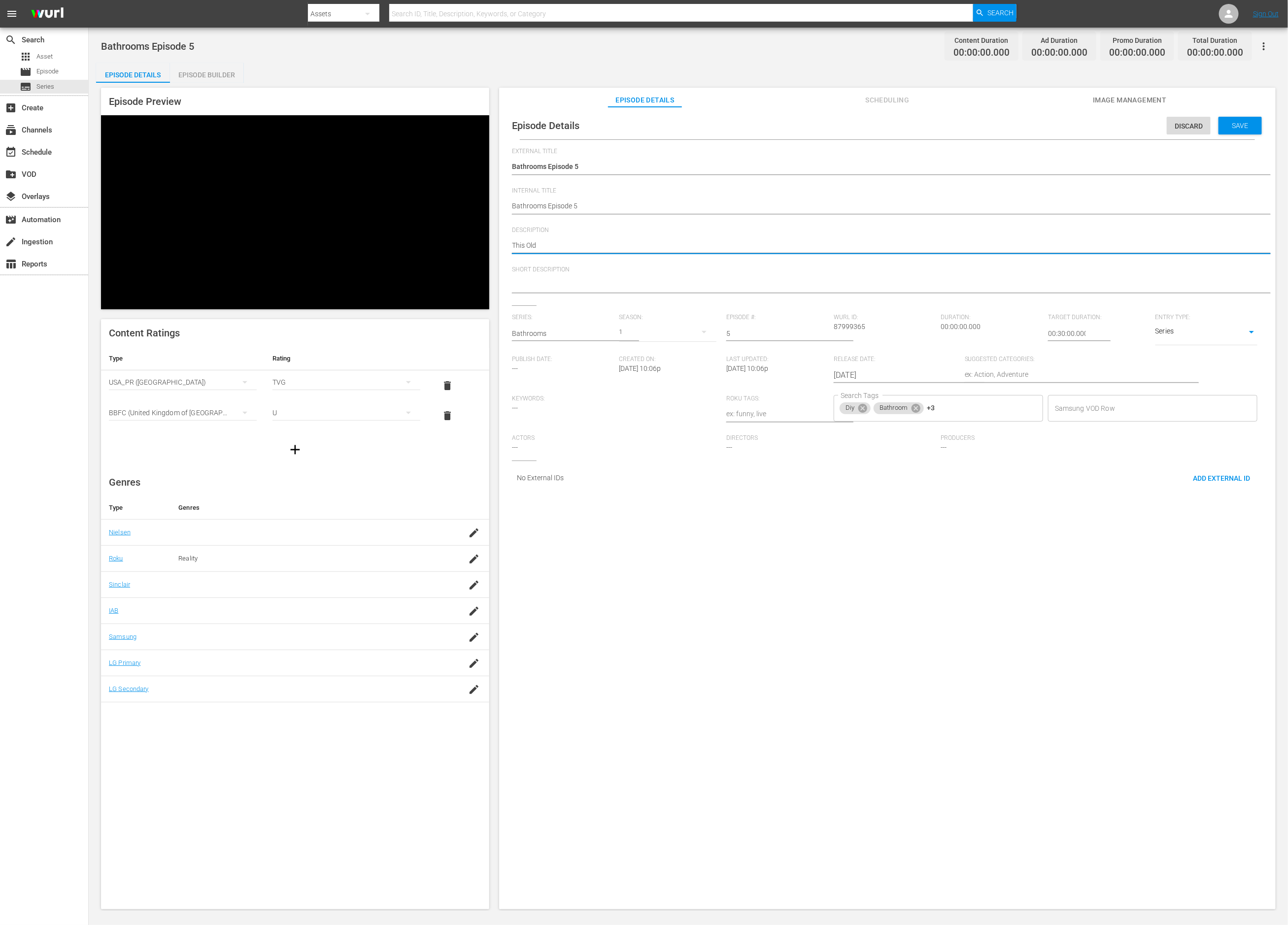
type textarea "This Old H"
type textarea "This Old Ho"
type textarea "This Old Hou"
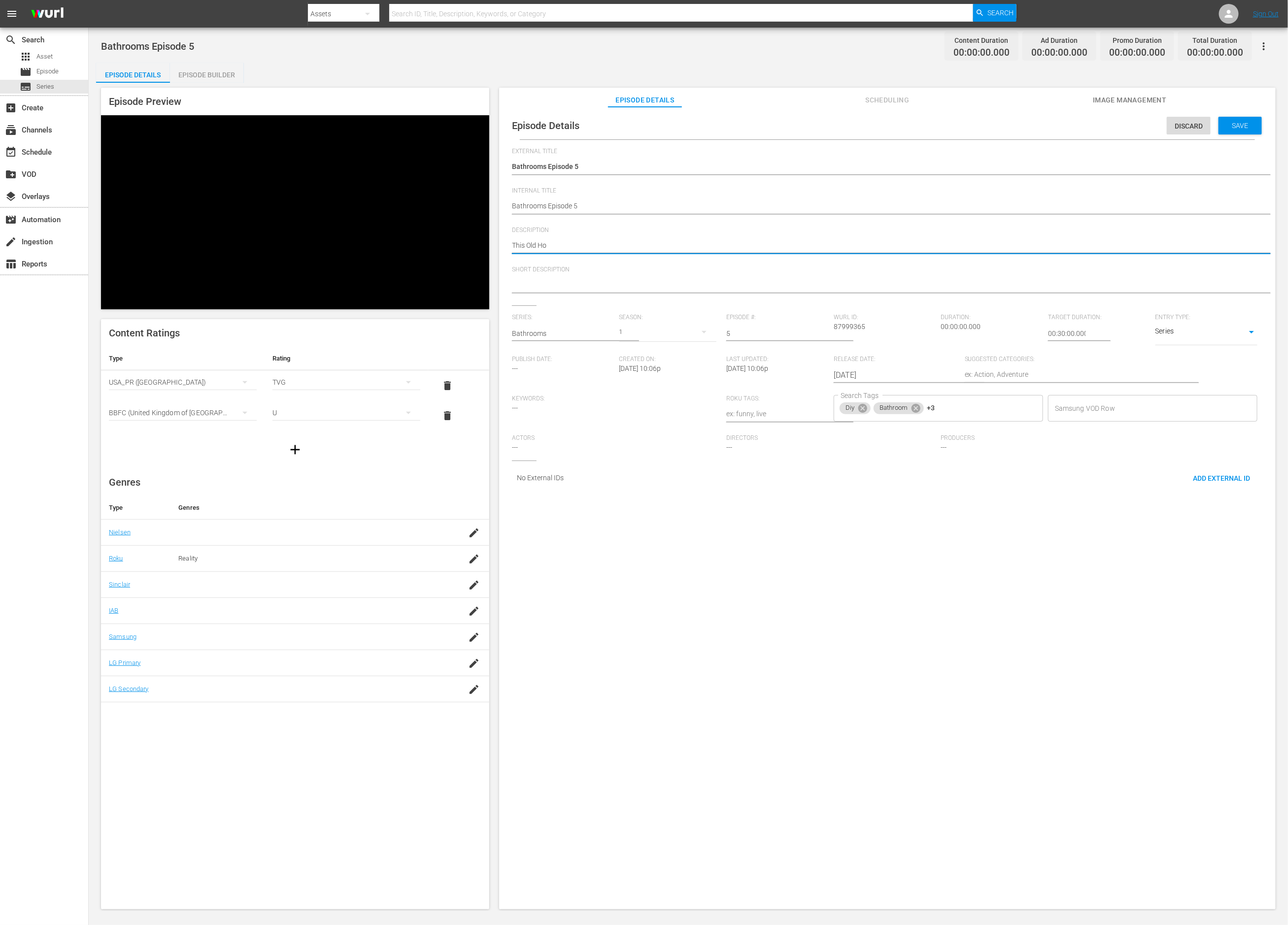
type textarea "This Old Hou"
type textarea "This Old Hous"
type textarea "This Old House"
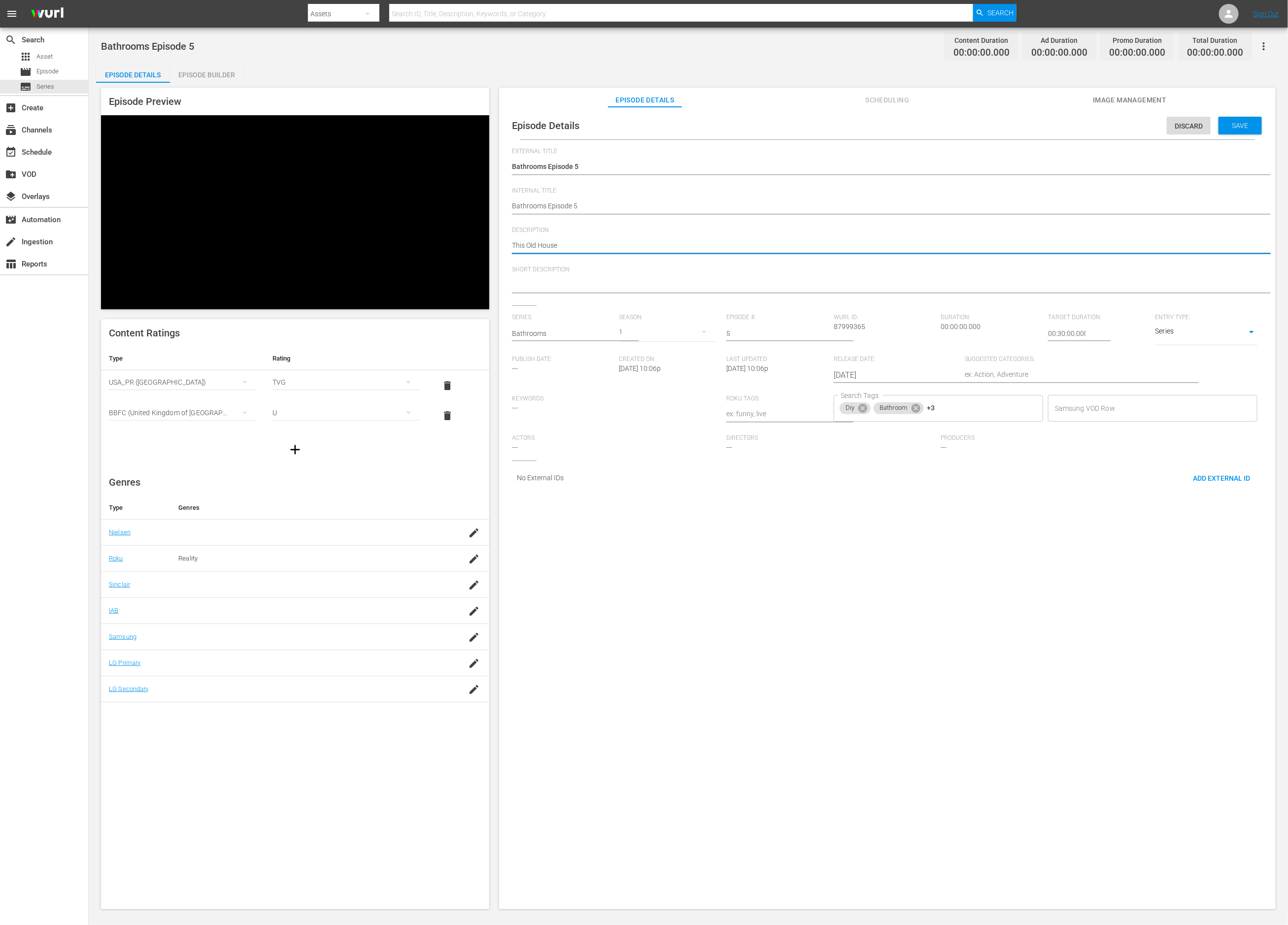
type textarea "This Old House"
type textarea "This Old House S"
type textarea "This Old House Sh"
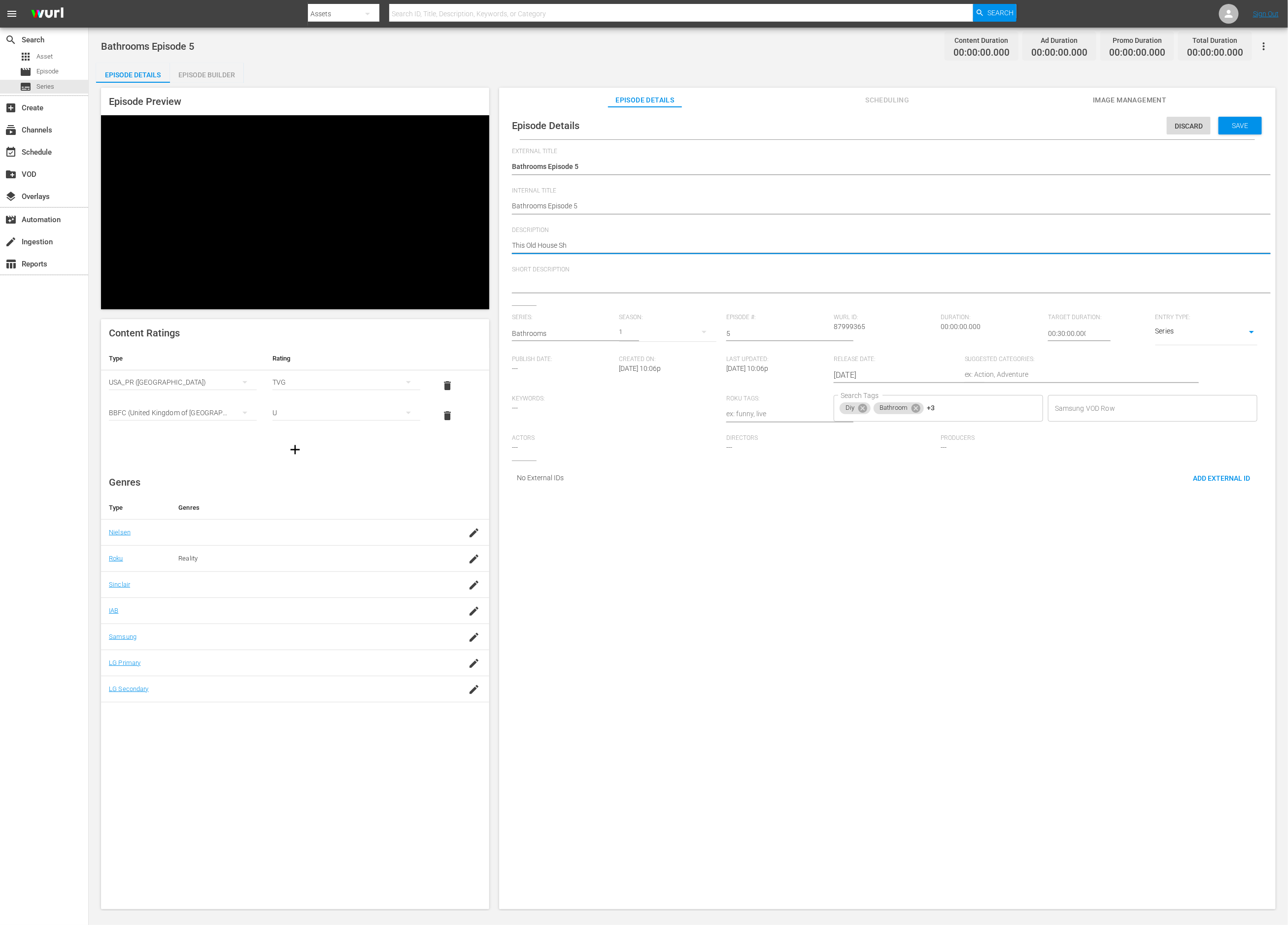
type textarea "This Old House Sho"
type textarea "This Old House Shor"
type textarea "This Old House Short"
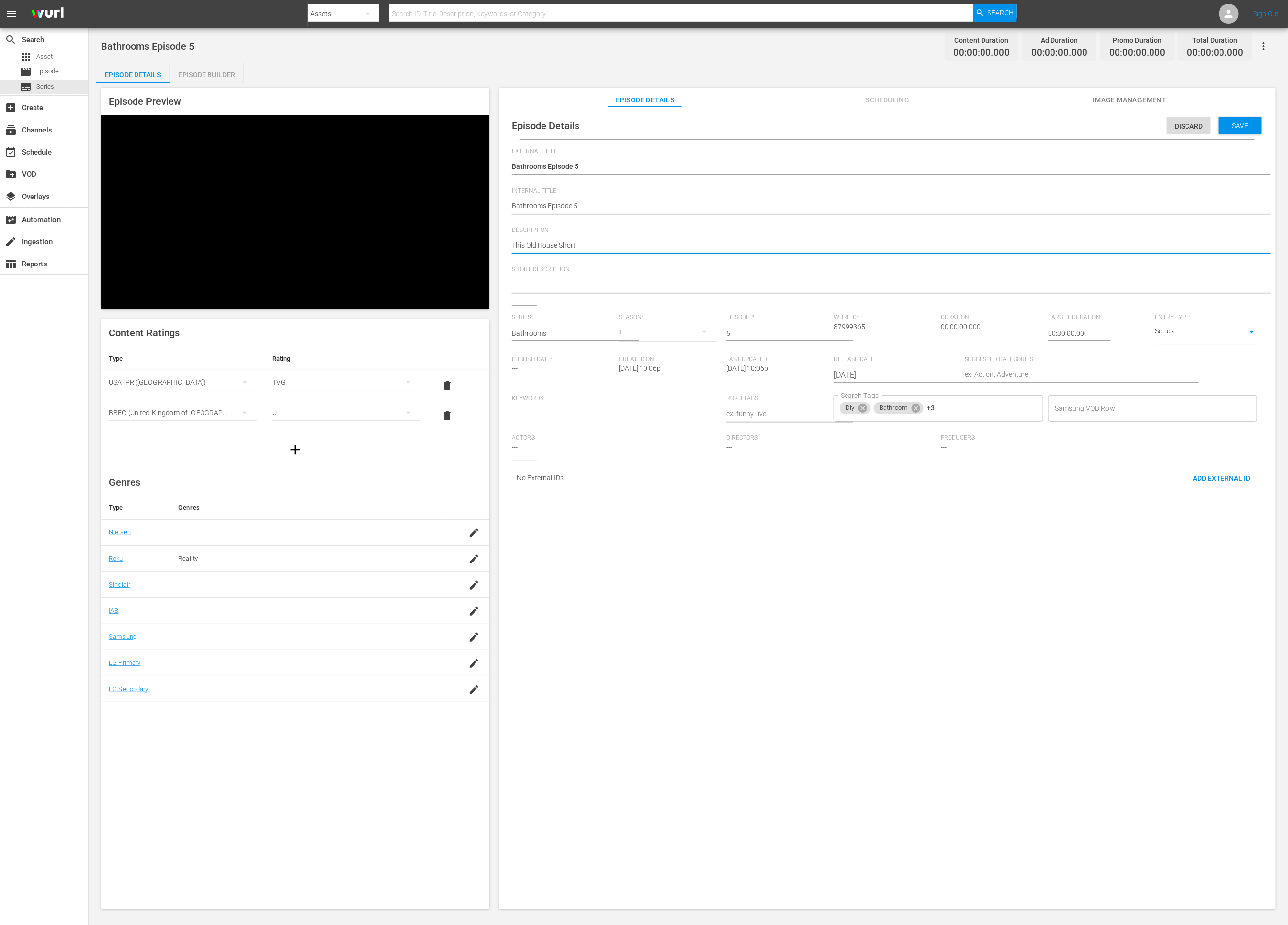
type textarea "This Old House Shorts"
type textarea "This Old House Shorts'"
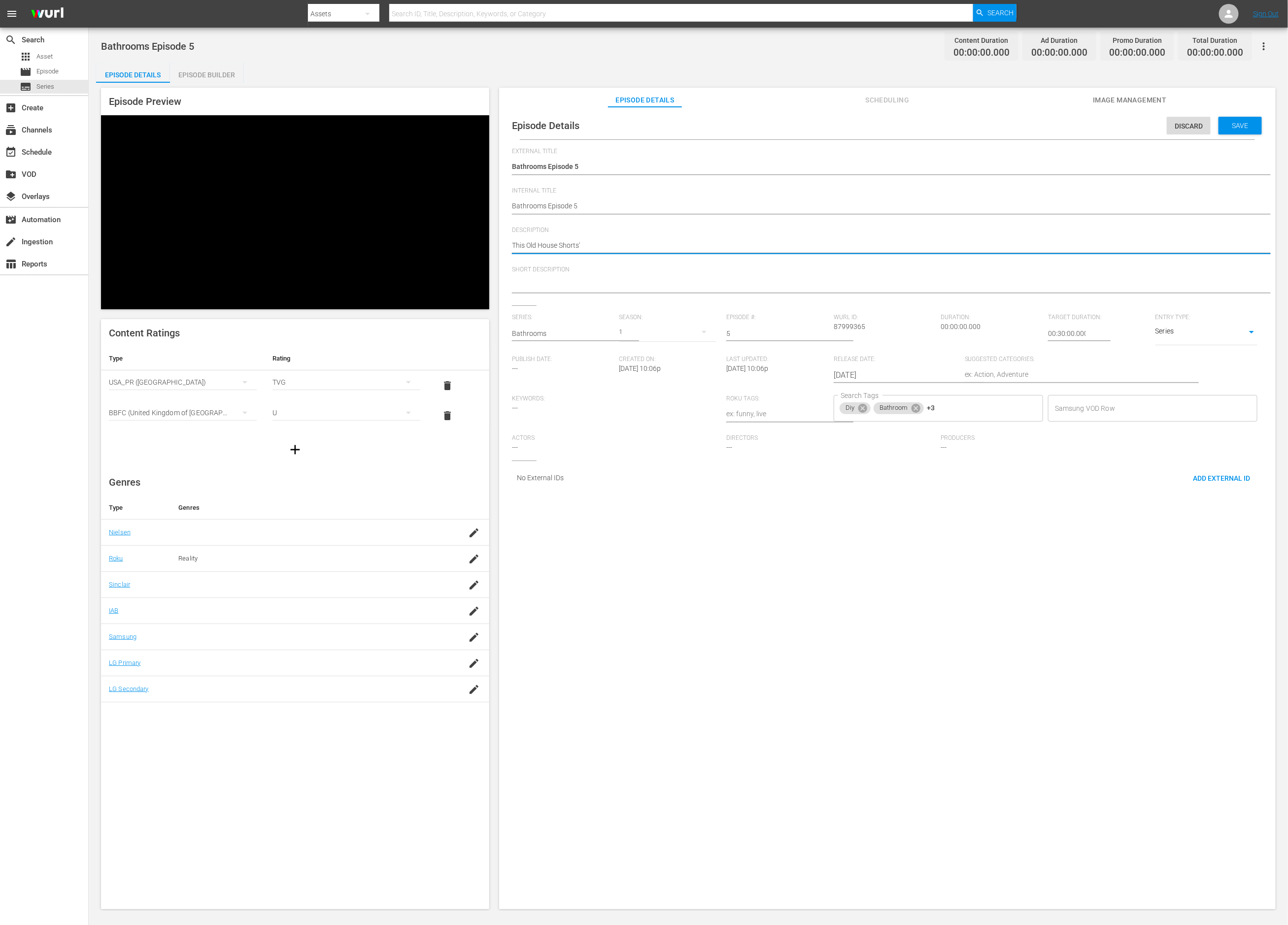
type textarea "This Old House Shorts'"
type textarea "This Old House Shorts' b"
type textarea "This Old House Shorts'"
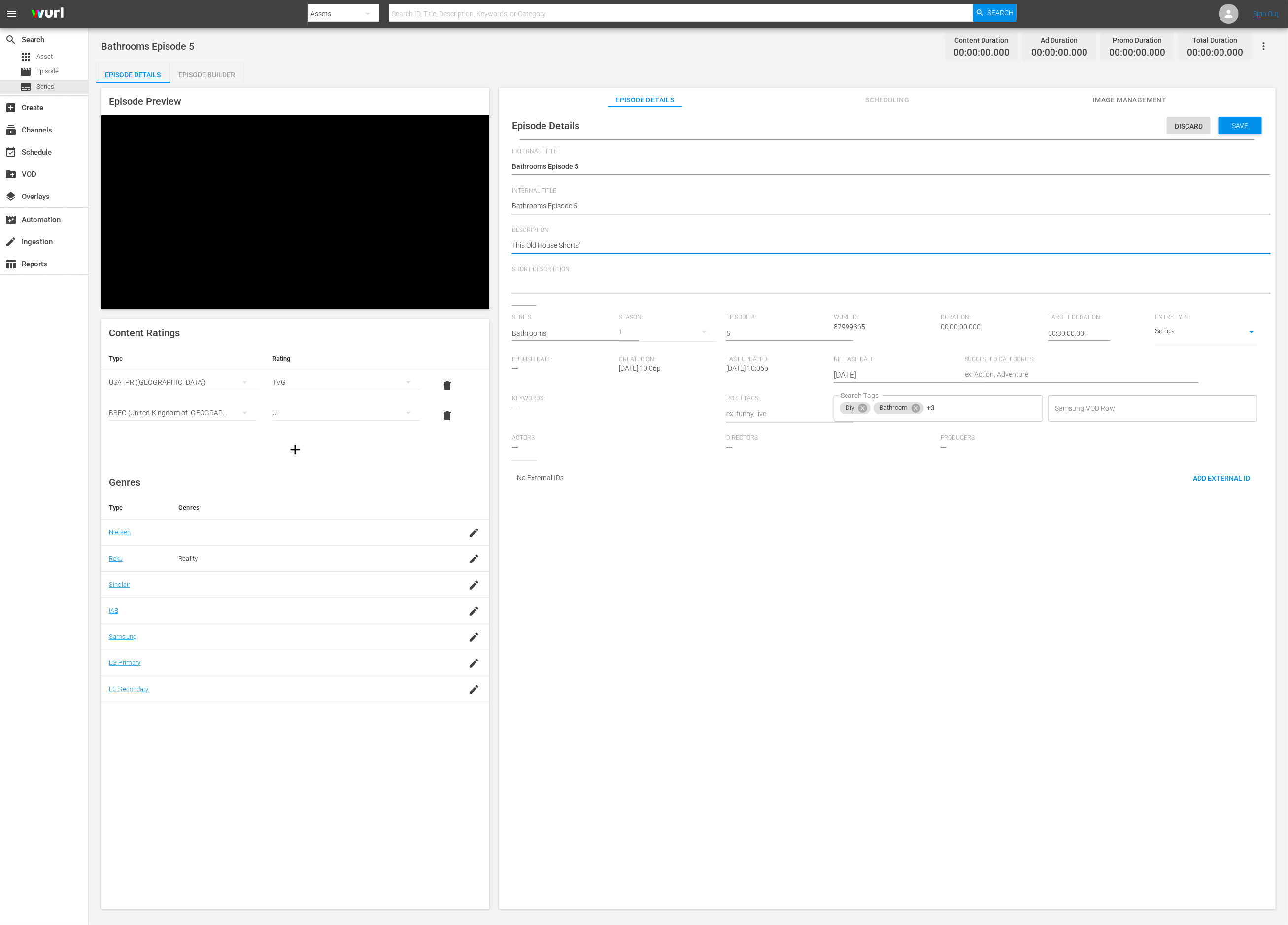
type textarea "This Old House Shorts' B"
type textarea "This Old House Shorts' Ba"
type textarea "This Old House Shorts' Bat"
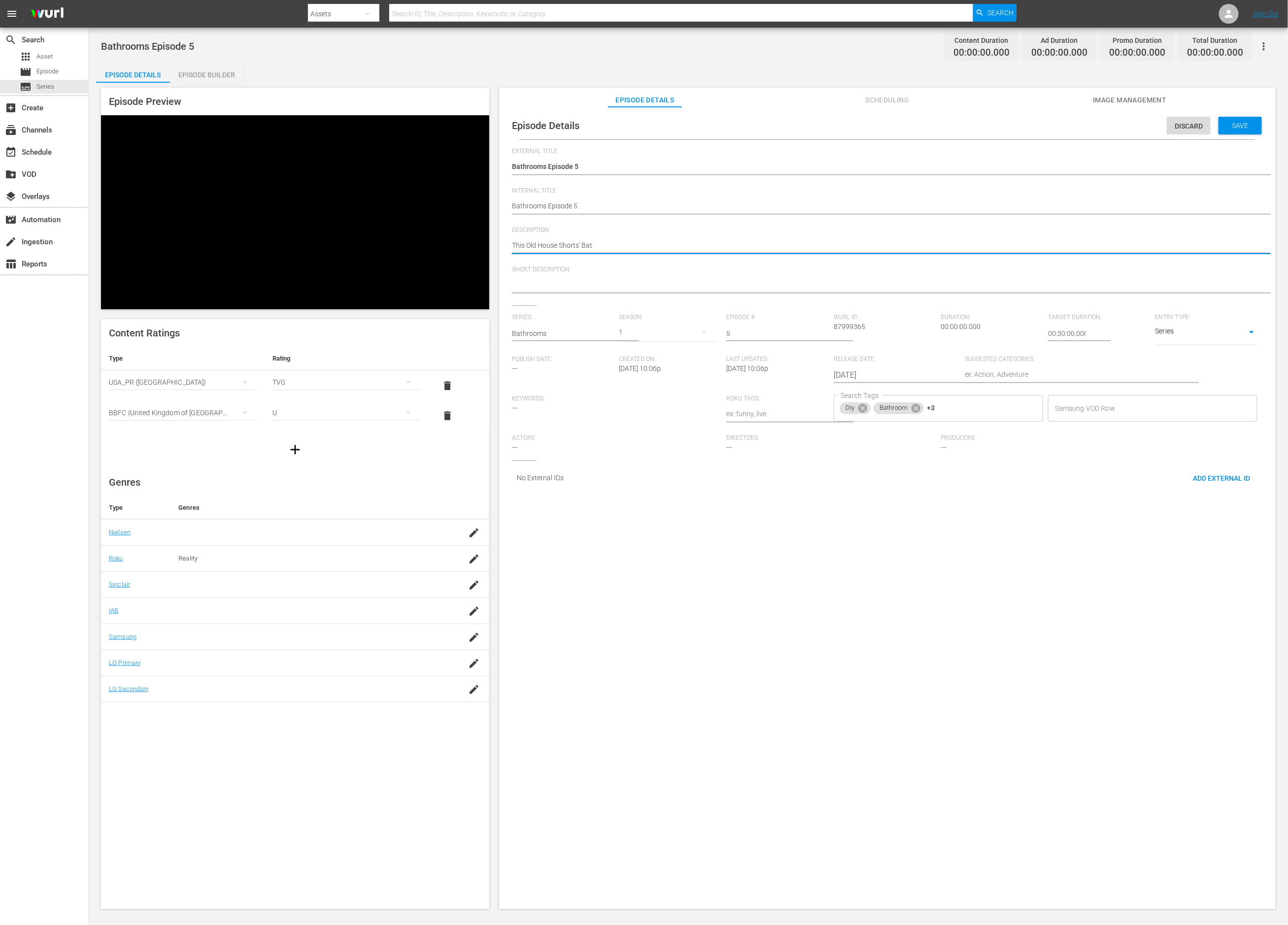
type textarea "This Old House Shorts' Bath"
type textarea "This Old House Shorts' Bathr"
type textarea "This Old House Shorts' Bathro"
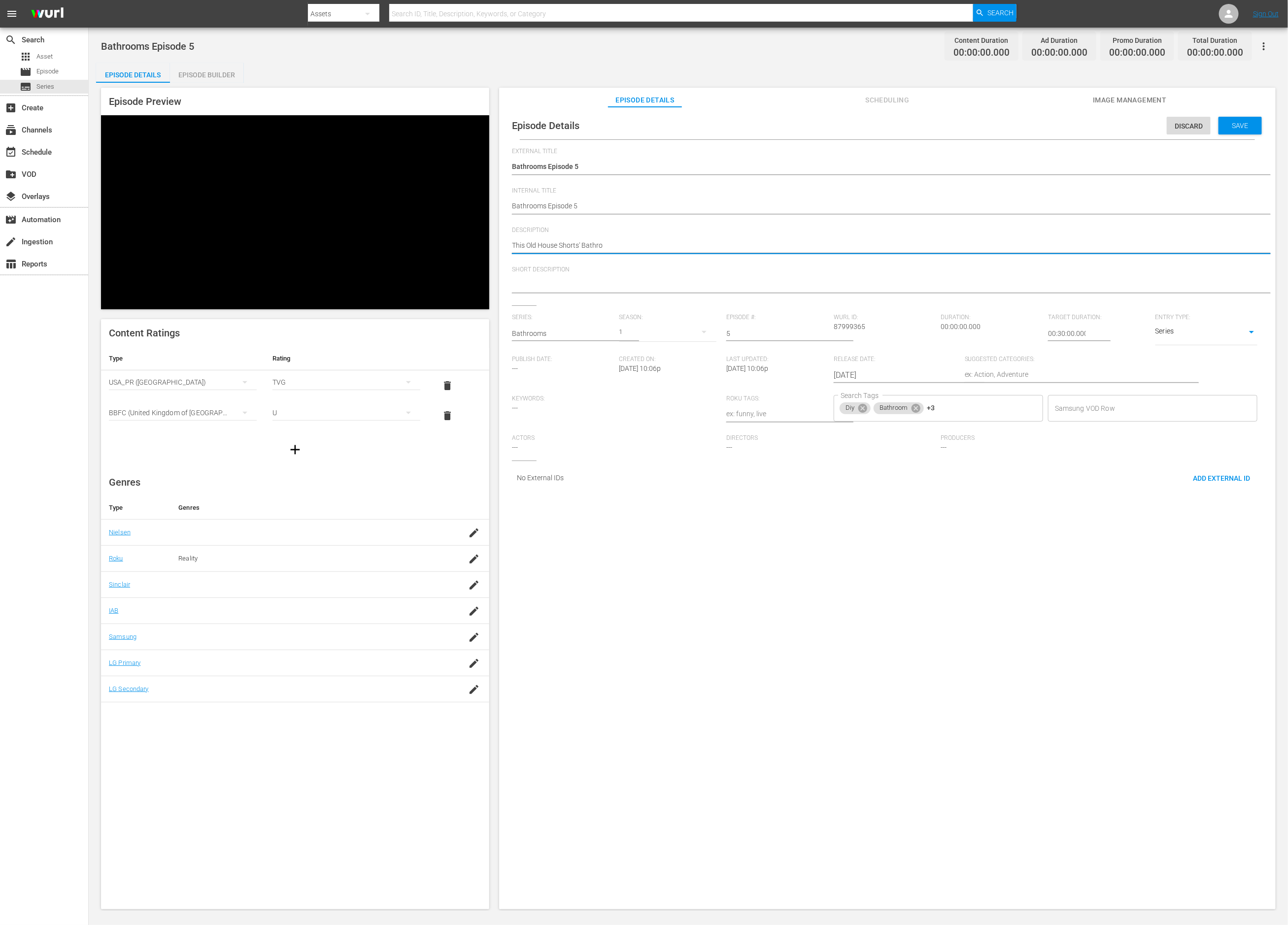
type textarea "This Old House Shorts' Bathroo"
type textarea "This Old House Shorts' Bathroom"
type textarea "This Old House Shorts' Bathrooms"
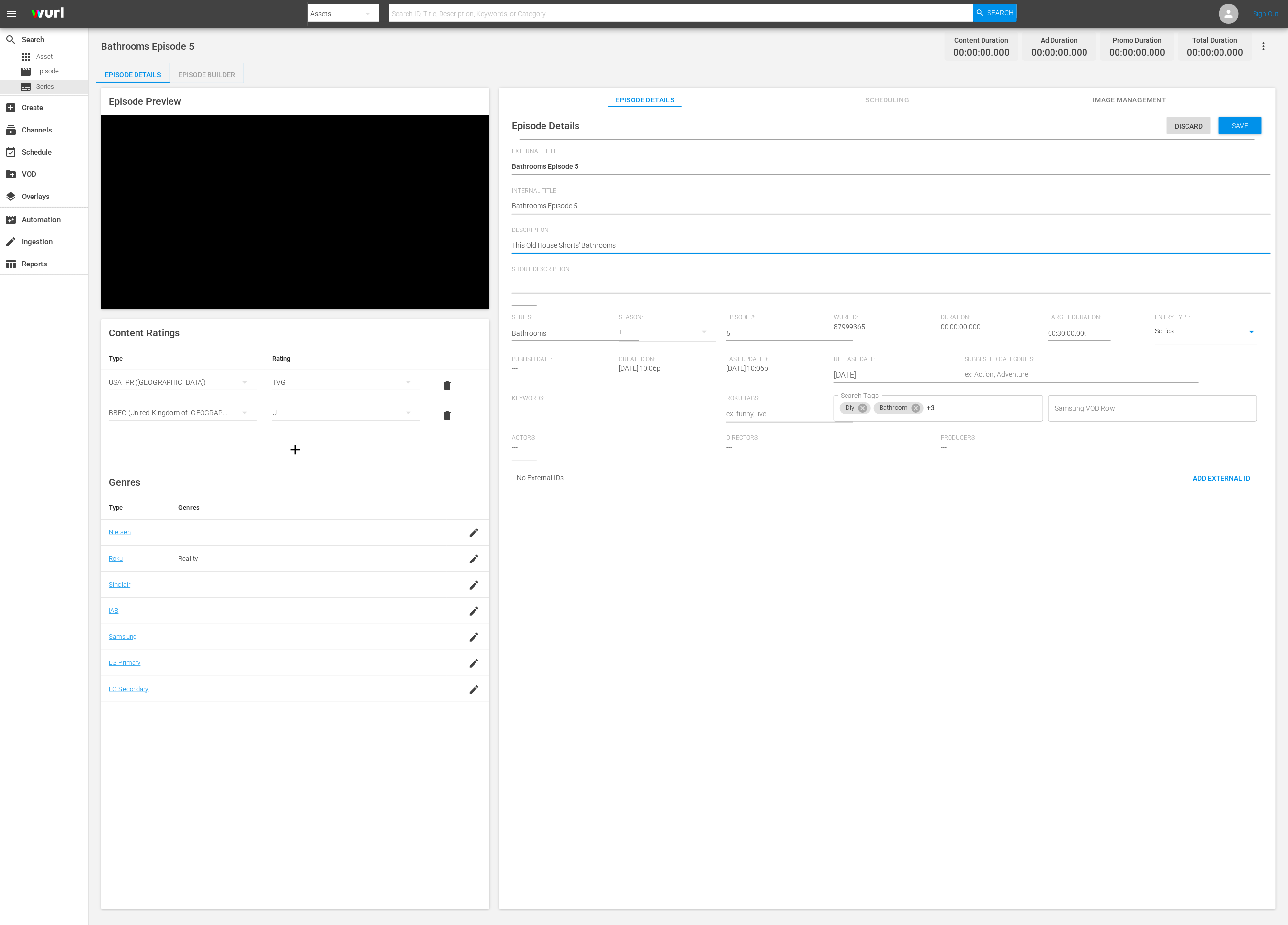
type textarea "This Old House Shorts' Bathrooms"
type textarea "This Old House Shorts' Bathrooms e"
type textarea "This Old House Shorts' Bathrooms ep"
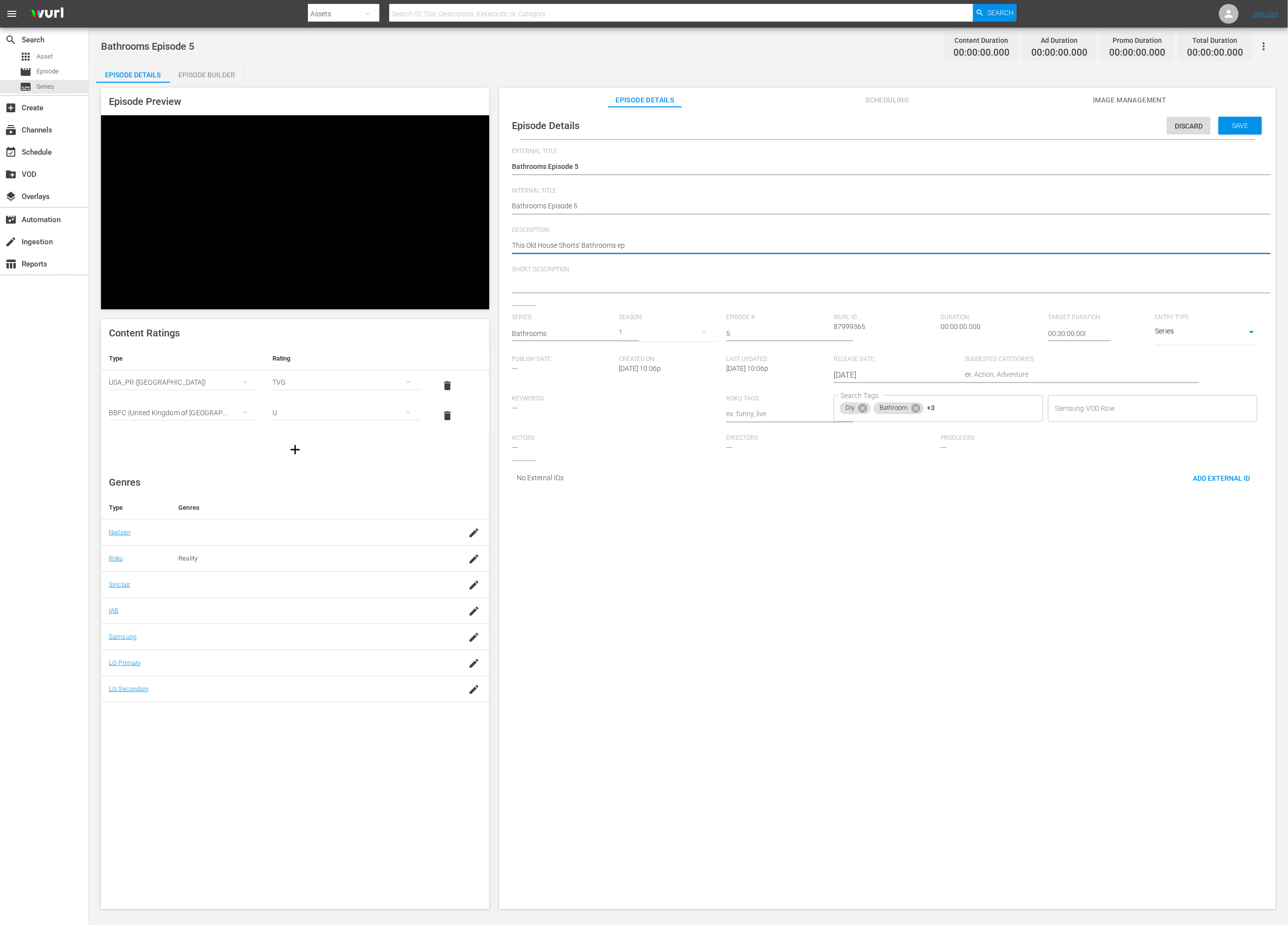
type textarea "This Old House Shorts' Bathrooms epi"
type textarea "This Old House Shorts' Bathrooms epis"
type textarea "This Old House Shorts' Bathrooms episo"
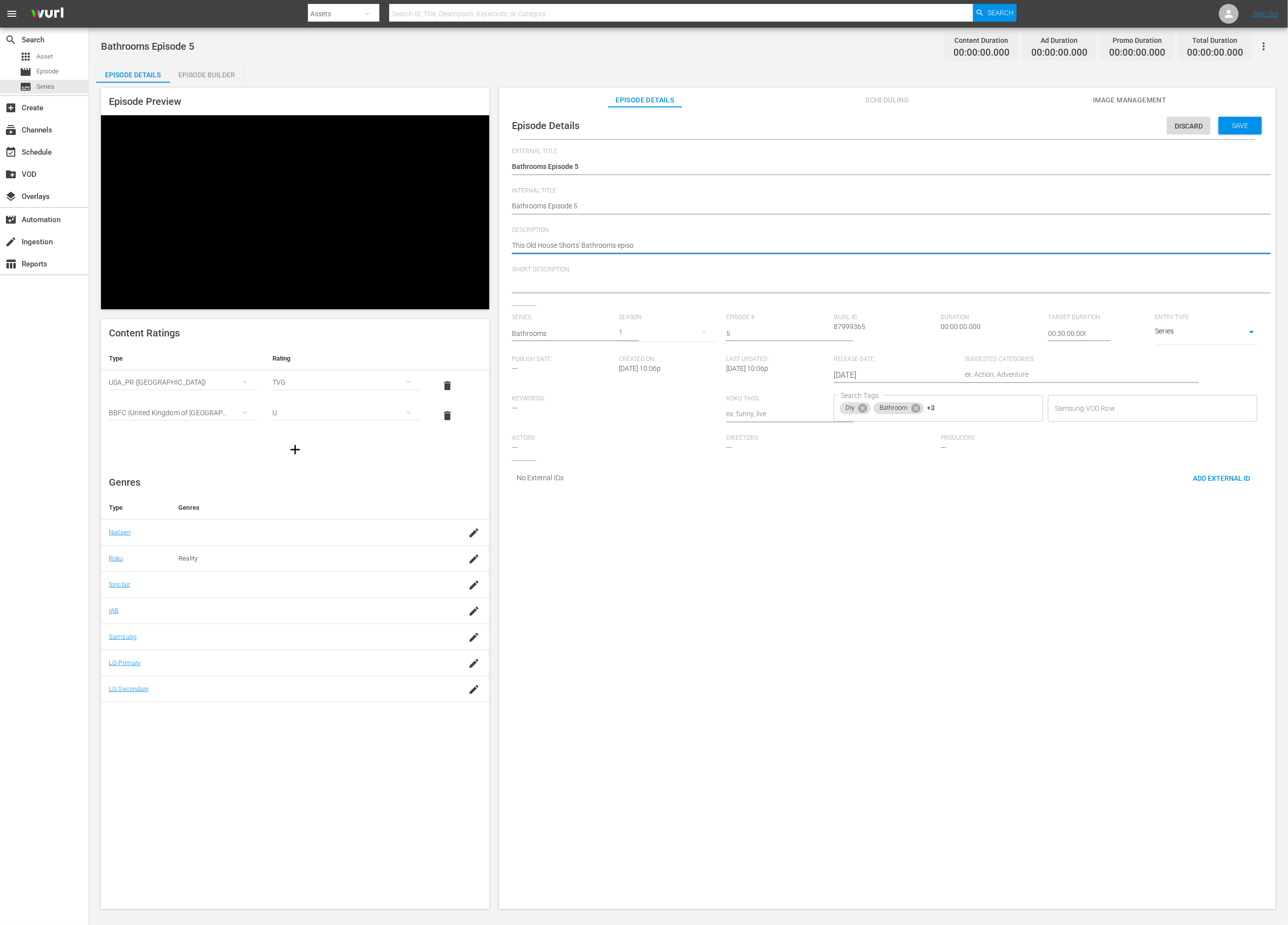
type textarea "This Old House Shorts' Bathrooms episod"
type textarea "This Old House Shorts' Bathrooms episode"
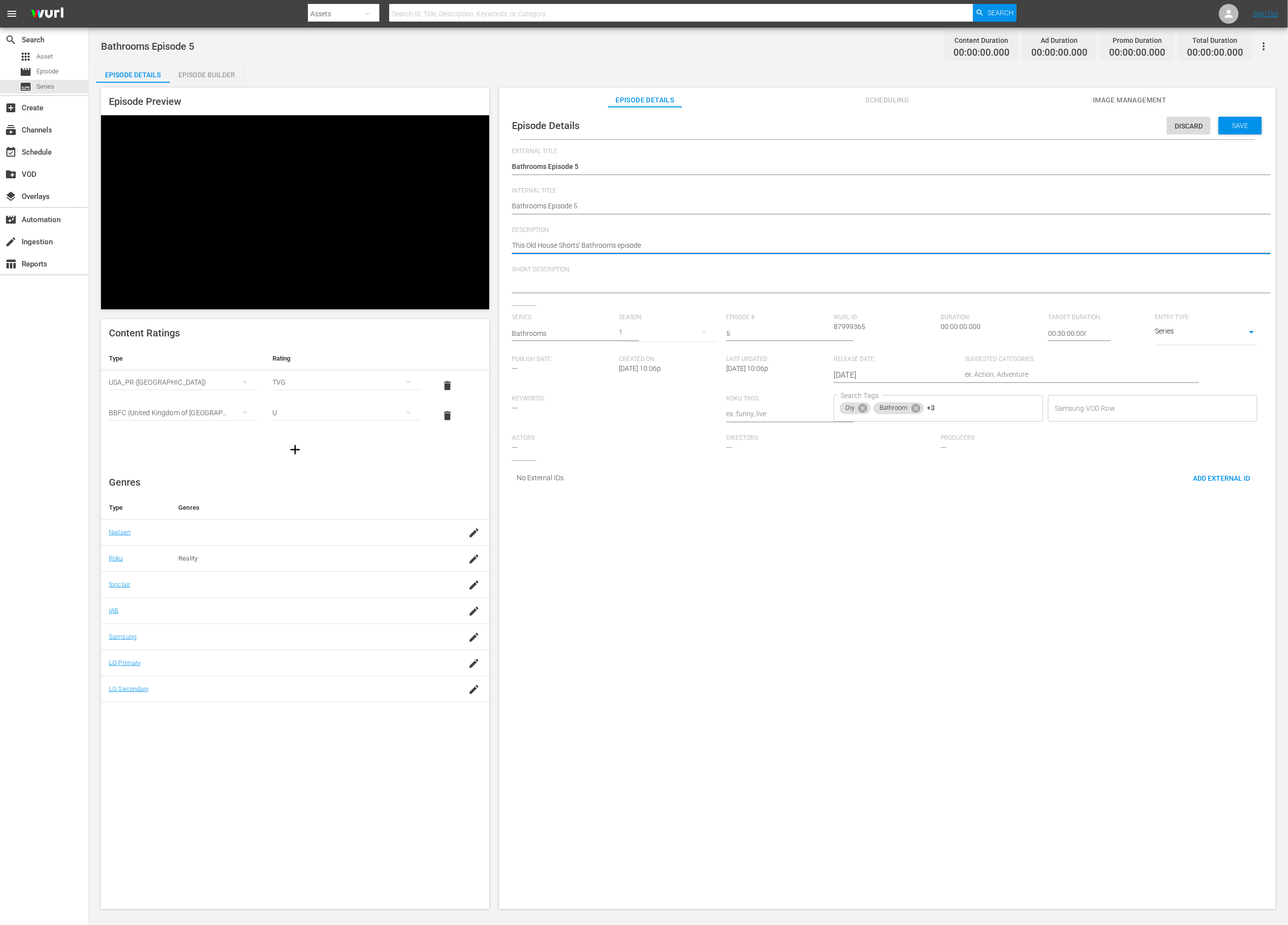
type textarea "This Old House Shorts' Bathrooms episode 5"
click at [621, 240] on textarea "This Old House Shorts' Bathrooms episode 5" at bounding box center [885, 246] width 746 height 12
type textarea "This Old House Shorts' Bathrooms episode 5"
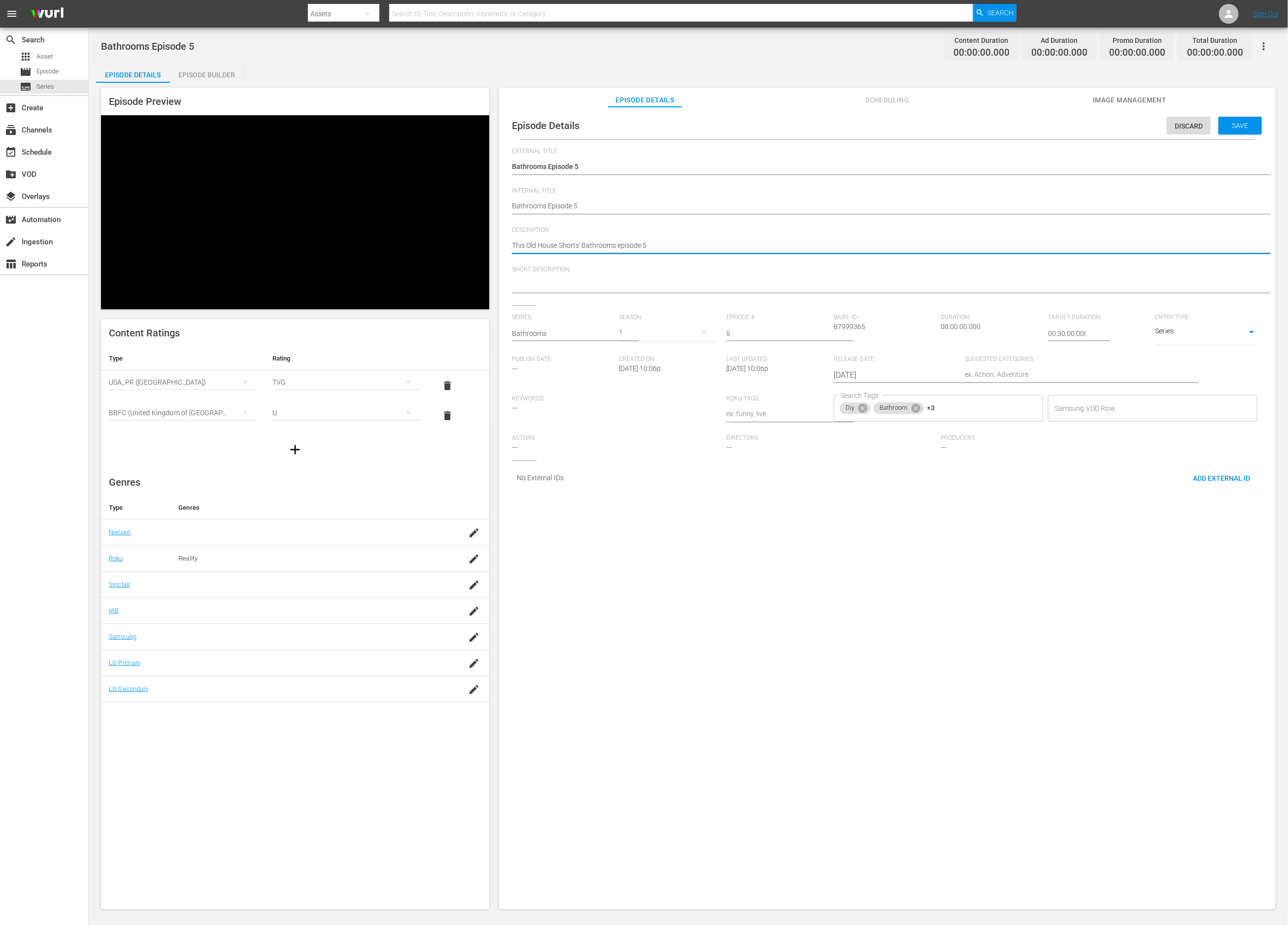
click at [606, 286] on textarea at bounding box center [885, 285] width 746 height 12
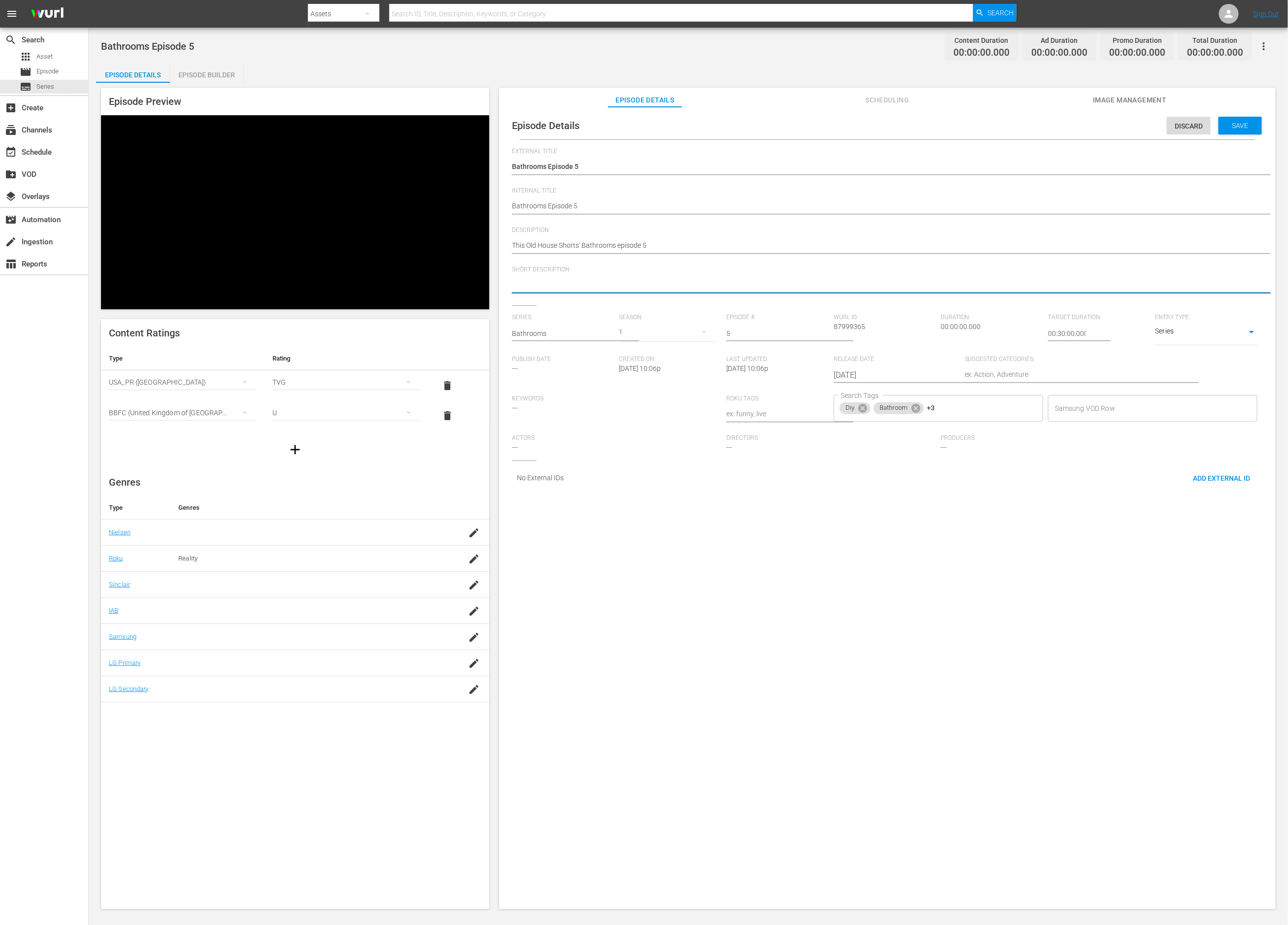
paste textarea "This Old House Shorts' Bathrooms episode 5"
type textarea "This Old House Shorts' Bathrooms episode 5"
click at [1233, 128] on span "Save" at bounding box center [1241, 125] width 32 height 8
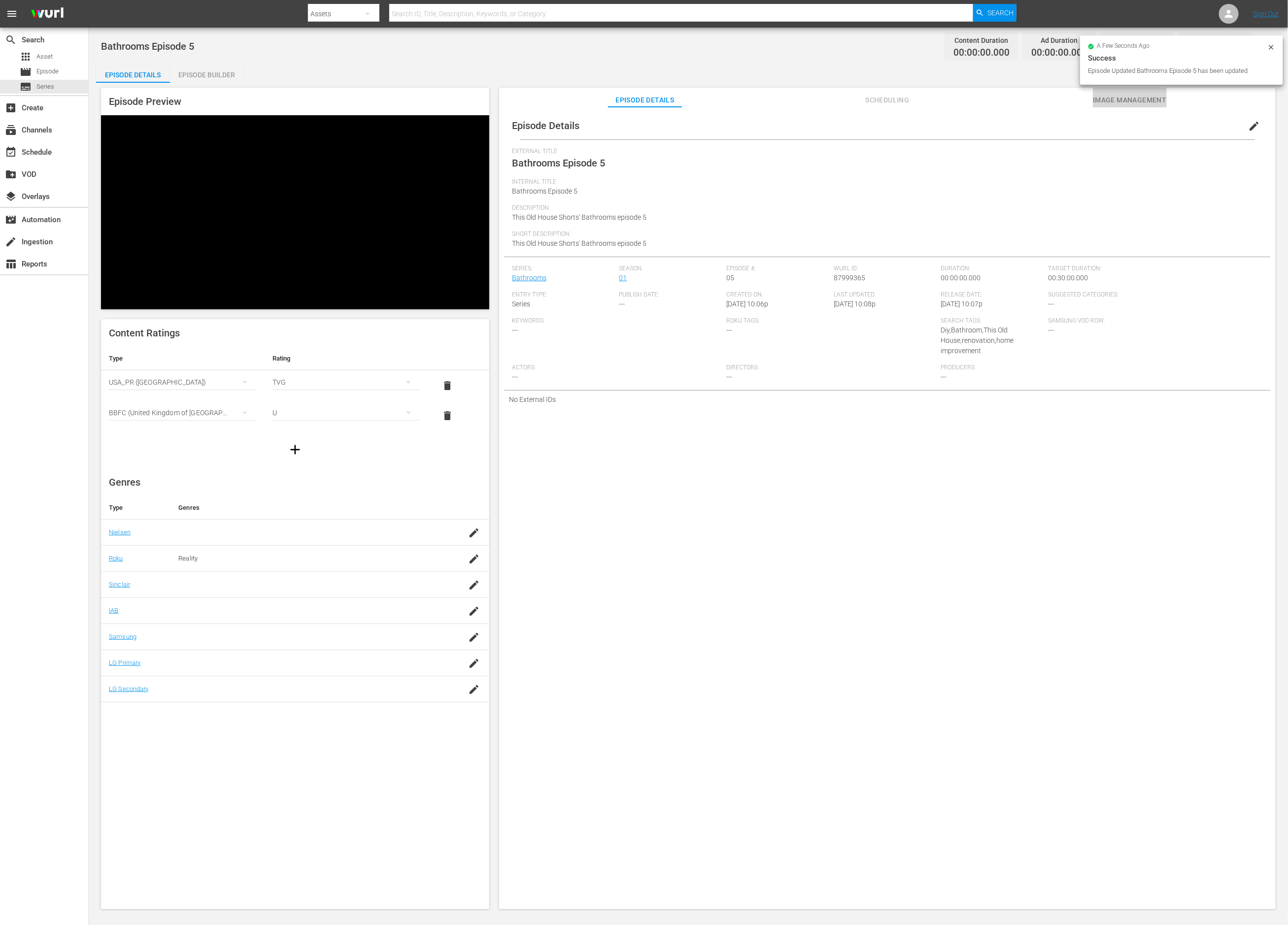
click at [1109, 100] on span "Image Management" at bounding box center [1130, 100] width 74 height 12
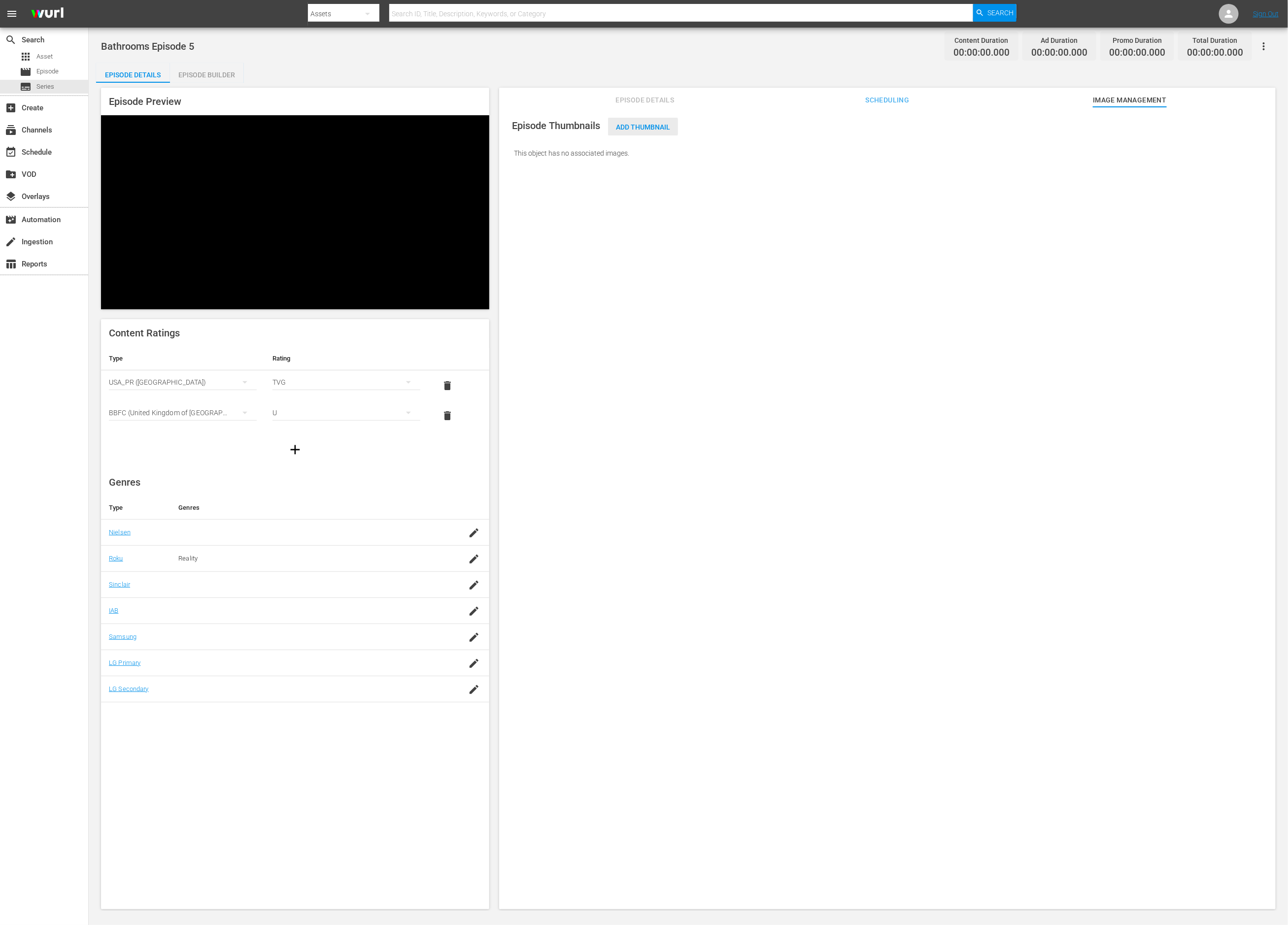
click at [623, 126] on span "Add Thumbnail" at bounding box center [643, 127] width 70 height 8
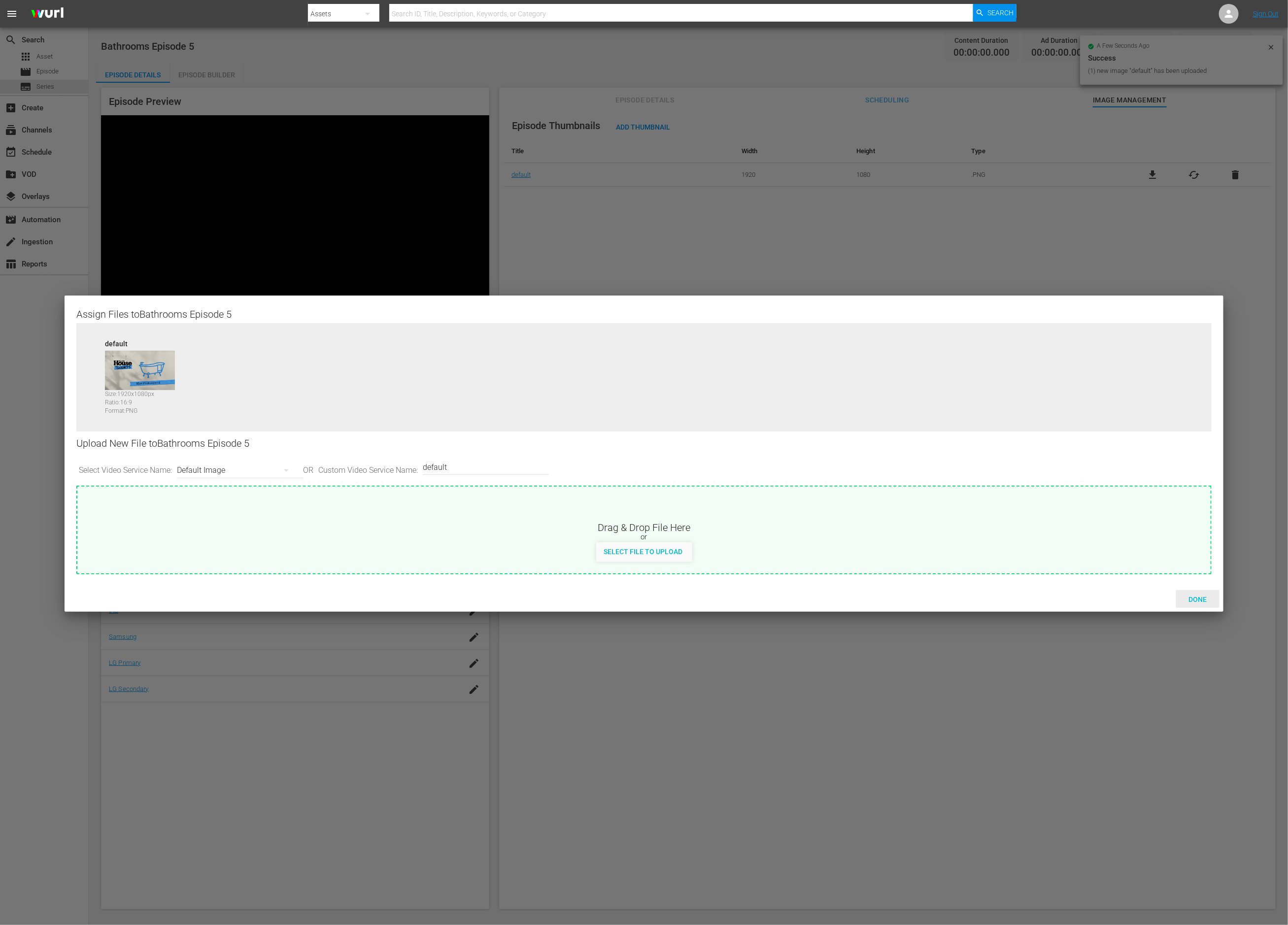
click at [1203, 601] on span "Done" at bounding box center [1199, 599] width 34 height 8
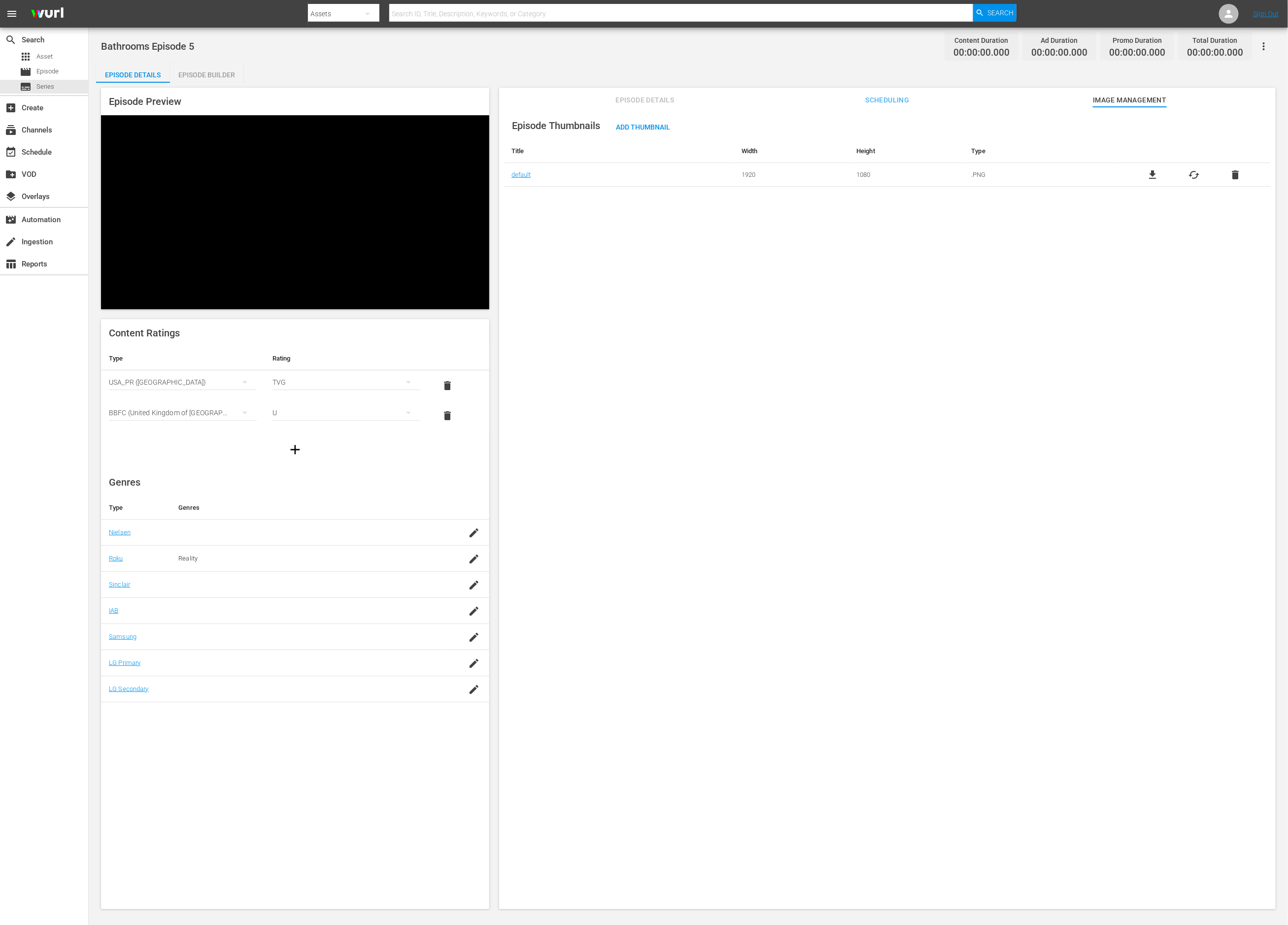
click at [224, 78] on div "Episode Builder" at bounding box center [207, 75] width 74 height 24
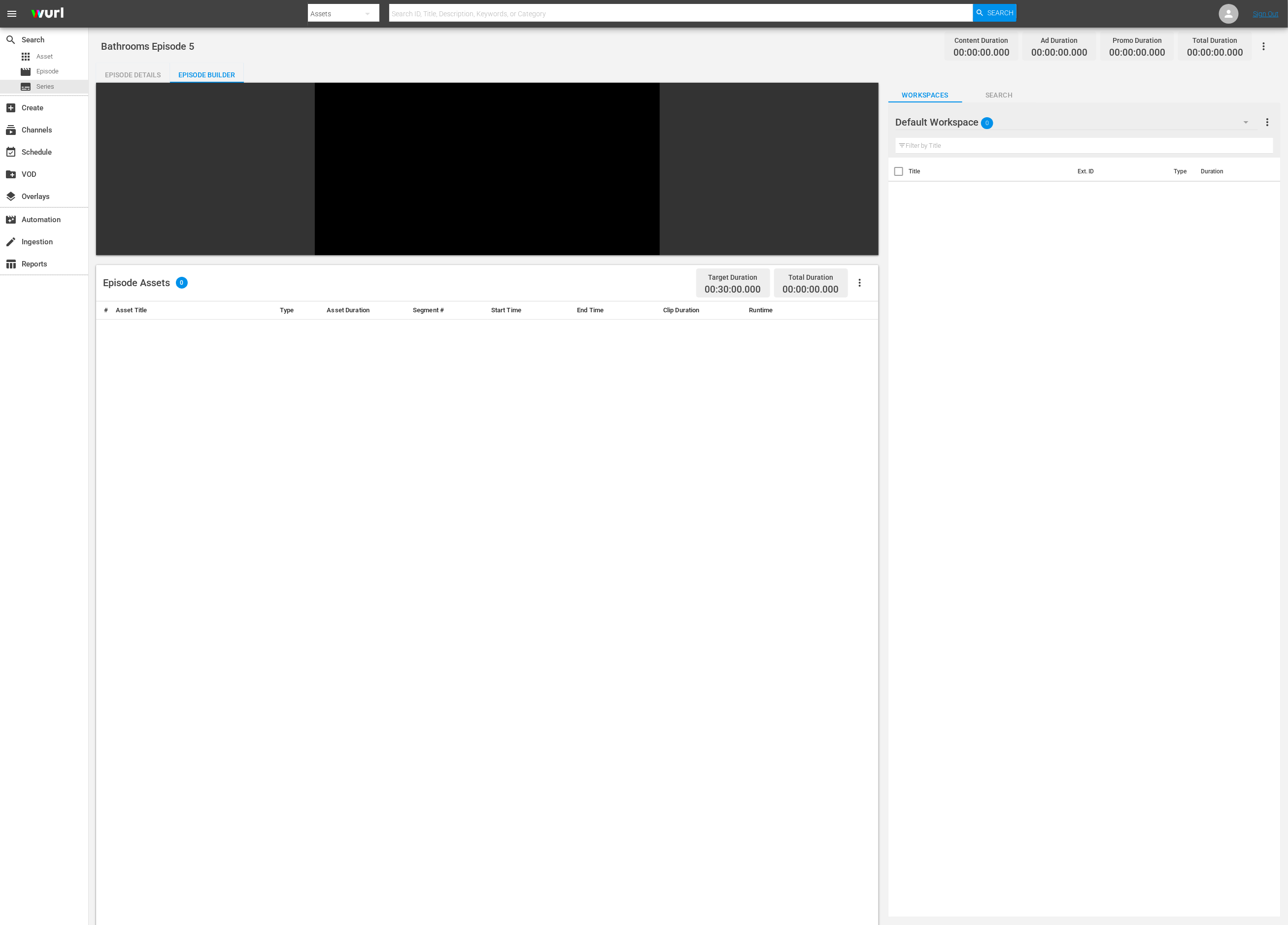
click at [969, 120] on div "Default Workspace 0" at bounding box center [1077, 122] width 363 height 27
click at [951, 146] on div "Bathrooms (74)" at bounding box center [959, 150] width 102 height 16
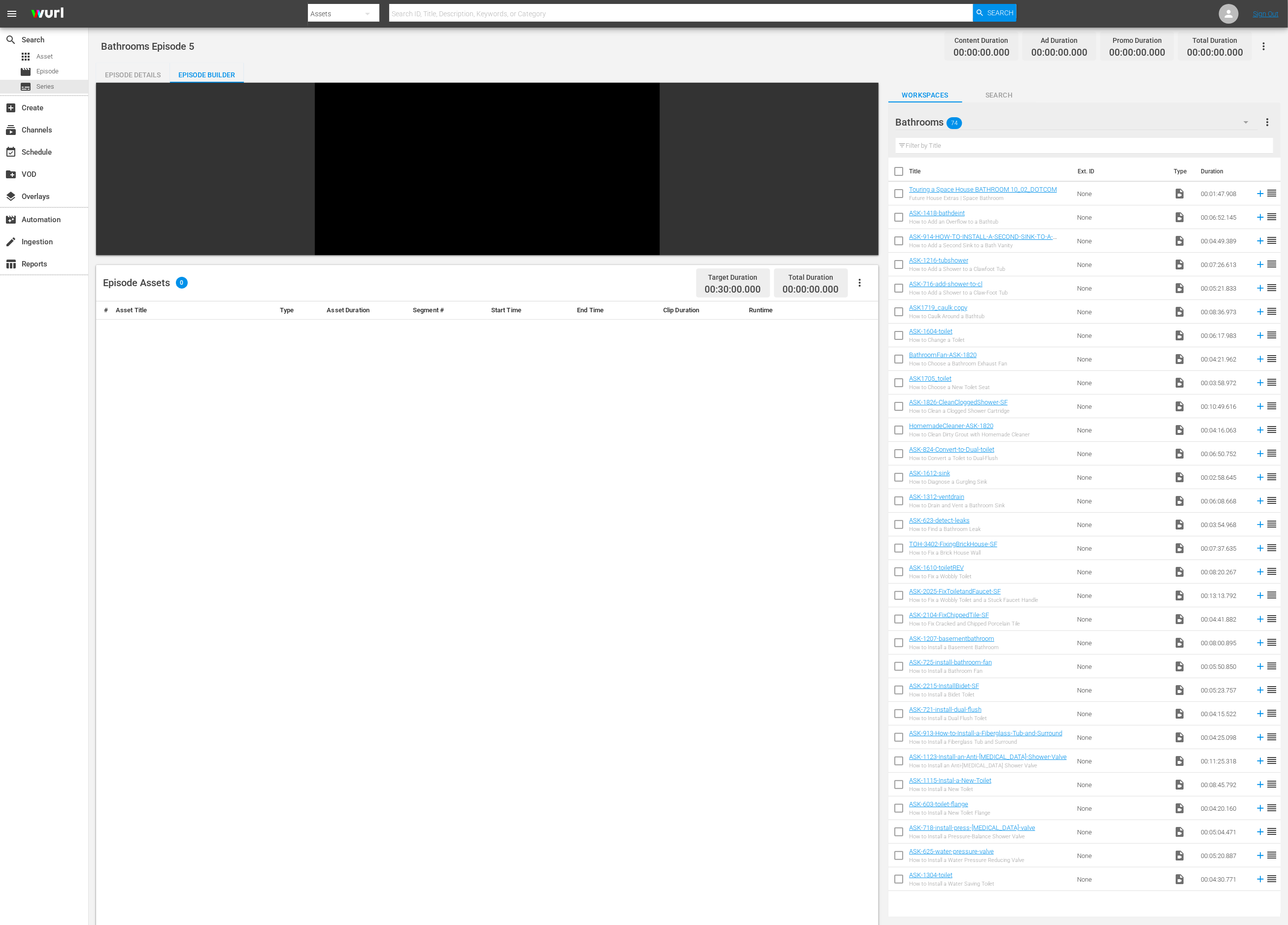
scroll to position [1, 0]
click at [899, 878] on input "checkbox" at bounding box center [899, 880] width 21 height 21
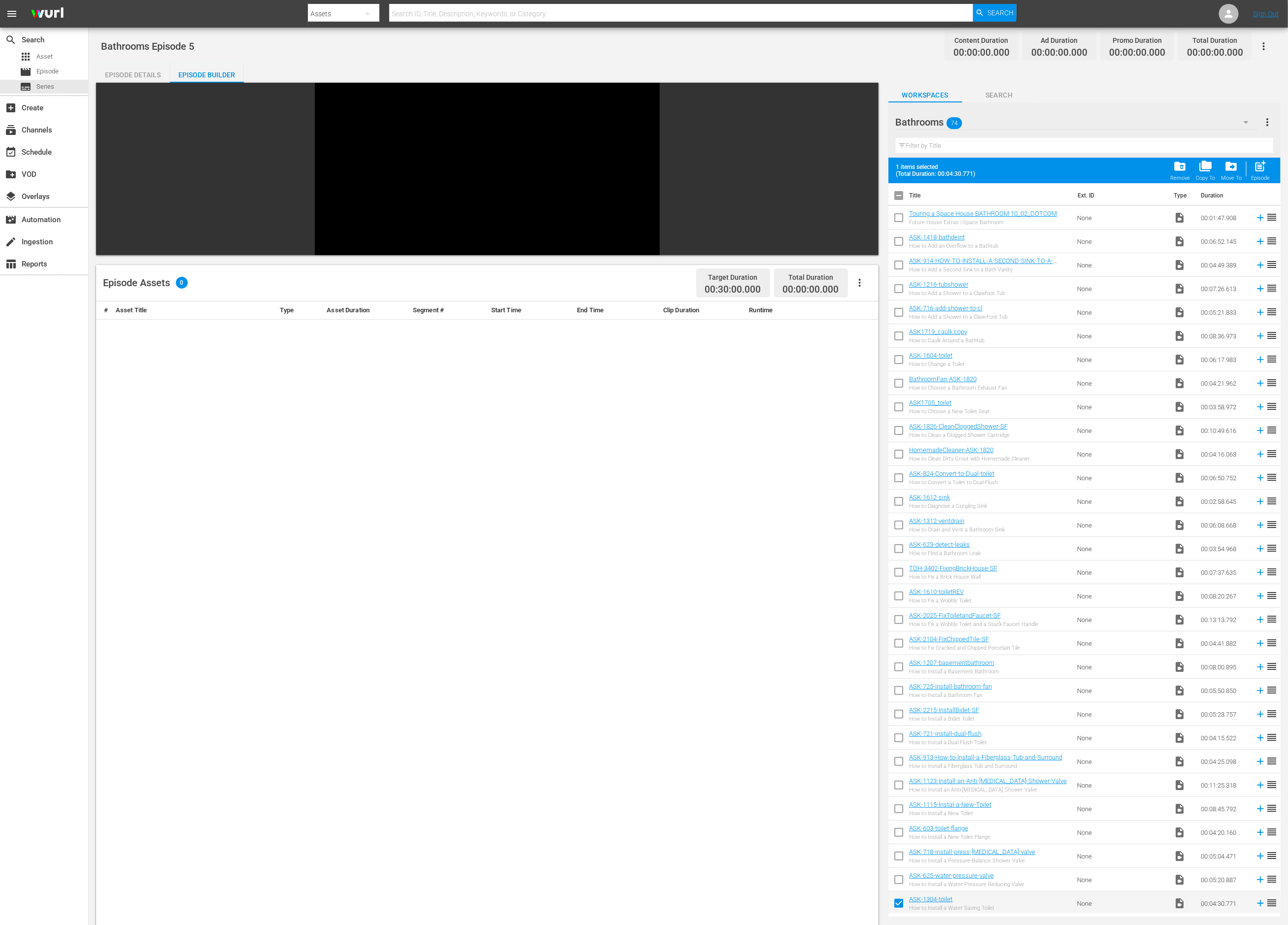
click at [899, 901] on input "checkbox" at bounding box center [899, 906] width 21 height 21
checkbox input "false"
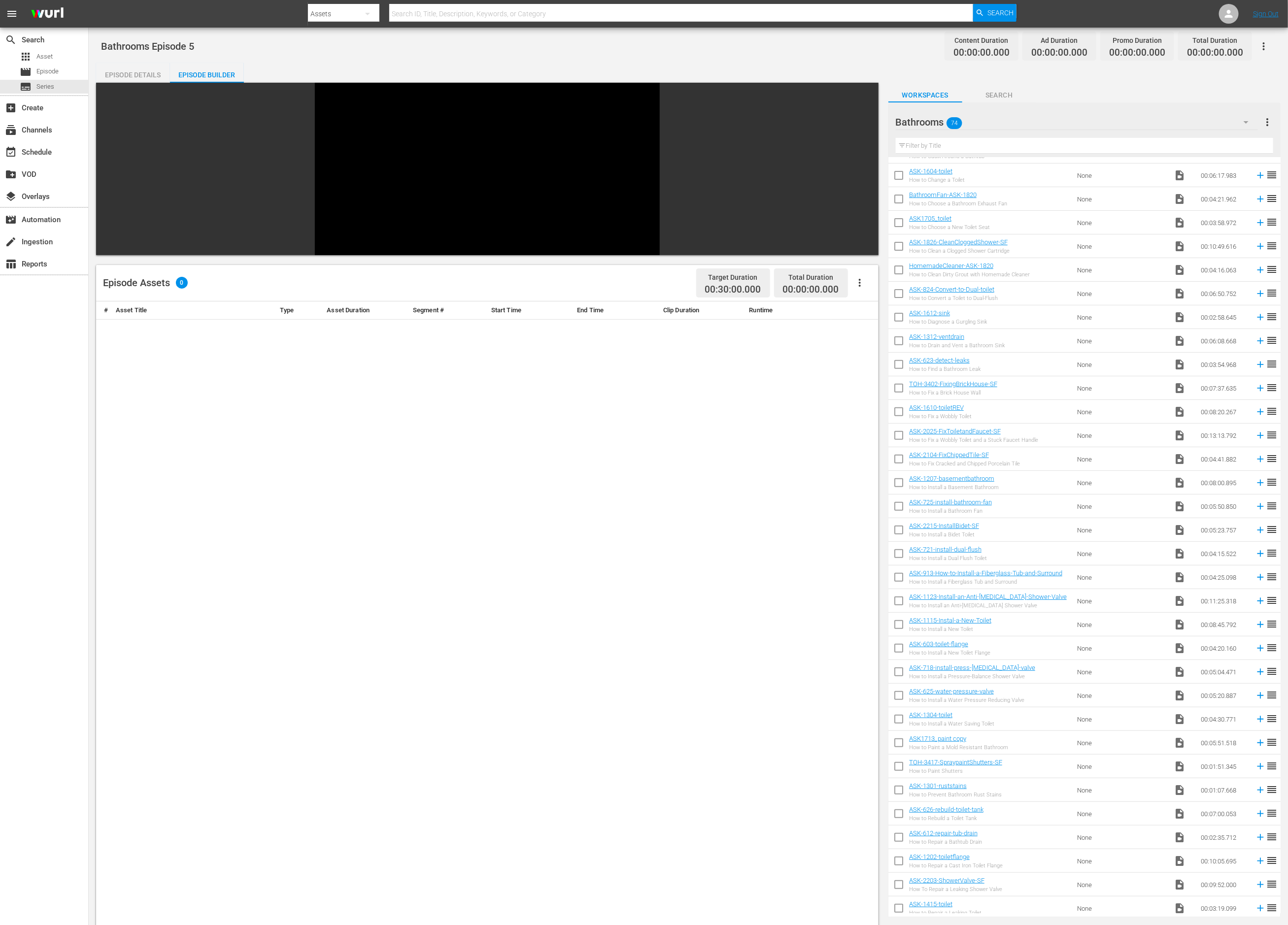
scroll to position [168, 0]
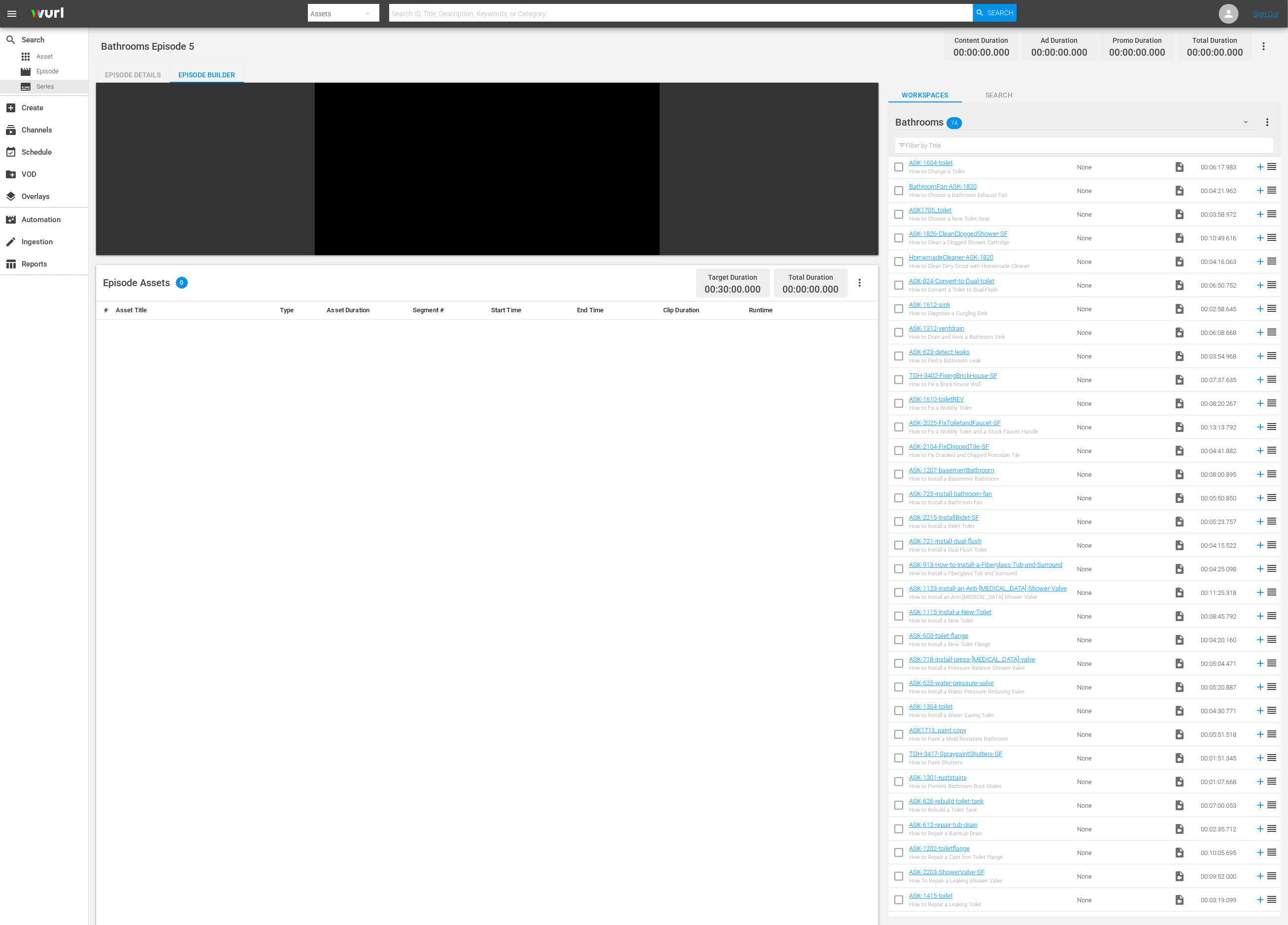
click at [897, 853] on input "checkbox" at bounding box center [899, 854] width 21 height 21
checkbox input "true"
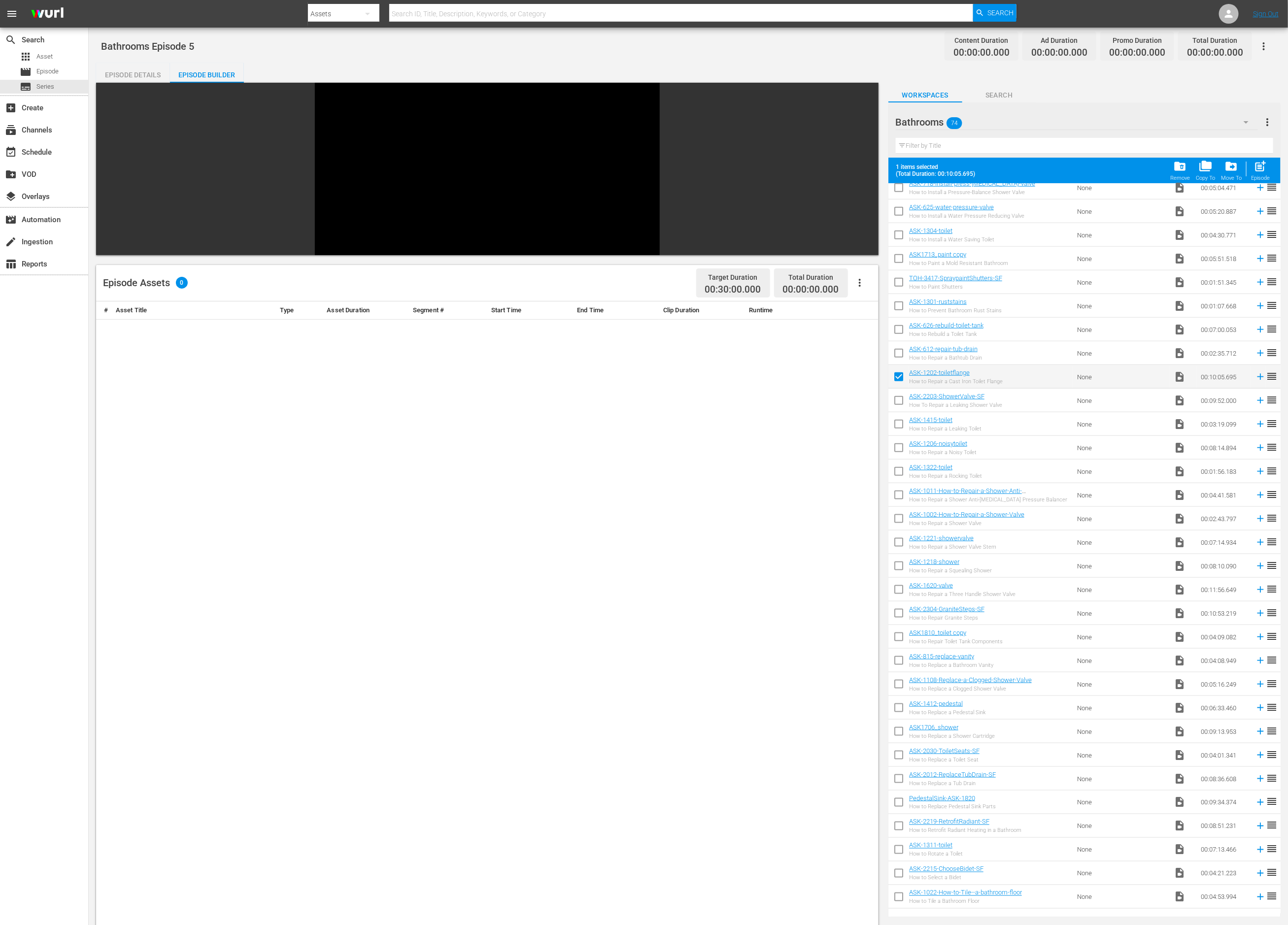
scroll to position [717, 0]
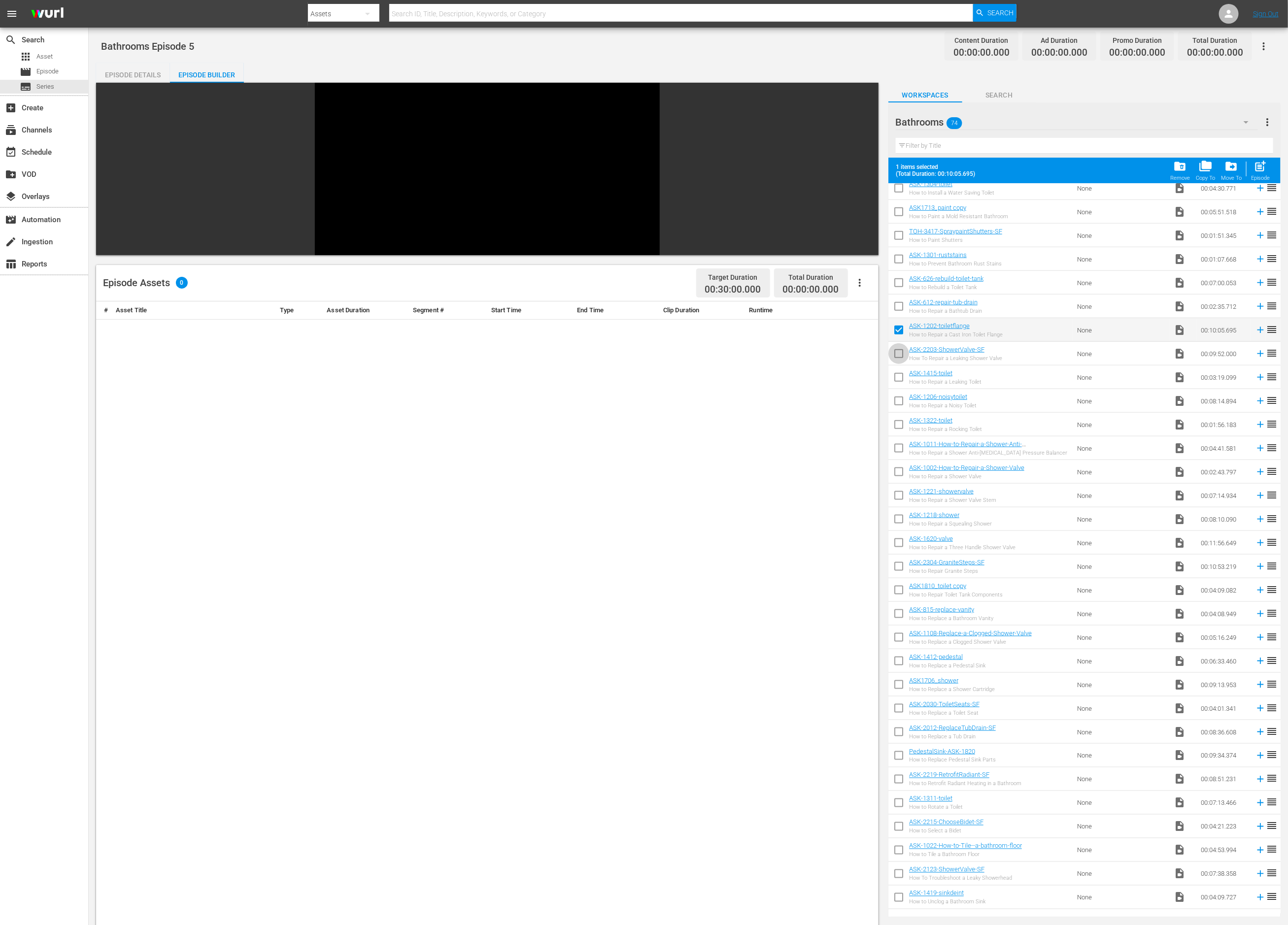
click at [896, 350] on input "checkbox" at bounding box center [899, 356] width 21 height 21
checkbox input "true"
click at [896, 377] on input "checkbox" at bounding box center [899, 379] width 21 height 21
checkbox input "true"
click at [897, 399] on input "checkbox" at bounding box center [899, 403] width 21 height 21
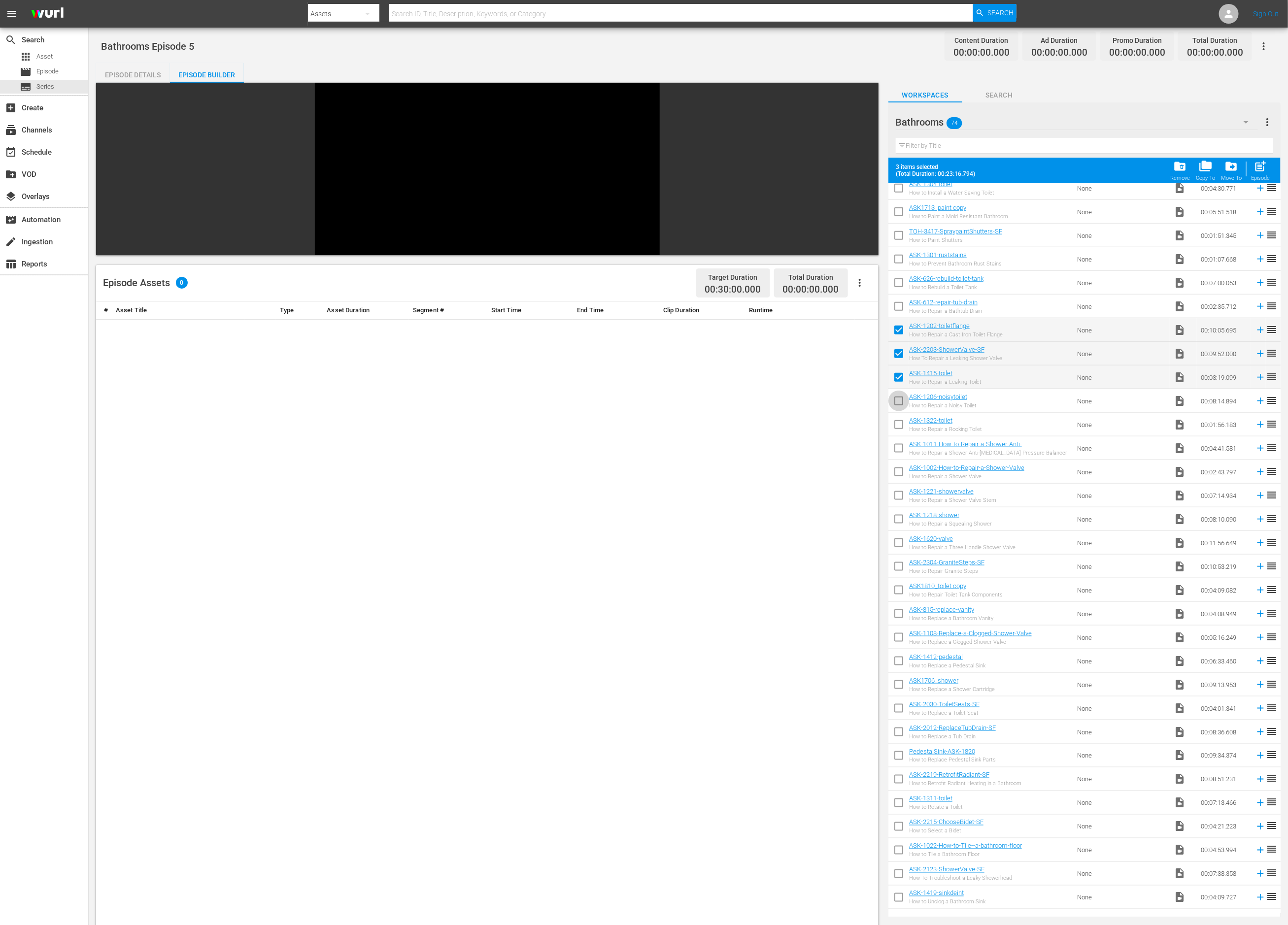
checkbox input "true"
click at [899, 448] on input "checkbox" at bounding box center [899, 450] width 21 height 21
checkbox input "true"
click at [901, 497] on input "checkbox" at bounding box center [899, 497] width 21 height 21
checkbox input "true"
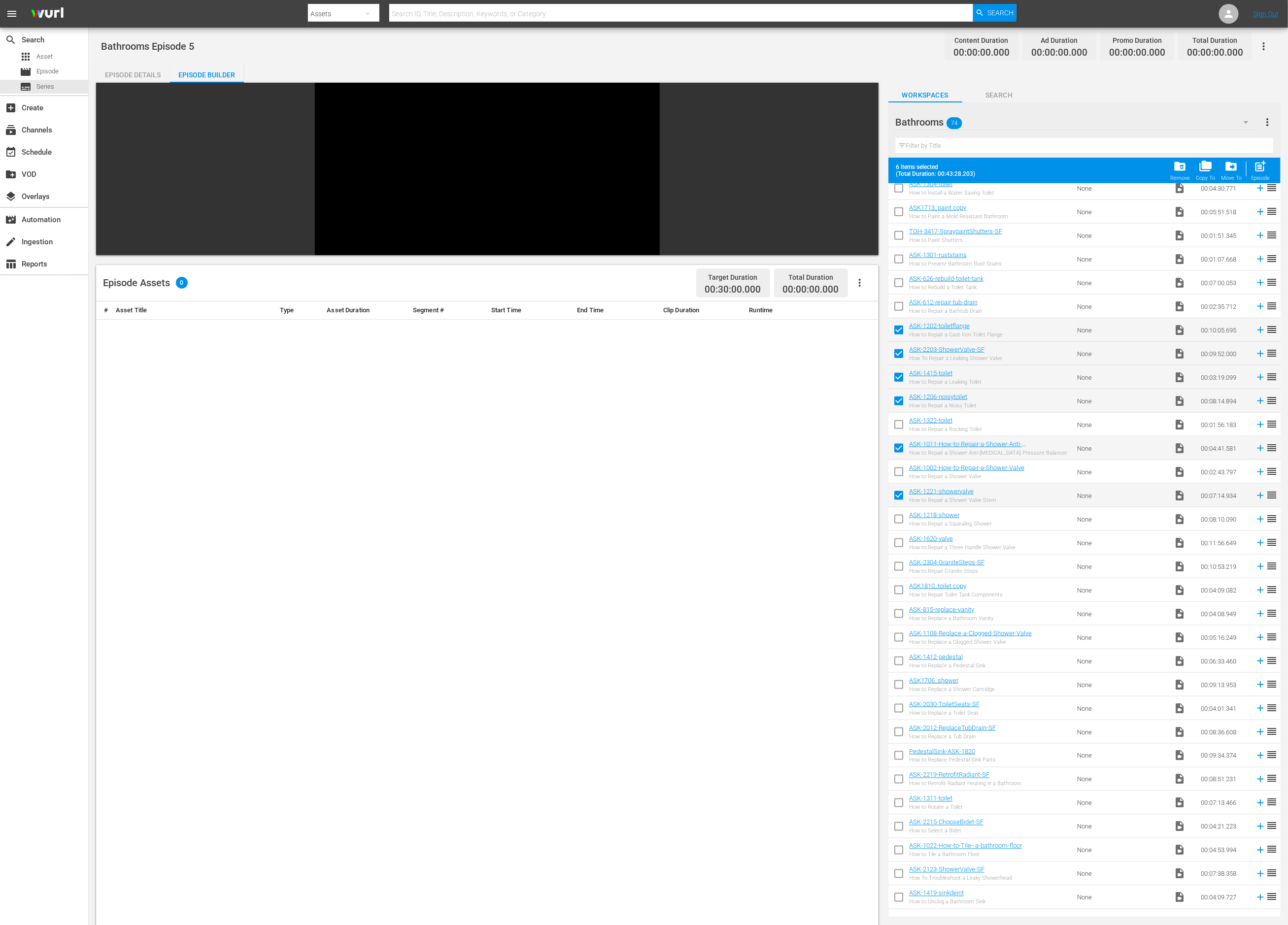
click at [902, 514] on input "checkbox" at bounding box center [899, 521] width 21 height 21
checkbox input "true"
click at [1261, 168] on span "post_add" at bounding box center [1261, 166] width 13 height 13
checkbox input "false"
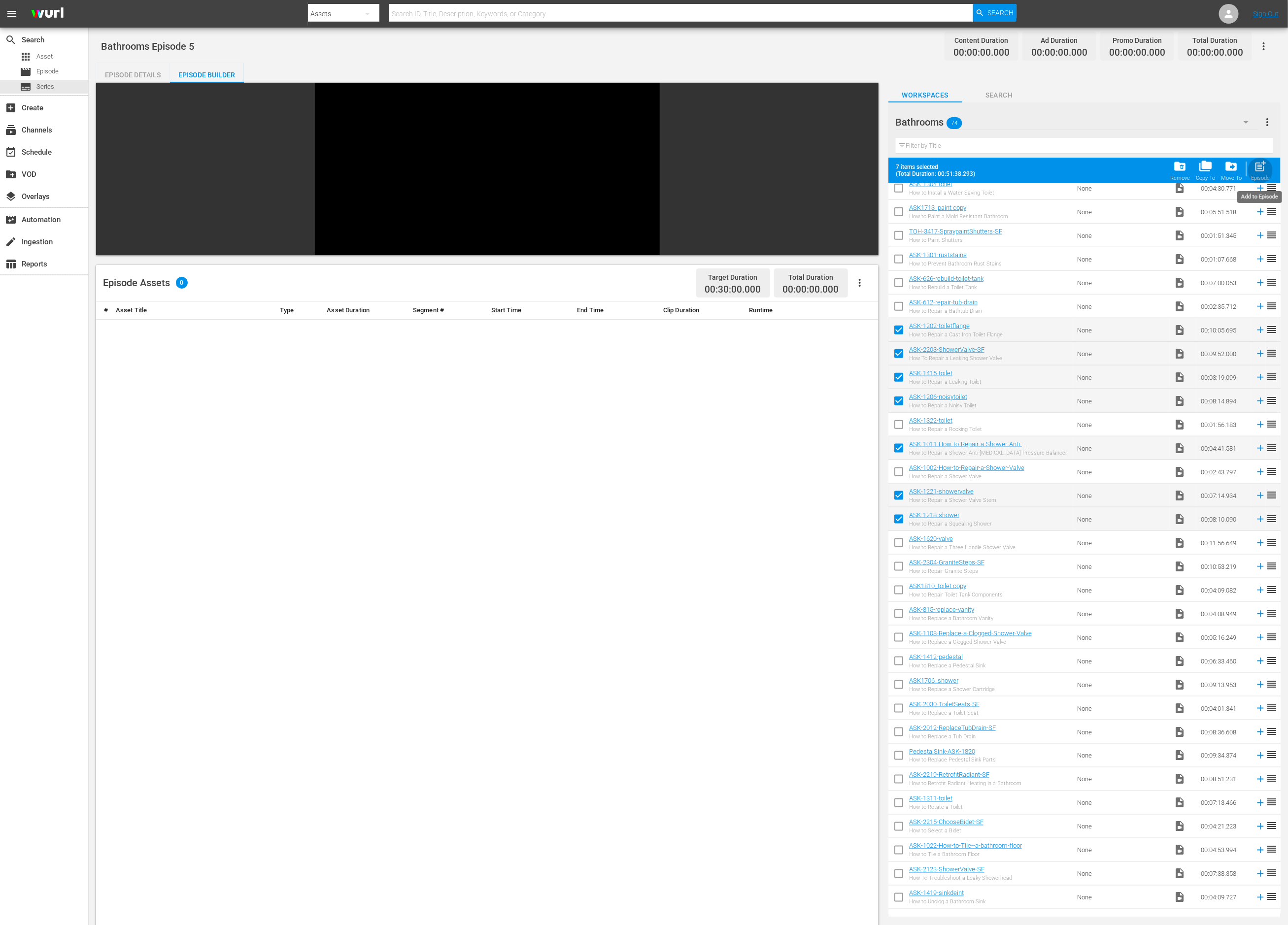
checkbox input "false"
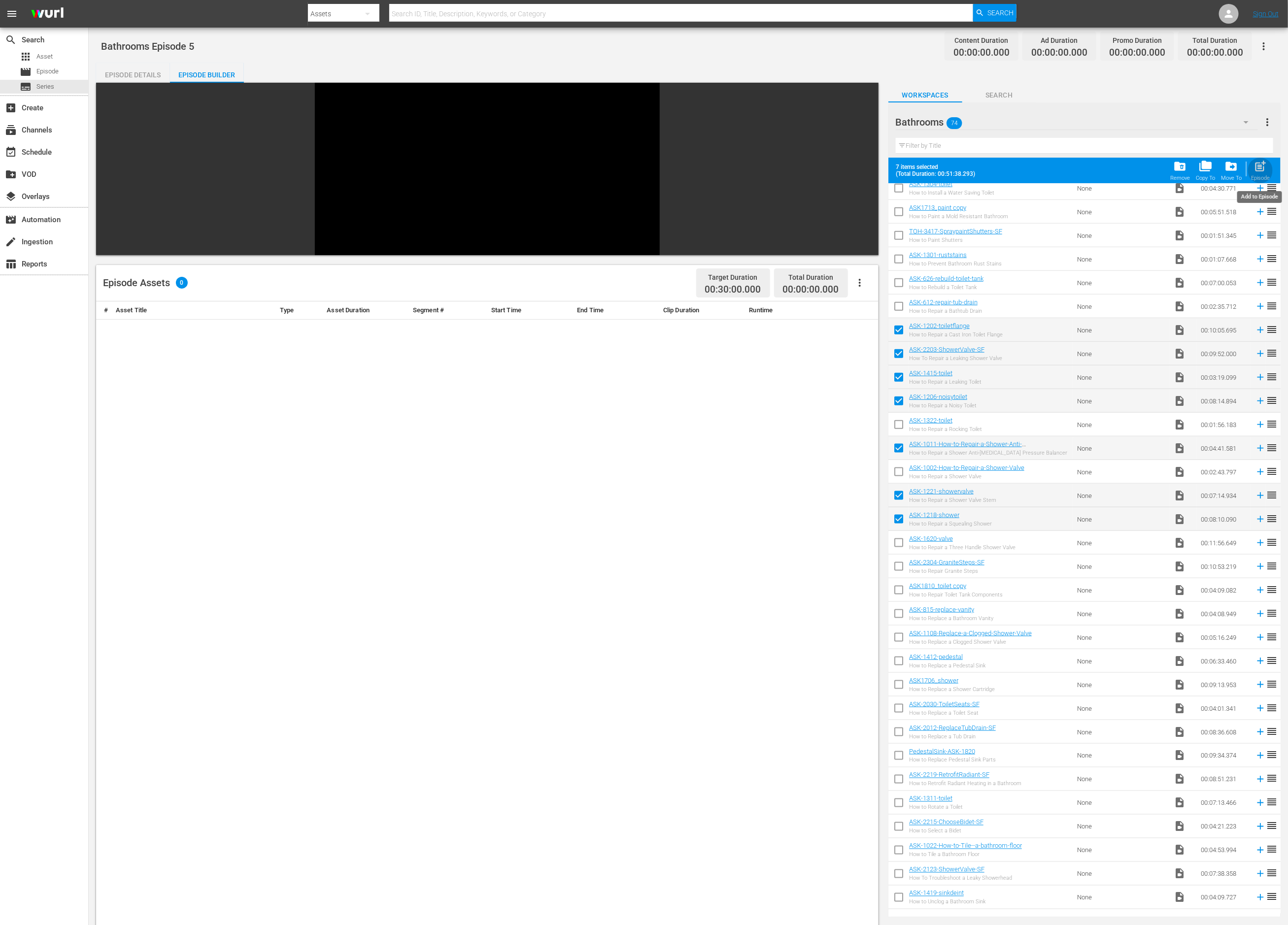
scroll to position [711, 0]
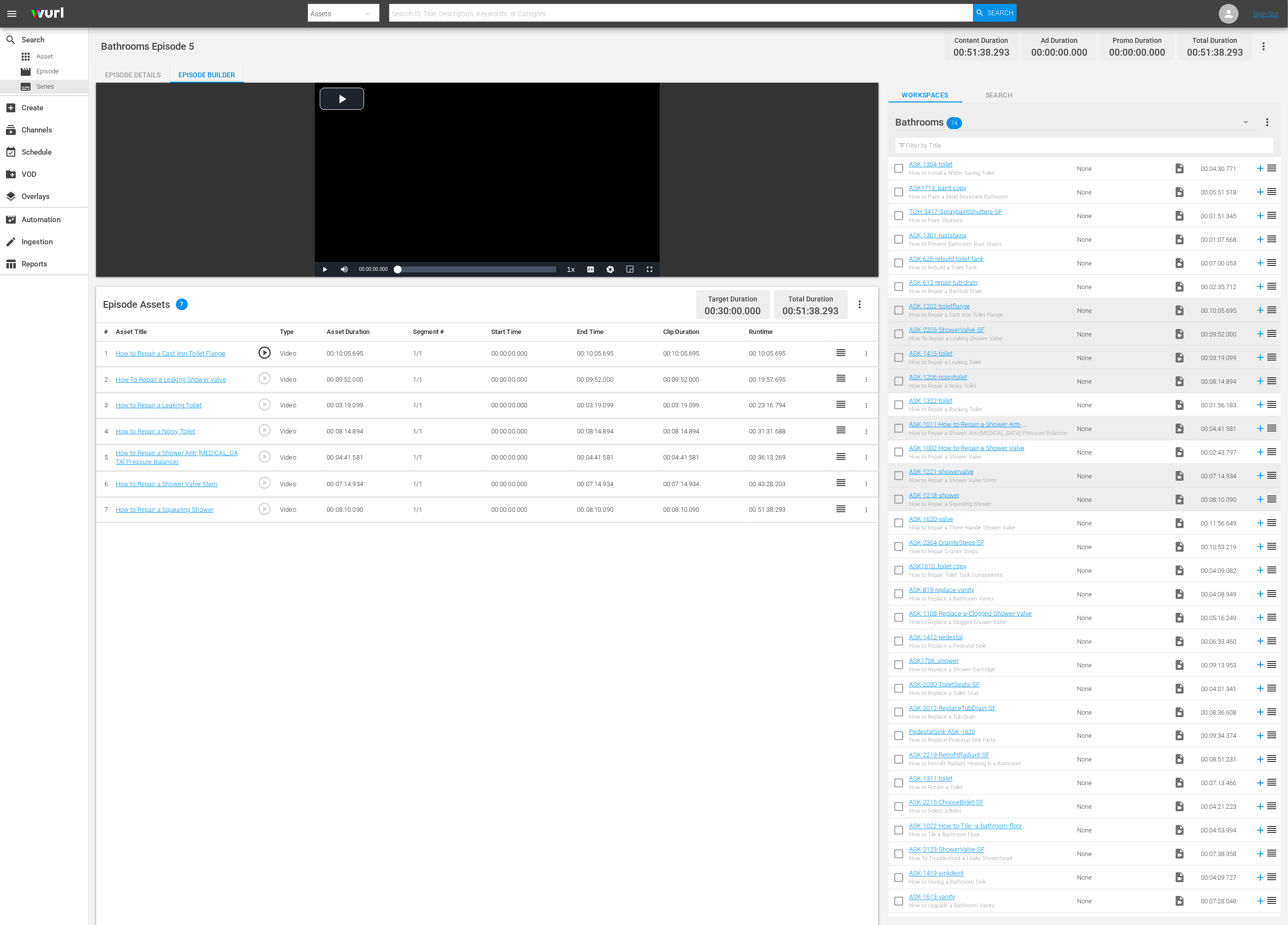
click at [1078, 128] on div "Bathrooms 74" at bounding box center [1077, 122] width 363 height 24
click at [1080, 122] on div "Bathrooms 74" at bounding box center [1077, 122] width 363 height 27
click at [976, 175] on div "Slates and Bumpers (18)" at bounding box center [959, 181] width 102 height 16
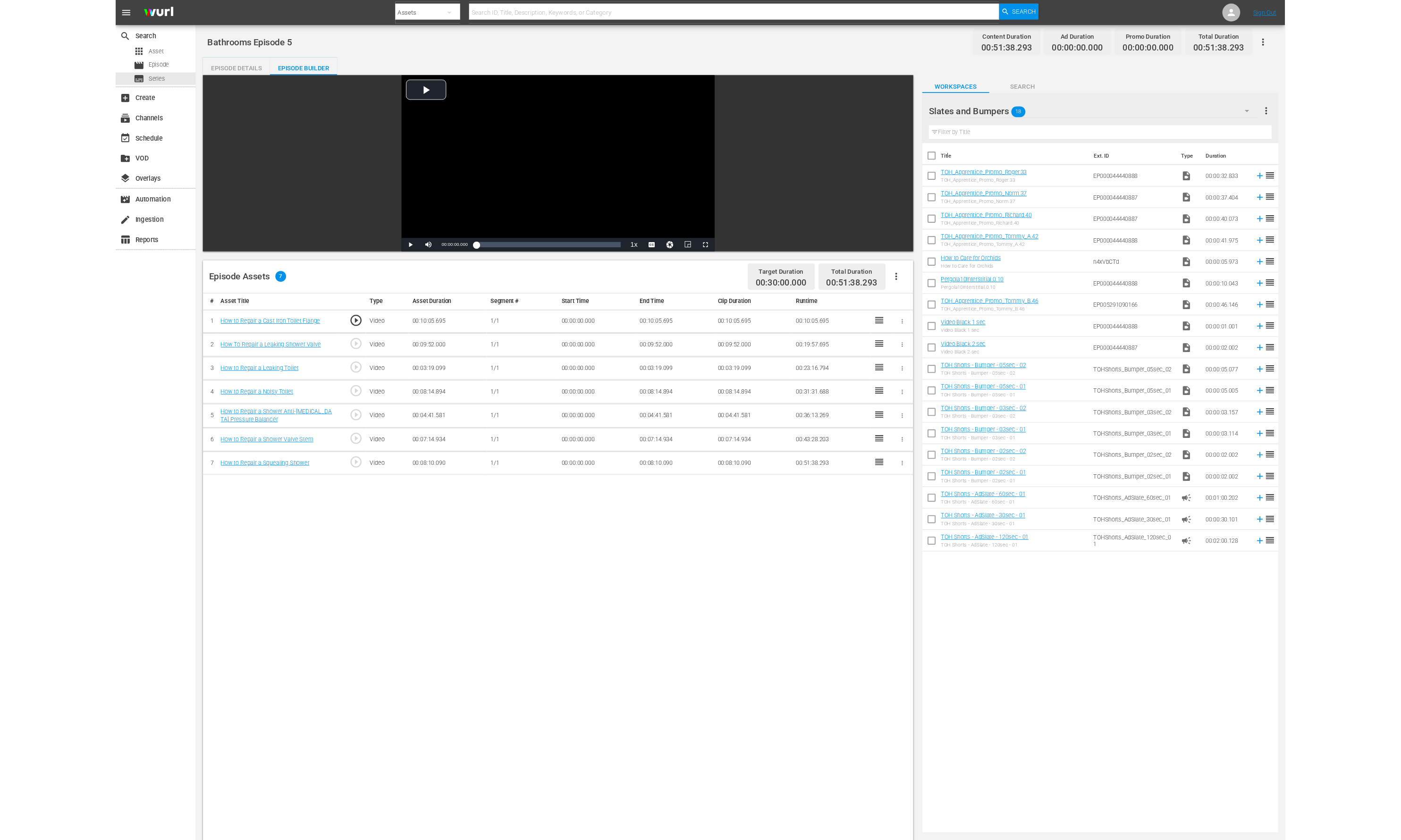
scroll to position [0, 0]
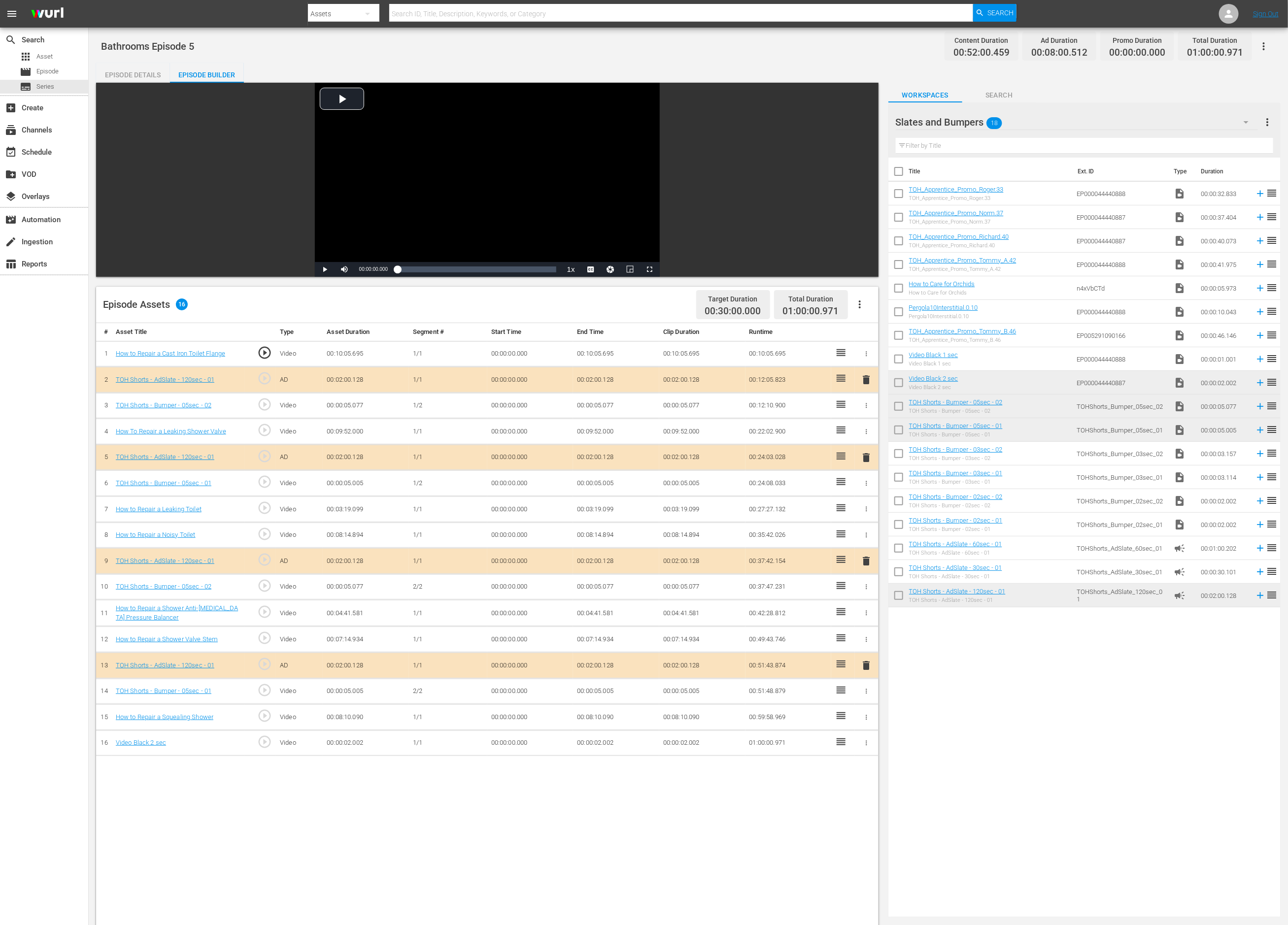
click at [603, 743] on td "00:00:02.002" at bounding box center [616, 743] width 86 height 26
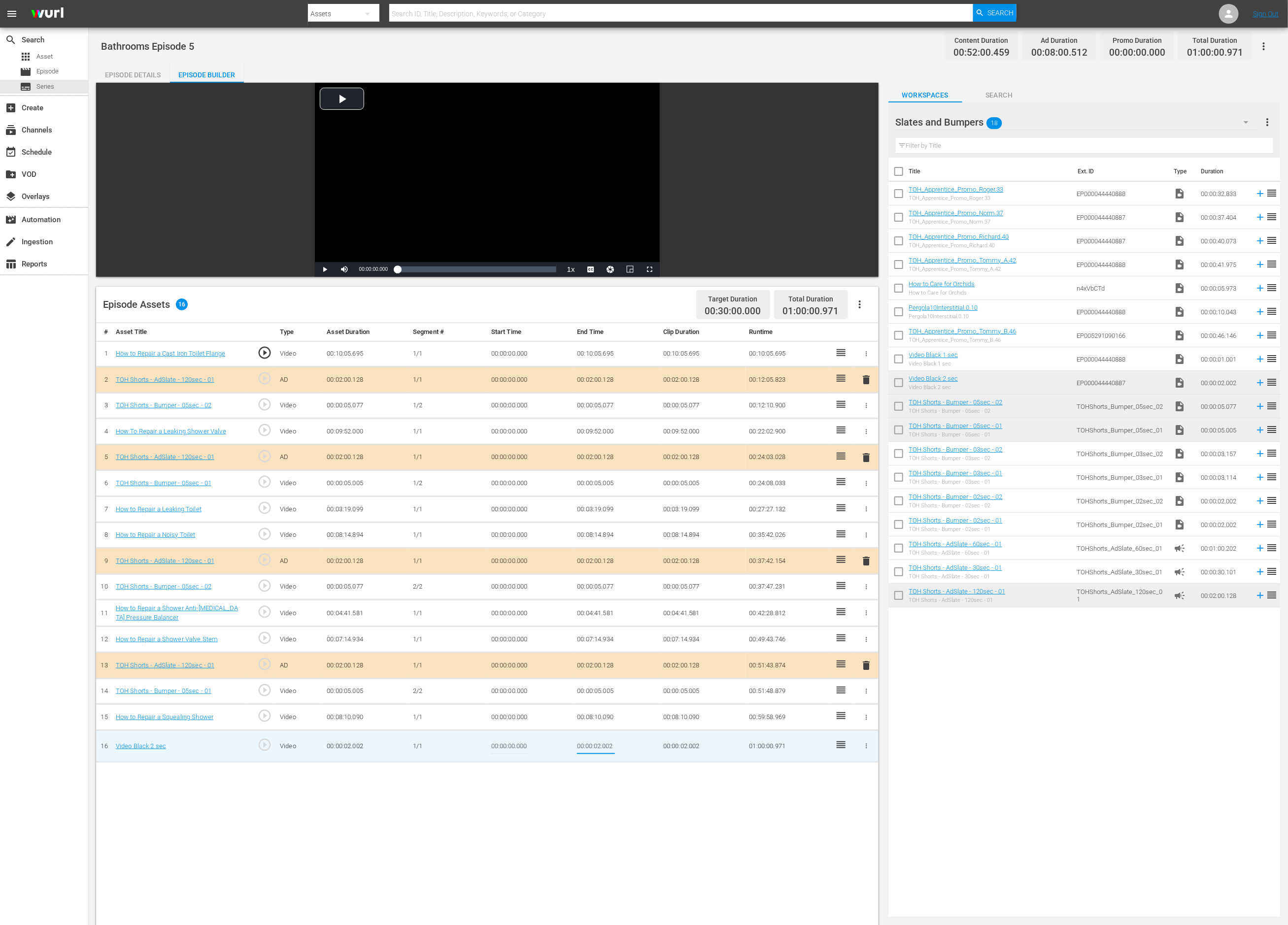
click at [598, 746] on input "00:00:02.002" at bounding box center [596, 746] width 38 height 24
click at [601, 746] on input "00:00:02.002" at bounding box center [596, 746] width 38 height 24
drag, startPoint x: 608, startPoint y: 748, endPoint x: 614, endPoint y: 748, distance: 6.0
click at [614, 748] on input "00:00:01.002" at bounding box center [596, 746] width 38 height 24
type input "00:00:01.031"
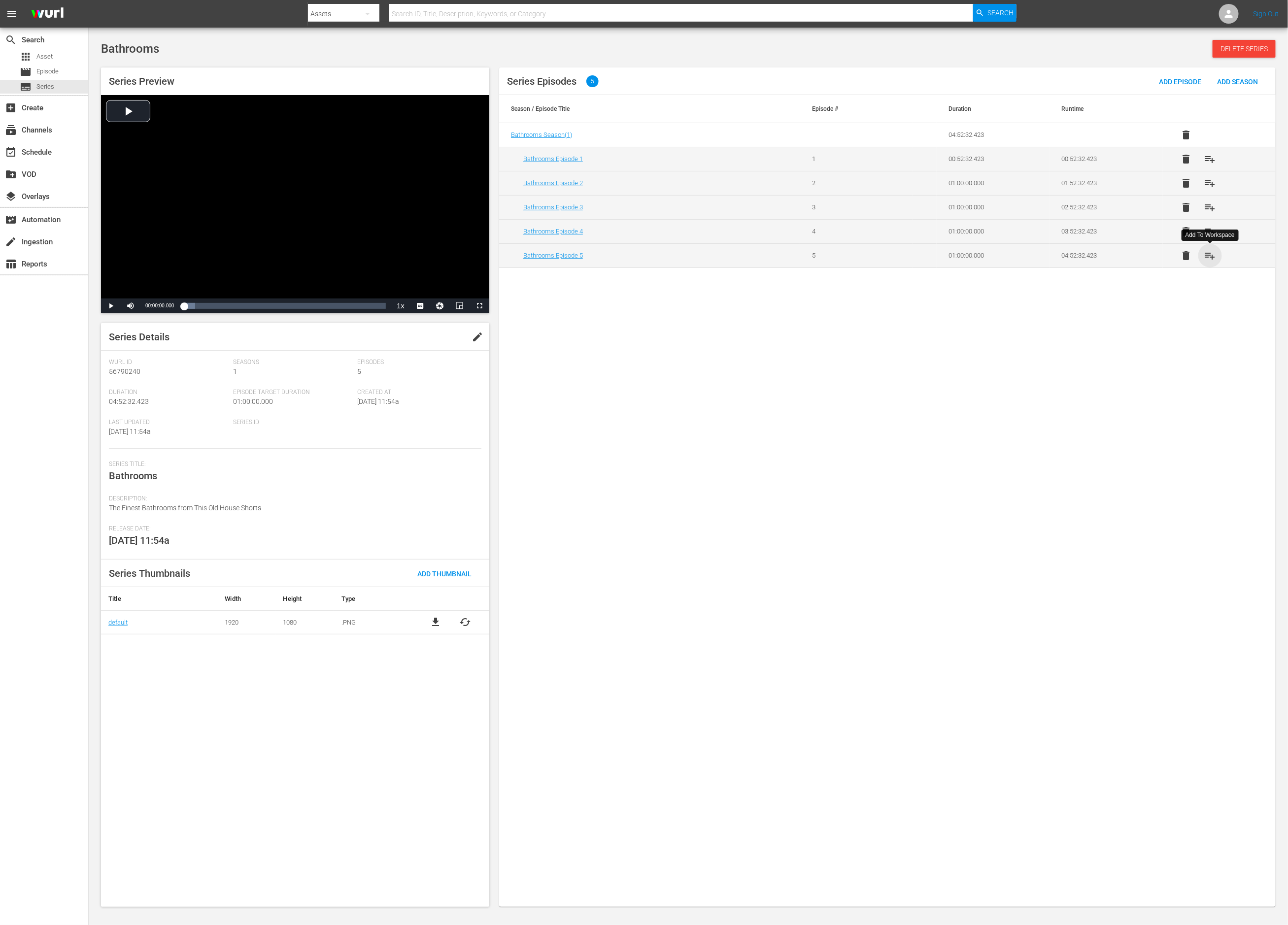
click at [1213, 256] on span "playlist_add" at bounding box center [1210, 255] width 12 height 12
click at [1208, 234] on span "playlist_add" at bounding box center [1210, 231] width 12 height 12
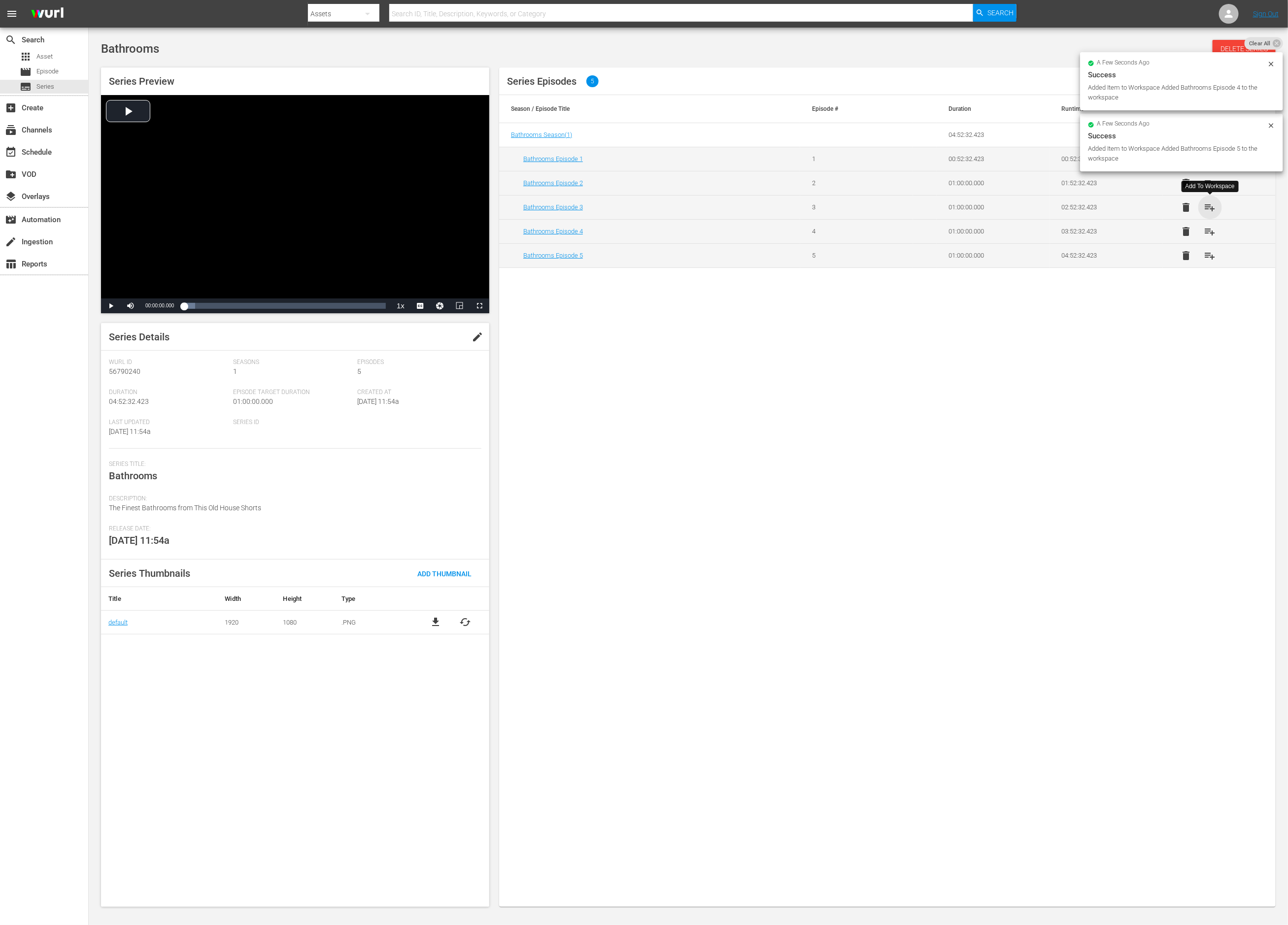
click at [1208, 206] on span "playlist_add" at bounding box center [1210, 207] width 12 height 12
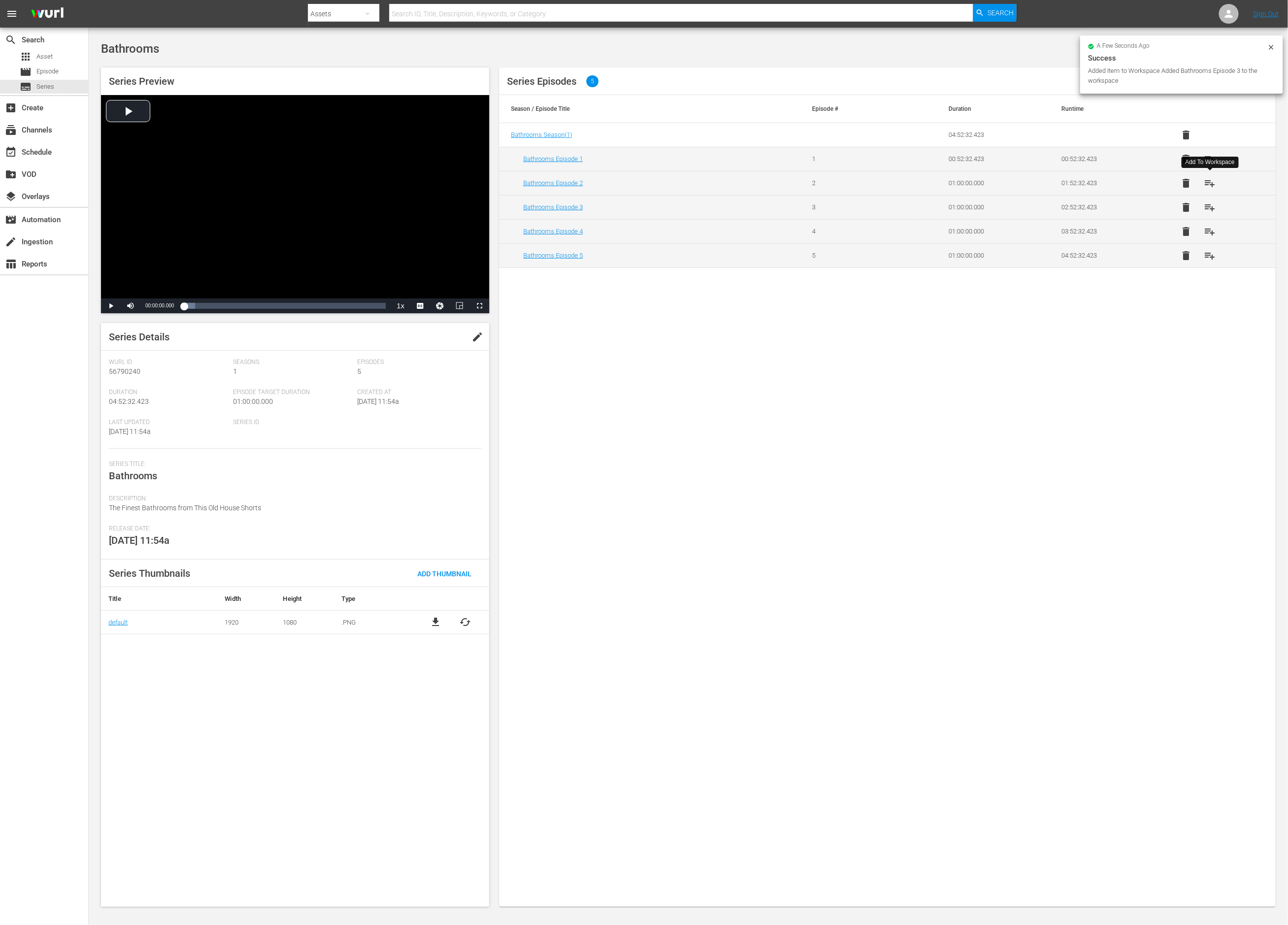
click at [1211, 180] on span "playlist_add" at bounding box center [1210, 183] width 12 height 12
click at [1206, 156] on span "playlist_add" at bounding box center [1210, 159] width 12 height 12
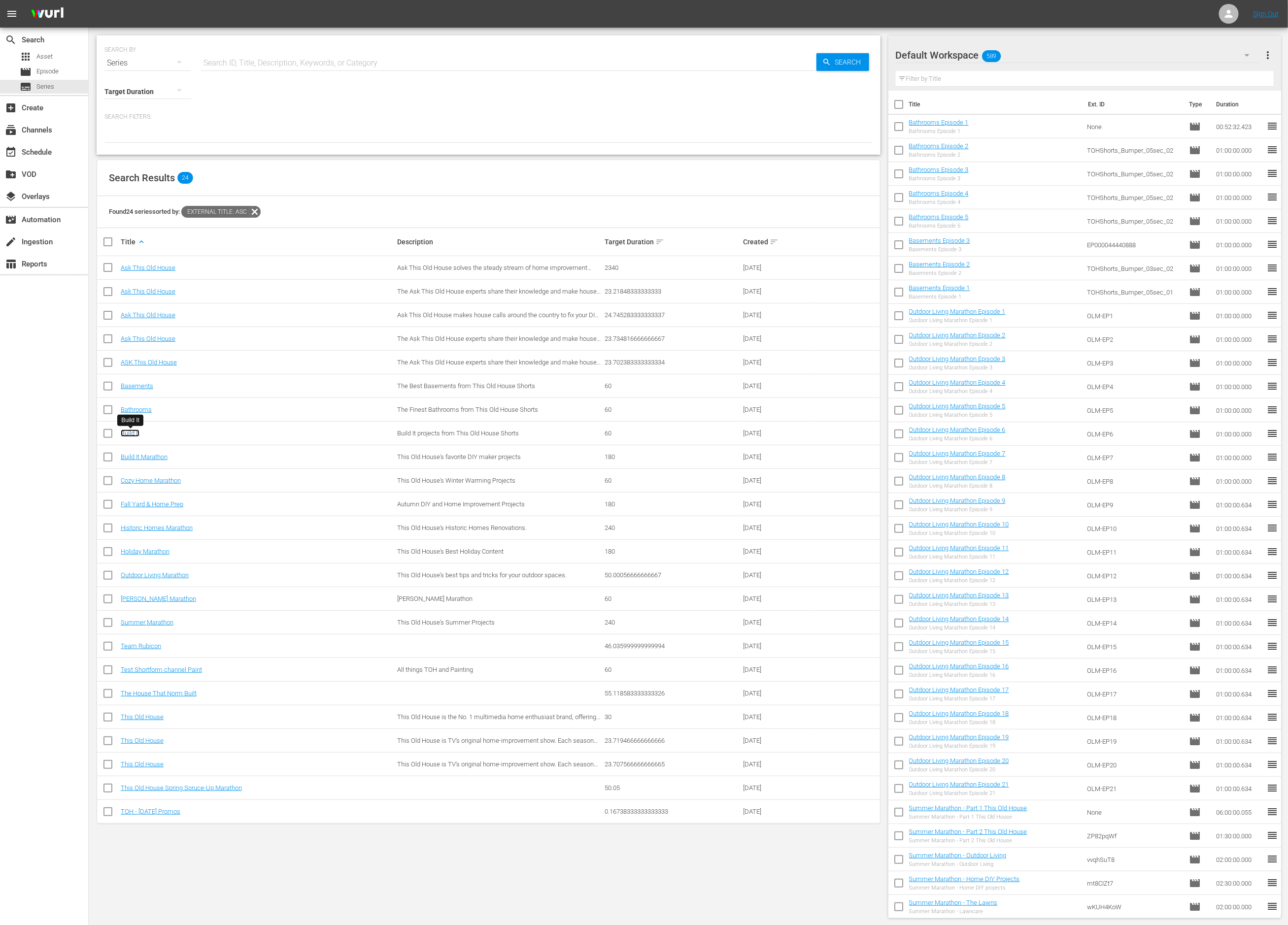
click at [129, 434] on link "Build It" at bounding box center [130, 433] width 19 height 7
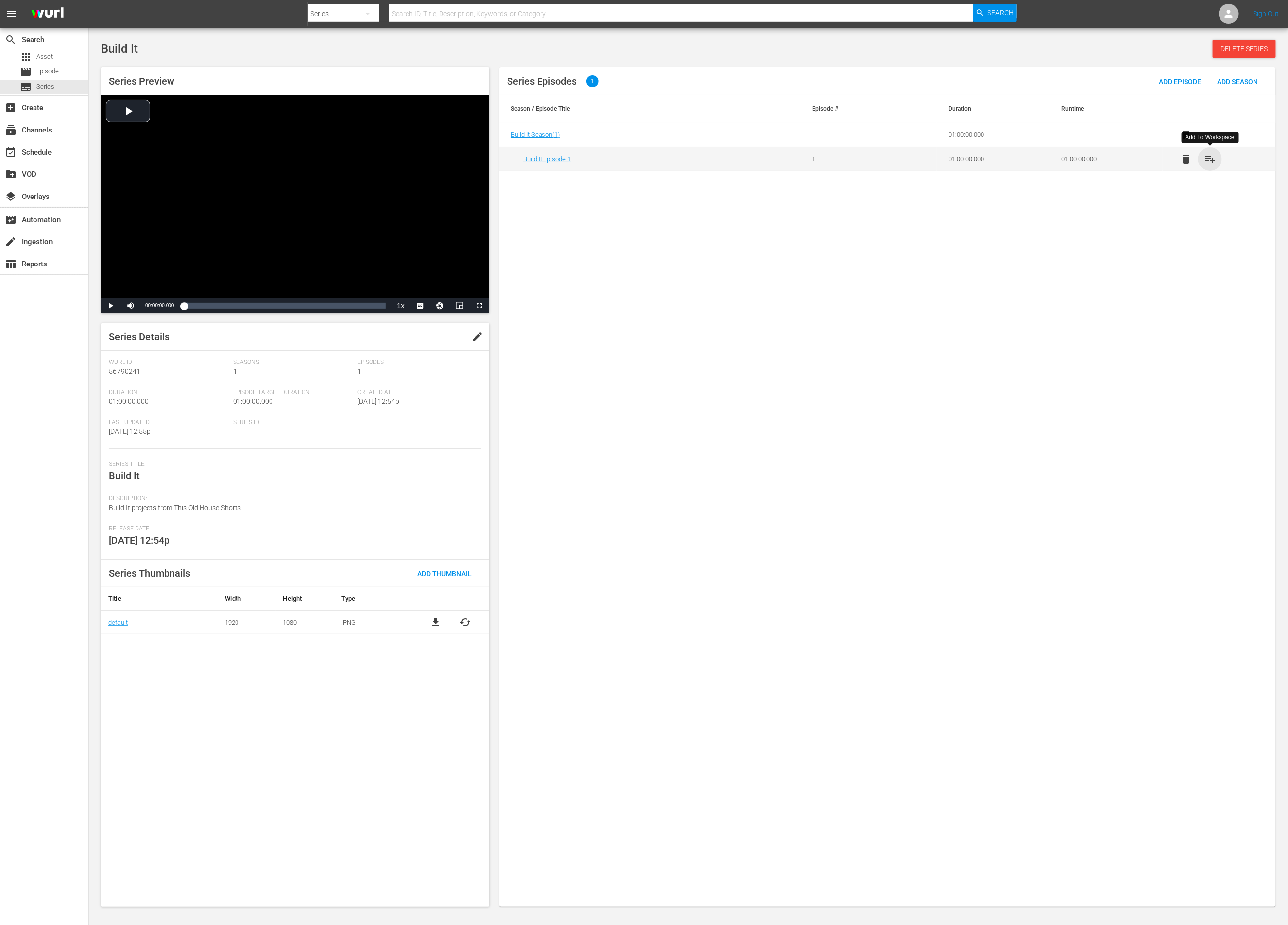
click at [1210, 158] on span "playlist_add" at bounding box center [1210, 159] width 12 height 12
click at [37, 144] on div "event_available Schedule" at bounding box center [44, 151] width 88 height 19
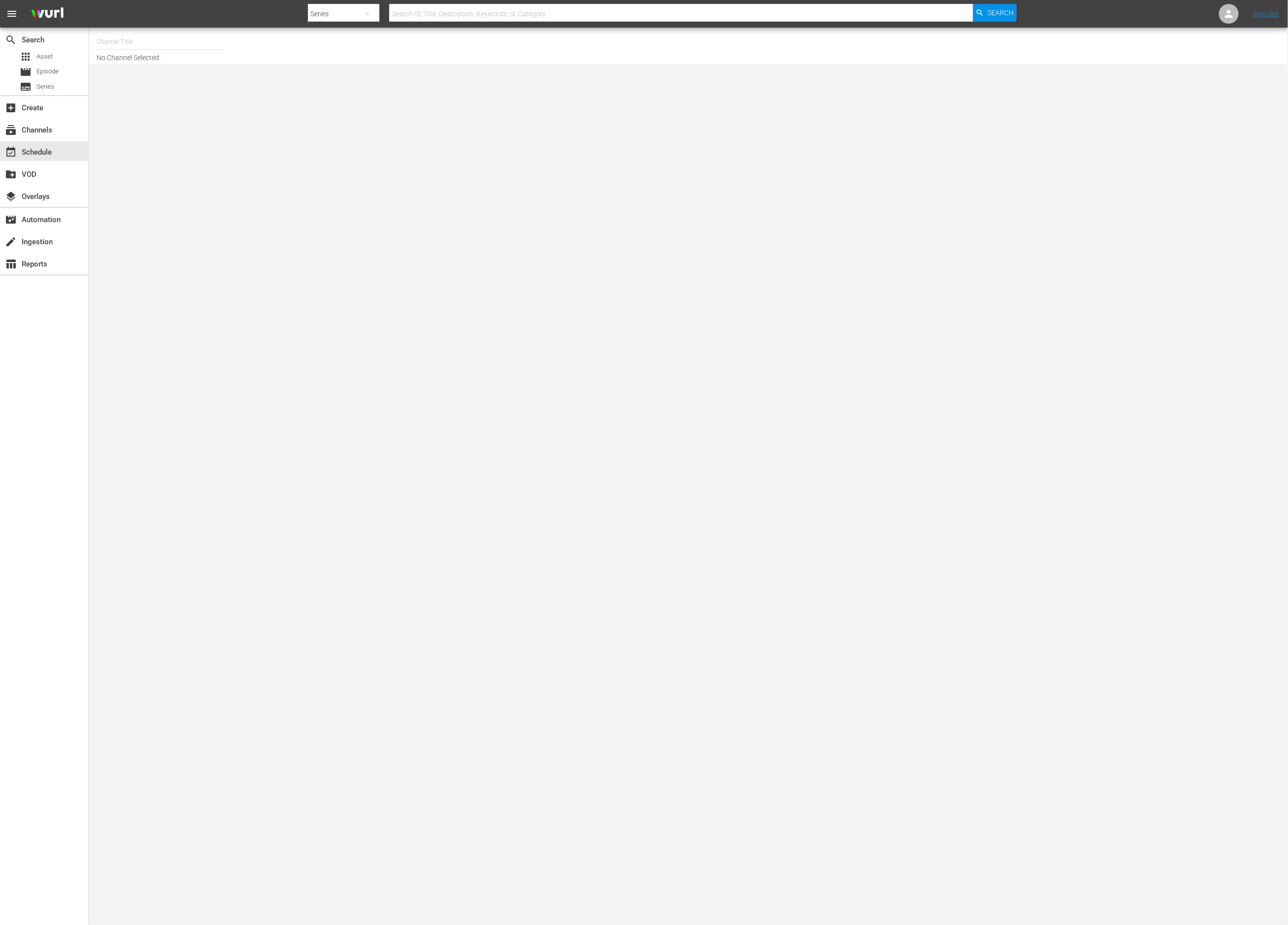
click at [139, 43] on input "text" at bounding box center [159, 41] width 126 height 24
click at [157, 94] on div "This Old House Shorts (180 - thisoldhouse_samsung)" at bounding box center [232, 93] width 256 height 24
type input "This Old House Shorts (180 - thisoldhouse_samsung)"
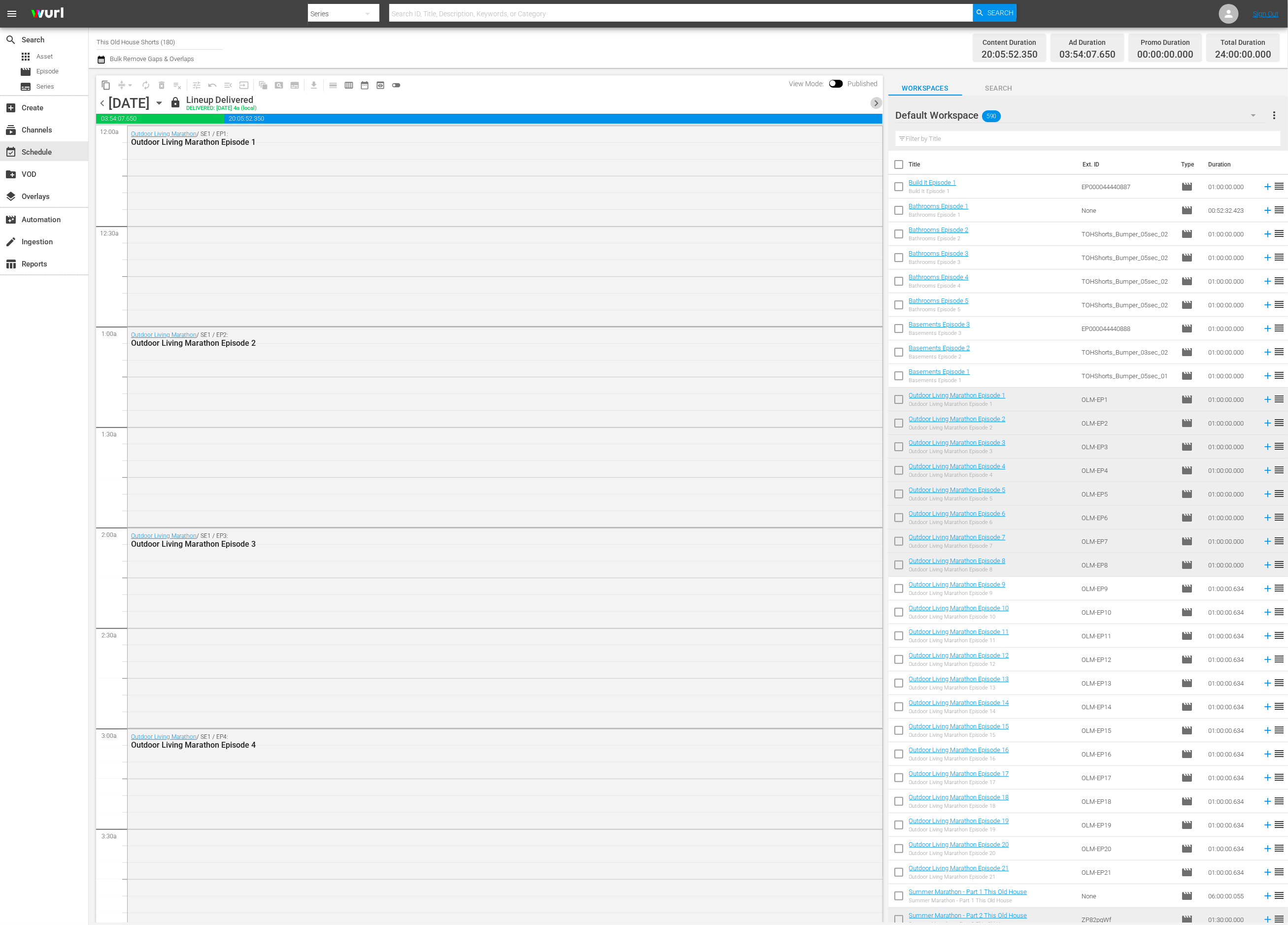
click at [879, 101] on span "chevron_right" at bounding box center [877, 103] width 12 height 12
click at [102, 102] on span "chevron_left" at bounding box center [102, 103] width 12 height 12
click at [877, 100] on span "chevron_right" at bounding box center [877, 103] width 12 height 12
click at [854, 106] on div "Unlock and Edit" at bounding box center [837, 103] width 48 height 18
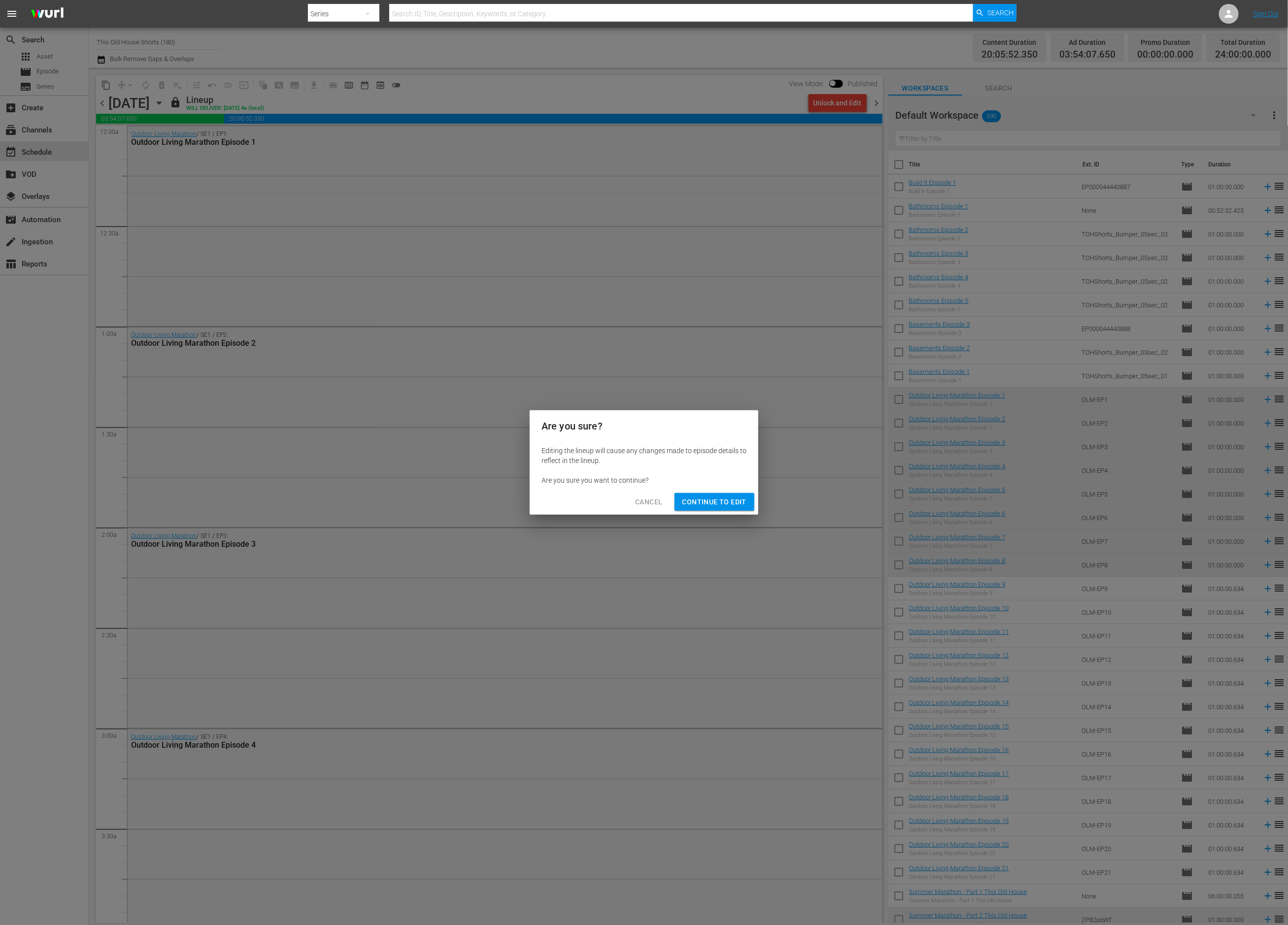
click at [707, 501] on span "Continue to Edit" at bounding box center [714, 502] width 64 height 12
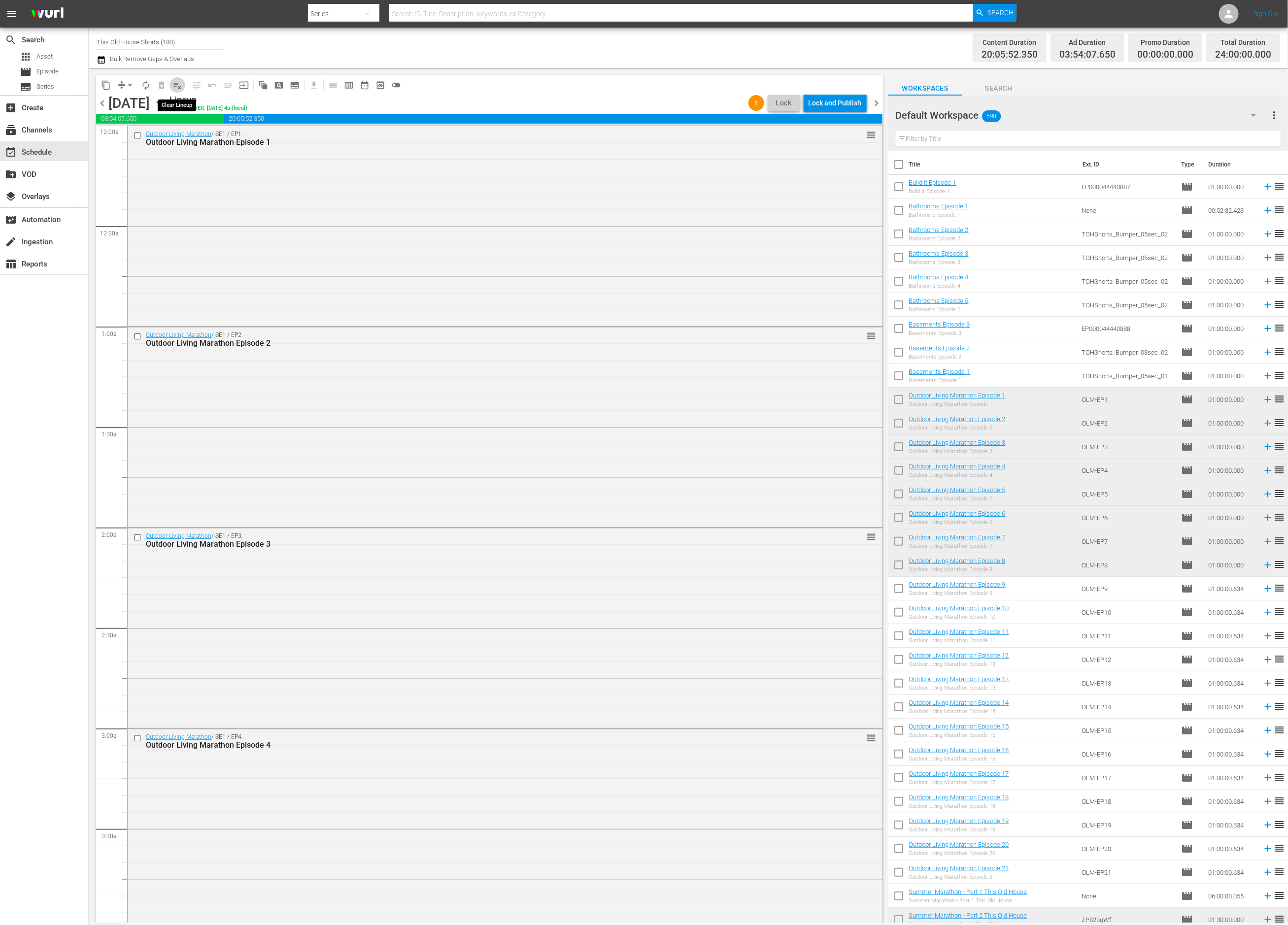
click at [173, 85] on span "playlist_remove_outlined" at bounding box center [178, 85] width 10 height 10
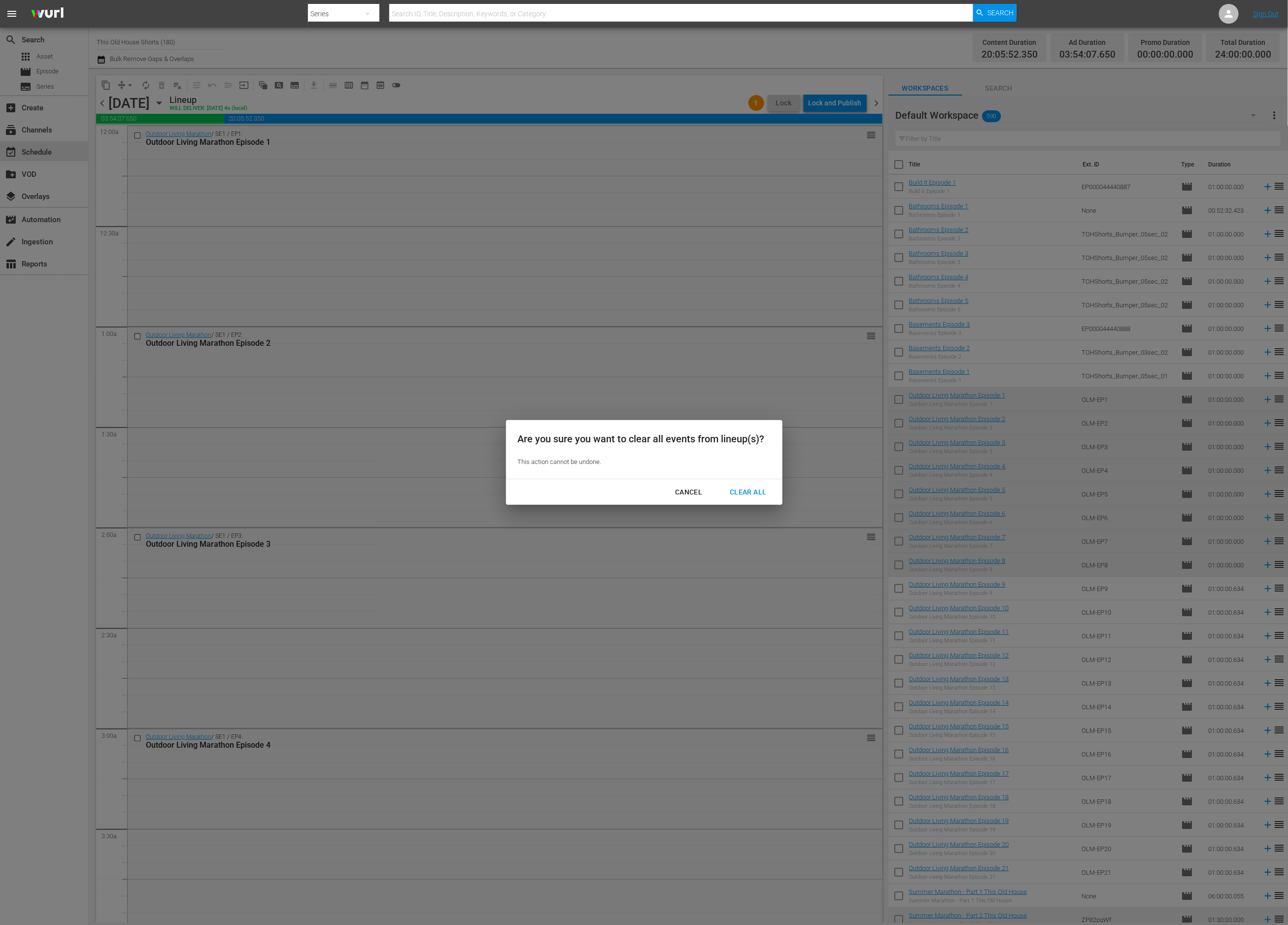
click at [742, 491] on div "Clear All" at bounding box center [748, 493] width 52 height 12
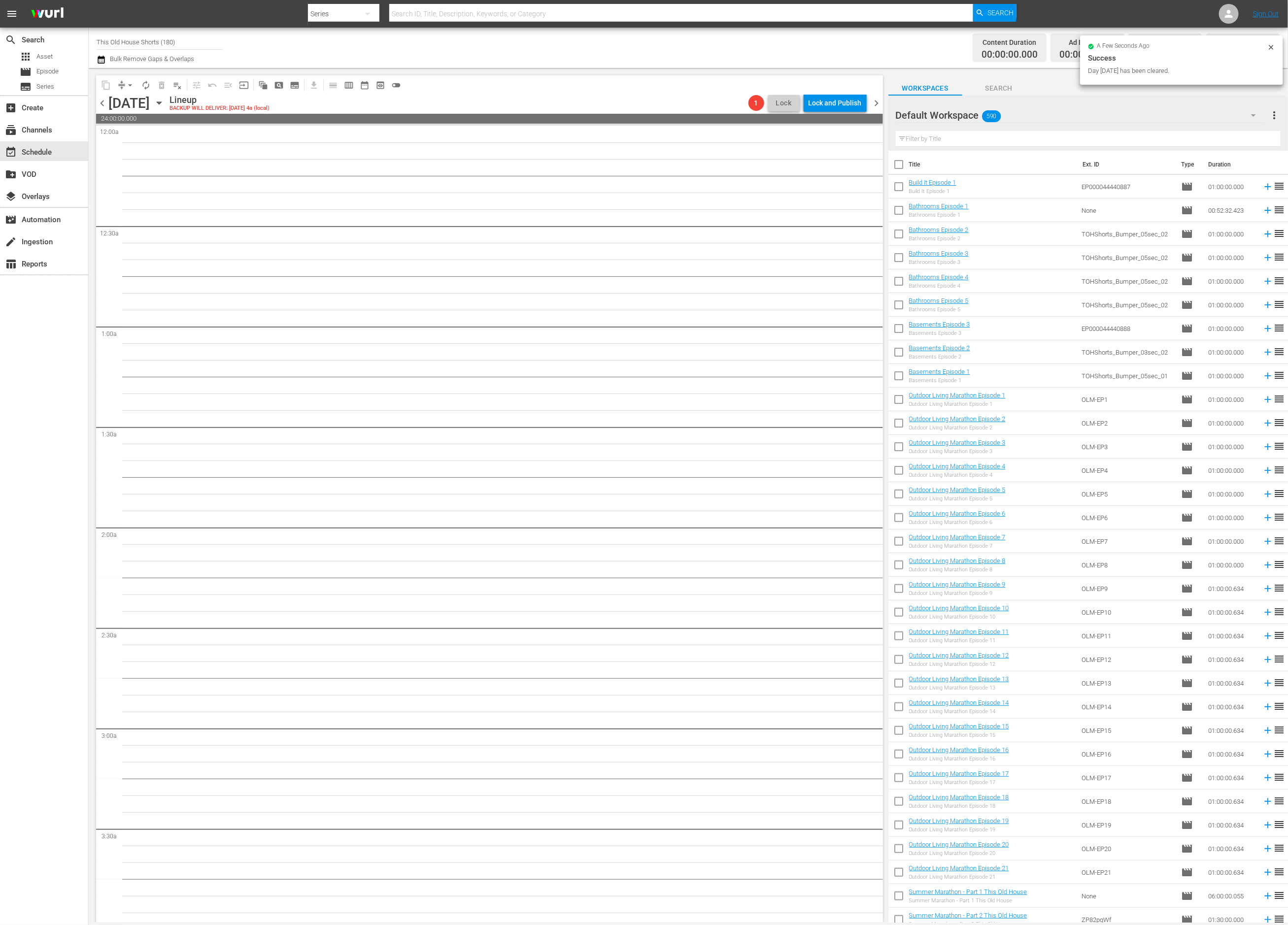
click at [901, 188] on input "checkbox" at bounding box center [899, 189] width 21 height 21
checkbox input "true"
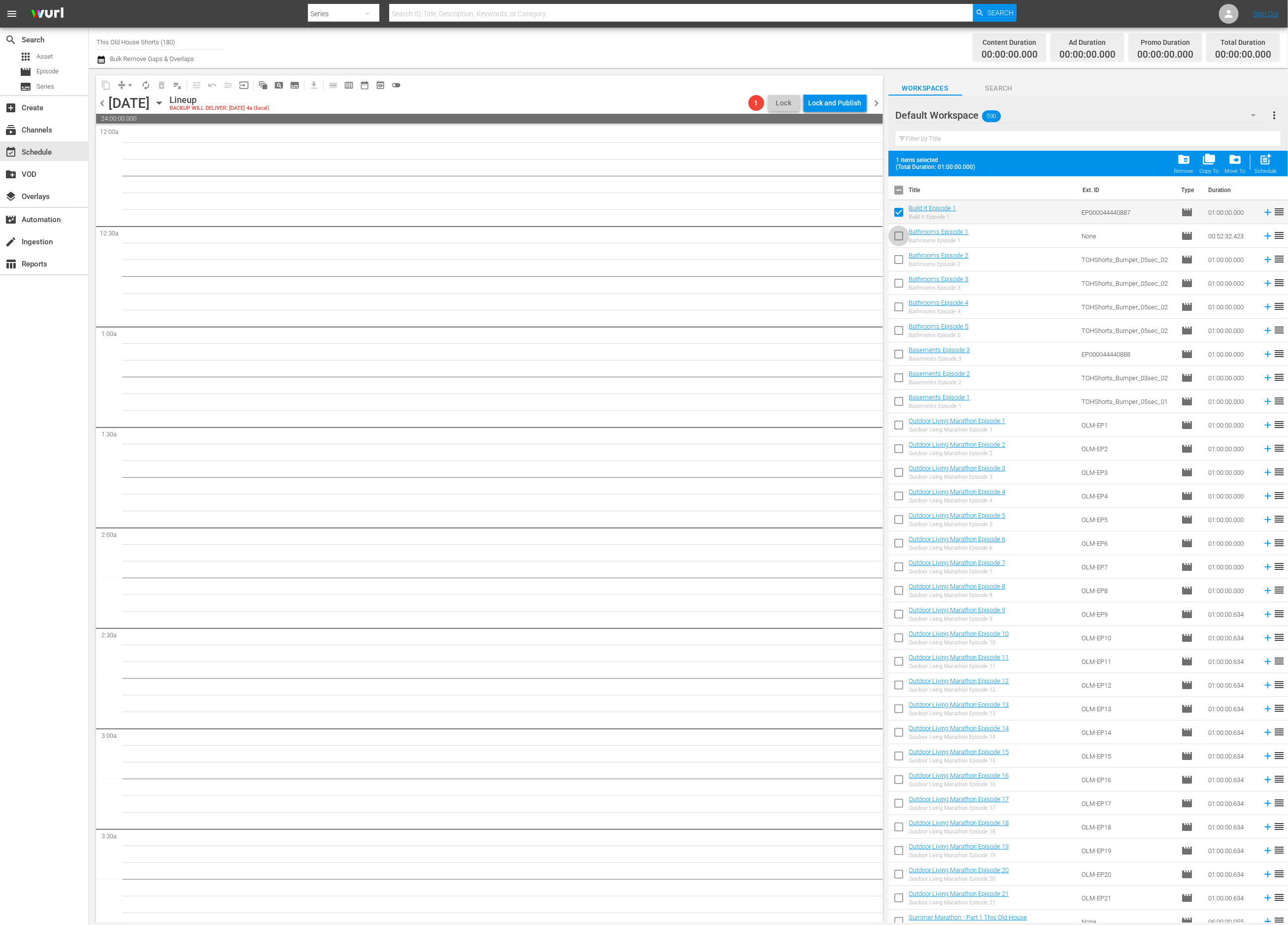
click at [900, 235] on input "checkbox" at bounding box center [899, 238] width 21 height 21
checkbox input "true"
click at [899, 258] on input "checkbox" at bounding box center [899, 262] width 21 height 21
checkbox input "true"
click at [900, 279] on input "checkbox" at bounding box center [899, 285] width 21 height 21
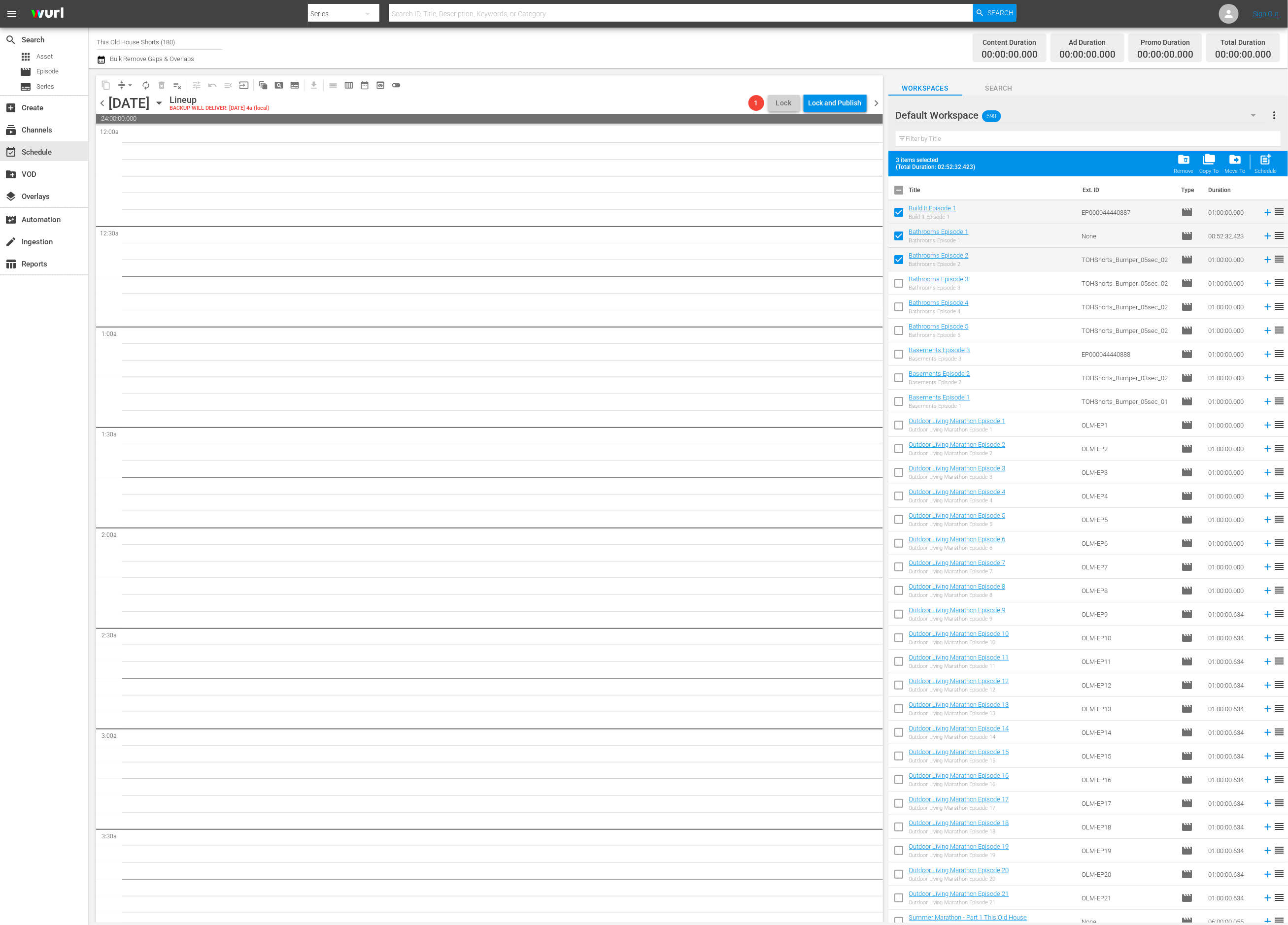
checkbox input "true"
click at [899, 305] on input "checkbox" at bounding box center [899, 309] width 21 height 21
checkbox input "true"
click at [899, 327] on input "checkbox" at bounding box center [899, 333] width 21 height 21
checkbox input "true"
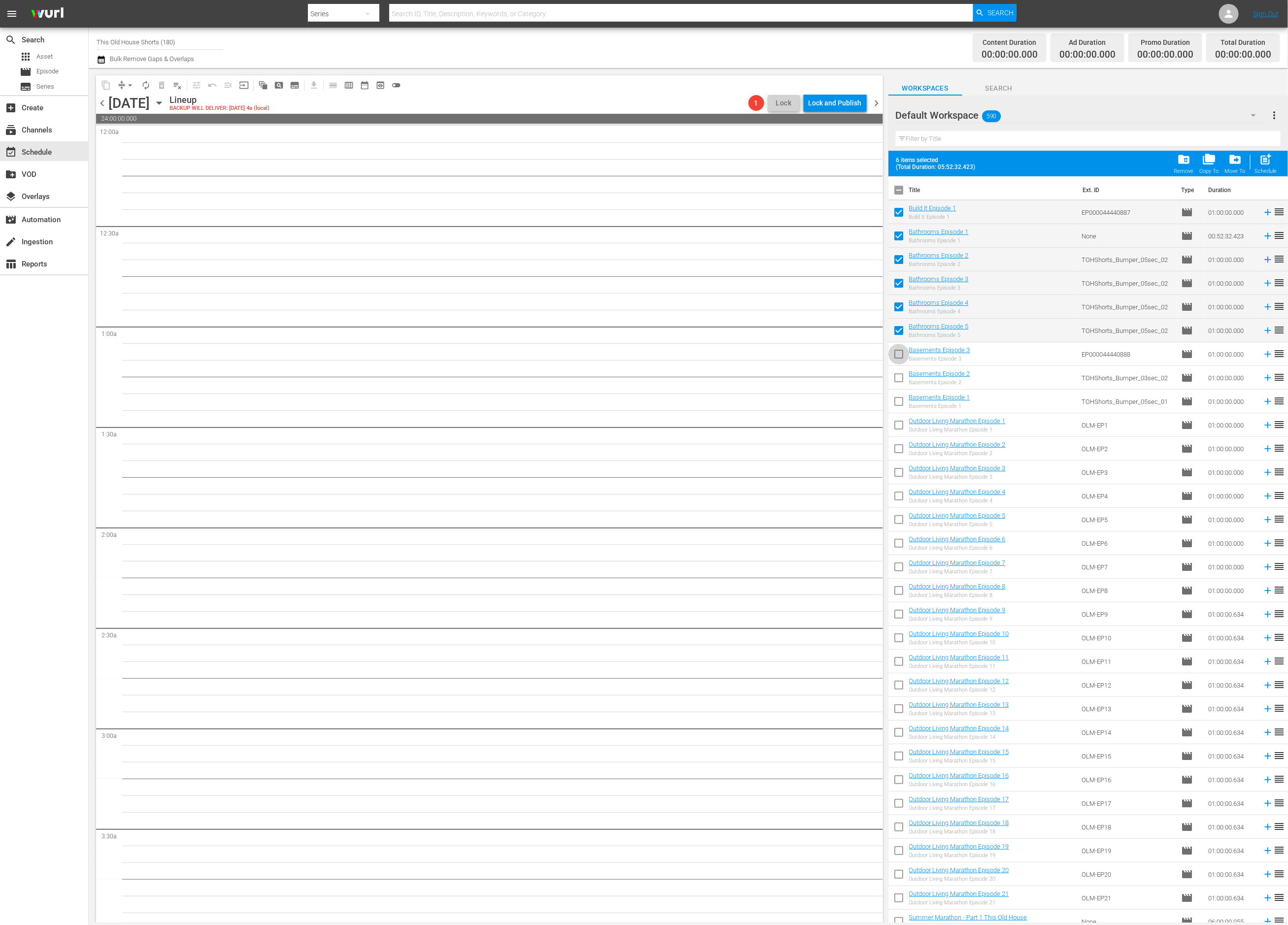
click at [896, 355] on input "checkbox" at bounding box center [899, 356] width 21 height 21
checkbox input "true"
click at [897, 379] on input "checkbox" at bounding box center [899, 380] width 21 height 21
checkbox input "true"
click at [899, 401] on input "checkbox" at bounding box center [899, 403] width 21 height 21
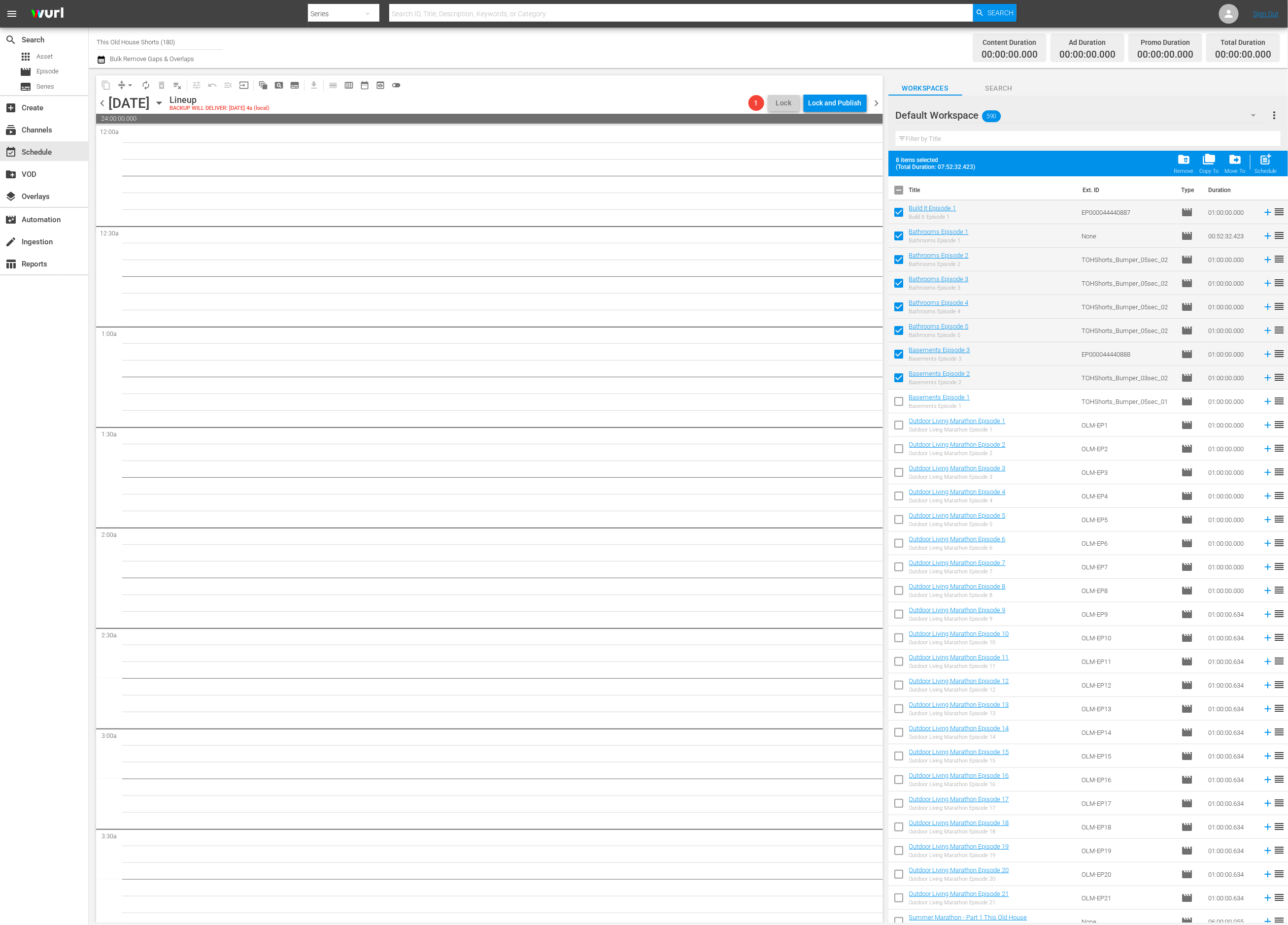
checkbox input "true"
click at [1234, 159] on span "drive_file_move" at bounding box center [1235, 159] width 13 height 13
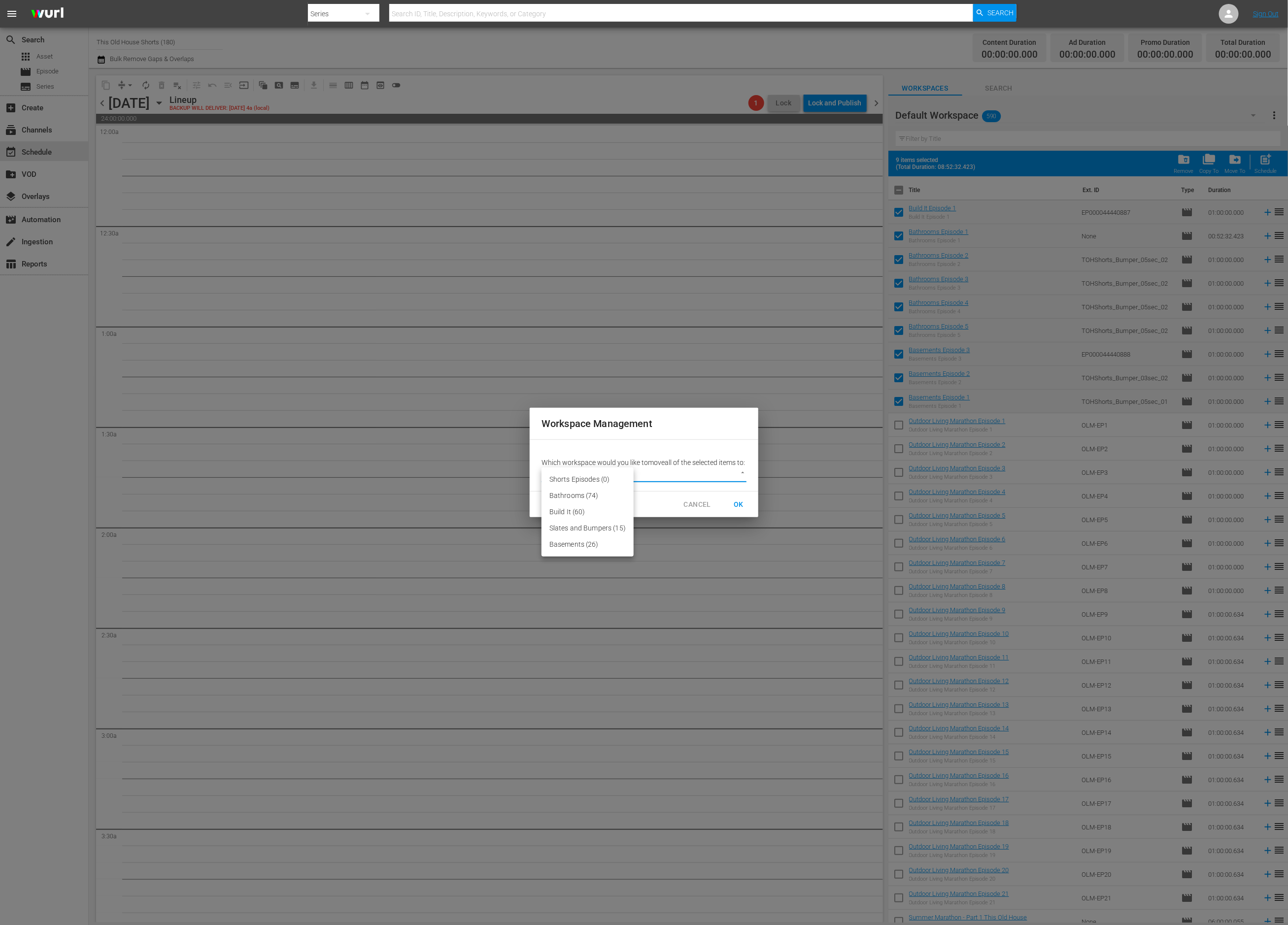
click at [585, 482] on body "menu Search By Series Search ID, Title, Description, Keywords, or Category Sear…" at bounding box center [644, 462] width 1288 height 925
click at [585, 481] on li "Shorts Episodes (0)" at bounding box center [587, 479] width 92 height 16
type input "3626"
click at [738, 508] on span "OK" at bounding box center [739, 505] width 16 height 12
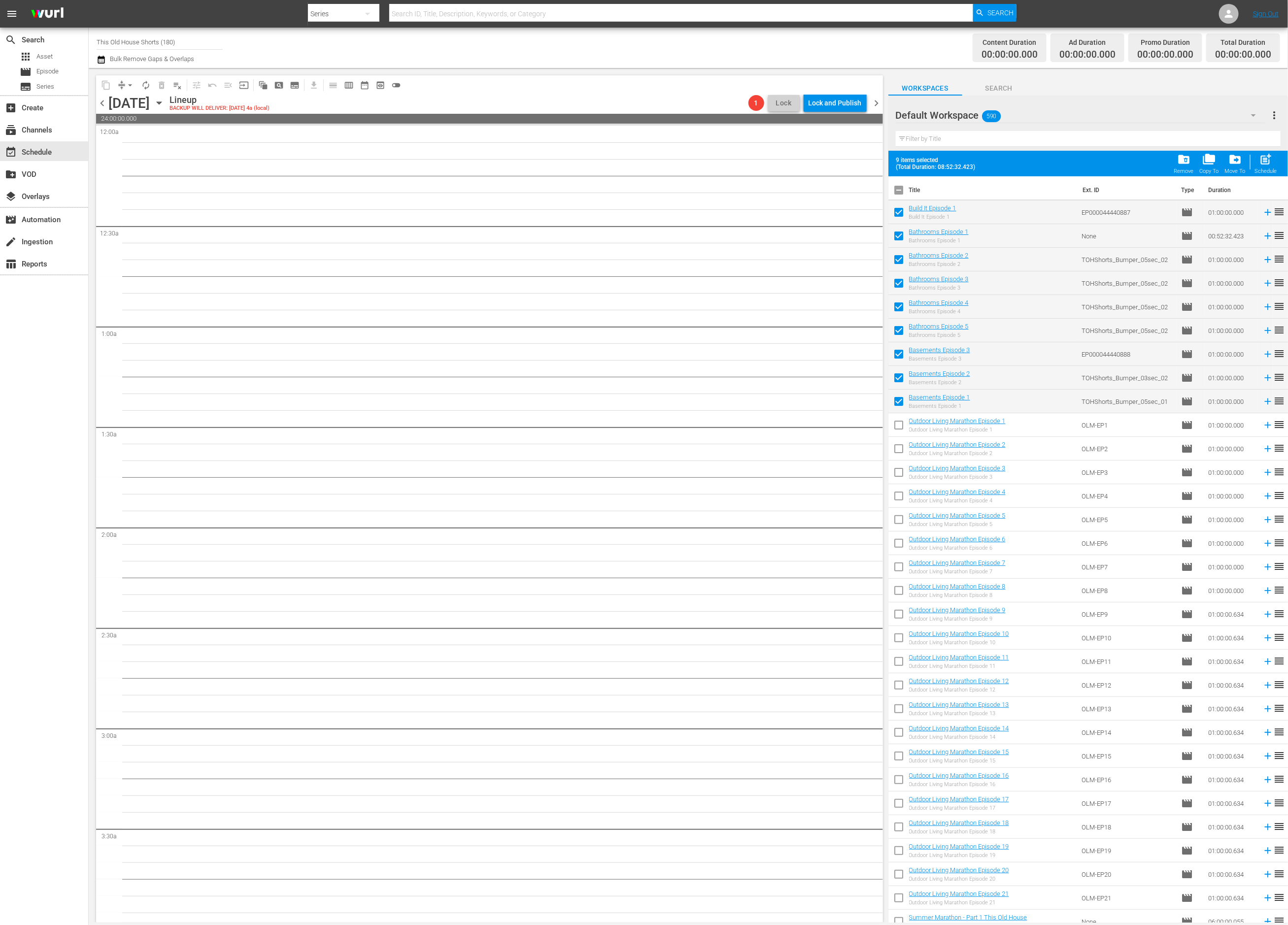
checkbox input "false"
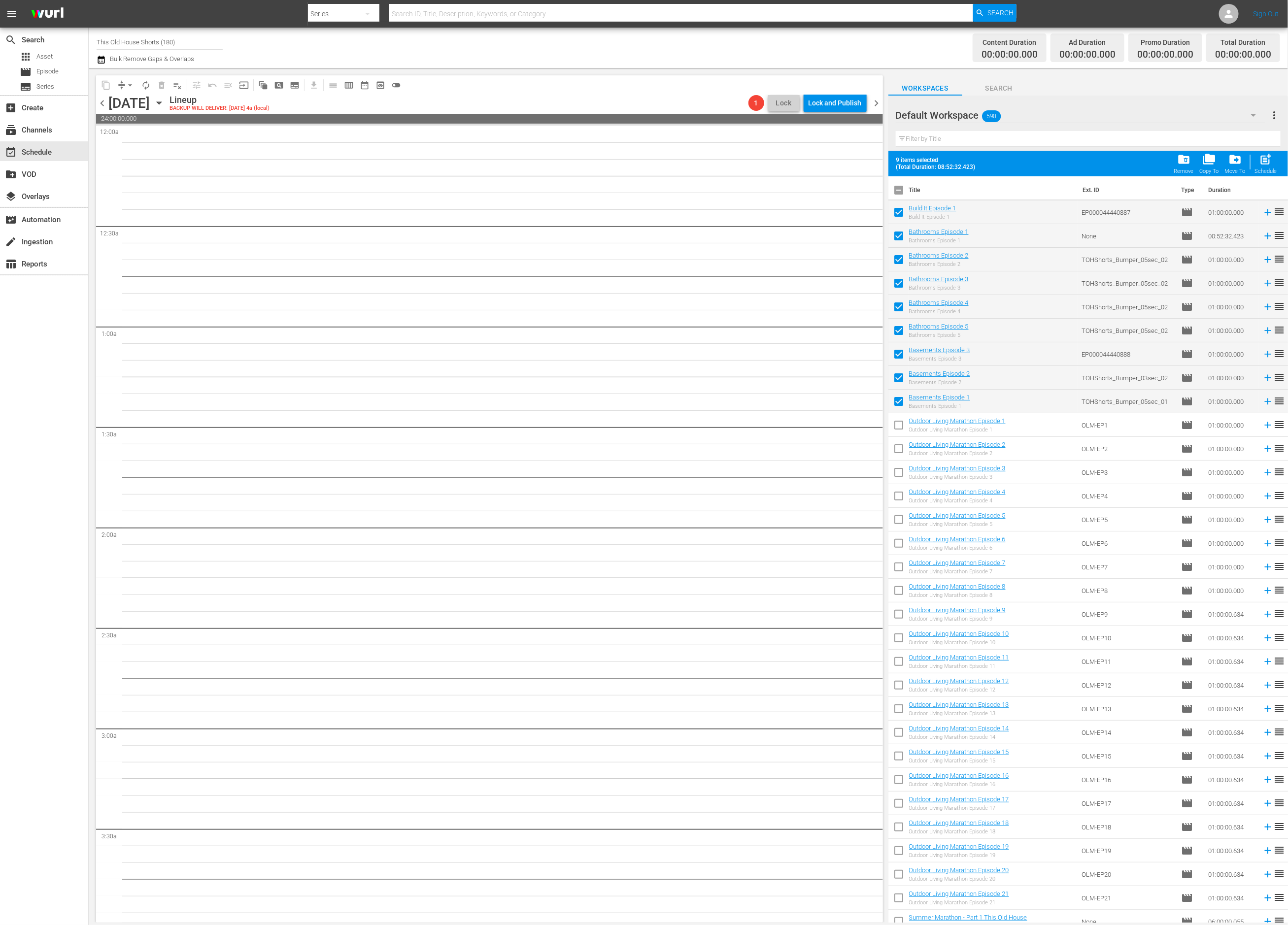
checkbox input "false"
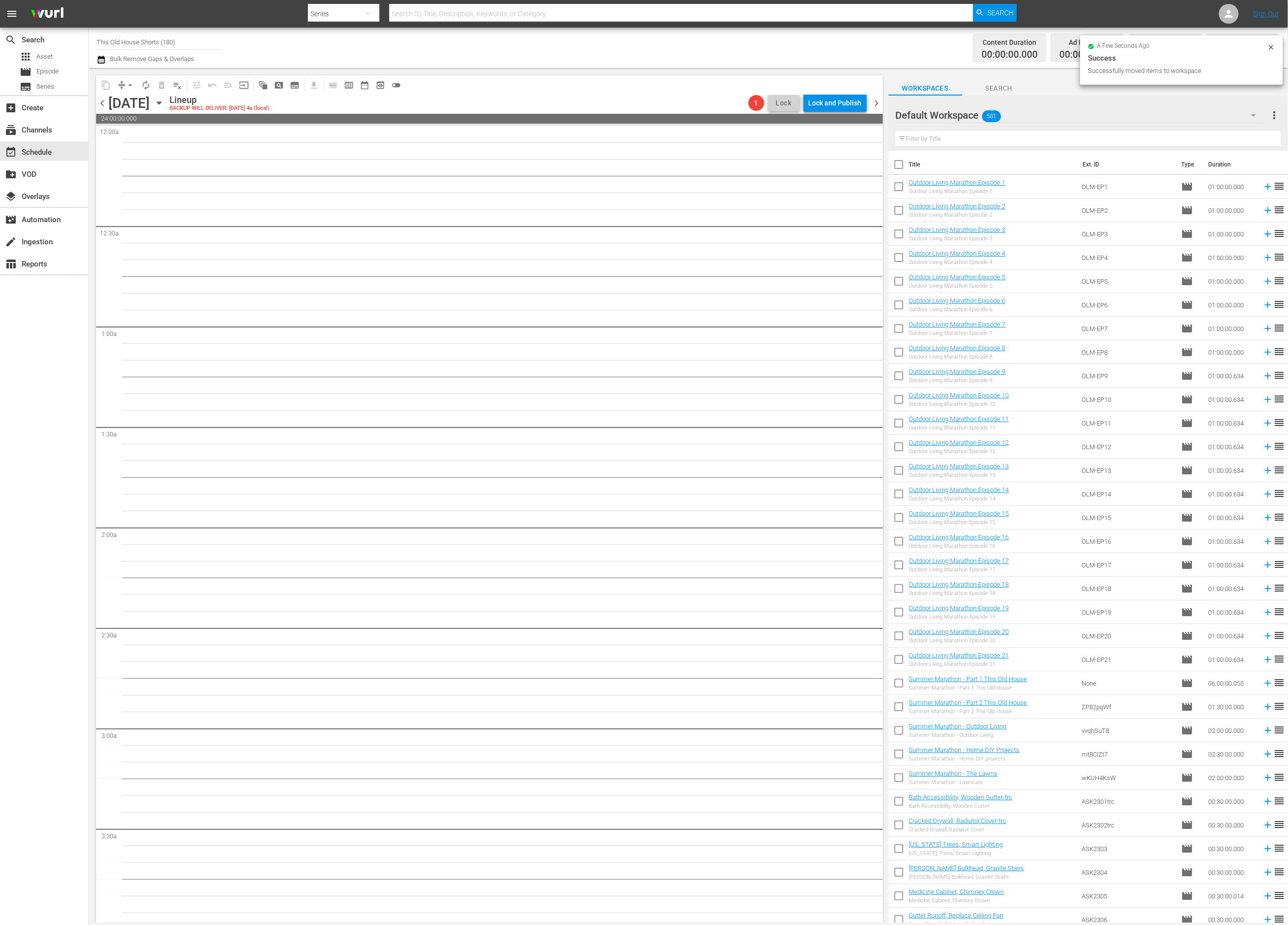
click at [1097, 116] on div "Default Workspace 581" at bounding box center [1081, 115] width 370 height 27
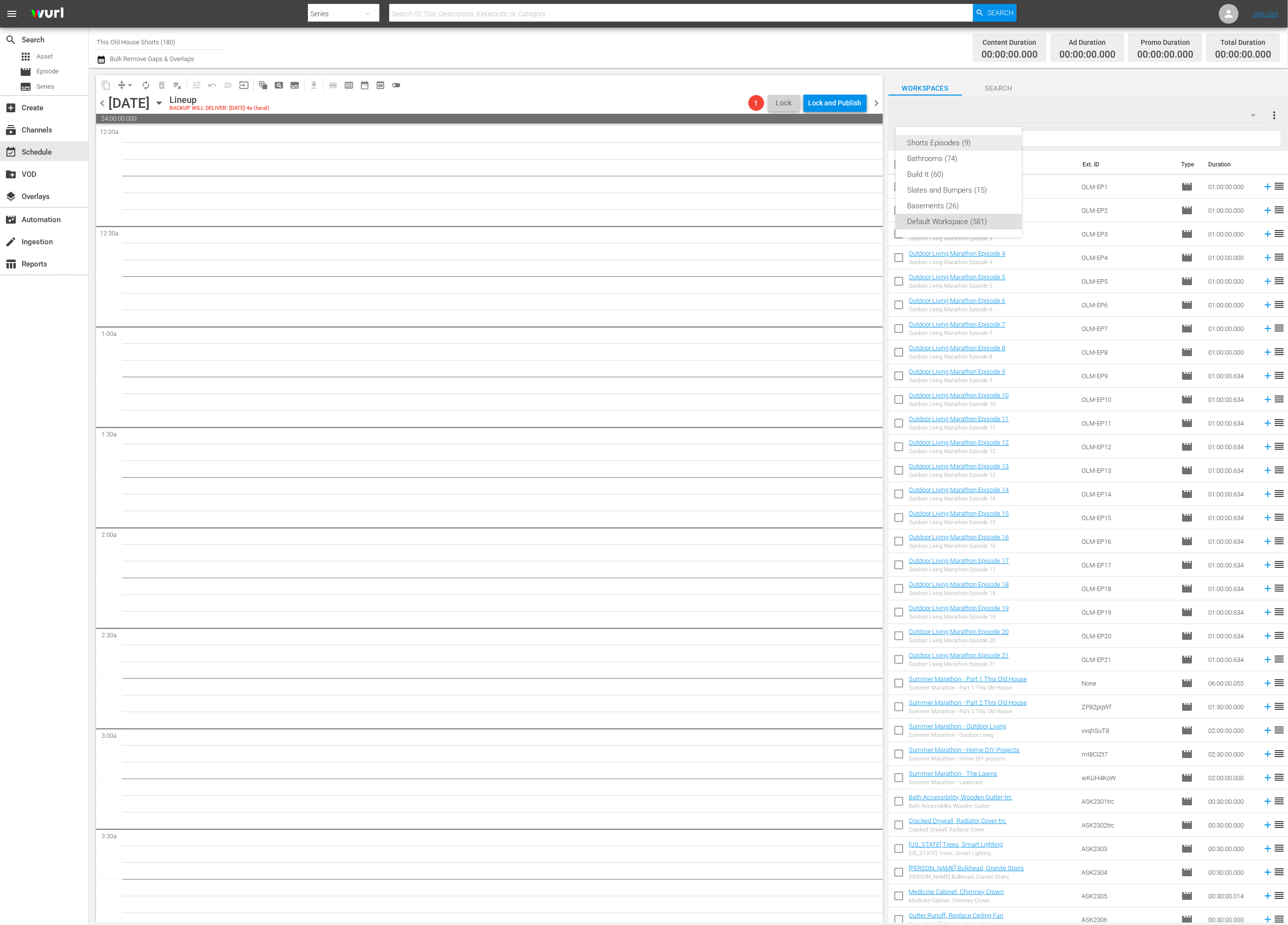
click at [966, 141] on div "Shorts Episodes (9)" at bounding box center [959, 143] width 102 height 16
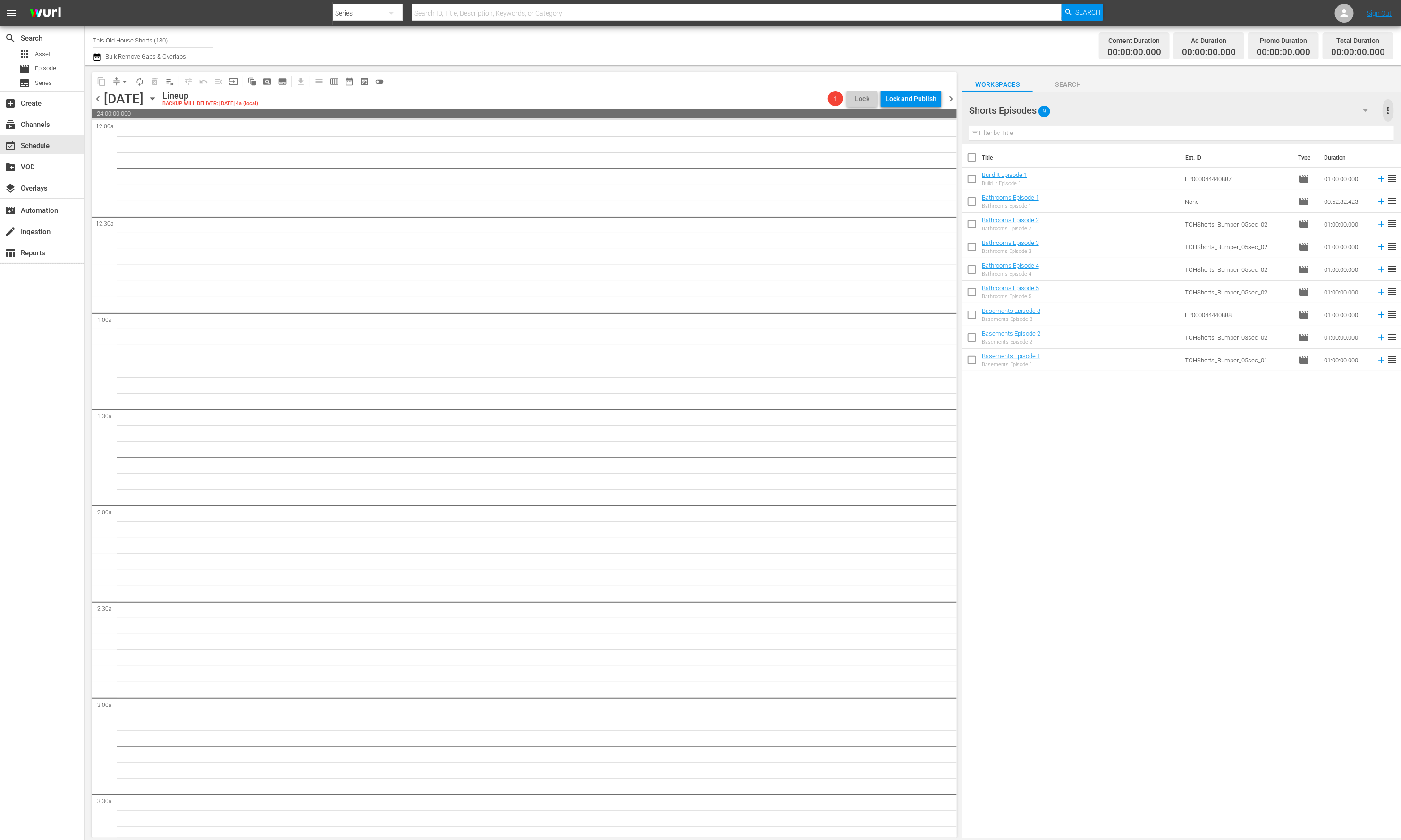
click at [1234, 113] on span "more_vert" at bounding box center [1388, 110] width 11 height 11
click at [1234, 178] on div "Enable Workspace Item Reposition" at bounding box center [1327, 179] width 111 height 17
click at [1234, 109] on span "more_vert" at bounding box center [1388, 110] width 11 height 11
click at [1234, 178] on div "Disable Workspace Item Reposition" at bounding box center [1327, 179] width 111 height 17
click at [970, 178] on input "checkbox" at bounding box center [972, 181] width 20 height 20
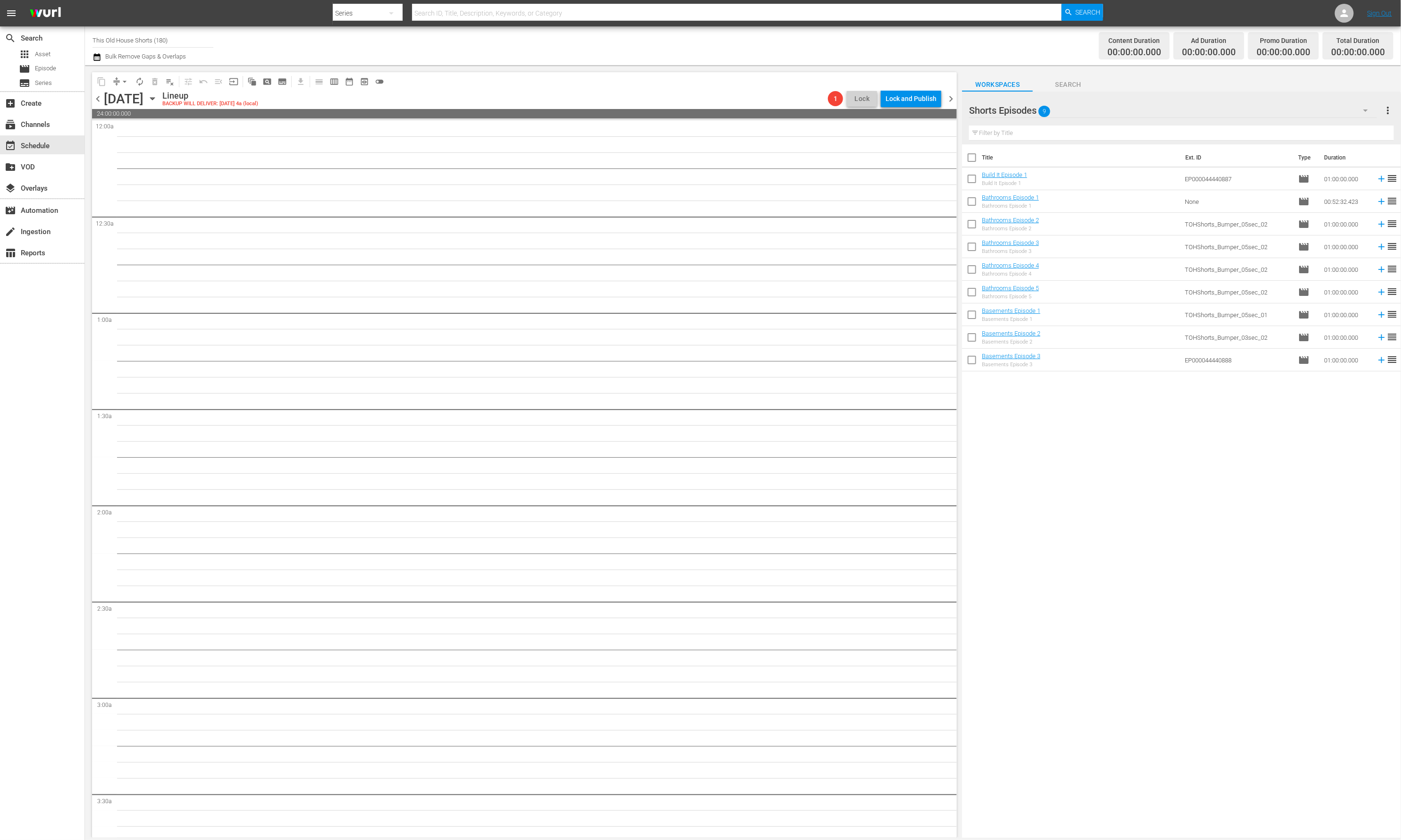
checkbox input "true"
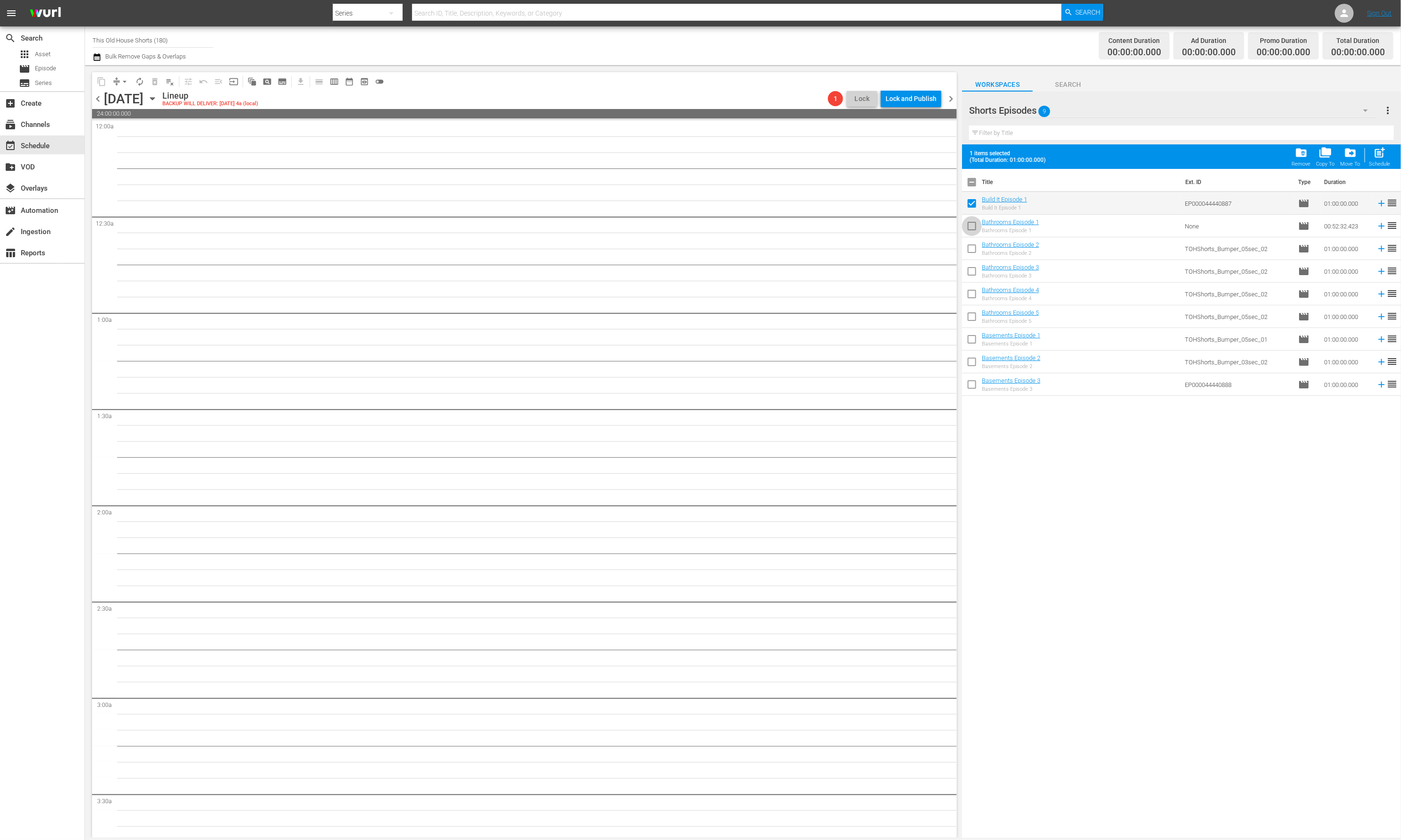
click at [973, 227] on input "checkbox" at bounding box center [972, 228] width 20 height 20
checkbox input "true"
click at [973, 245] on input "checkbox" at bounding box center [972, 250] width 20 height 20
checkbox input "true"
click at [973, 269] on input "checkbox" at bounding box center [972, 273] width 20 height 20
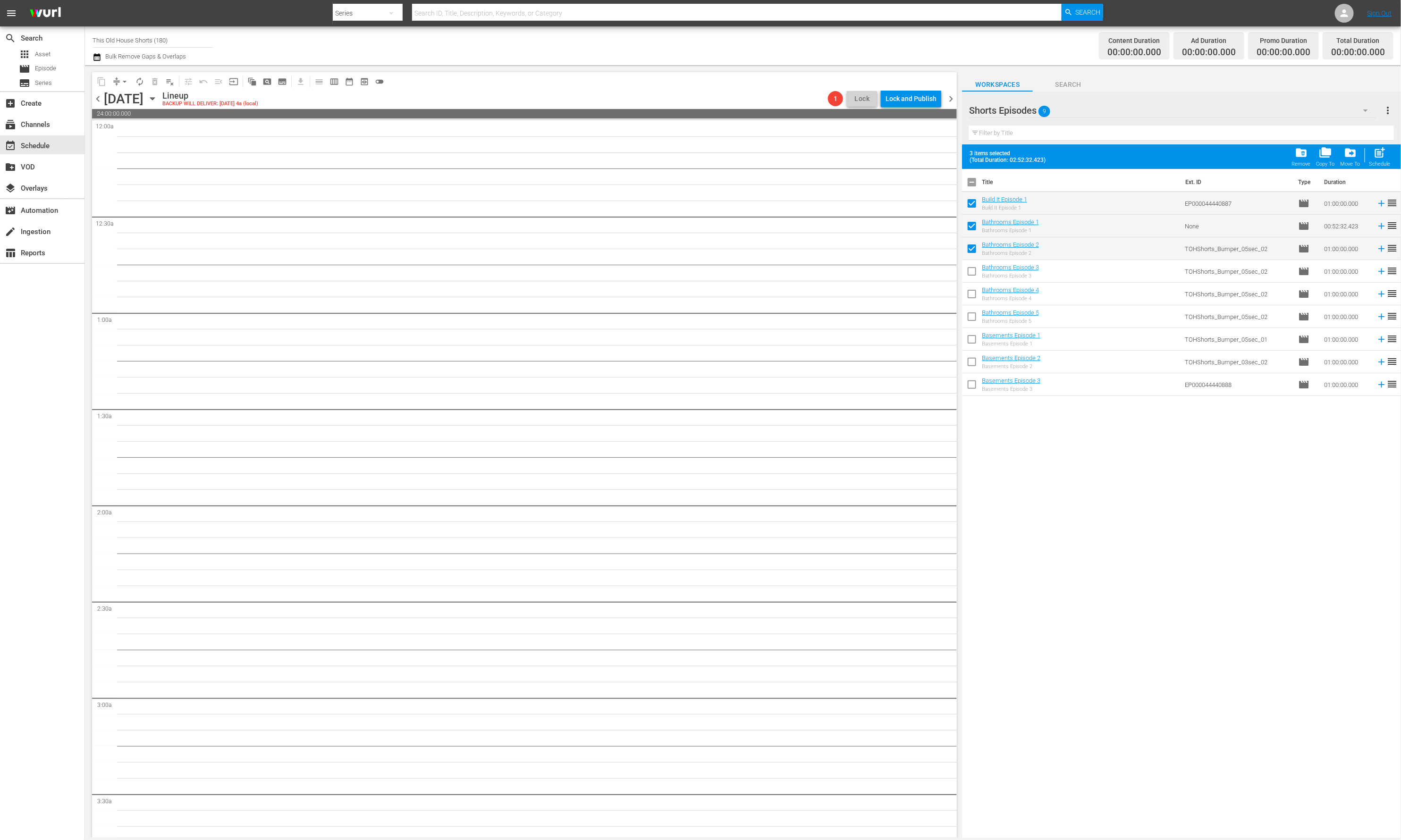
checkbox input "true"
click at [973, 291] on input "checkbox" at bounding box center [972, 296] width 20 height 20
checkbox input "true"
click at [973, 312] on input "checkbox" at bounding box center [972, 319] width 20 height 20
checkbox input "true"
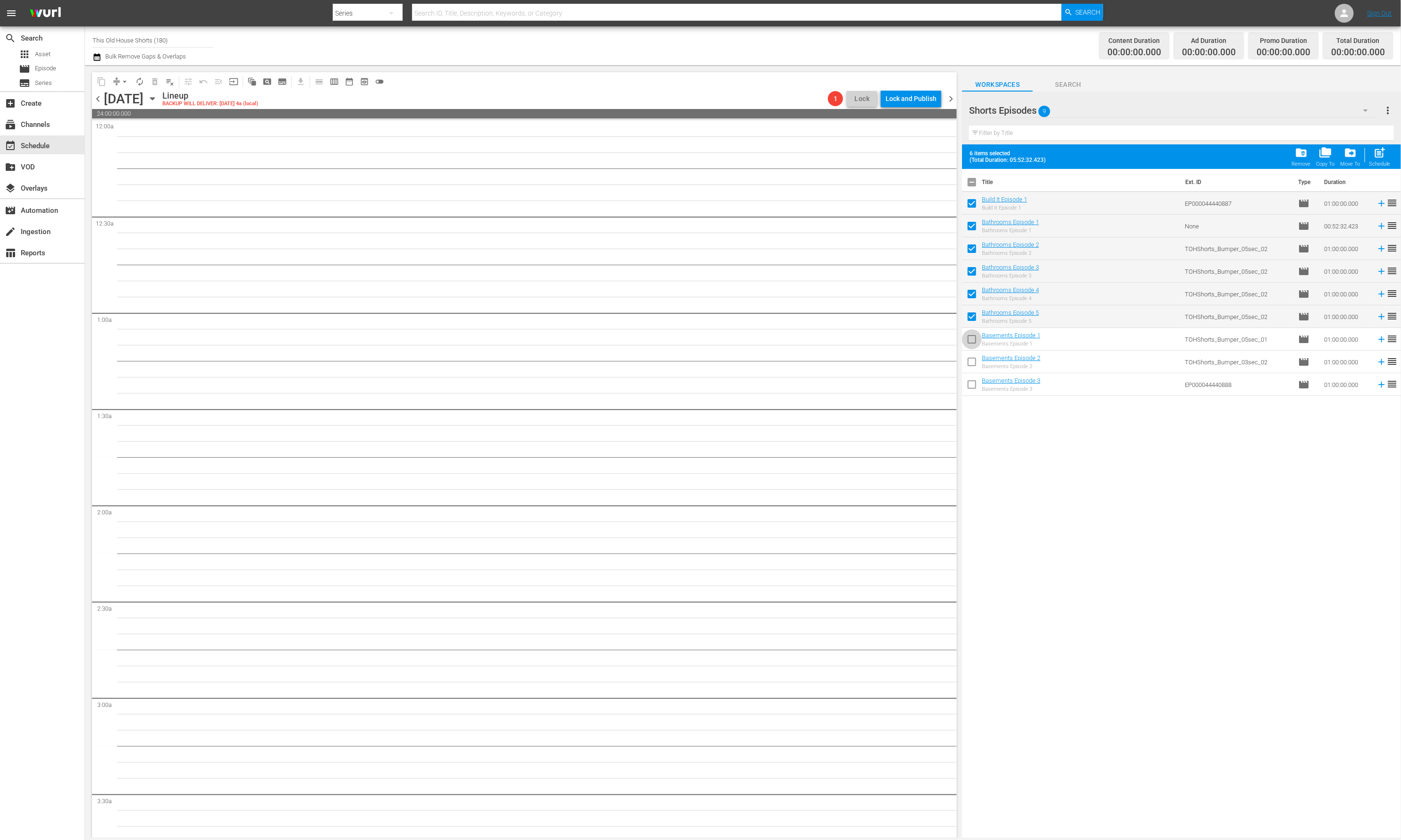
click at [970, 336] on input "checkbox" at bounding box center [972, 341] width 20 height 20
checkbox input "true"
click at [970, 357] on input "checkbox" at bounding box center [972, 364] width 20 height 20
checkbox input "true"
click at [970, 382] on input "checkbox" at bounding box center [972, 386] width 20 height 20
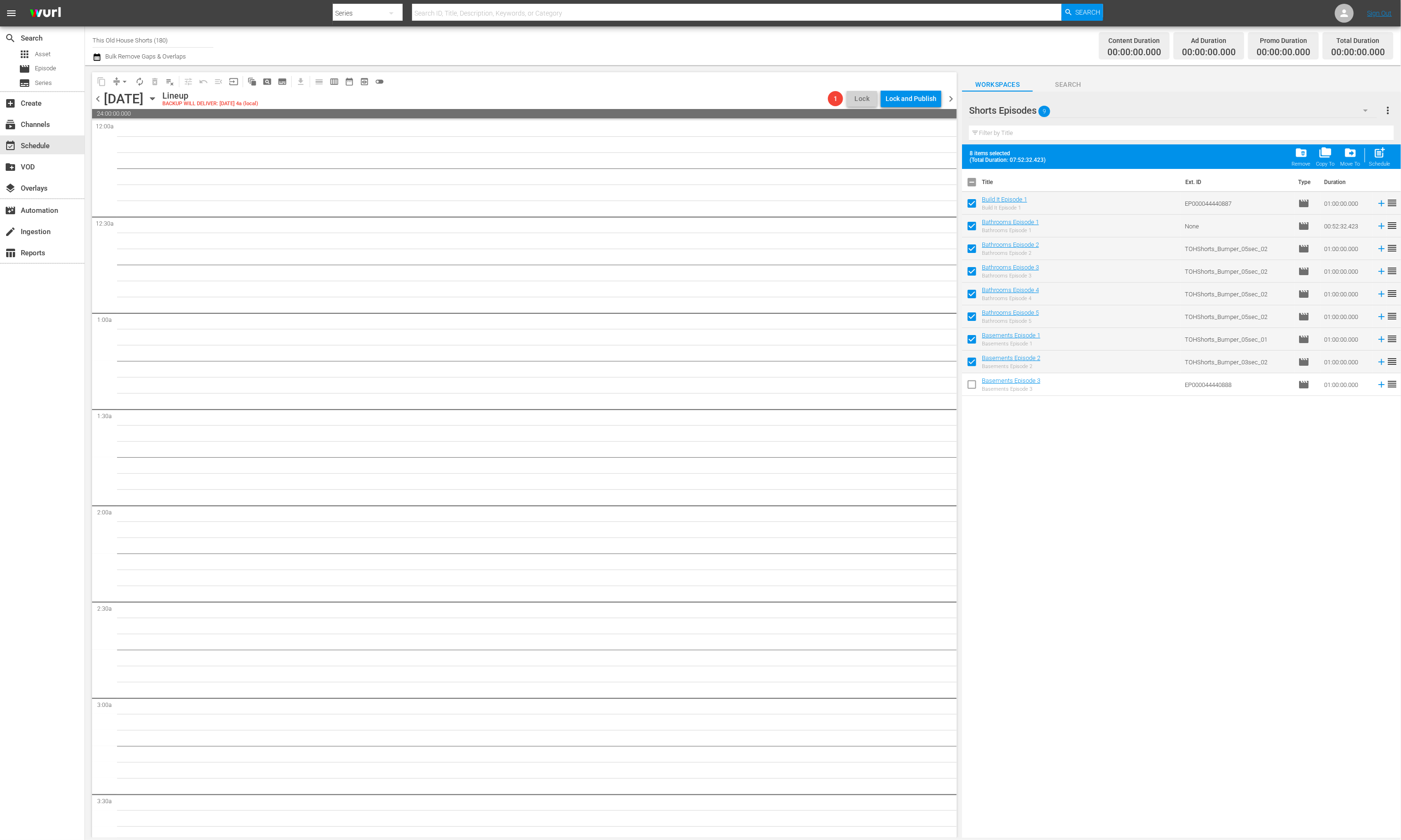
checkbox input "true"
click at [1234, 154] on span "post_add" at bounding box center [1380, 153] width 13 height 13
checkbox input "false"
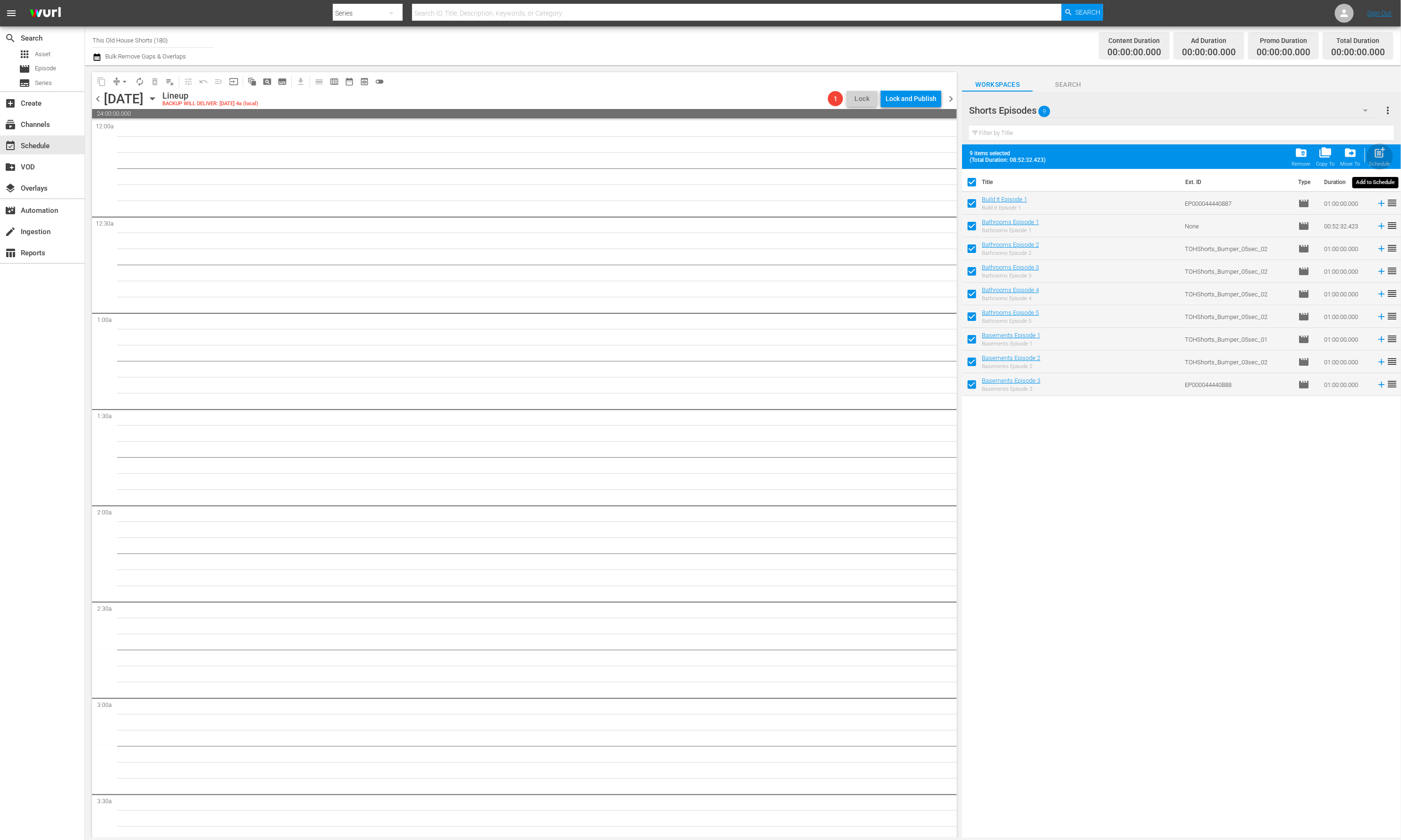
checkbox input "false"
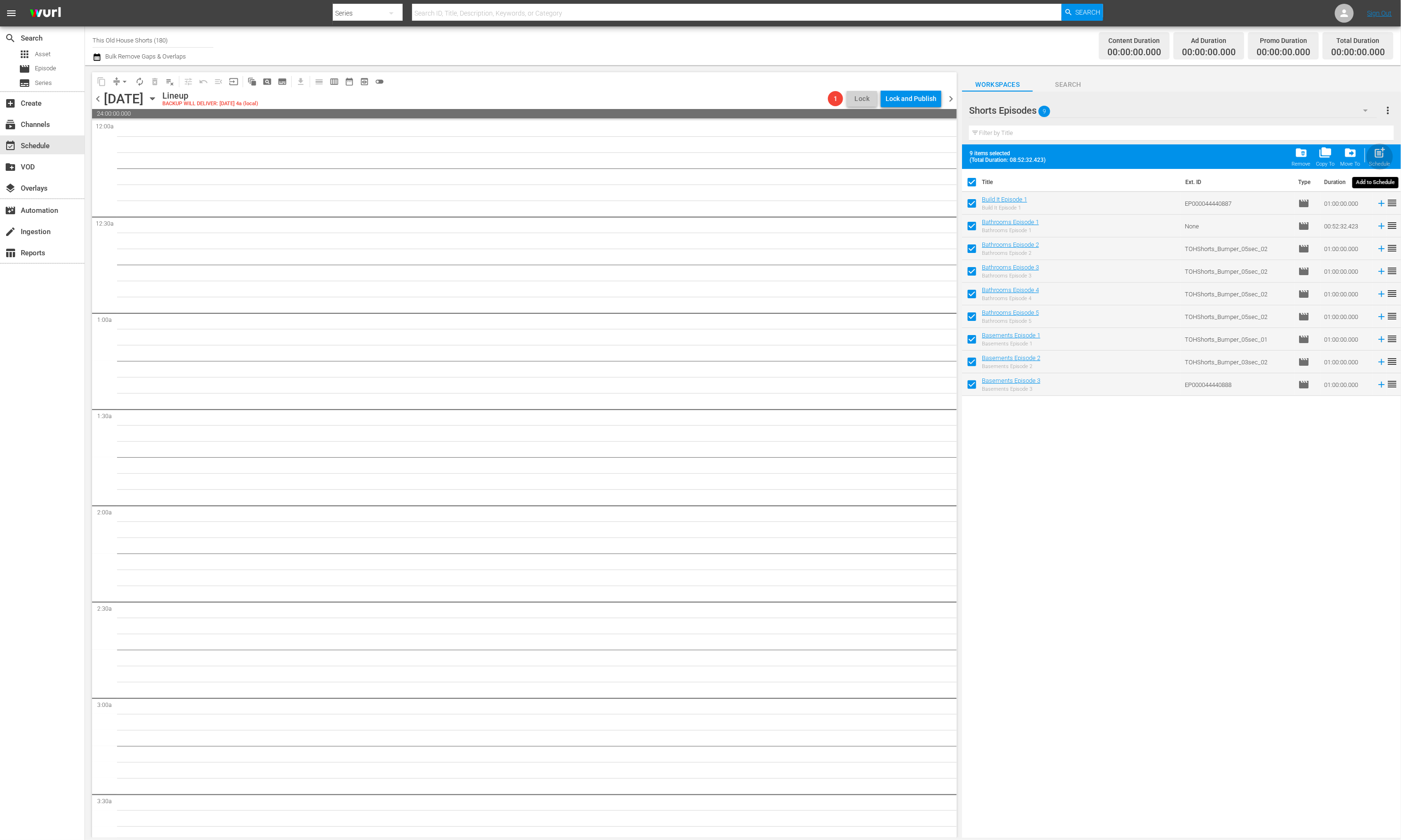
checkbox input "false"
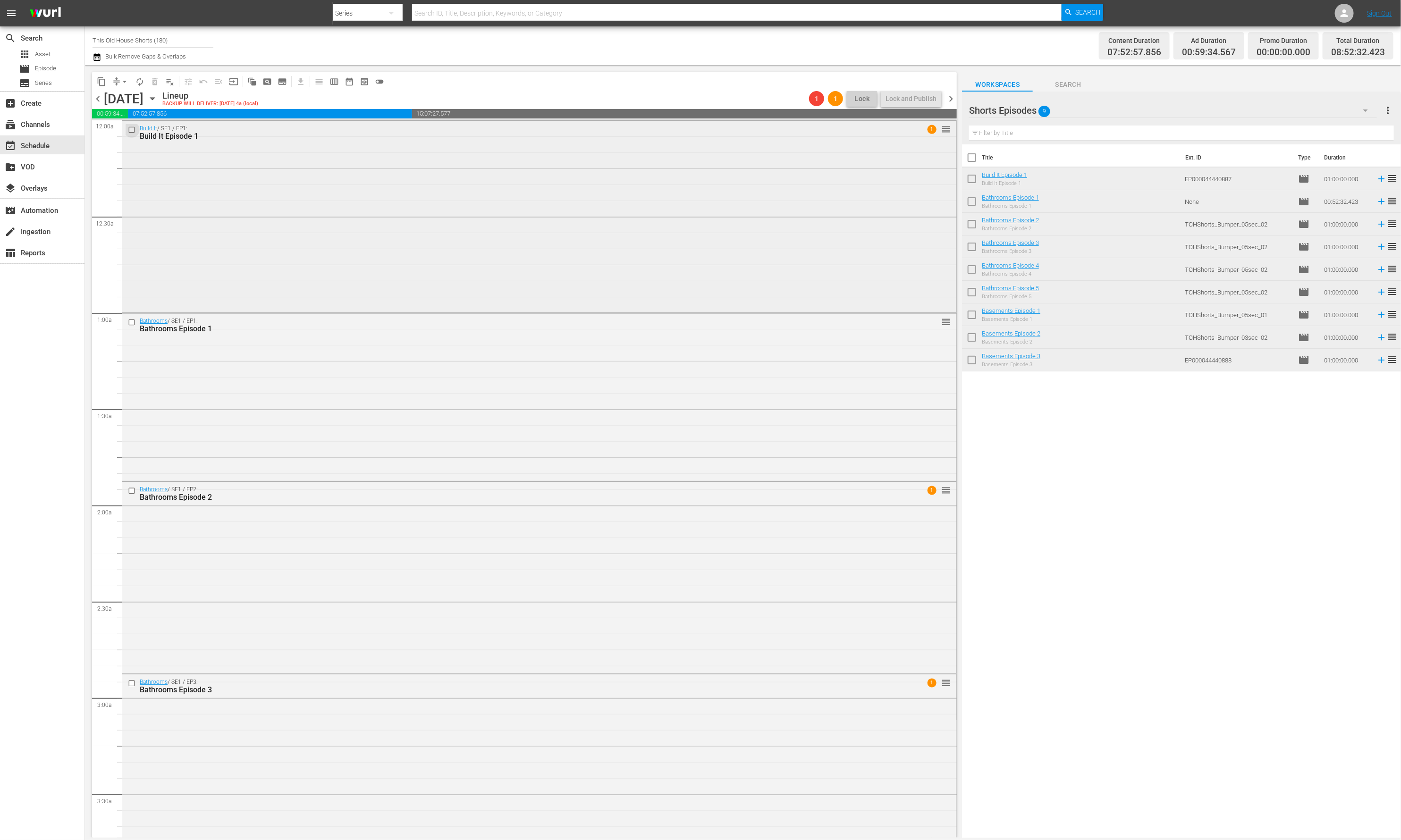
click at [133, 129] on input "checkbox" at bounding box center [133, 129] width 10 height 8
click at [131, 130] on input "checkbox" at bounding box center [133, 129] width 10 height 8
click at [170, 81] on span "playlist_remove_outlined" at bounding box center [170, 82] width 9 height 9
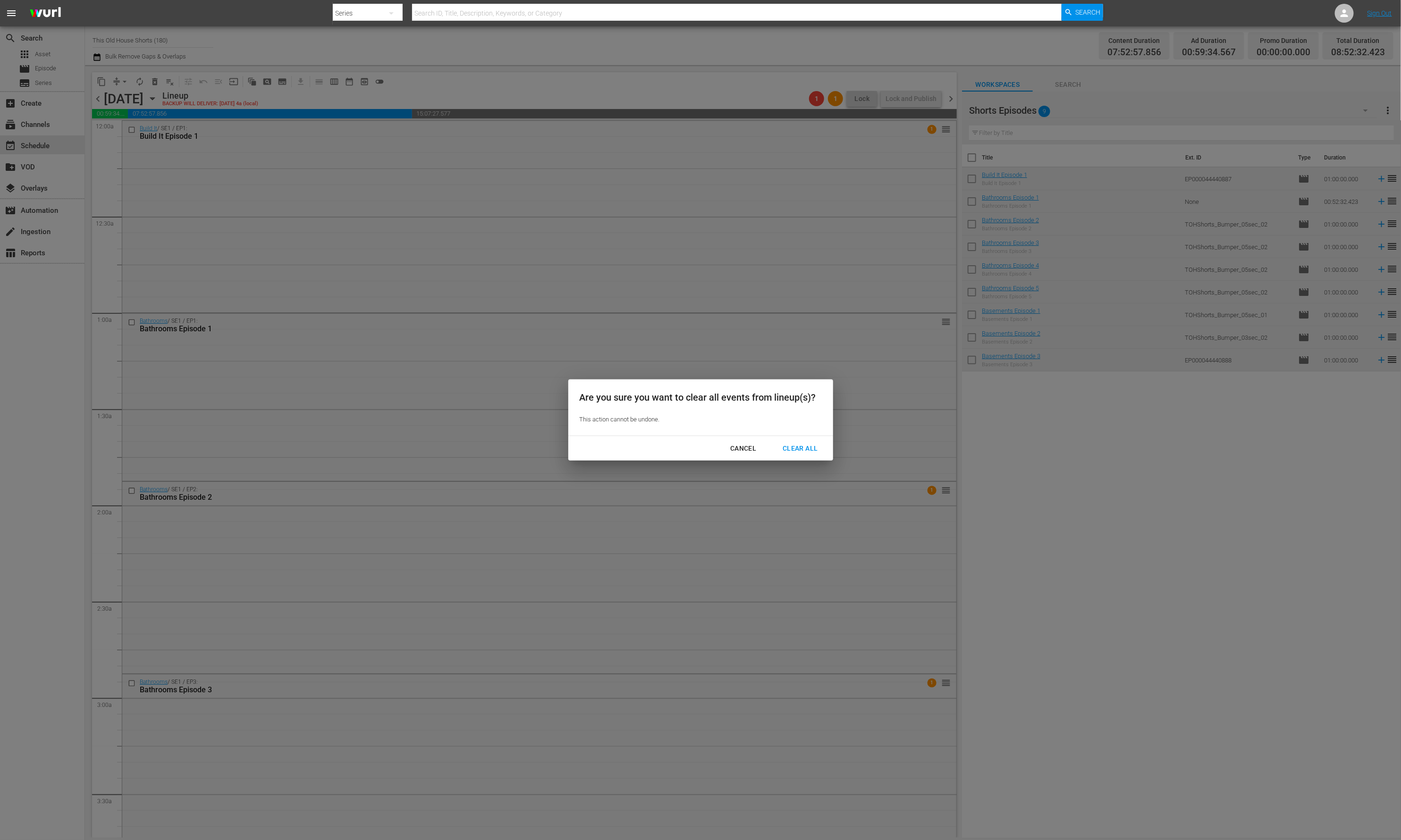
click at [802, 446] on div "Clear All" at bounding box center [800, 449] width 50 height 12
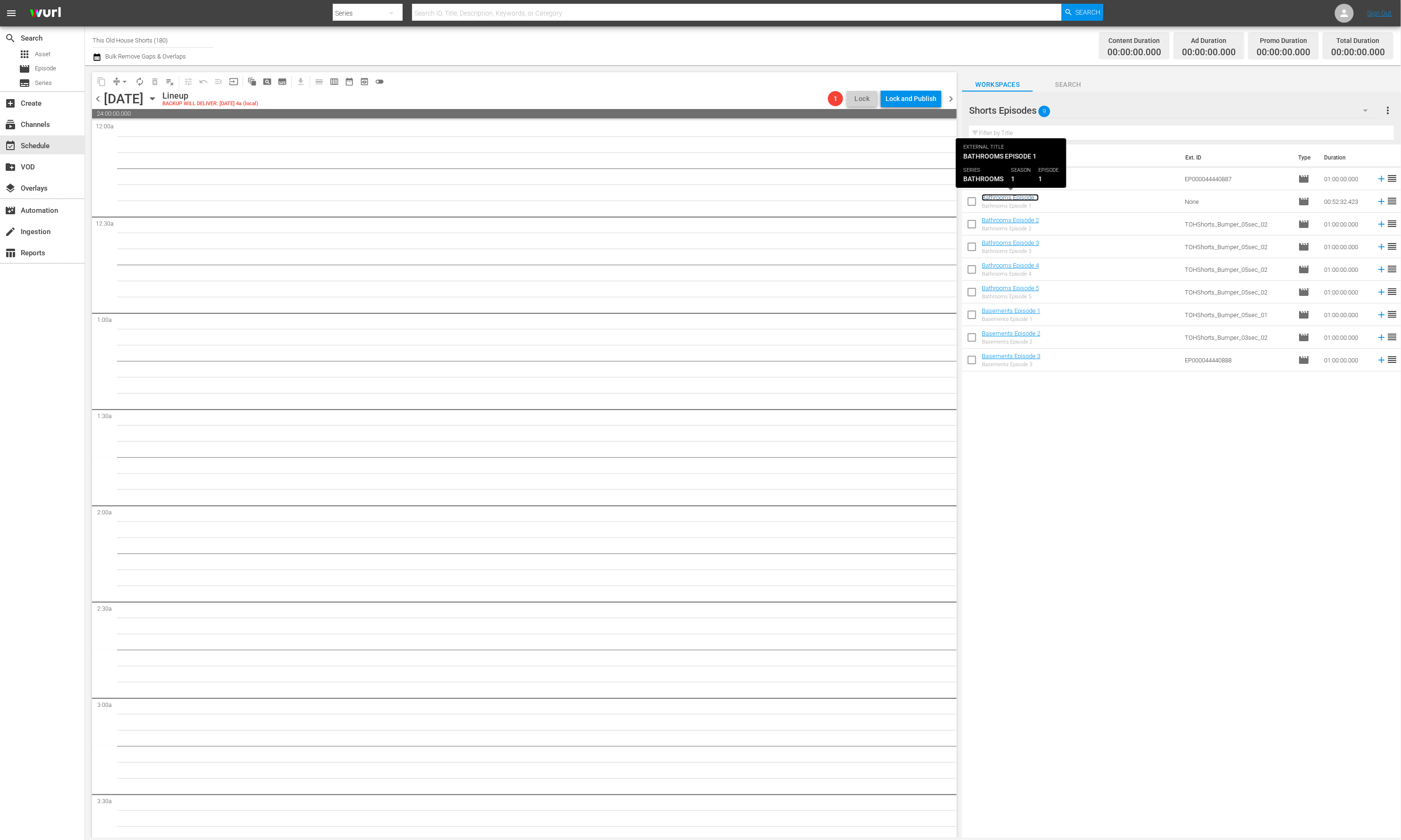
click at [988, 197] on link "Bathrooms Episode 1" at bounding box center [1011, 197] width 57 height 7
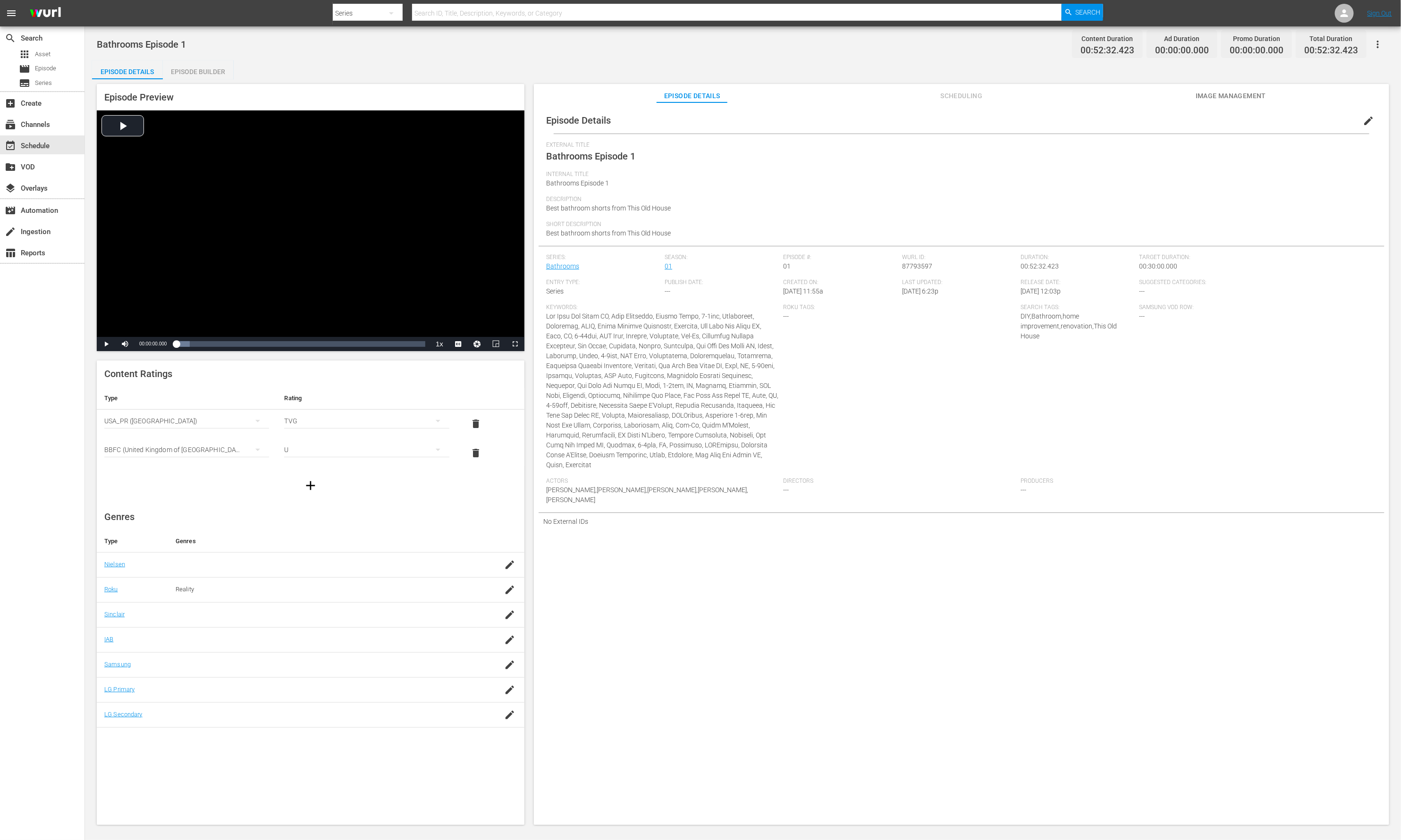
click at [199, 72] on div "Episode Builder" at bounding box center [198, 72] width 71 height 23
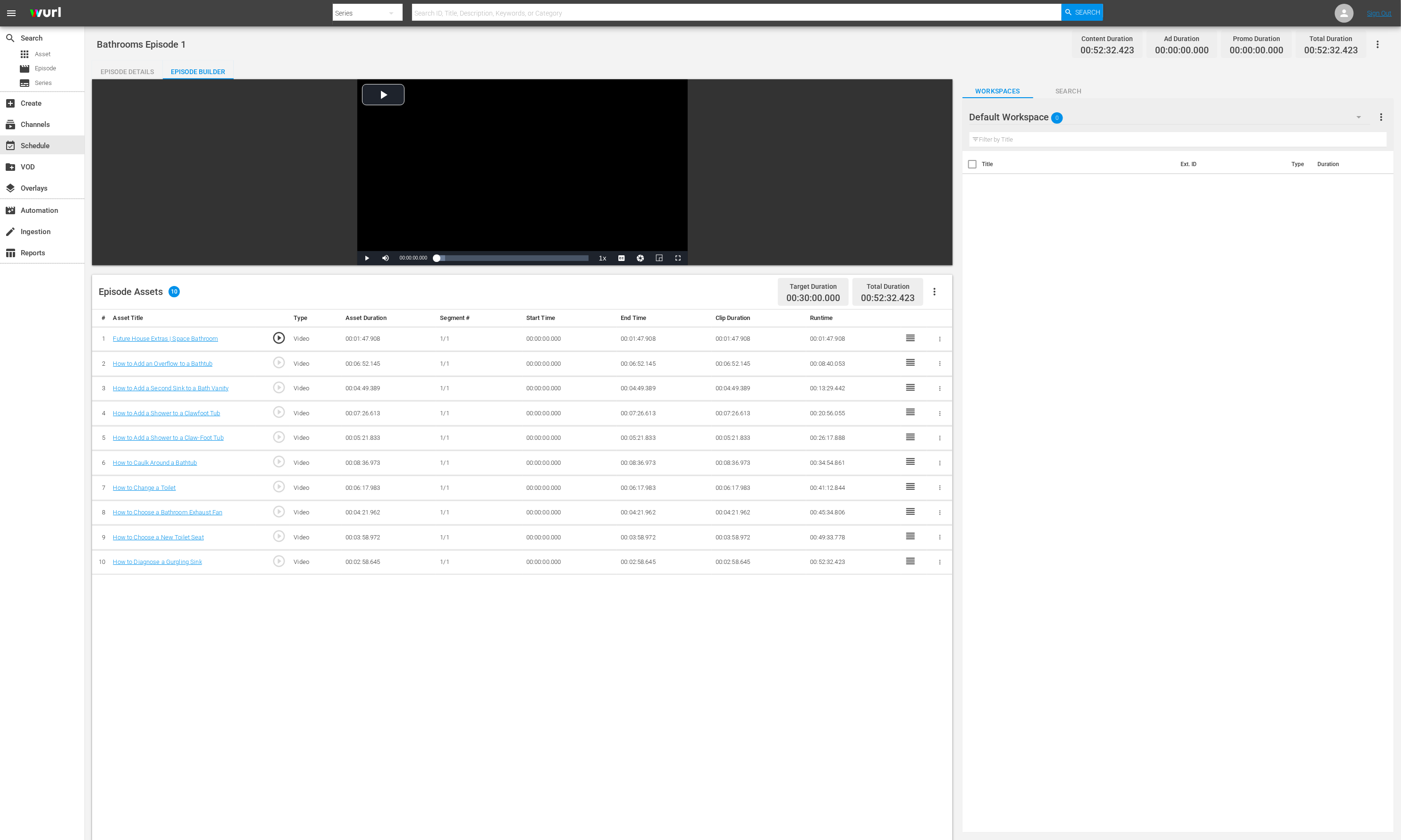
click at [1131, 117] on div "Default Workspace 0" at bounding box center [1170, 117] width 401 height 26
click at [1052, 186] on div "Slates and Bumpers (18)" at bounding box center [1030, 189] width 98 height 15
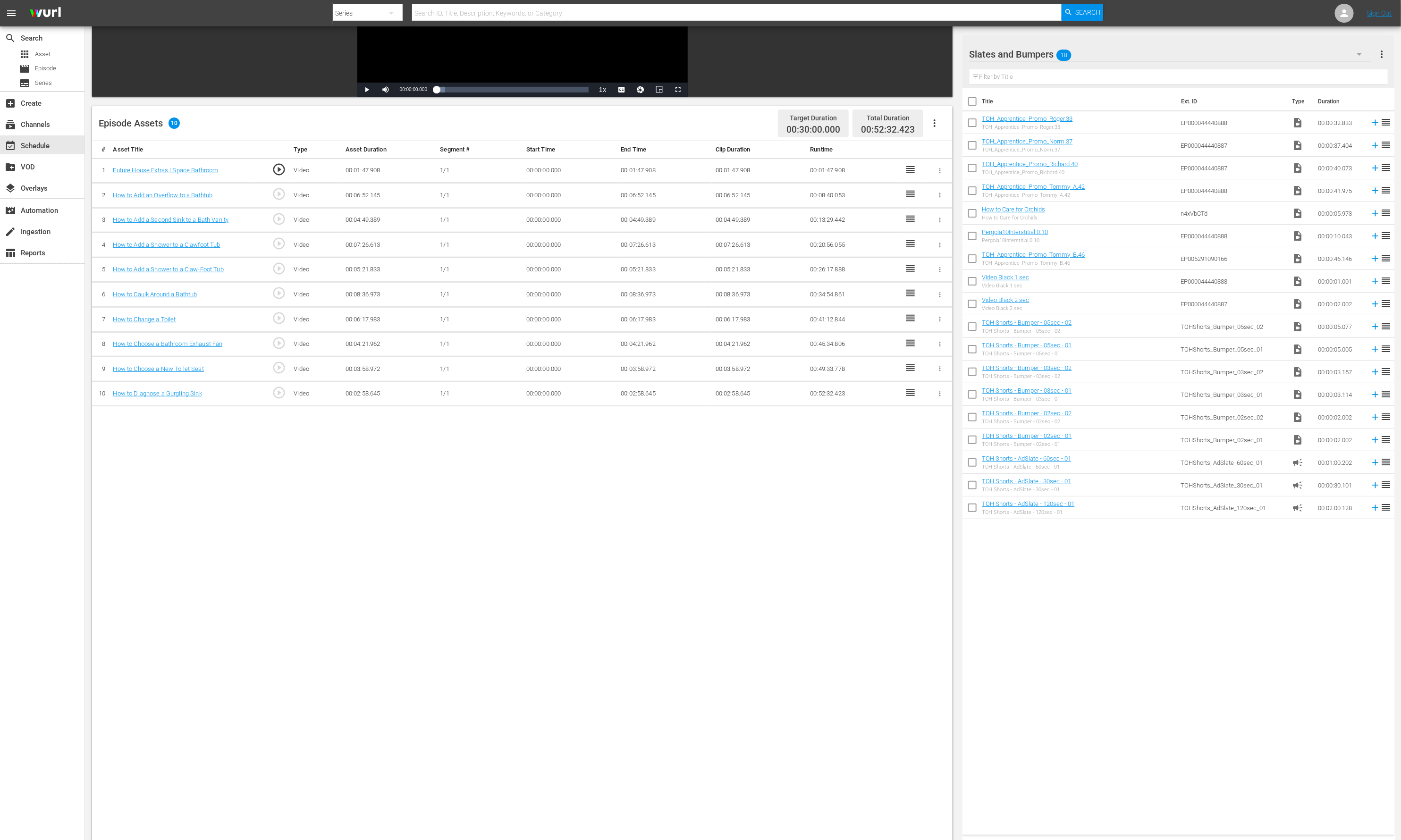
scroll to position [245, 0]
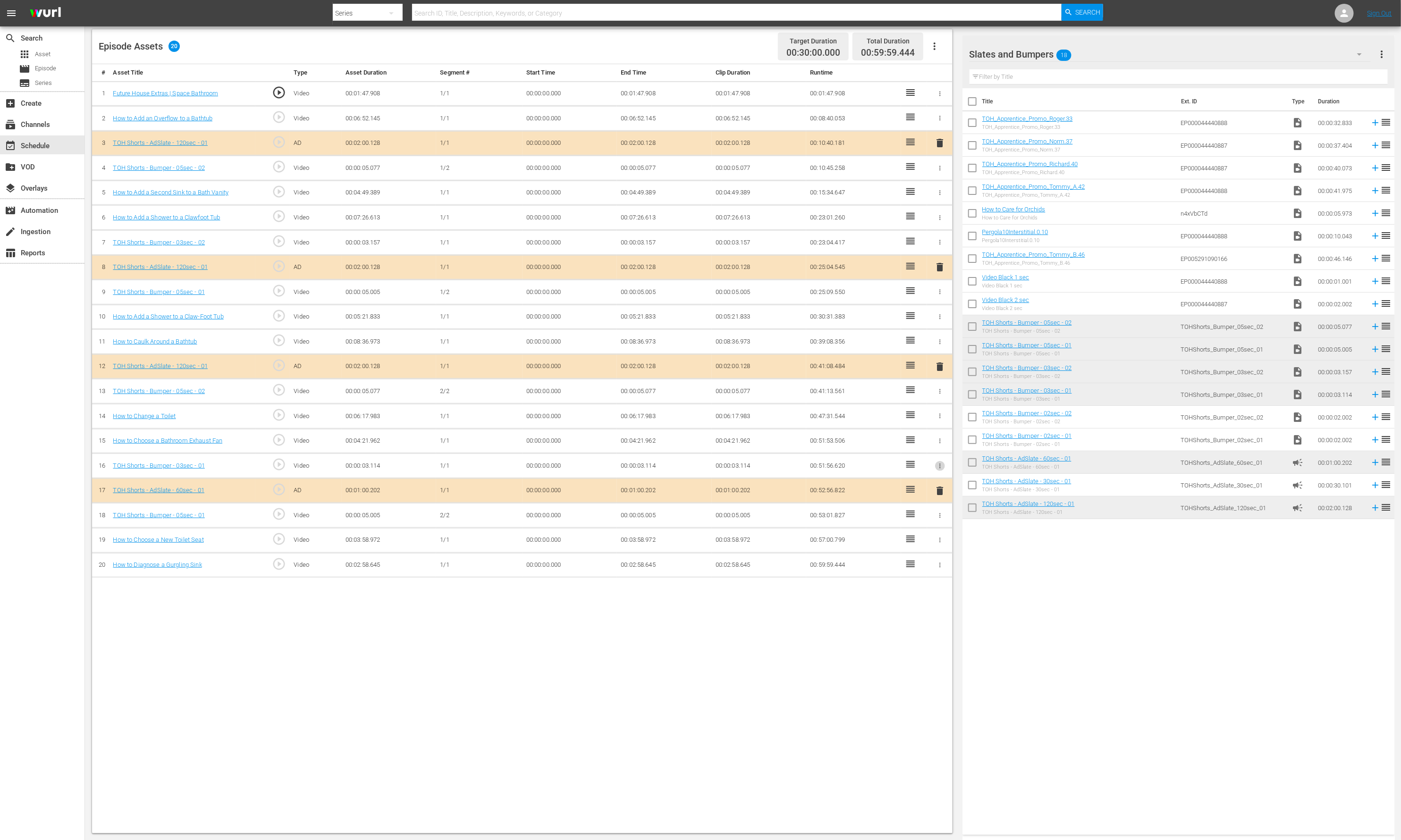
click at [937, 463] on icon "button" at bounding box center [940, 466] width 7 height 7
click at [923, 494] on span "DELETE ASSET" at bounding box center [909, 498] width 58 height 9
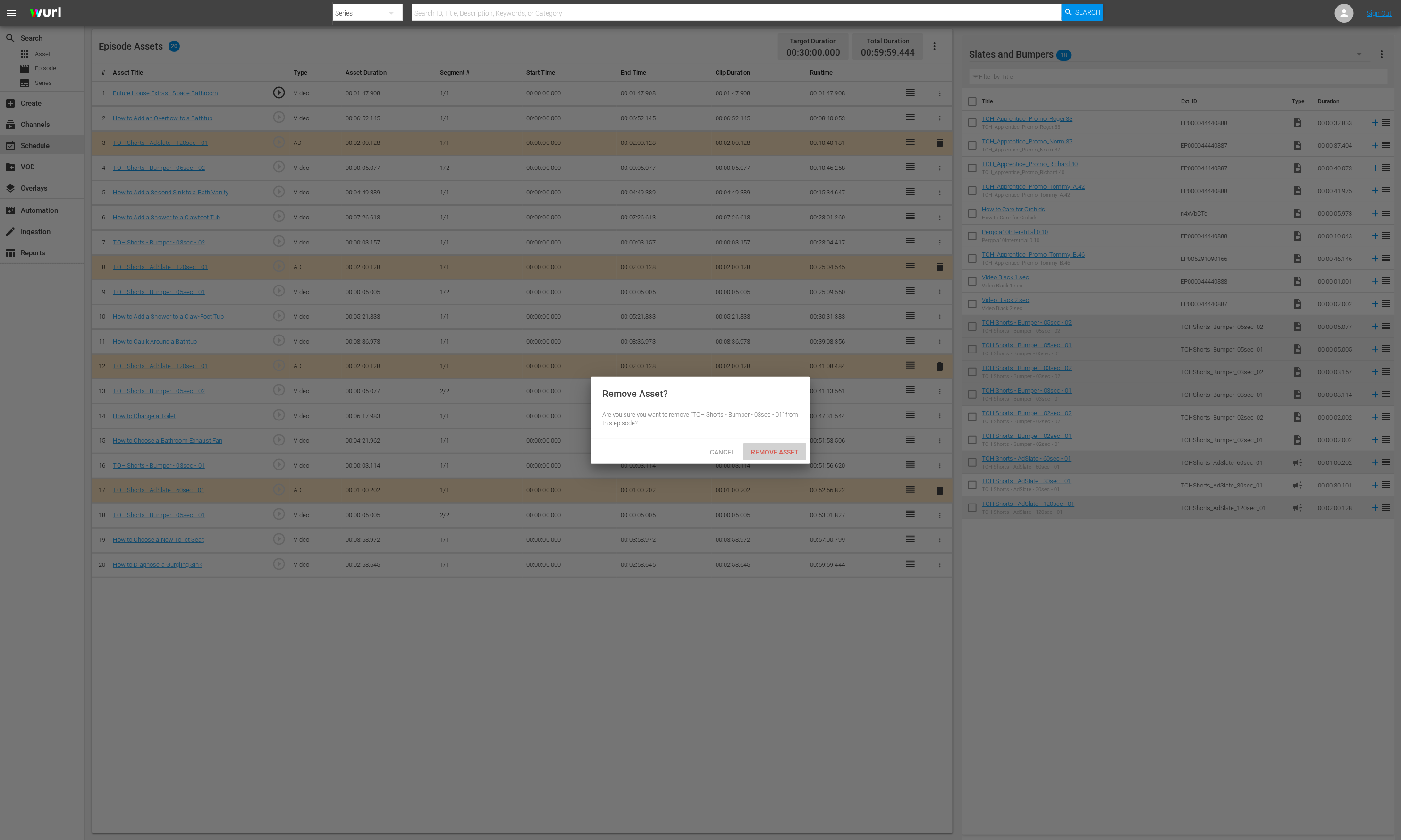
click at [775, 456] on div "Remove Asset" at bounding box center [775, 452] width 63 height 17
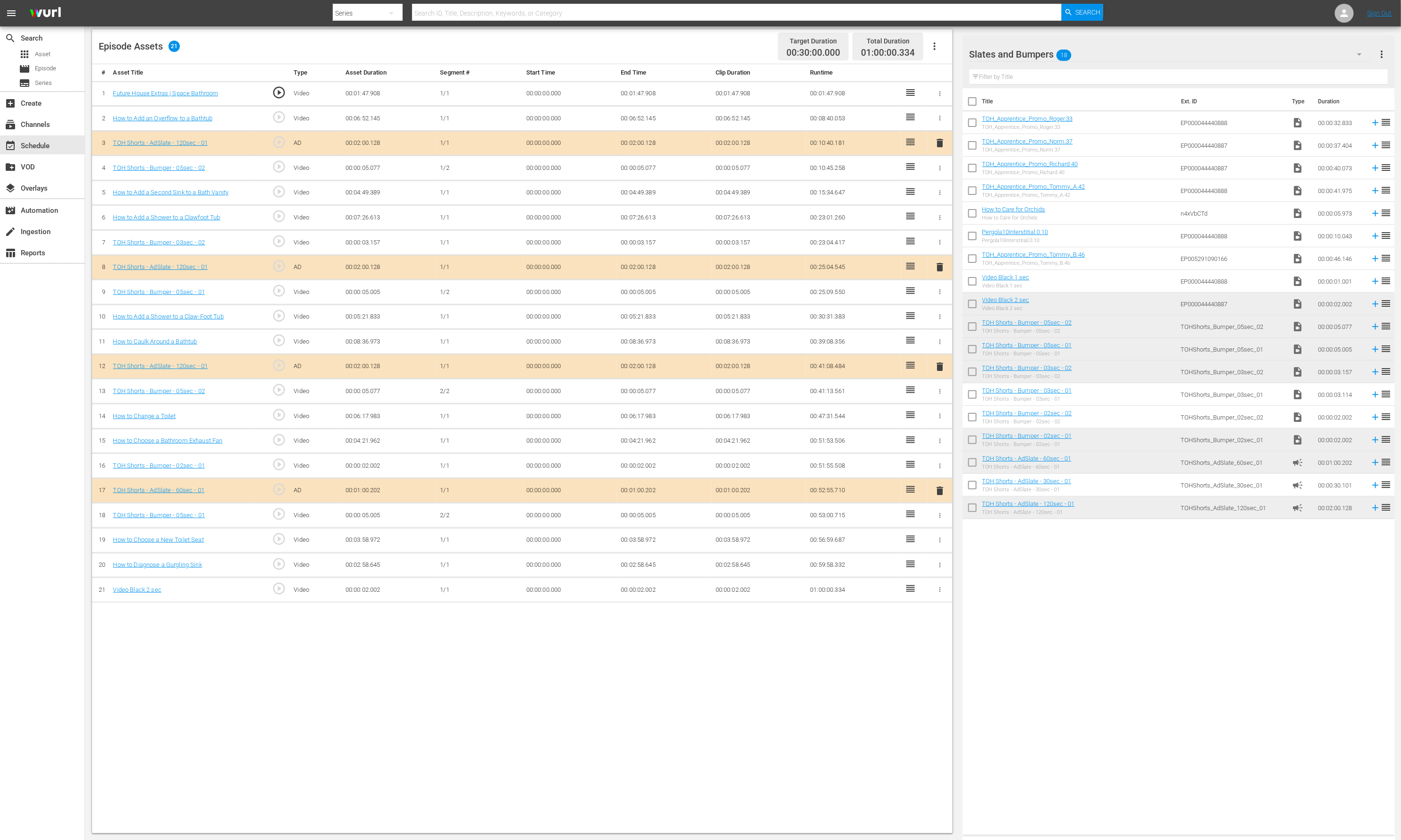
click at [646, 589] on td "00:00:02.002" at bounding box center [664, 590] width 95 height 25
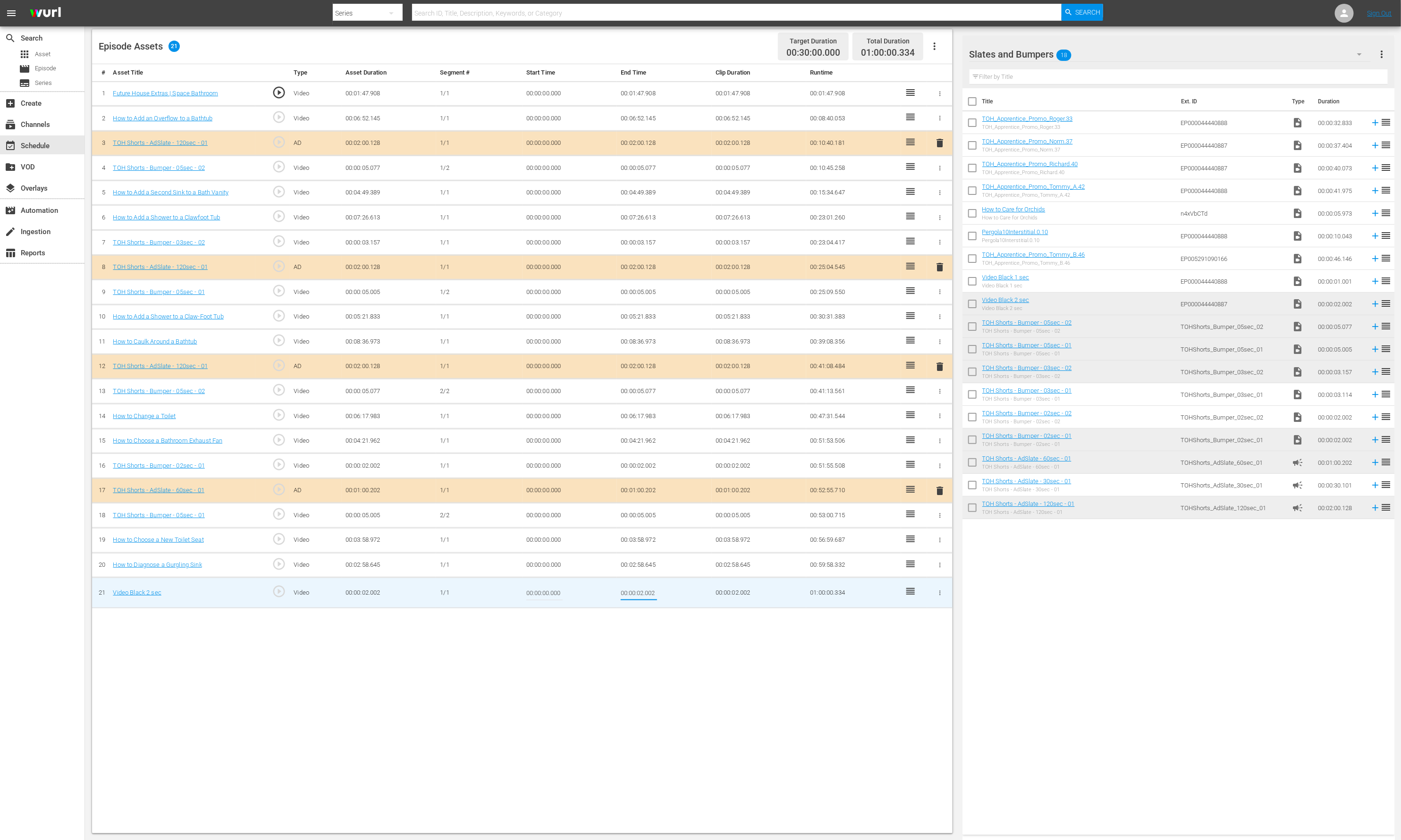
click at [640, 594] on input "00:00:02.002" at bounding box center [639, 592] width 36 height 23
click at [640, 595] on input "00:00:02.002" at bounding box center [639, 592] width 36 height 23
click at [643, 595] on input "00:00:02.002" at bounding box center [639, 592] width 36 height 23
drag, startPoint x: 646, startPoint y: 595, endPoint x: 675, endPoint y: 596, distance: 29.0
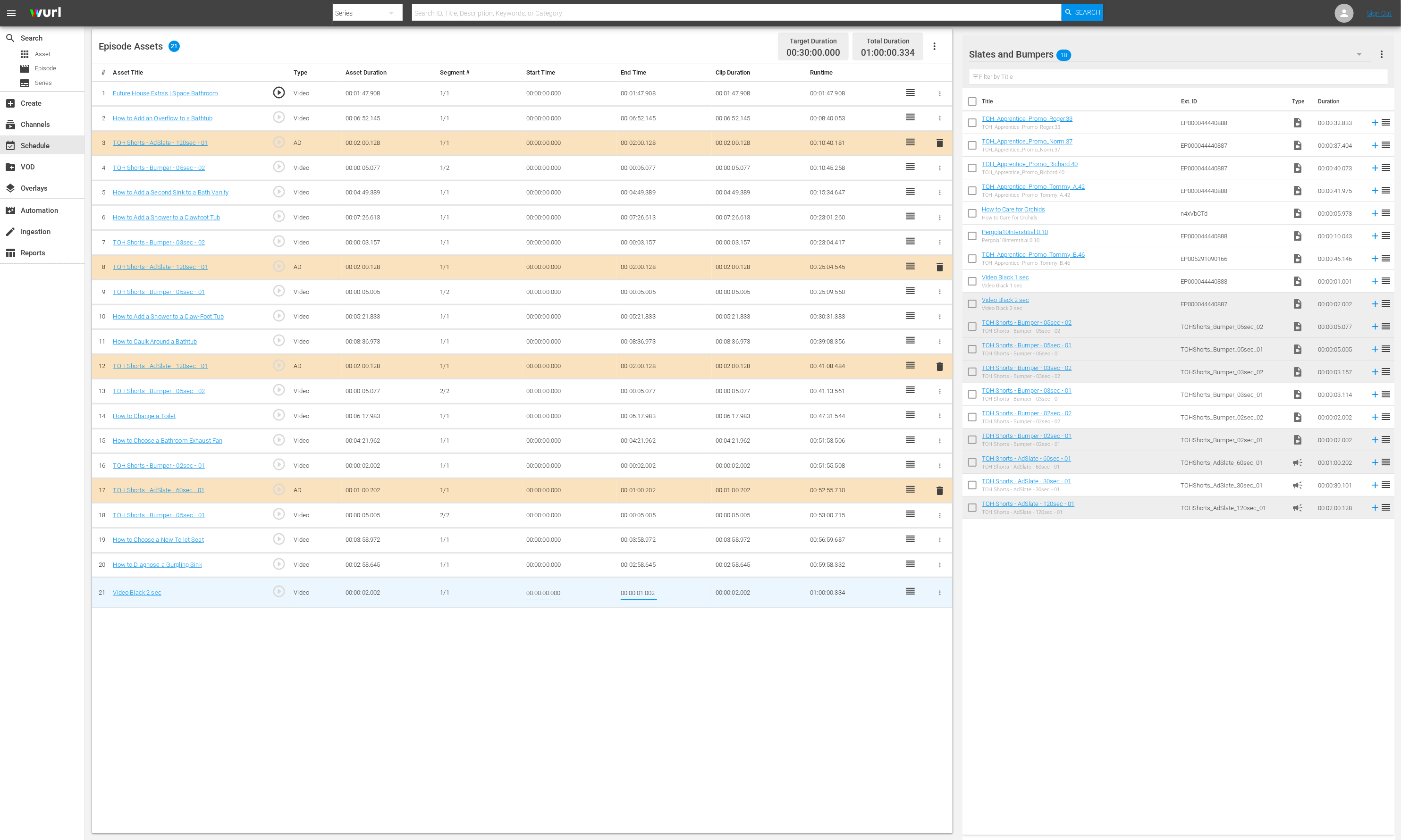
click at [675, 596] on td "00:00:01.002" at bounding box center [664, 592] width 95 height 31
type input "00:00:01.668"
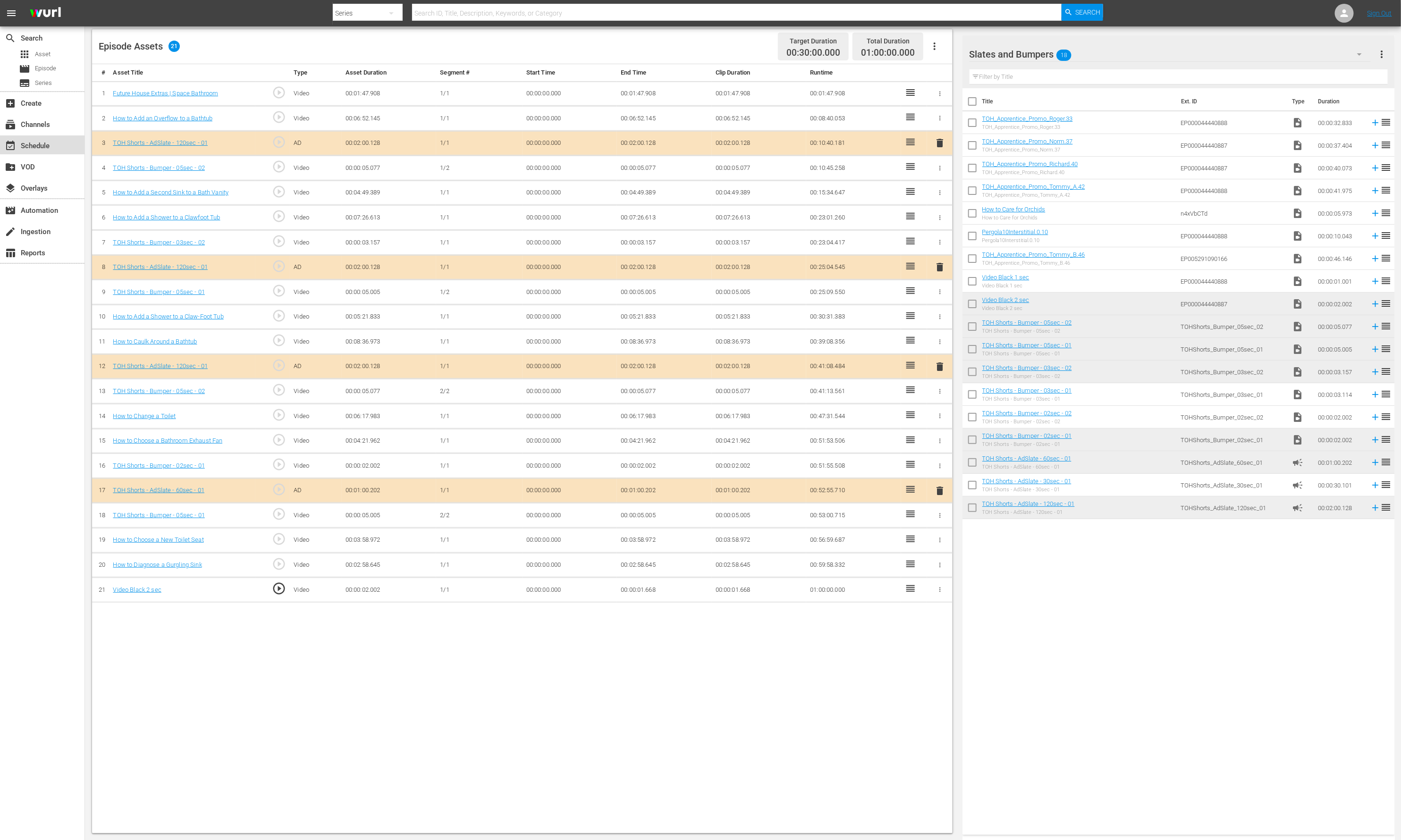
click at [26, 144] on div "event_available Schedule" at bounding box center [26, 144] width 53 height 9
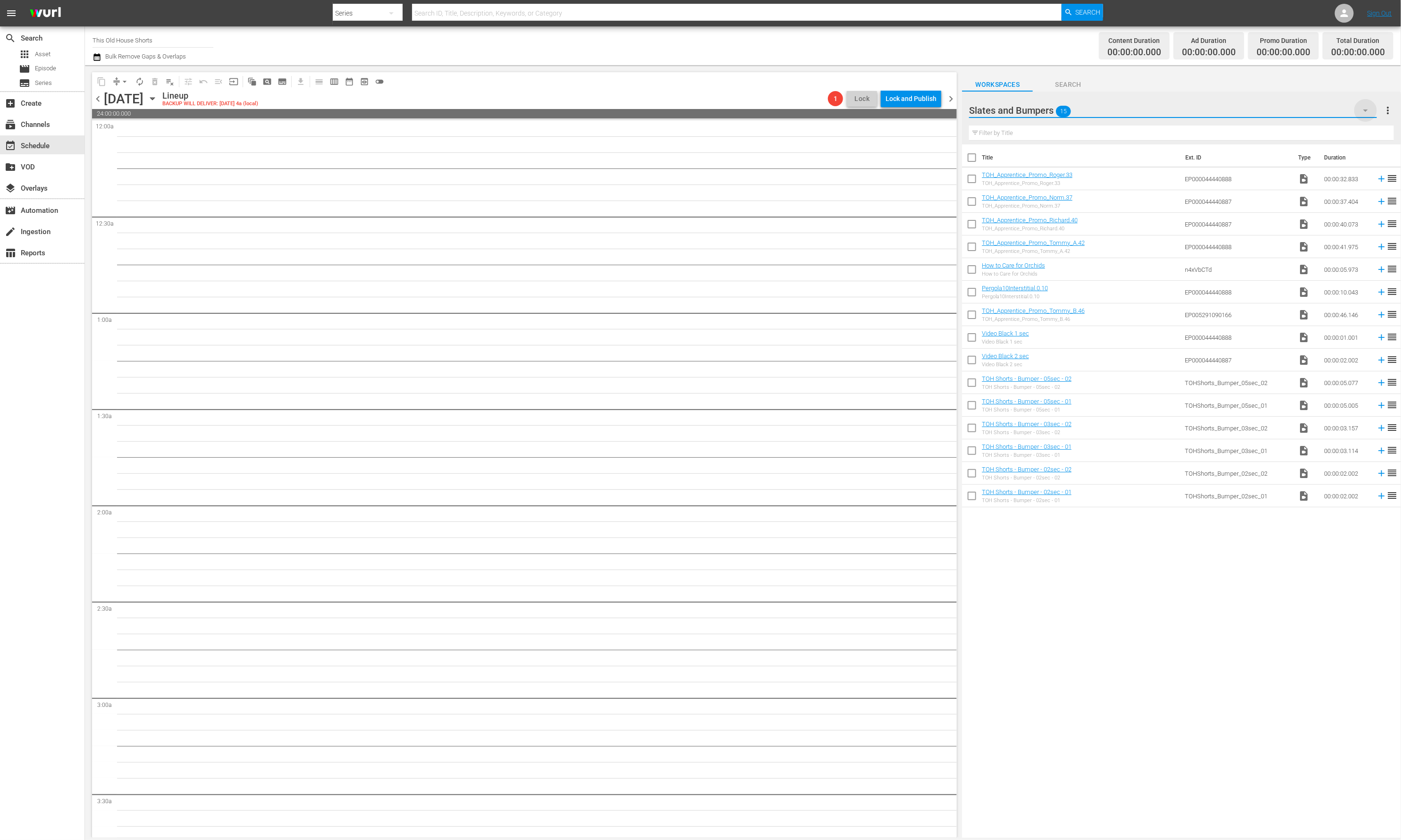
click at [1234, 109] on icon "button" at bounding box center [1365, 110] width 11 height 11
click at [1015, 138] on div "Shorts Episodes (9)" at bounding box center [1030, 137] width 98 height 15
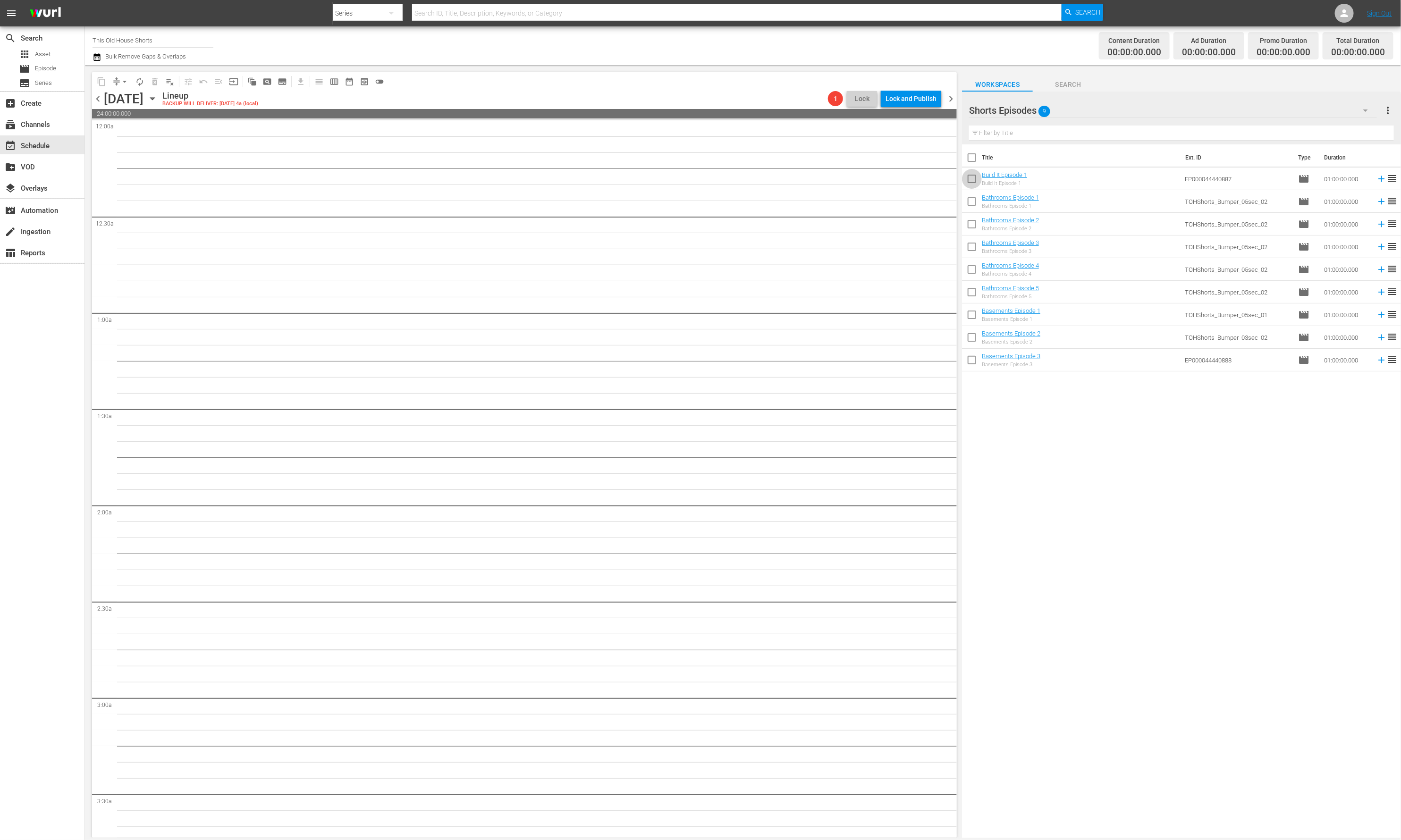
click at [966, 177] on input "checkbox" at bounding box center [972, 181] width 20 height 20
checkbox input "true"
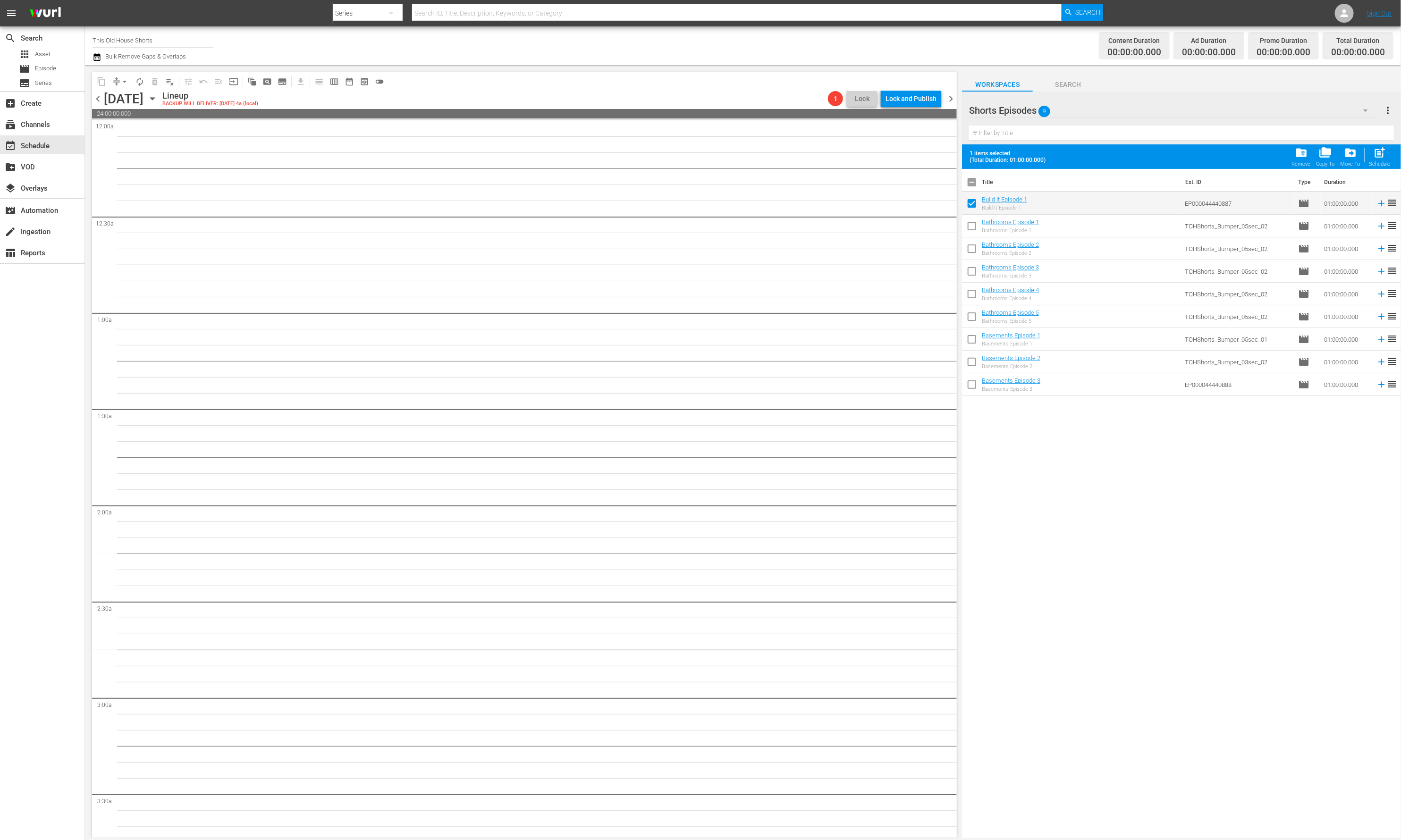
click at [972, 227] on input "checkbox" at bounding box center [972, 228] width 20 height 20
checkbox input "true"
click at [973, 248] on input "checkbox" at bounding box center [972, 250] width 20 height 20
checkbox input "true"
click at [973, 274] on input "checkbox" at bounding box center [972, 273] width 20 height 20
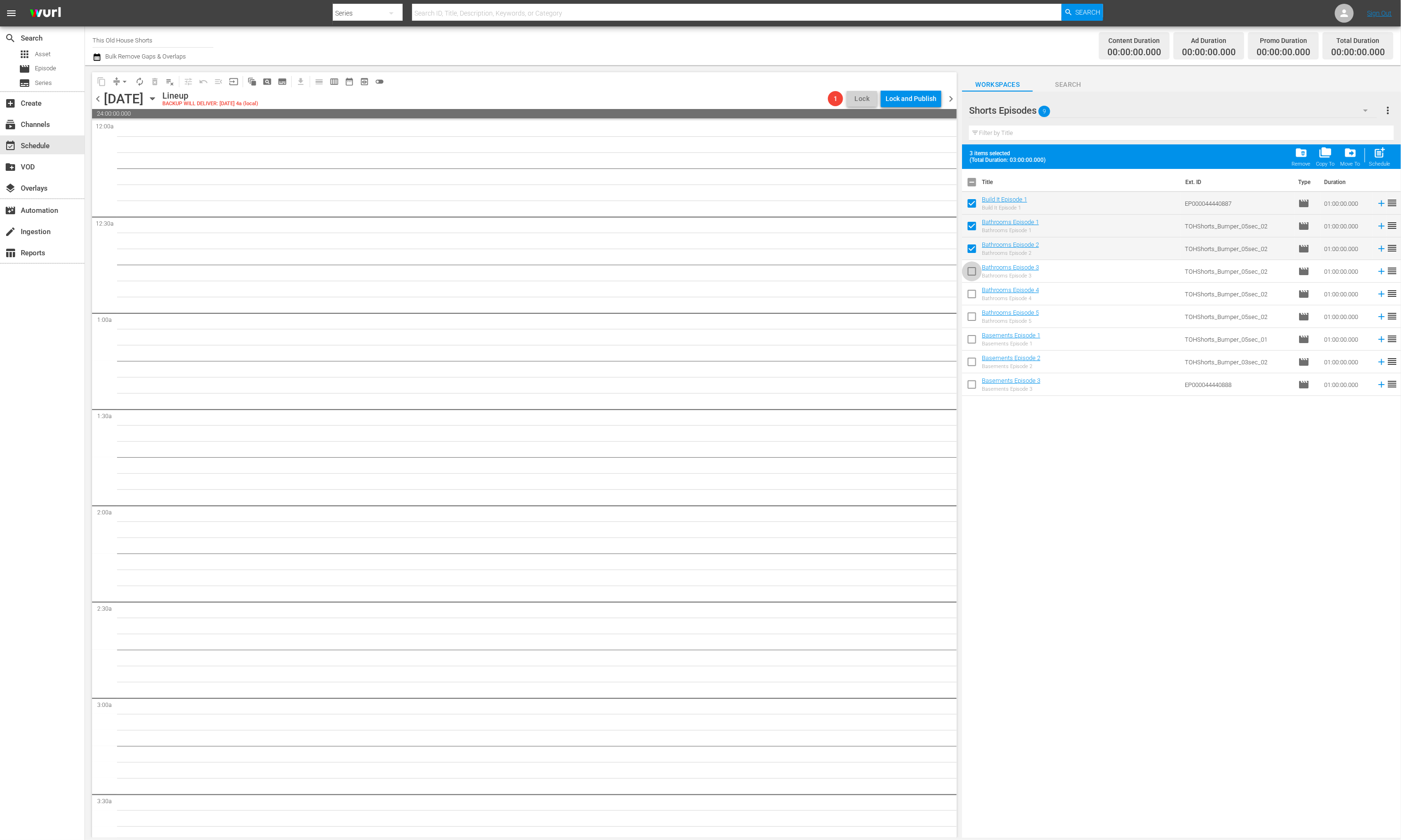
checkbox input "true"
click at [973, 293] on input "checkbox" at bounding box center [972, 296] width 20 height 20
checkbox input "true"
click at [973, 318] on input "checkbox" at bounding box center [972, 319] width 20 height 20
checkbox input "true"
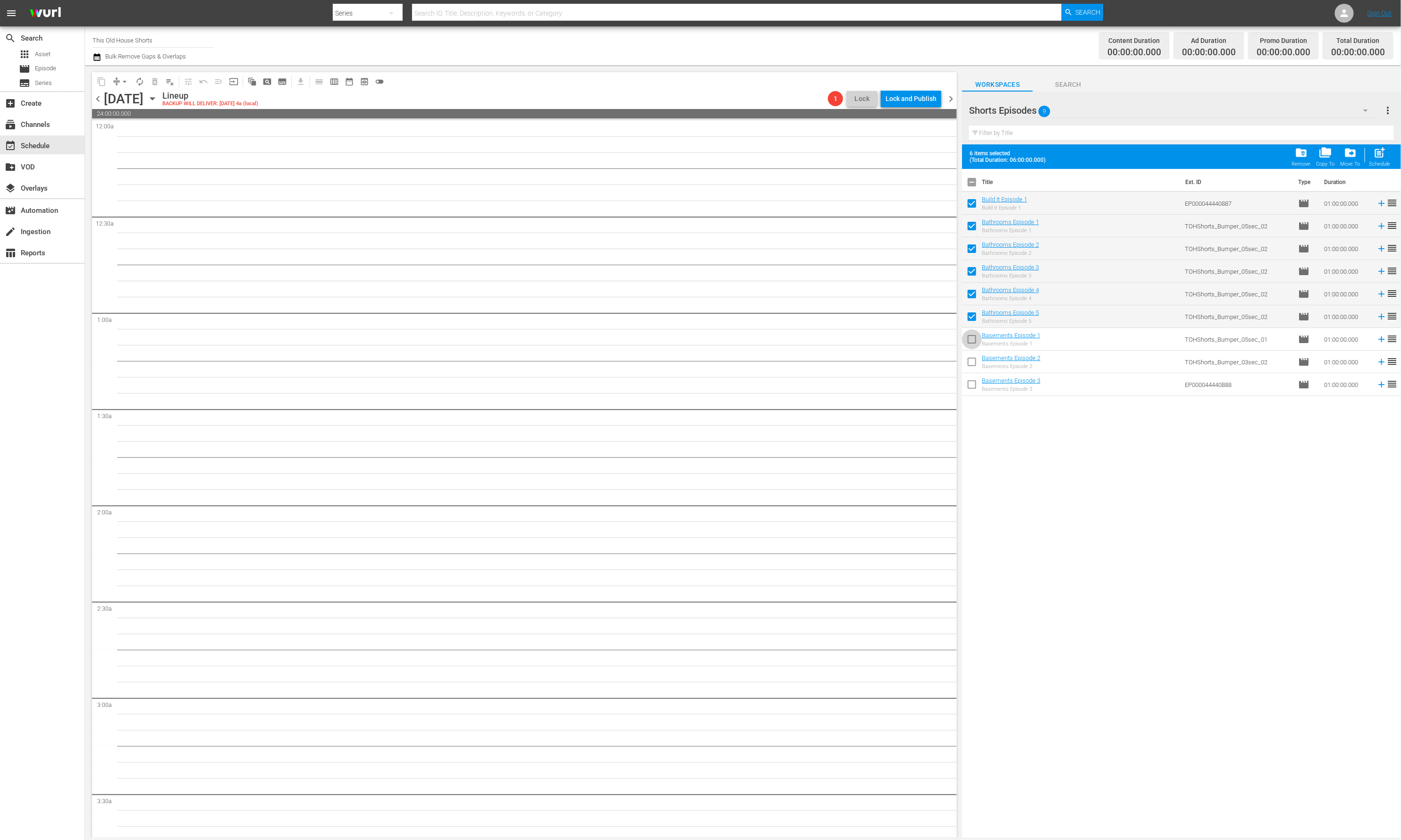
click at [973, 340] on input "checkbox" at bounding box center [972, 341] width 20 height 20
checkbox input "true"
click at [974, 361] on input "checkbox" at bounding box center [972, 364] width 20 height 20
checkbox input "true"
click at [973, 389] on input "checkbox" at bounding box center [972, 386] width 20 height 20
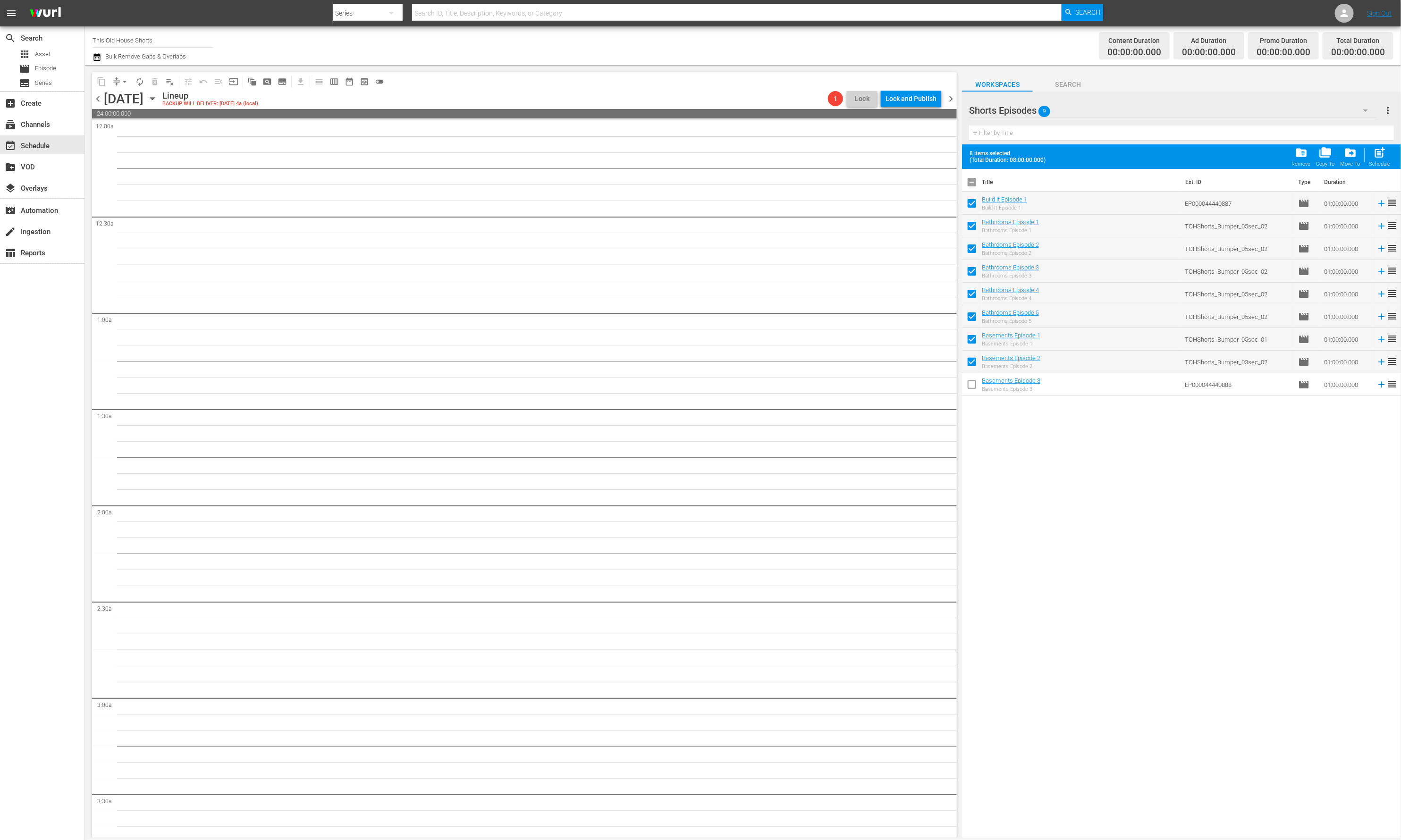
checkbox input "true"
click at [1234, 156] on span "post_add" at bounding box center [1380, 153] width 13 height 13
checkbox input "false"
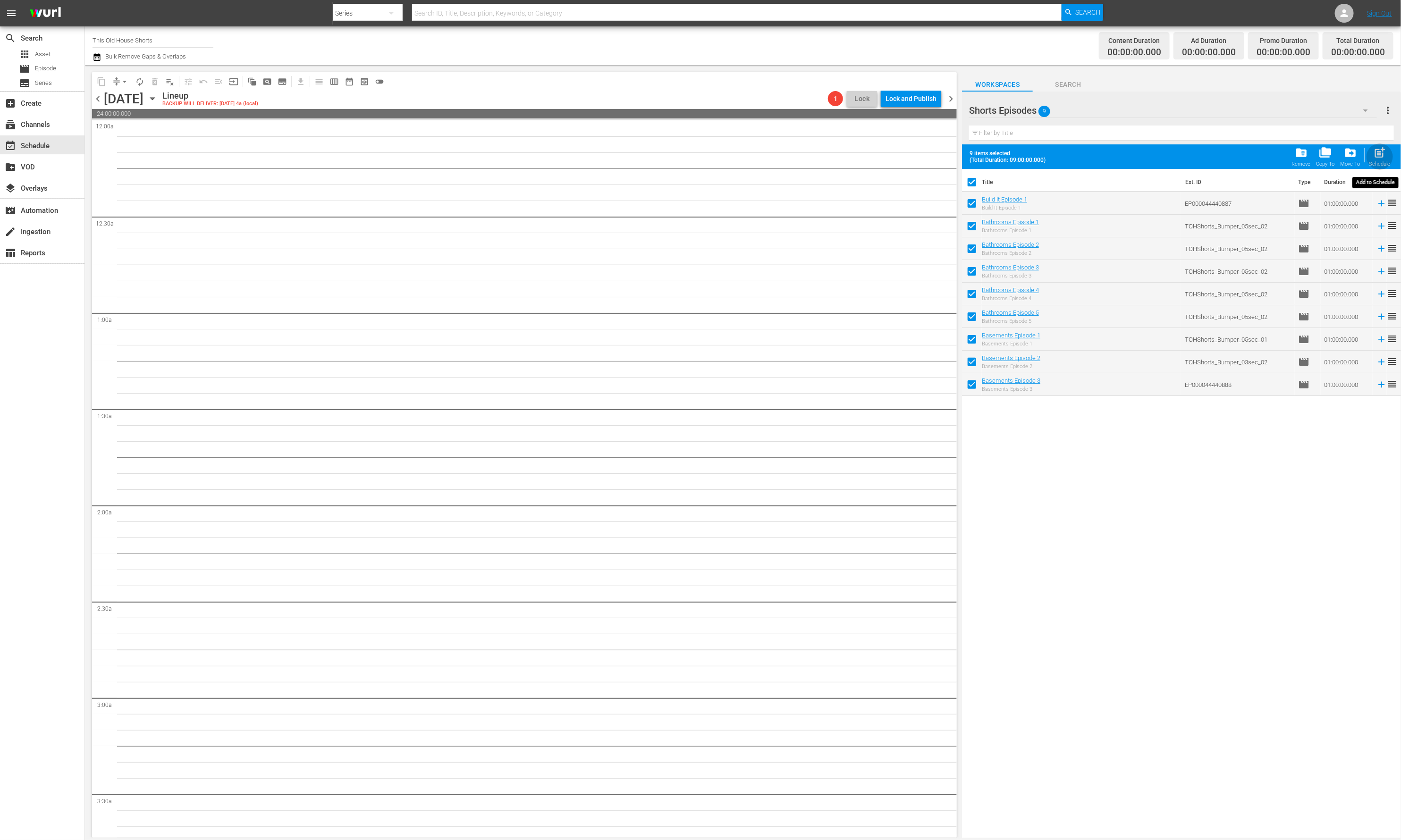
checkbox input "false"
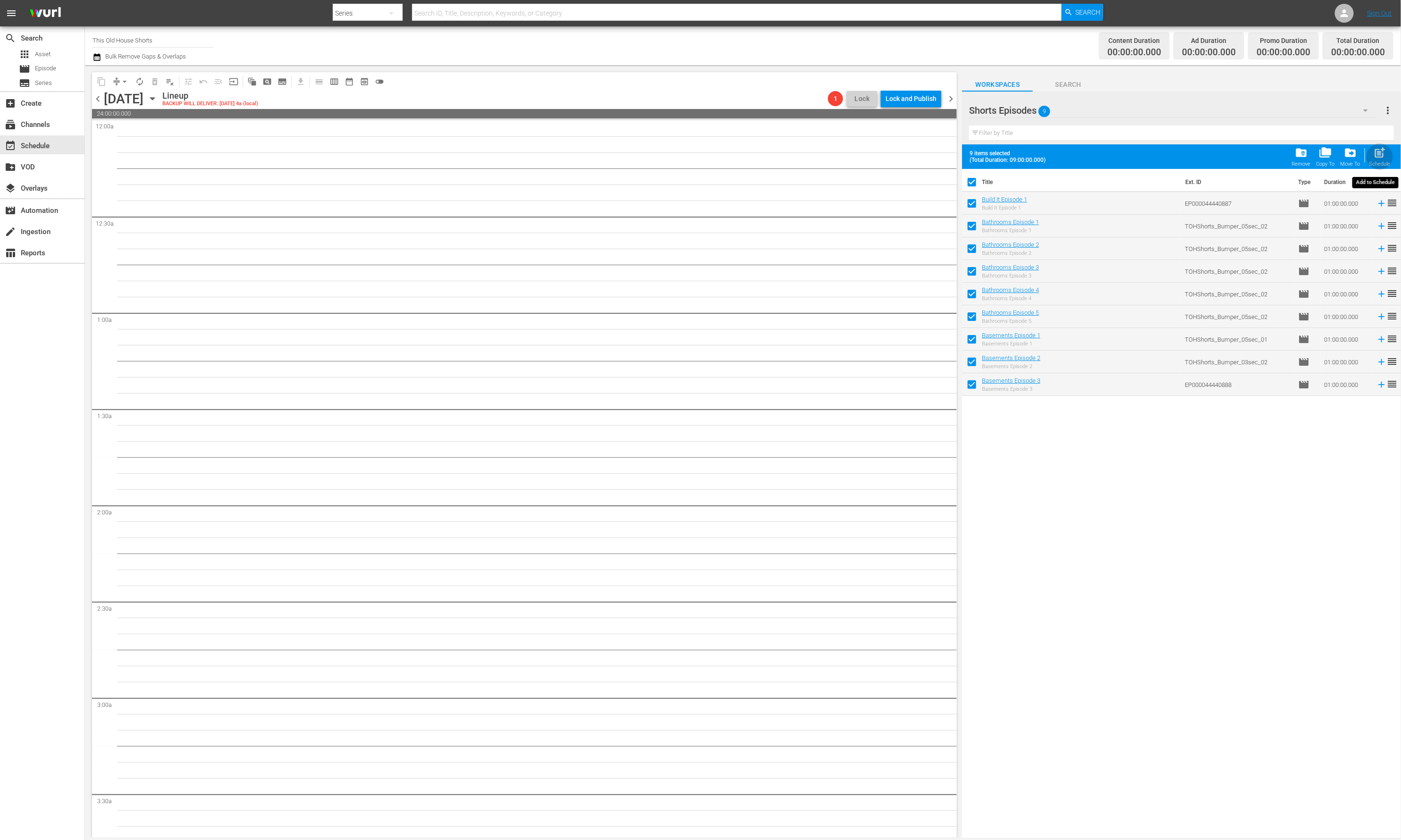
checkbox input "false"
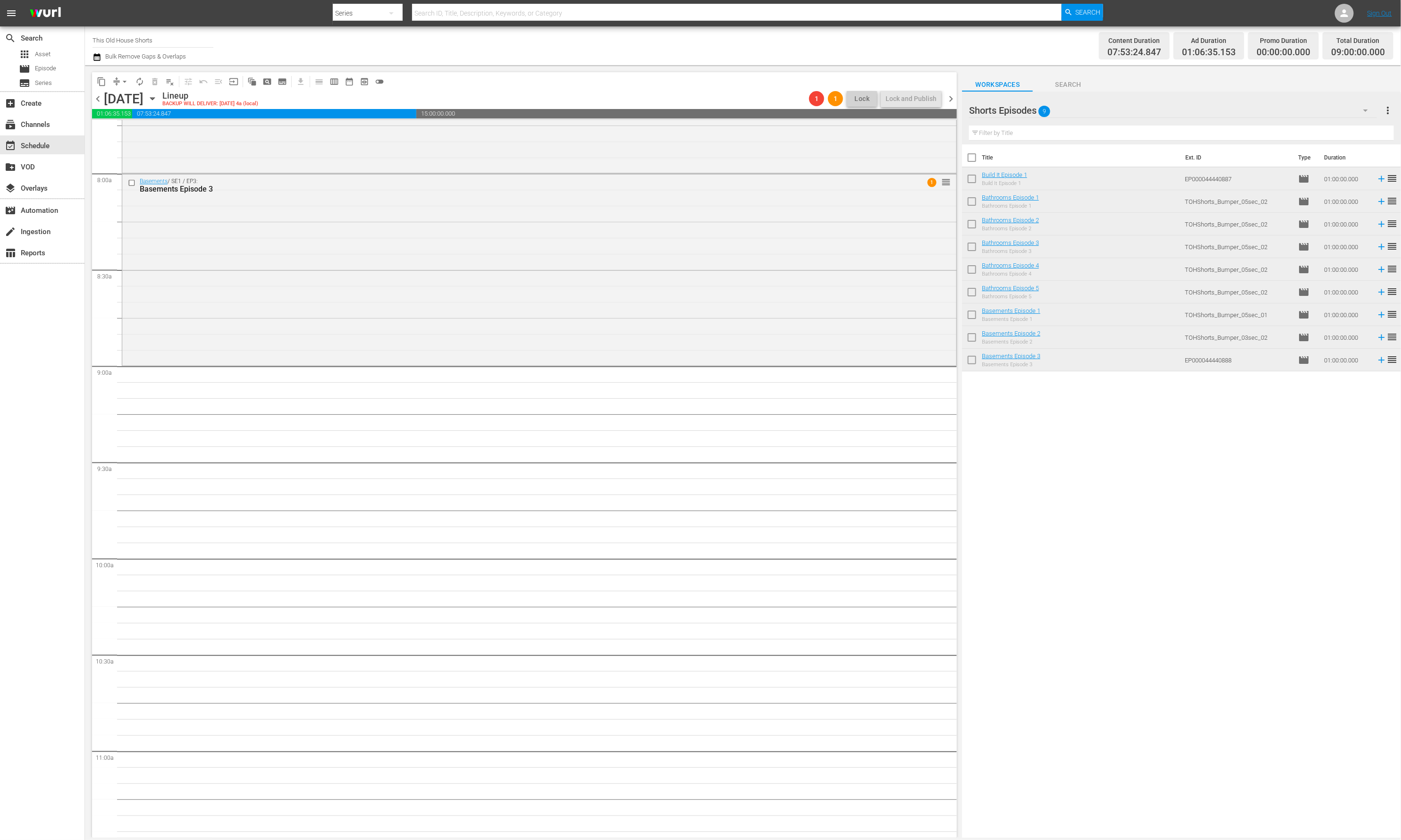
scroll to position [1479, 0]
click at [969, 160] on input "checkbox" at bounding box center [972, 160] width 20 height 20
checkbox input "true"
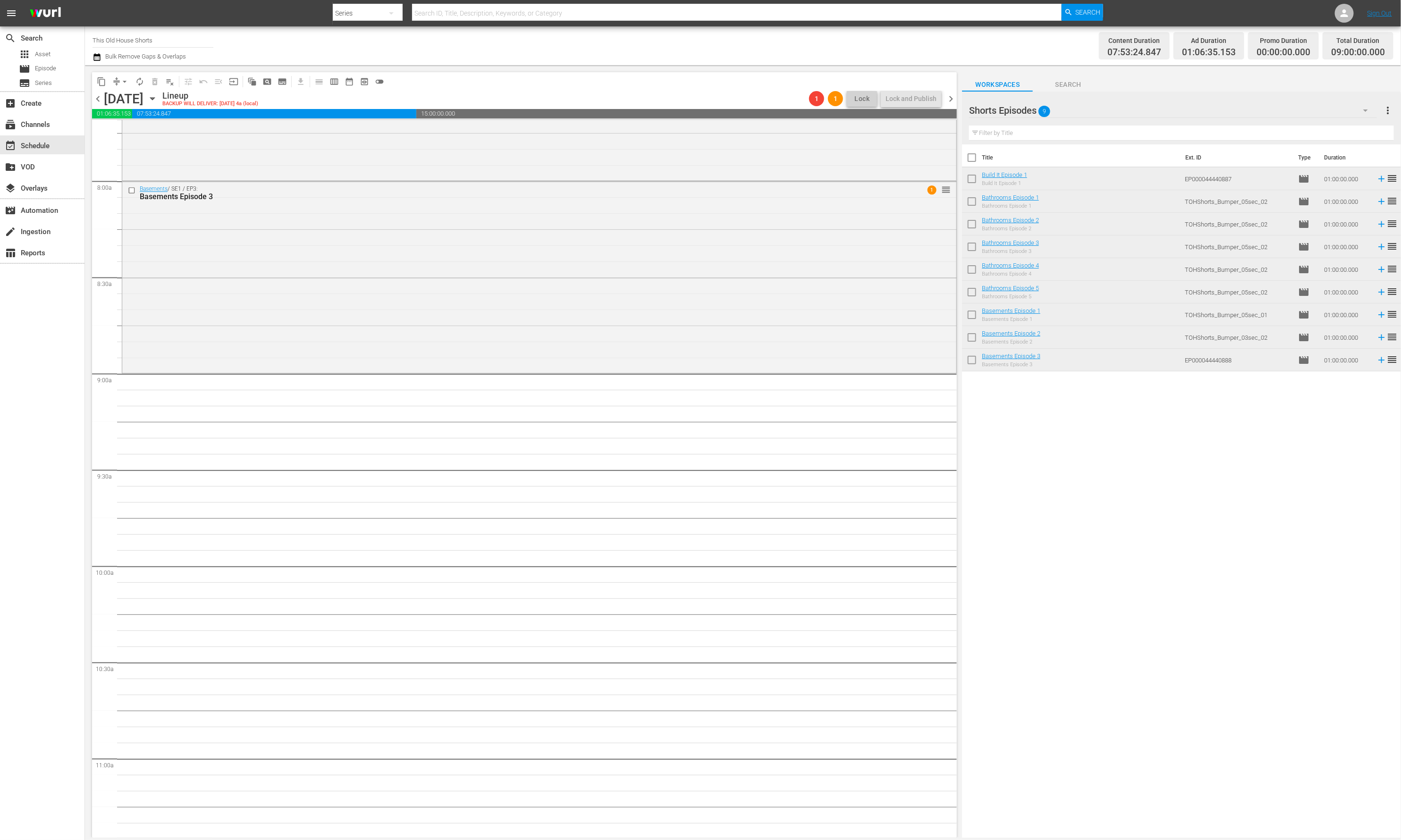
checkbox input "true"
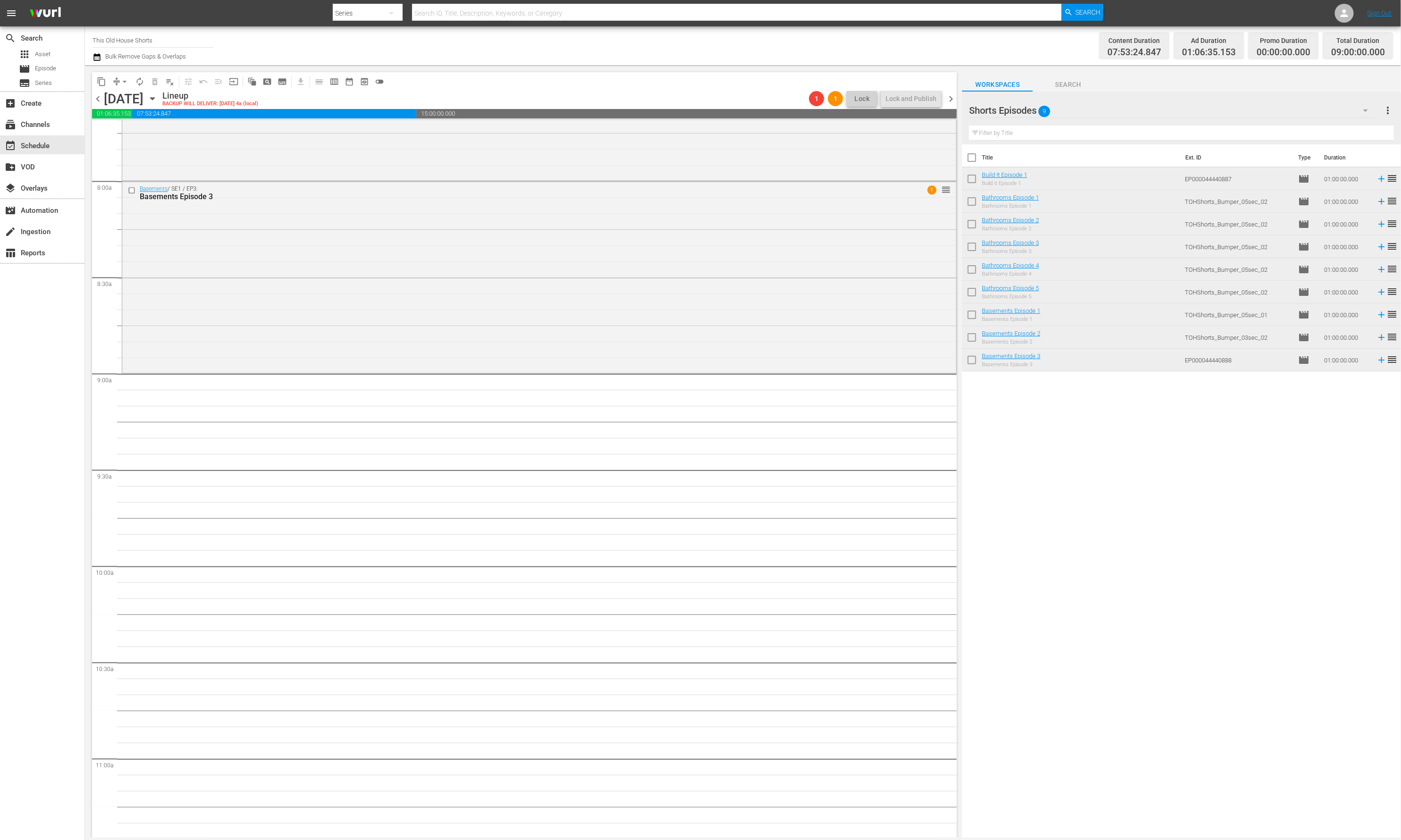
checkbox input "true"
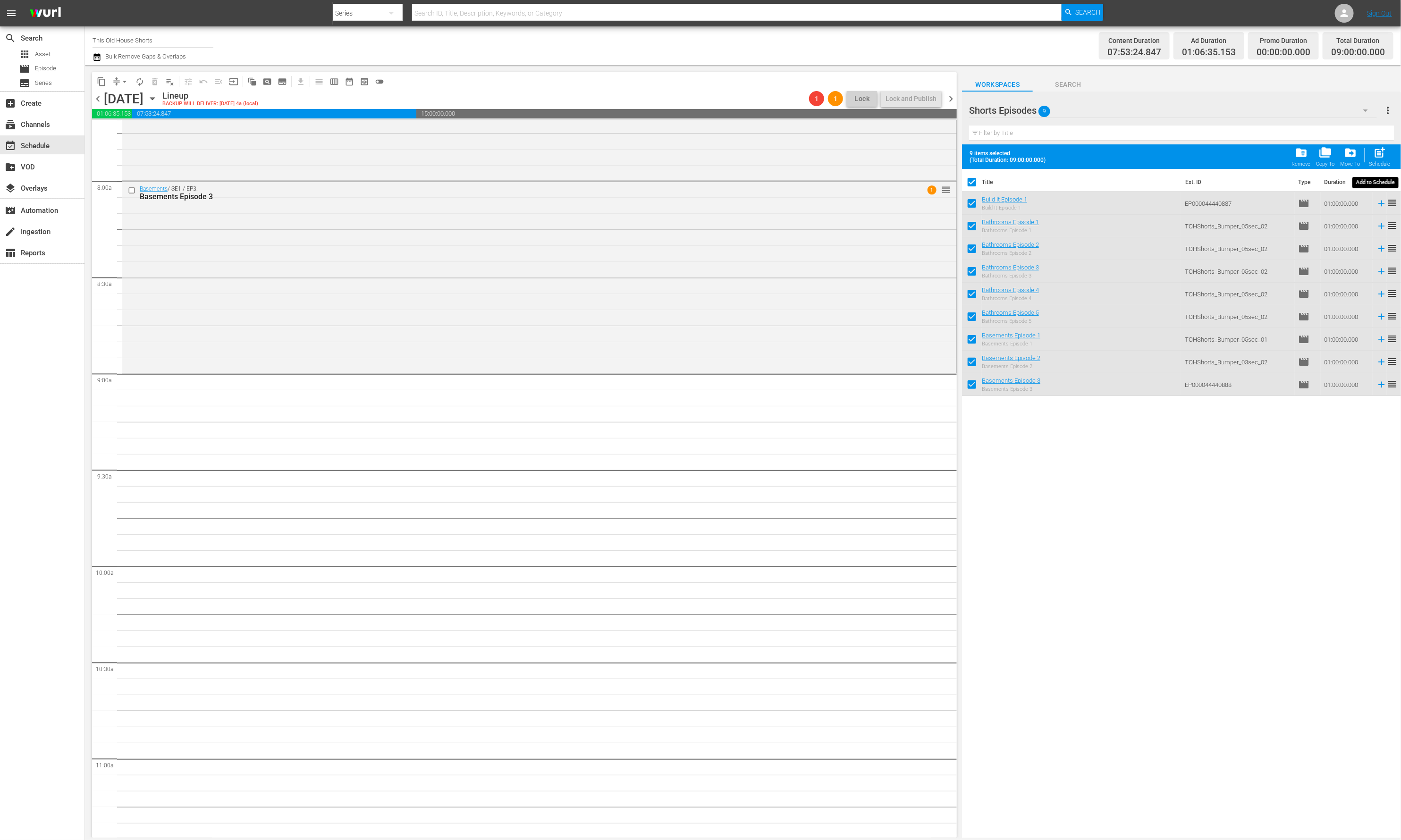
click at [1234, 155] on span "post_add" at bounding box center [1380, 153] width 13 height 13
checkbox input "false"
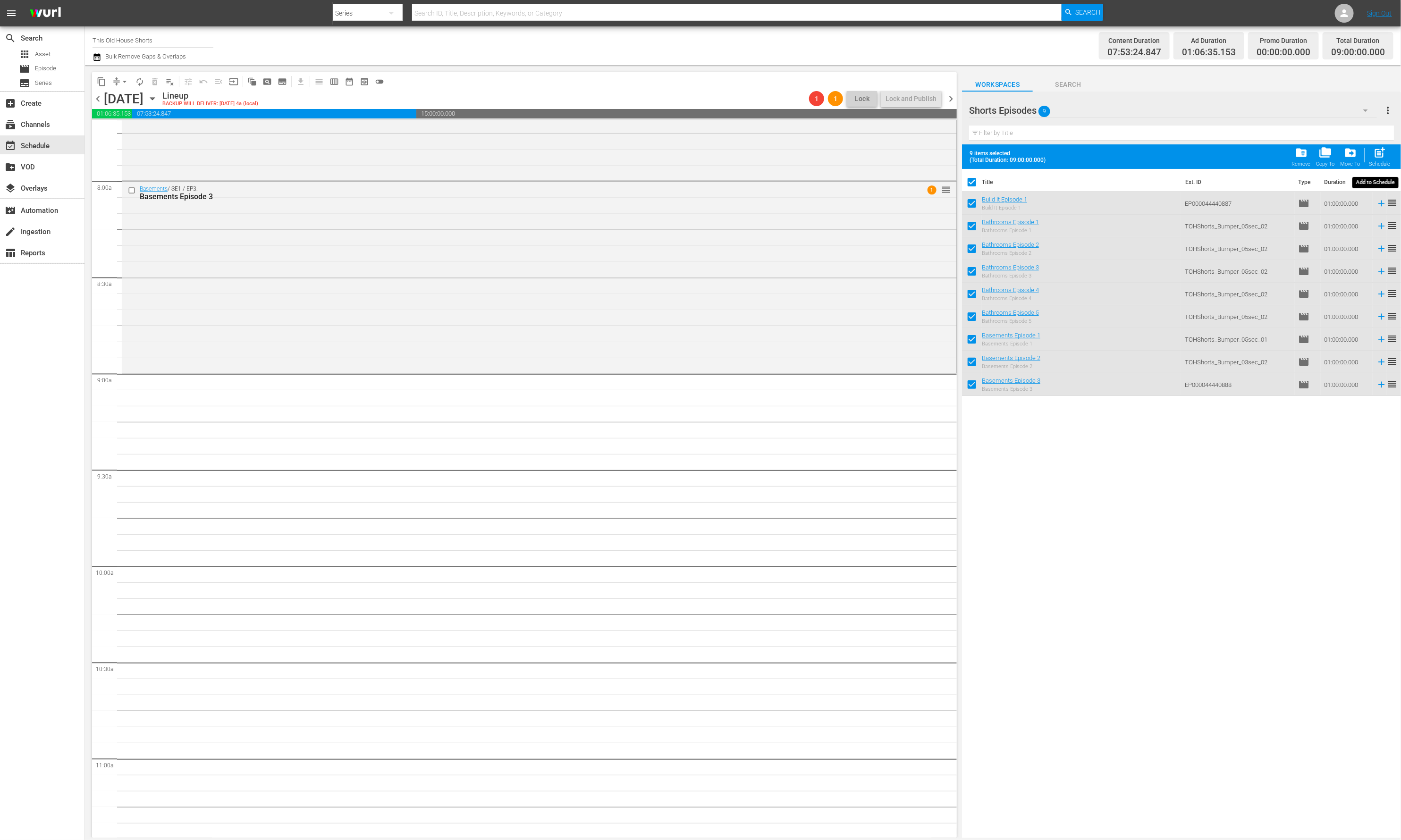
checkbox input "false"
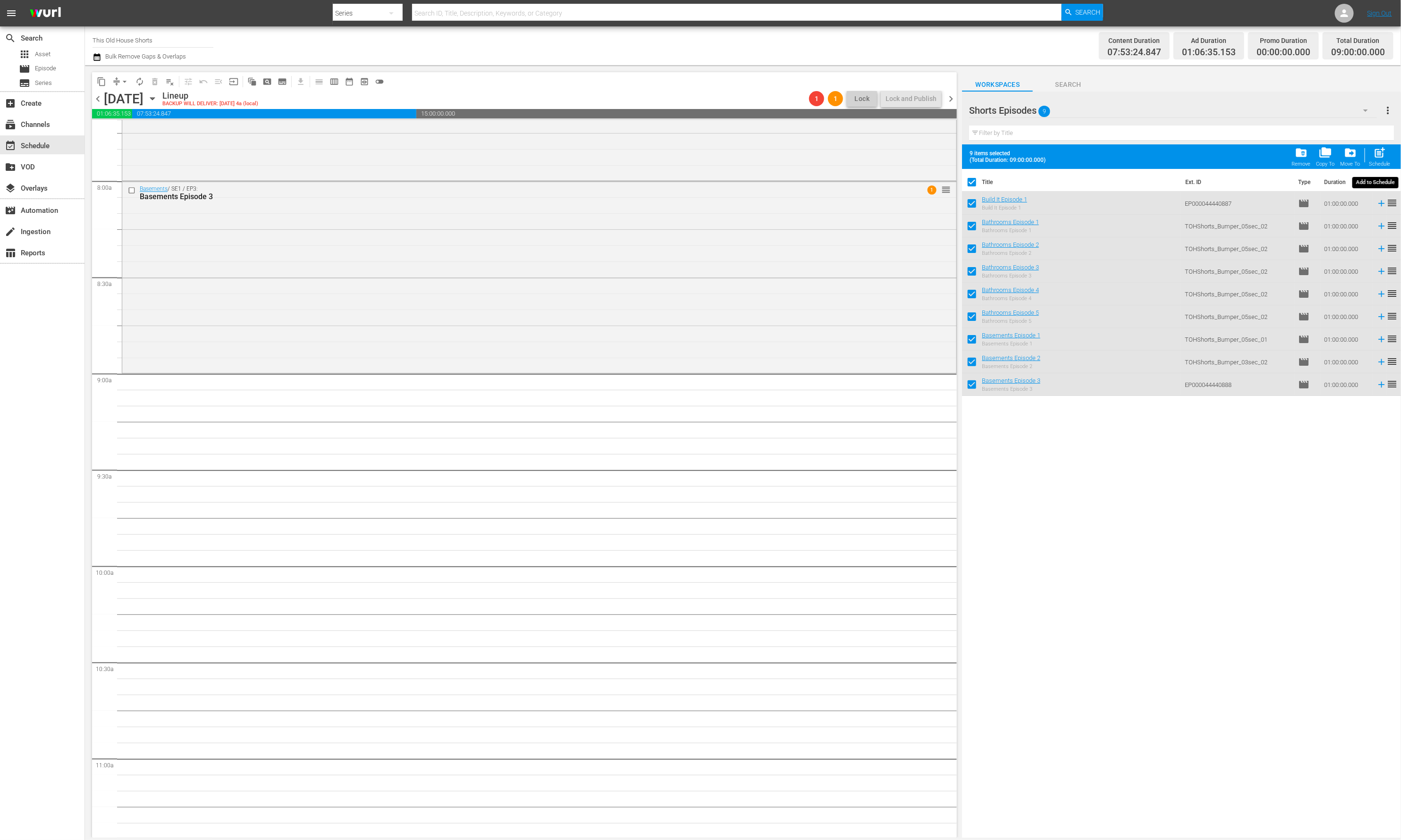
checkbox input "false"
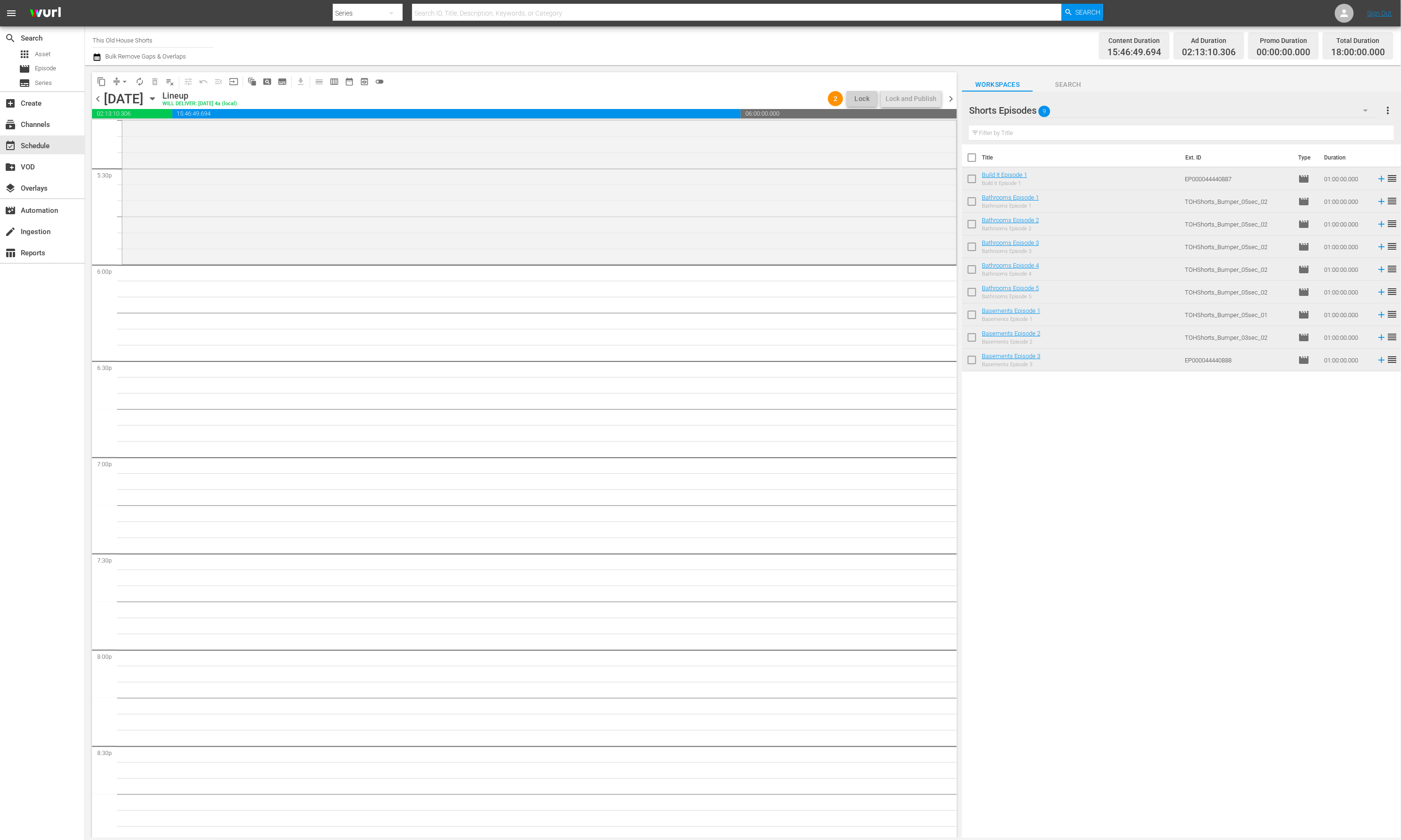
scroll to position [3318, 0]
click at [969, 179] on input "checkbox" at bounding box center [972, 181] width 20 height 20
checkbox input "true"
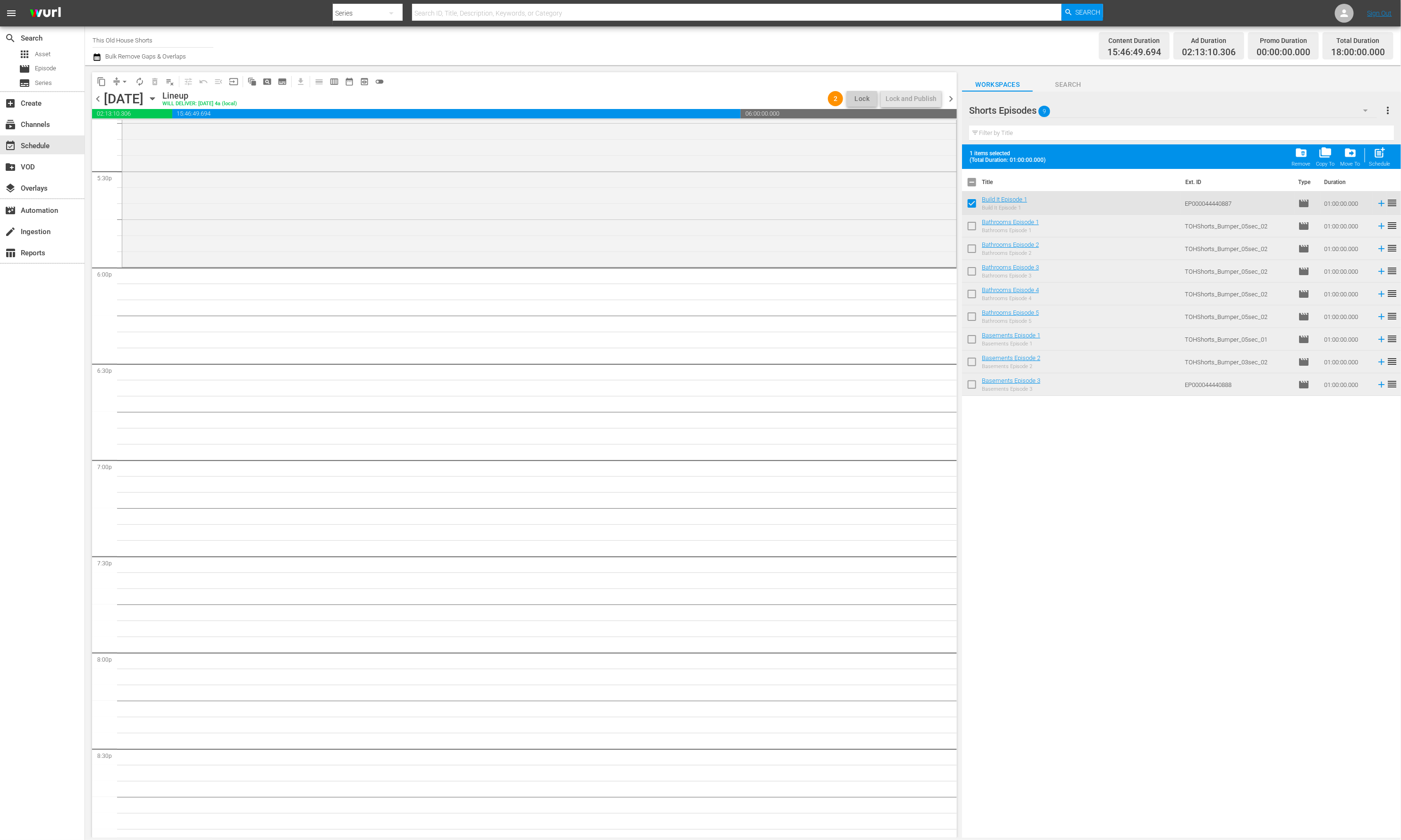
click at [973, 219] on input "checkbox" at bounding box center [972, 228] width 20 height 20
checkbox input "true"
click at [972, 246] on input "checkbox" at bounding box center [972, 250] width 20 height 20
checkbox input "true"
click at [972, 274] on input "checkbox" at bounding box center [972, 273] width 20 height 20
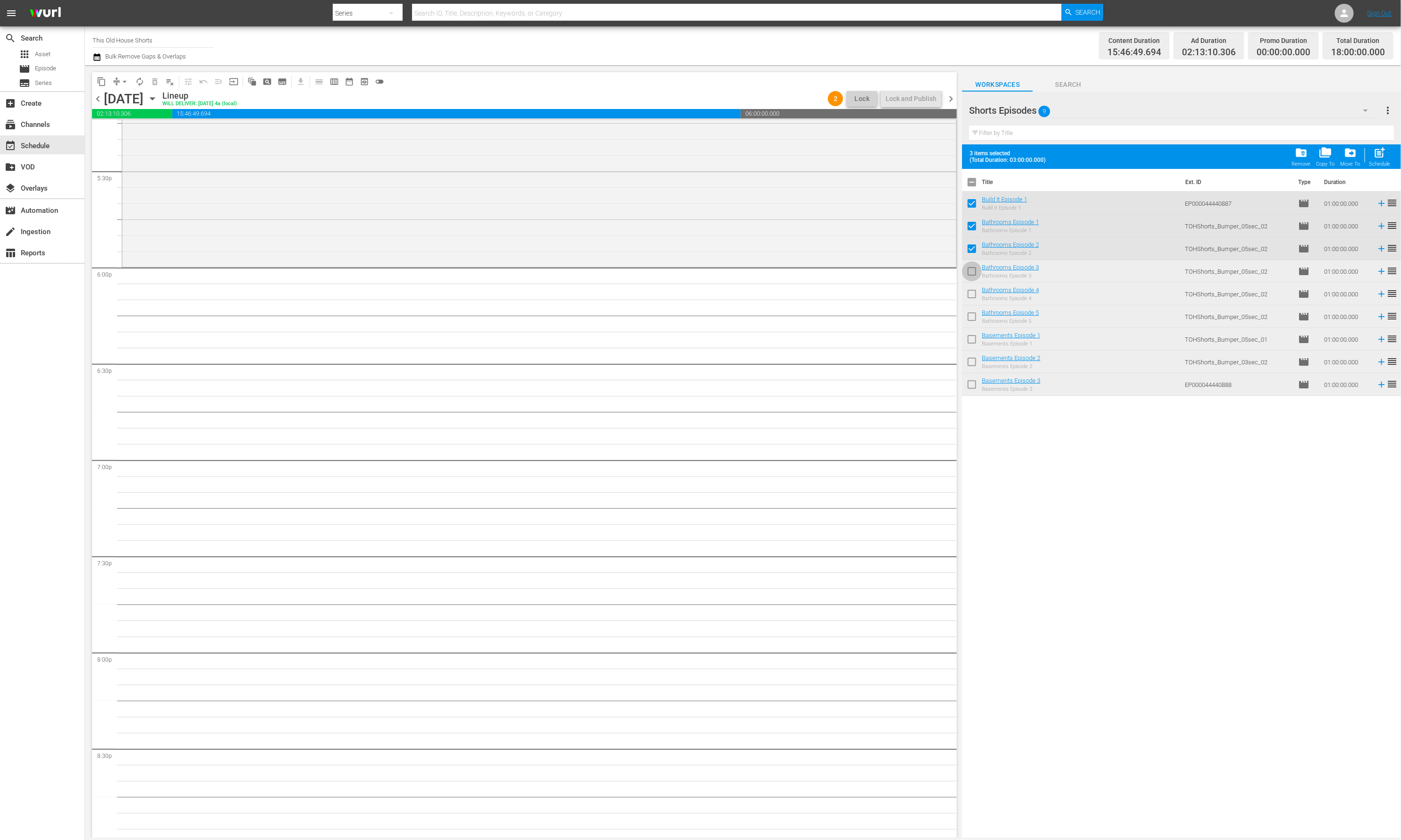
checkbox input "true"
click at [971, 294] on input "checkbox" at bounding box center [972, 296] width 20 height 20
checkbox input "false"
click at [971, 270] on input "checkbox" at bounding box center [972, 273] width 20 height 20
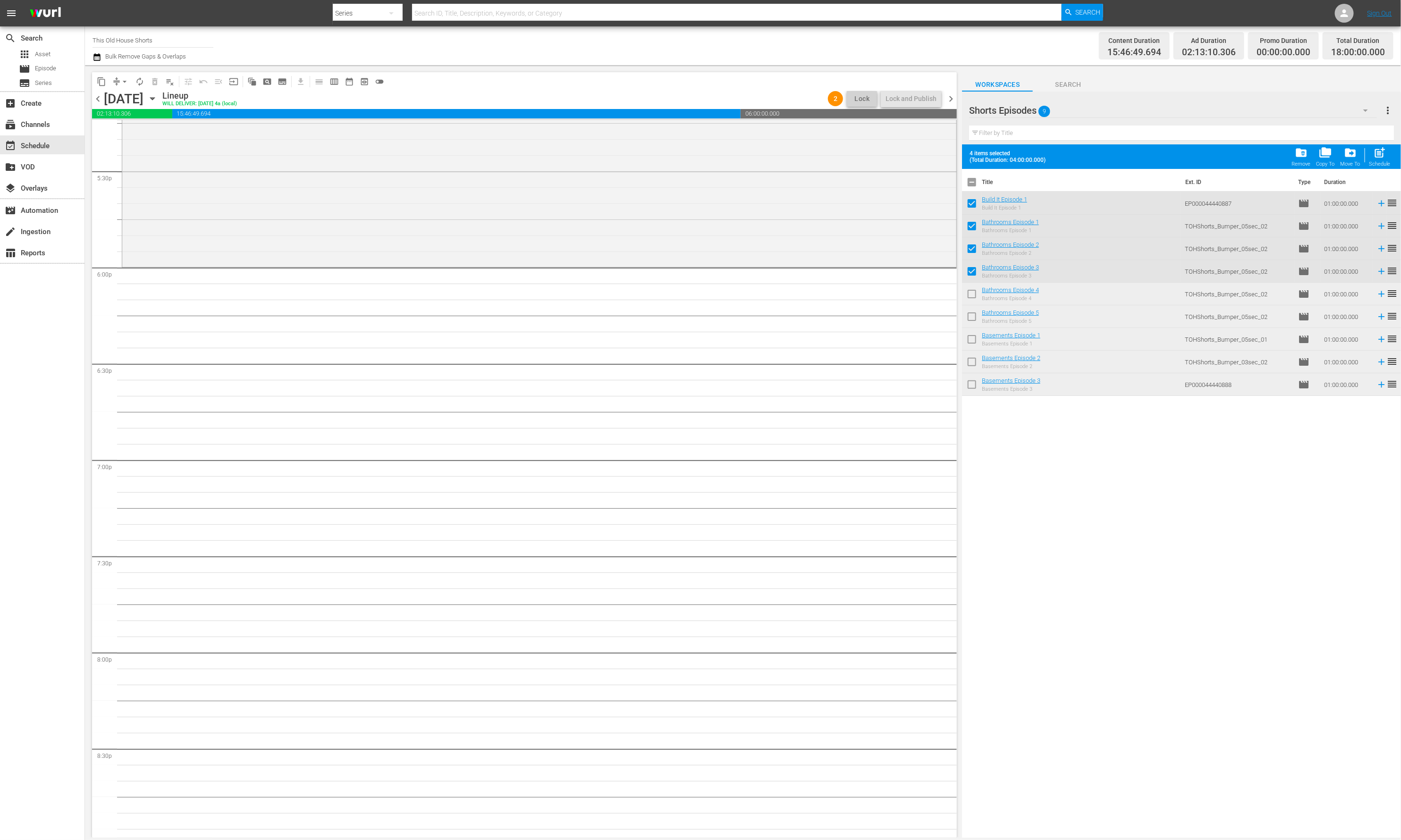
checkbox input "false"
click at [969, 332] on input "checkbox" at bounding box center [972, 341] width 20 height 20
checkbox input "true"
click at [970, 356] on input "checkbox" at bounding box center [972, 364] width 20 height 20
checkbox input "true"
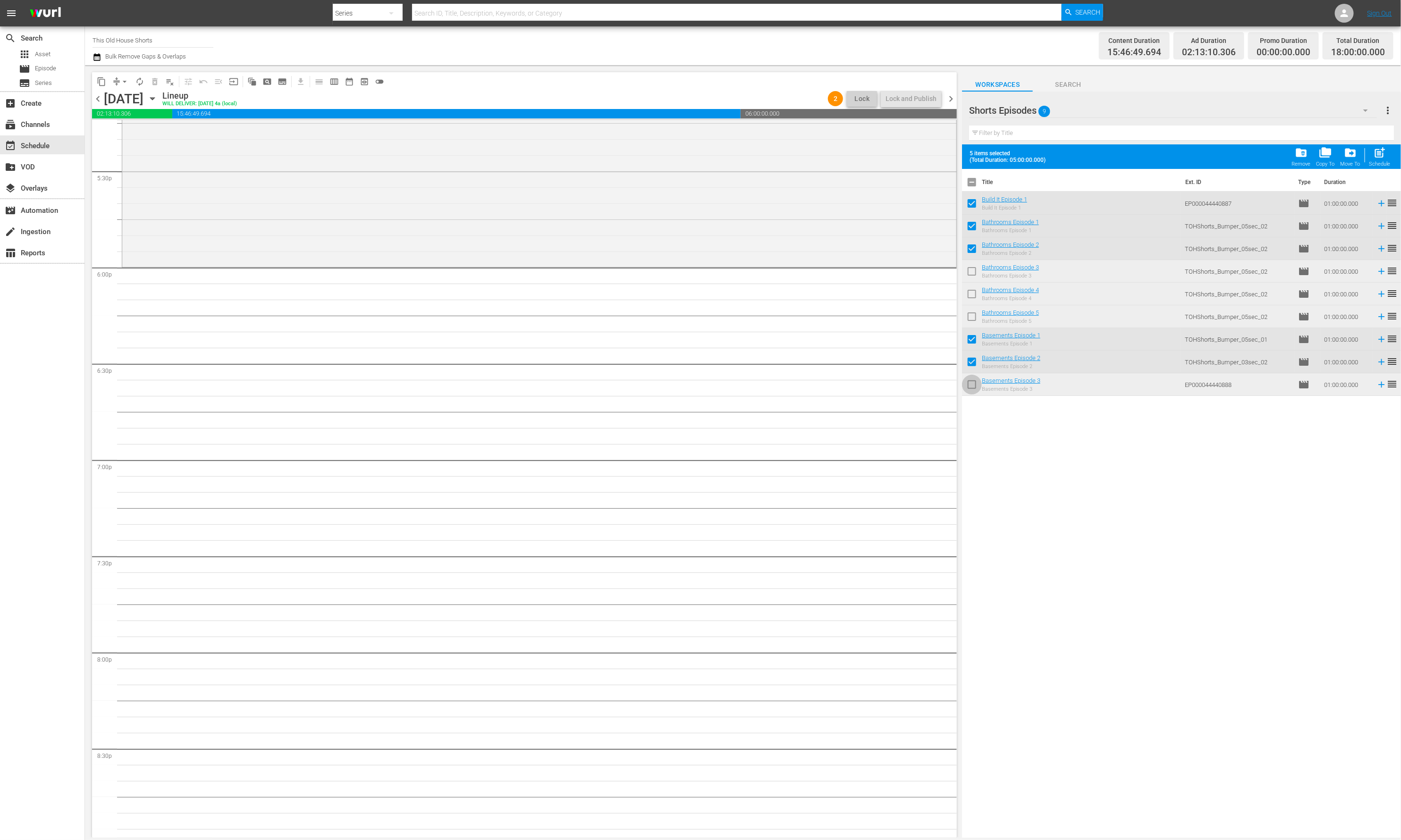
click at [974, 380] on input "checkbox" at bounding box center [972, 386] width 20 height 20
checkbox input "true"
click at [1234, 157] on span "post_add" at bounding box center [1380, 153] width 13 height 13
checkbox input "false"
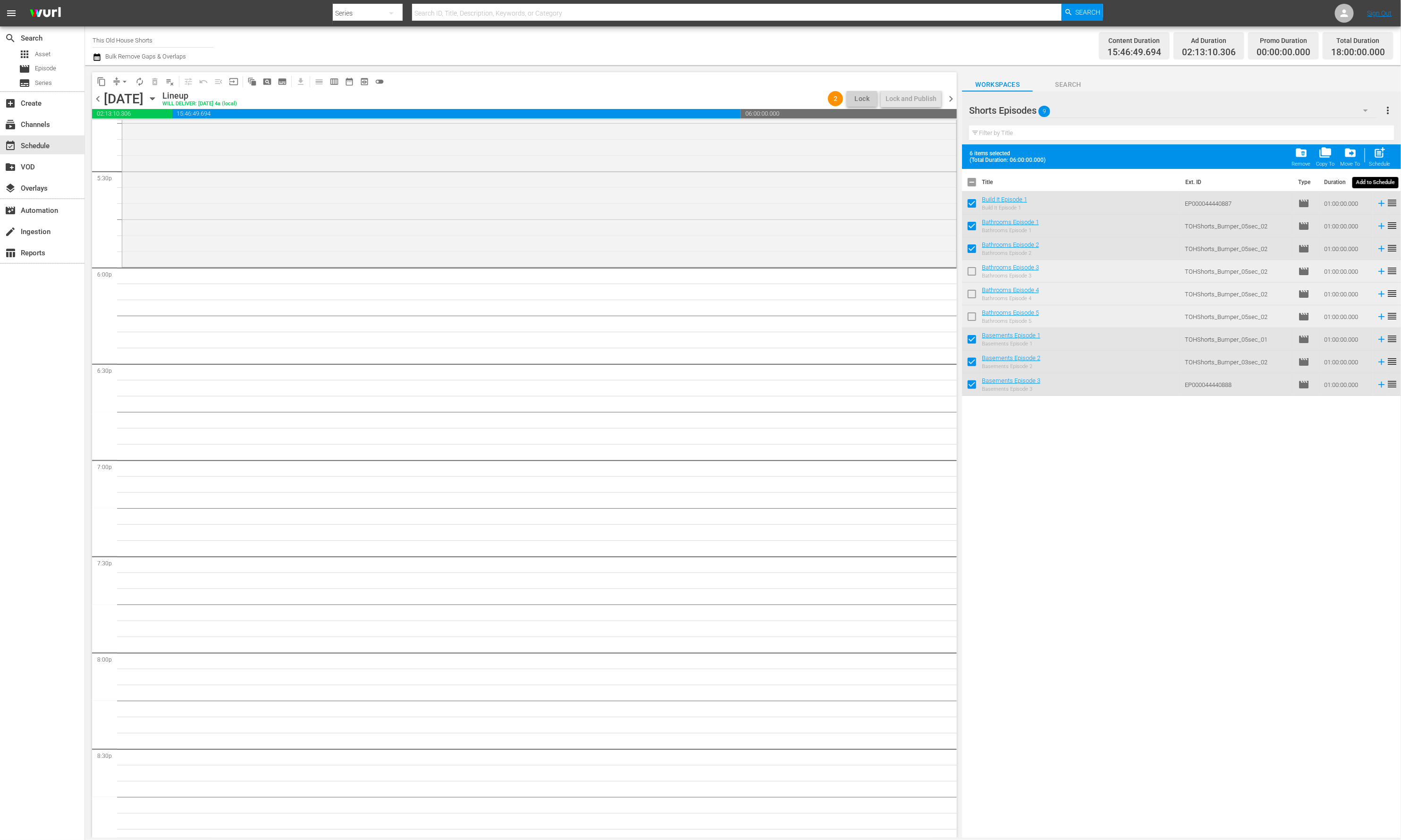
checkbox input "false"
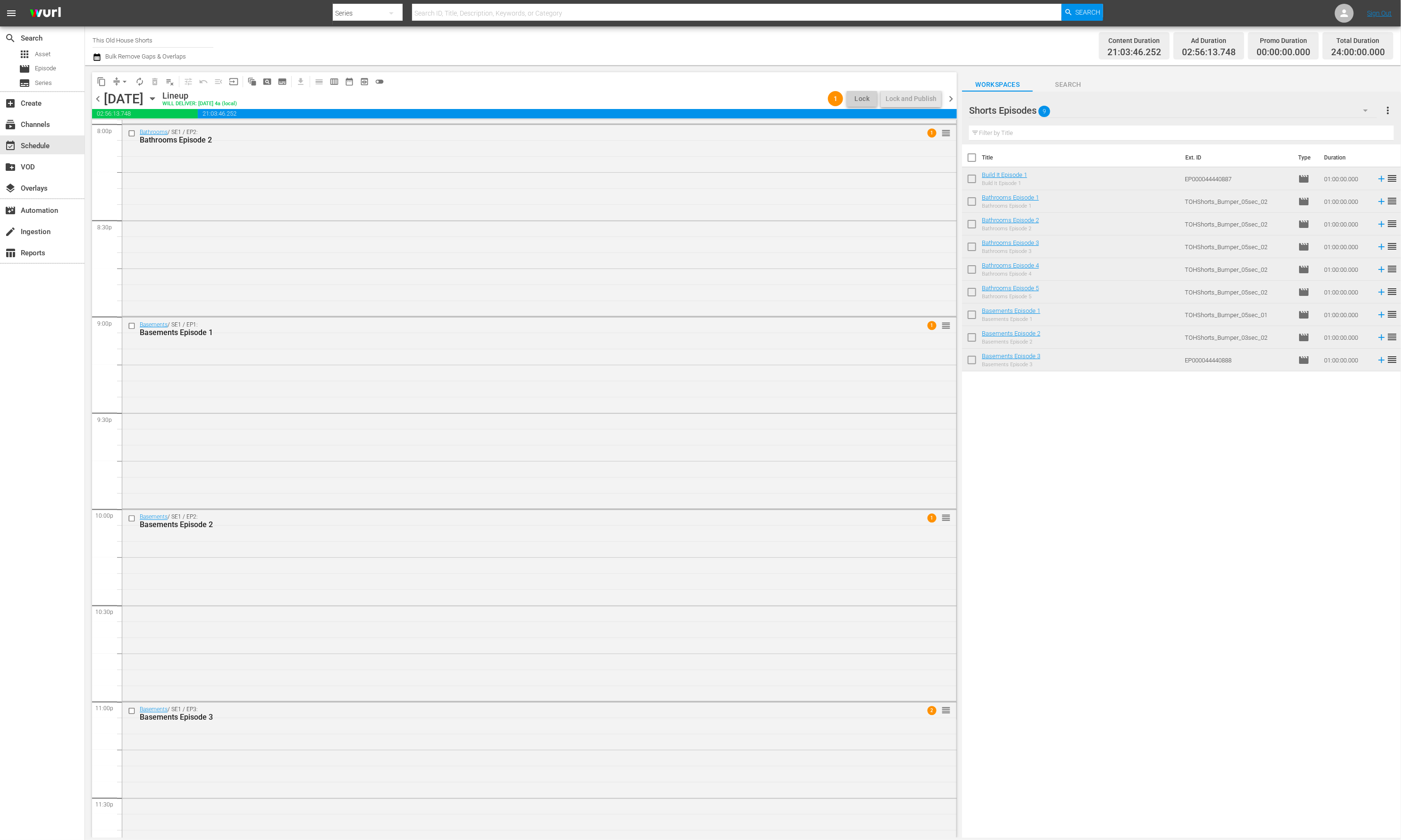
scroll to position [3903, 0]
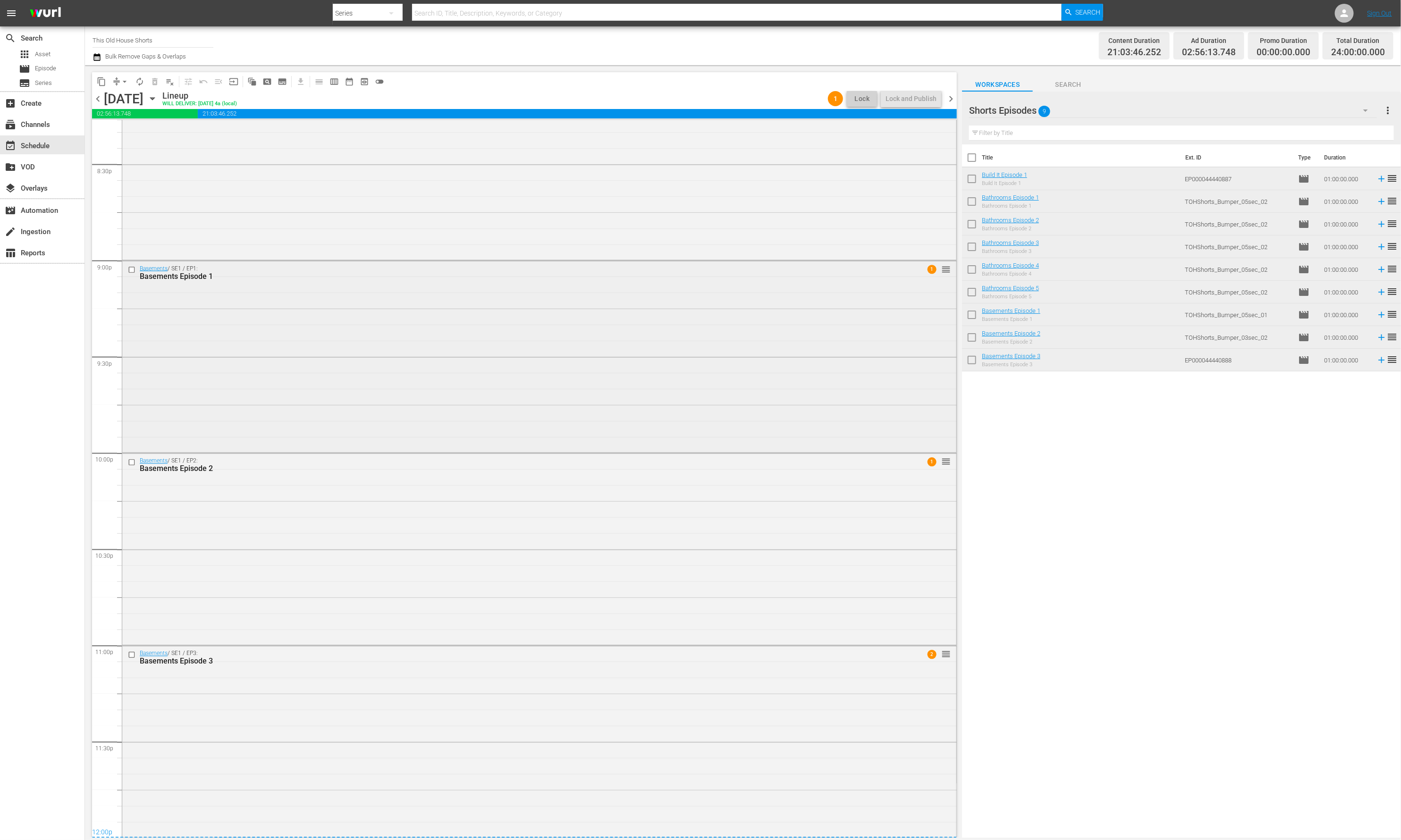
click at [871, 421] on div "Basements / SE1 / EP1: Basements Episode 1 1 reorder" at bounding box center [539, 356] width 834 height 190
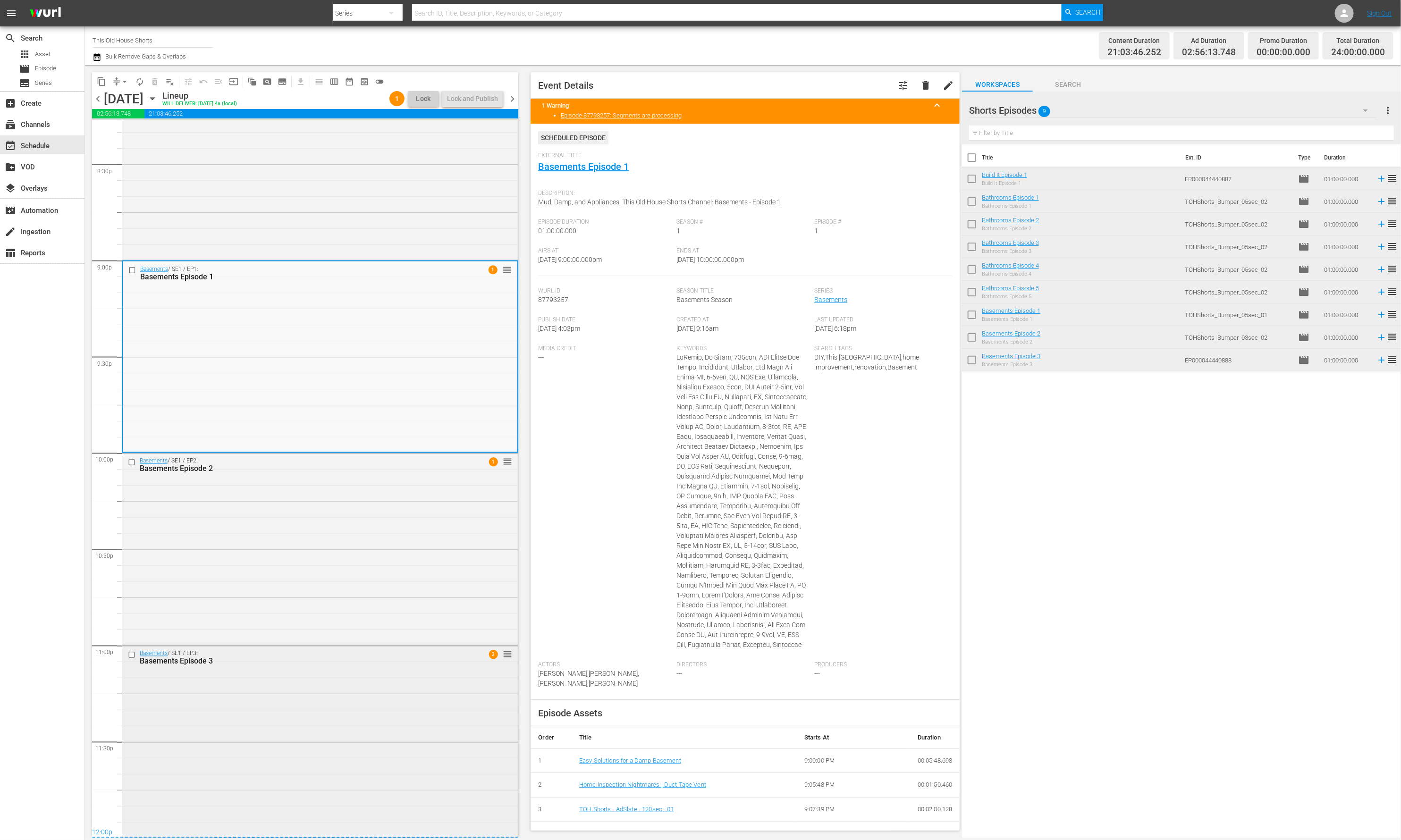
click at [392, 675] on div "Basements / SE1 / EP3: Basements Episode 3 2 reorder" at bounding box center [320, 741] width 396 height 190
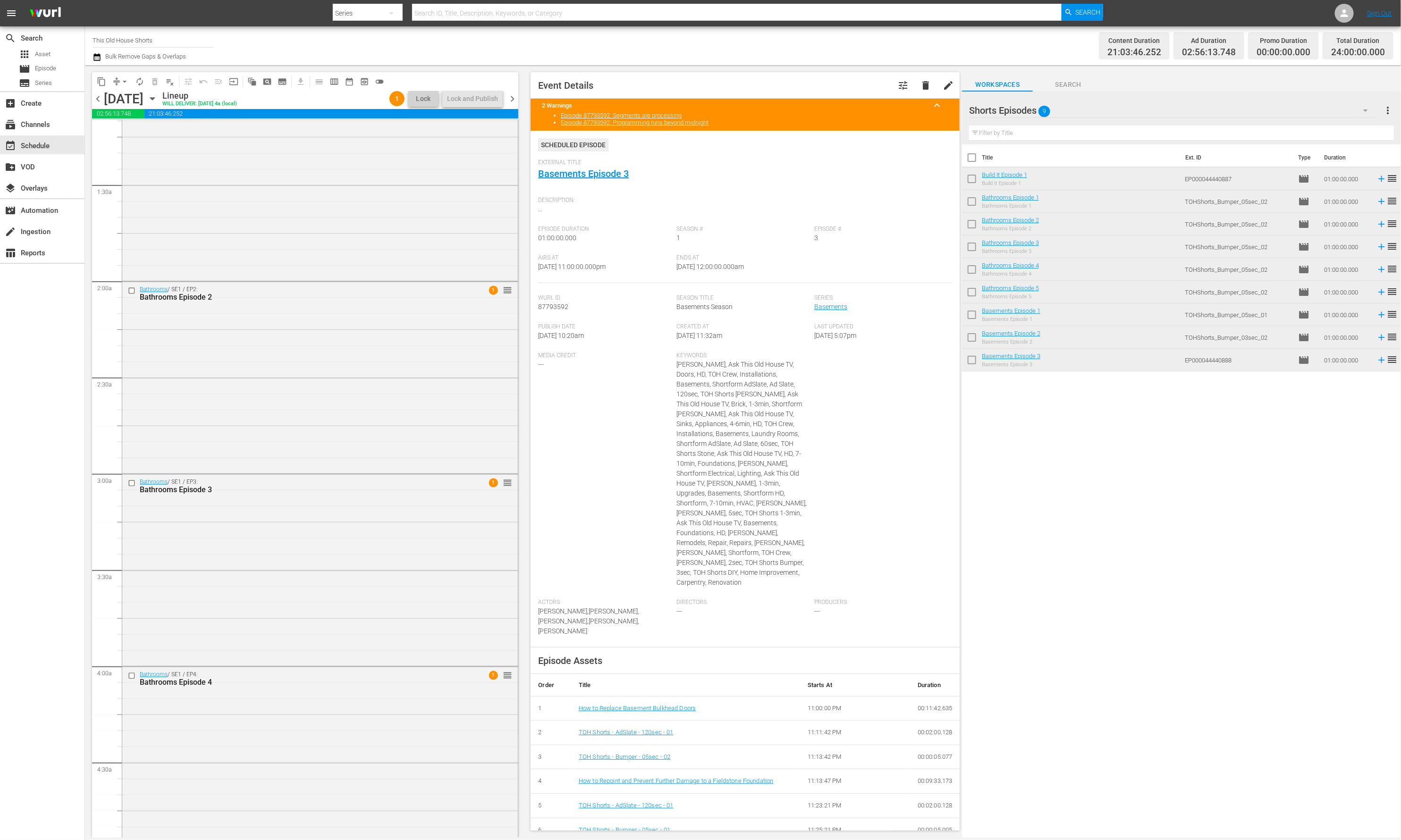
scroll to position [0, 0]
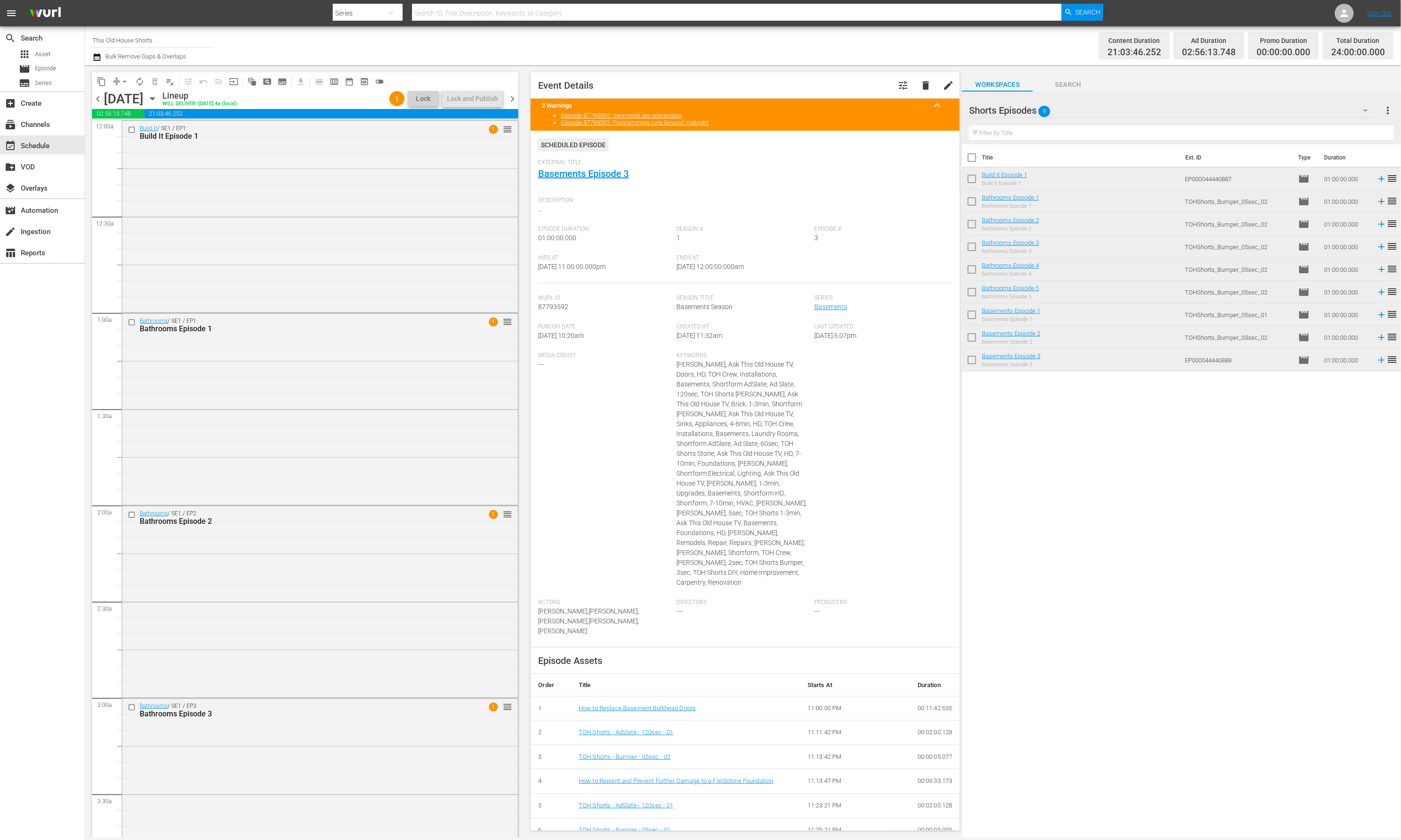
click at [512, 100] on span "chevron_right" at bounding box center [512, 99] width 12 height 12
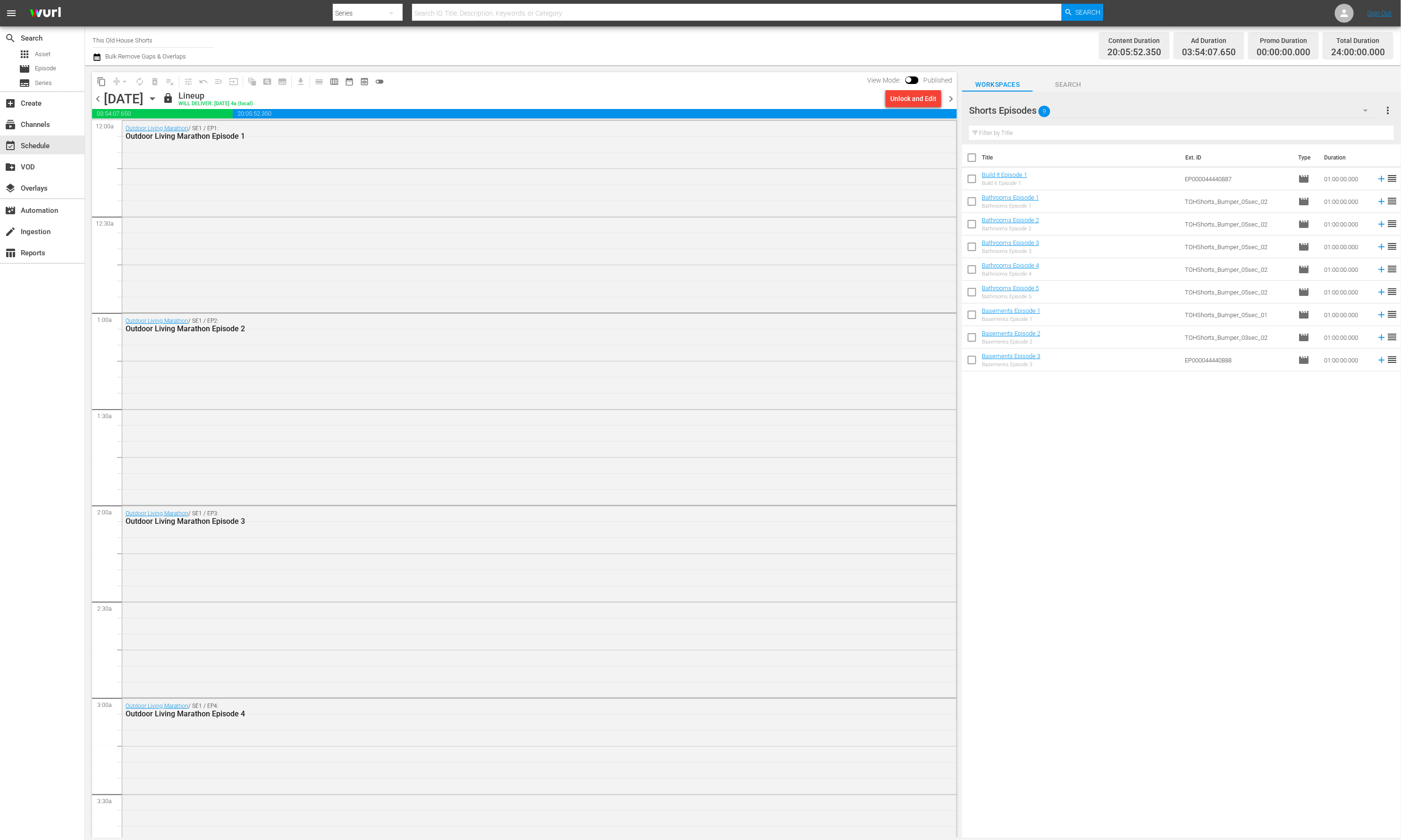
click at [97, 97] on span "chevron_left" at bounding box center [98, 99] width 12 height 12
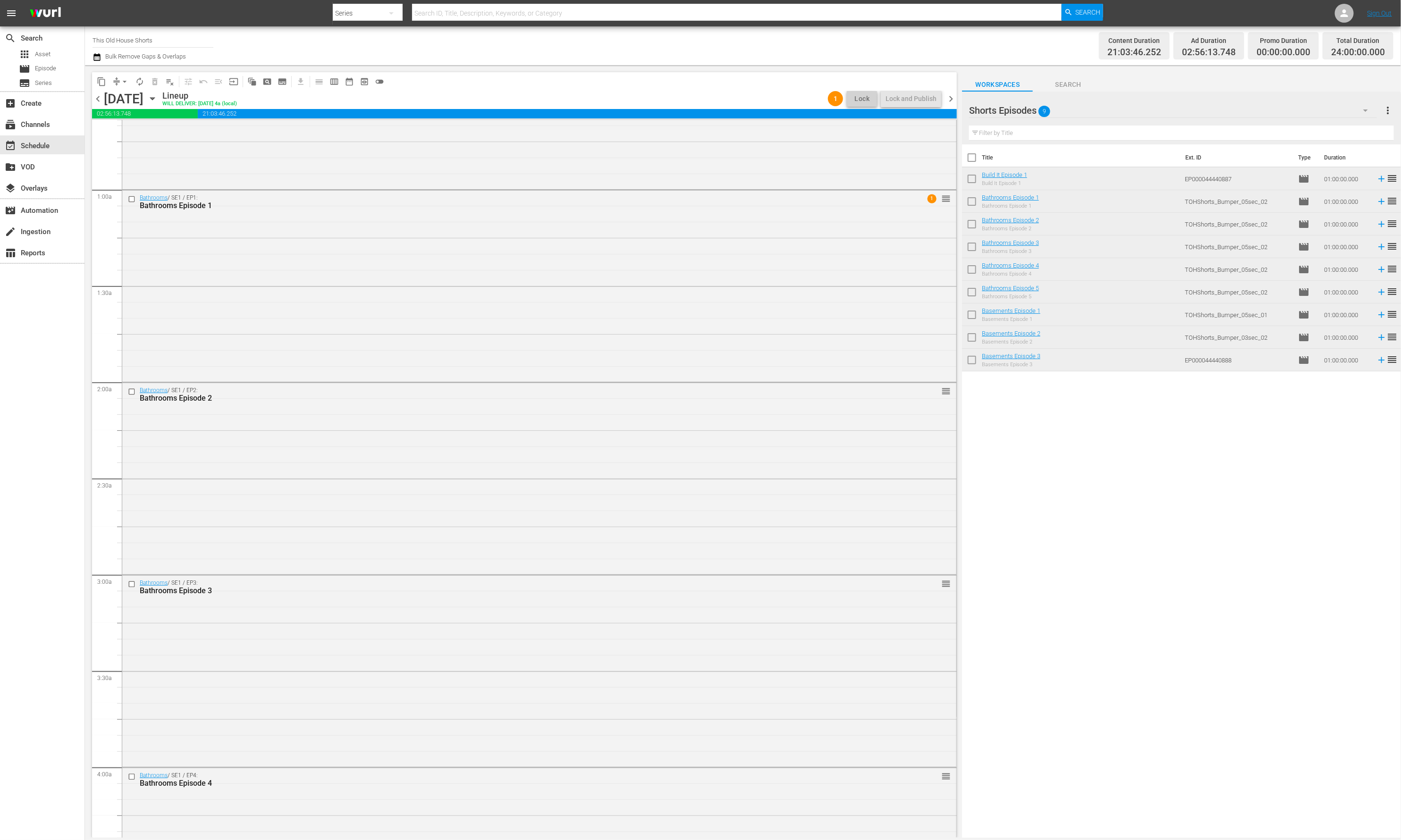
scroll to position [164, 0]
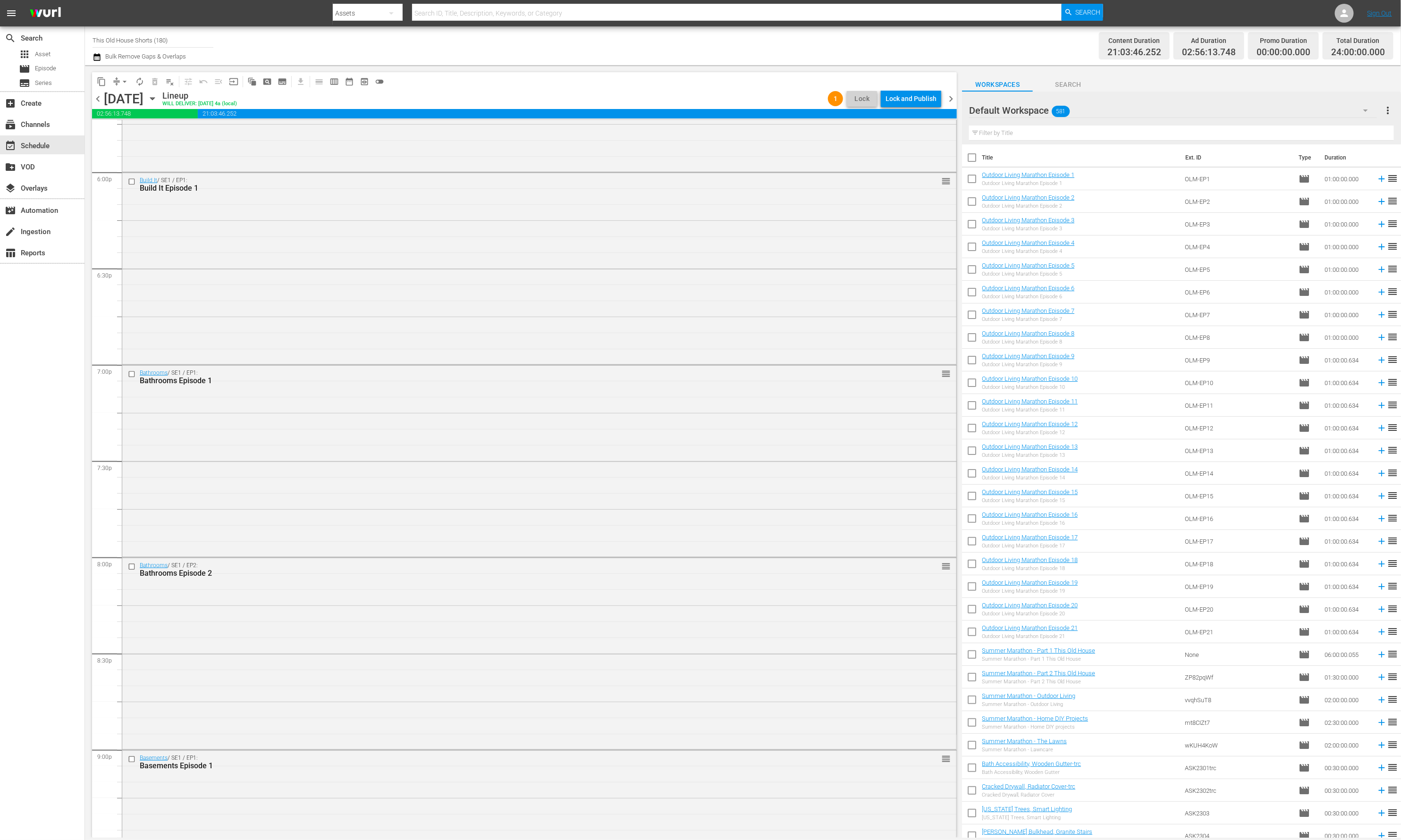
scroll to position [3903, 0]
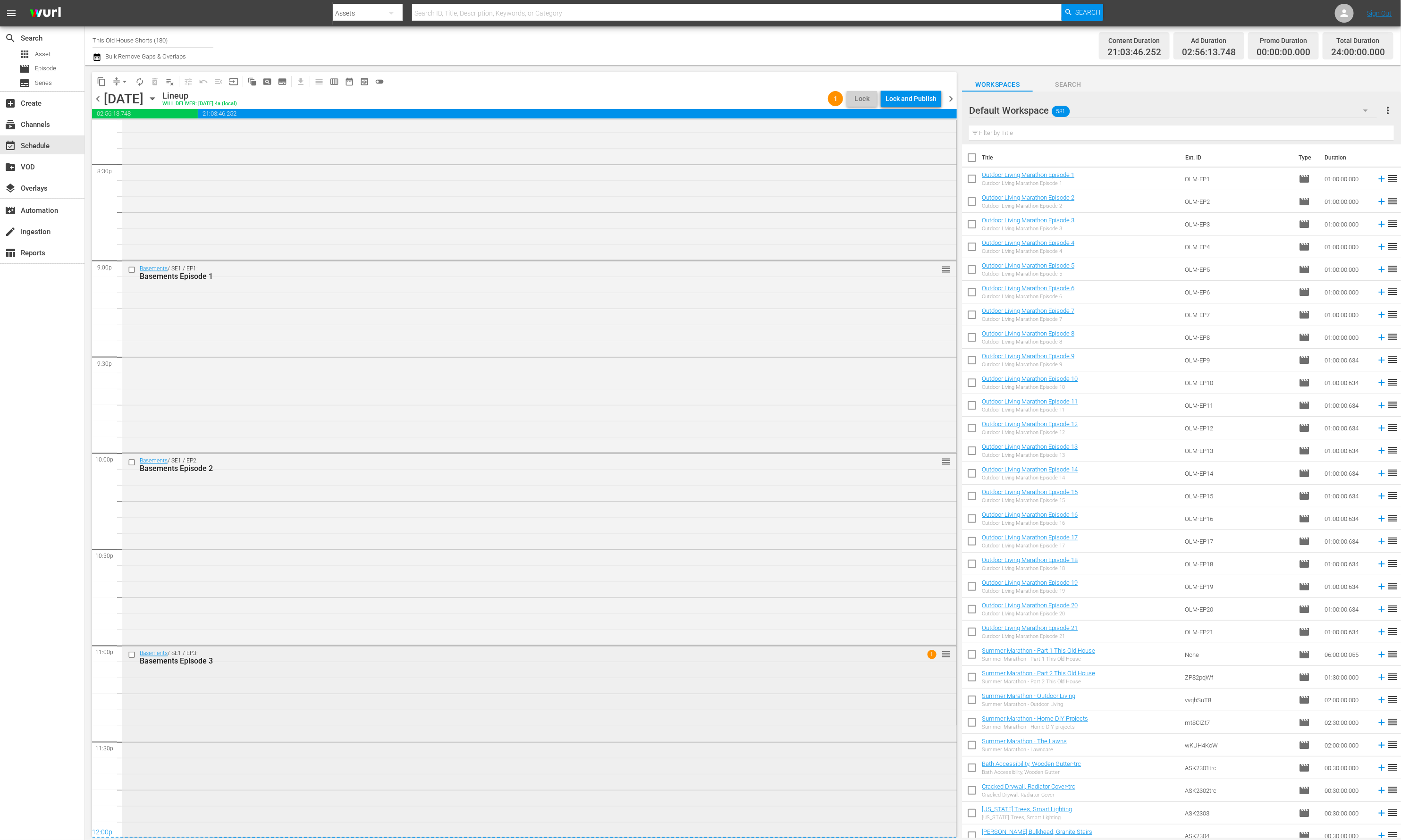
click at [934, 654] on span "1" at bounding box center [932, 654] width 9 height 9
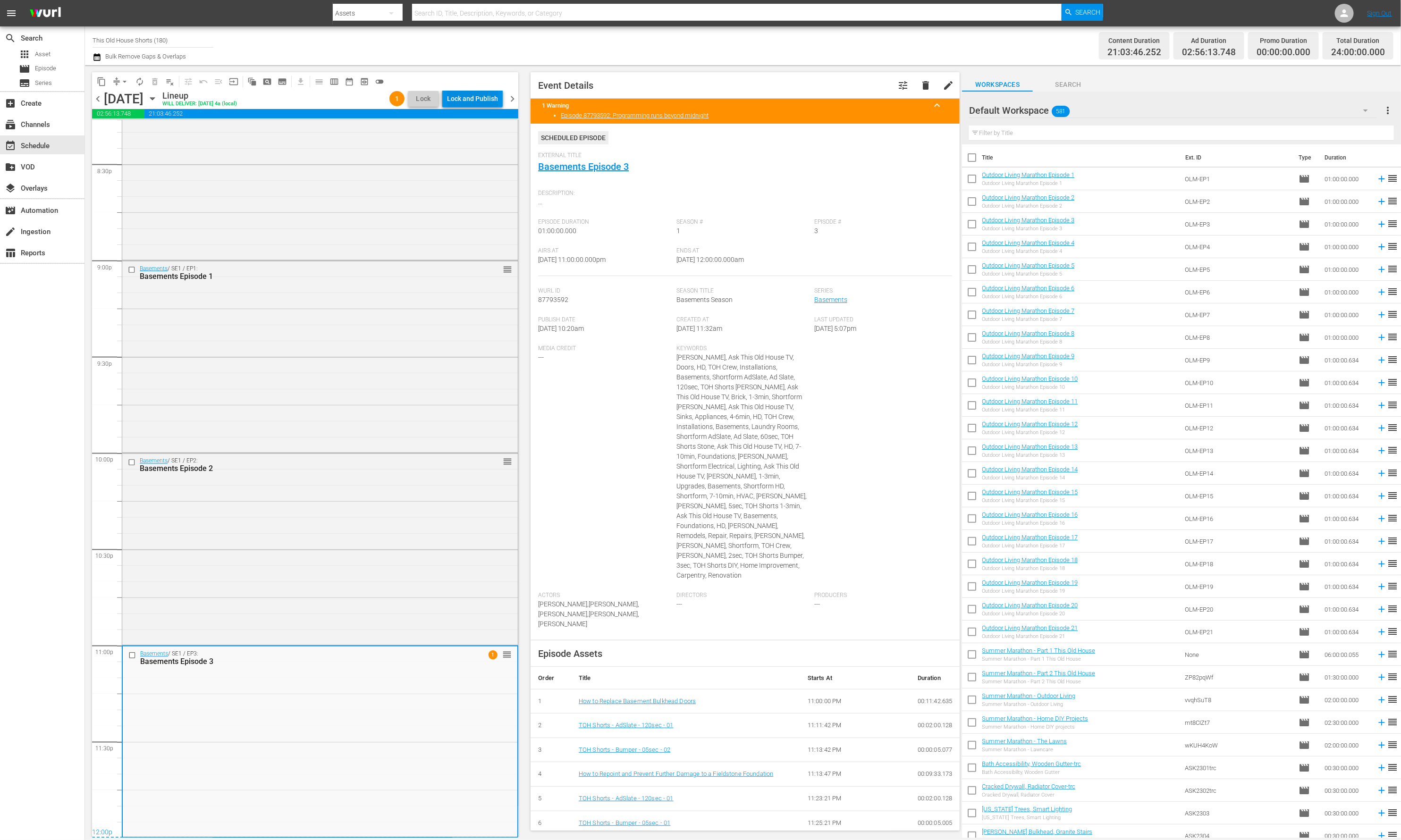
click at [476, 97] on div "Lock and Publish" at bounding box center [472, 98] width 51 height 17
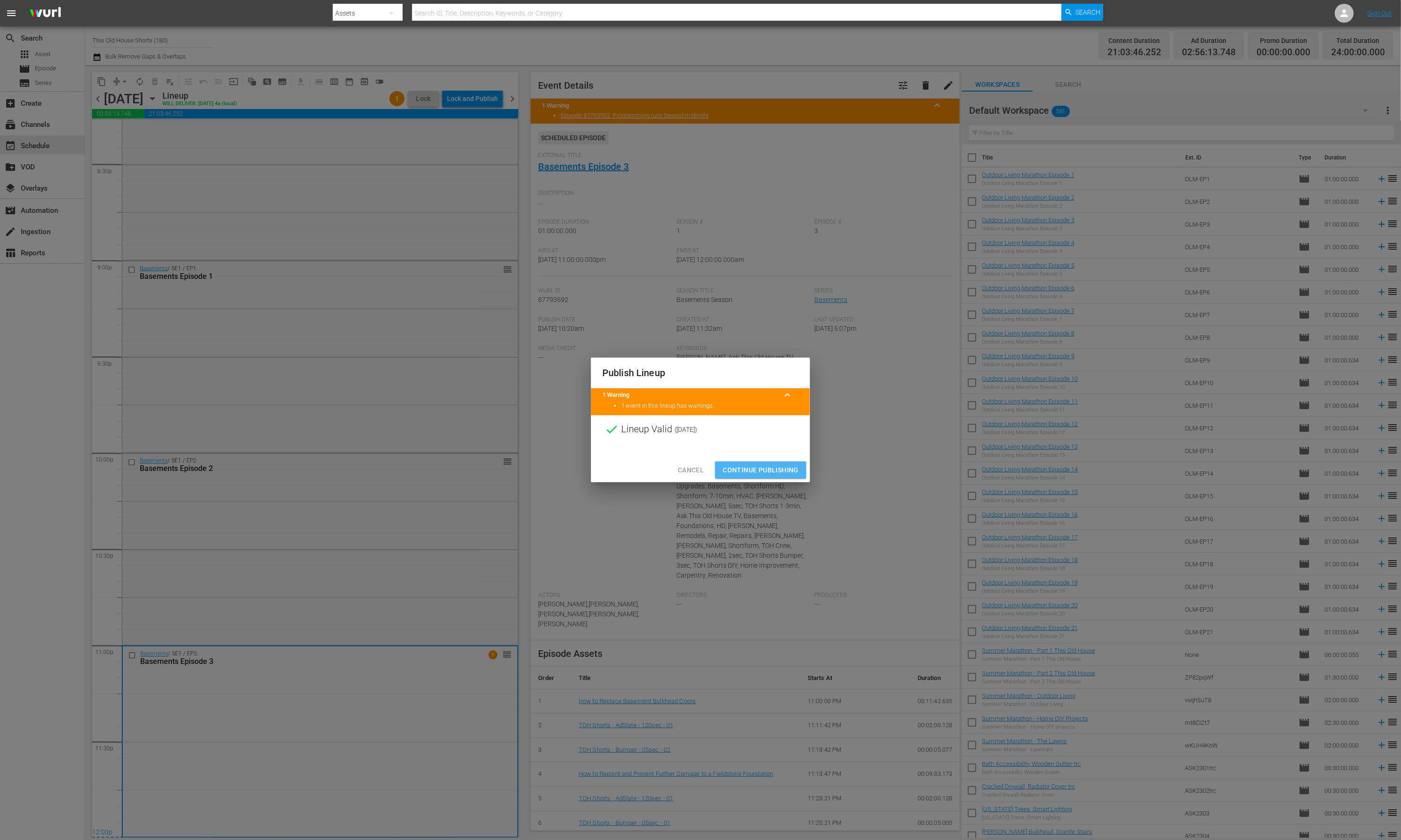
click at [731, 469] on span "Continue Publishing" at bounding box center [761, 470] width 76 height 12
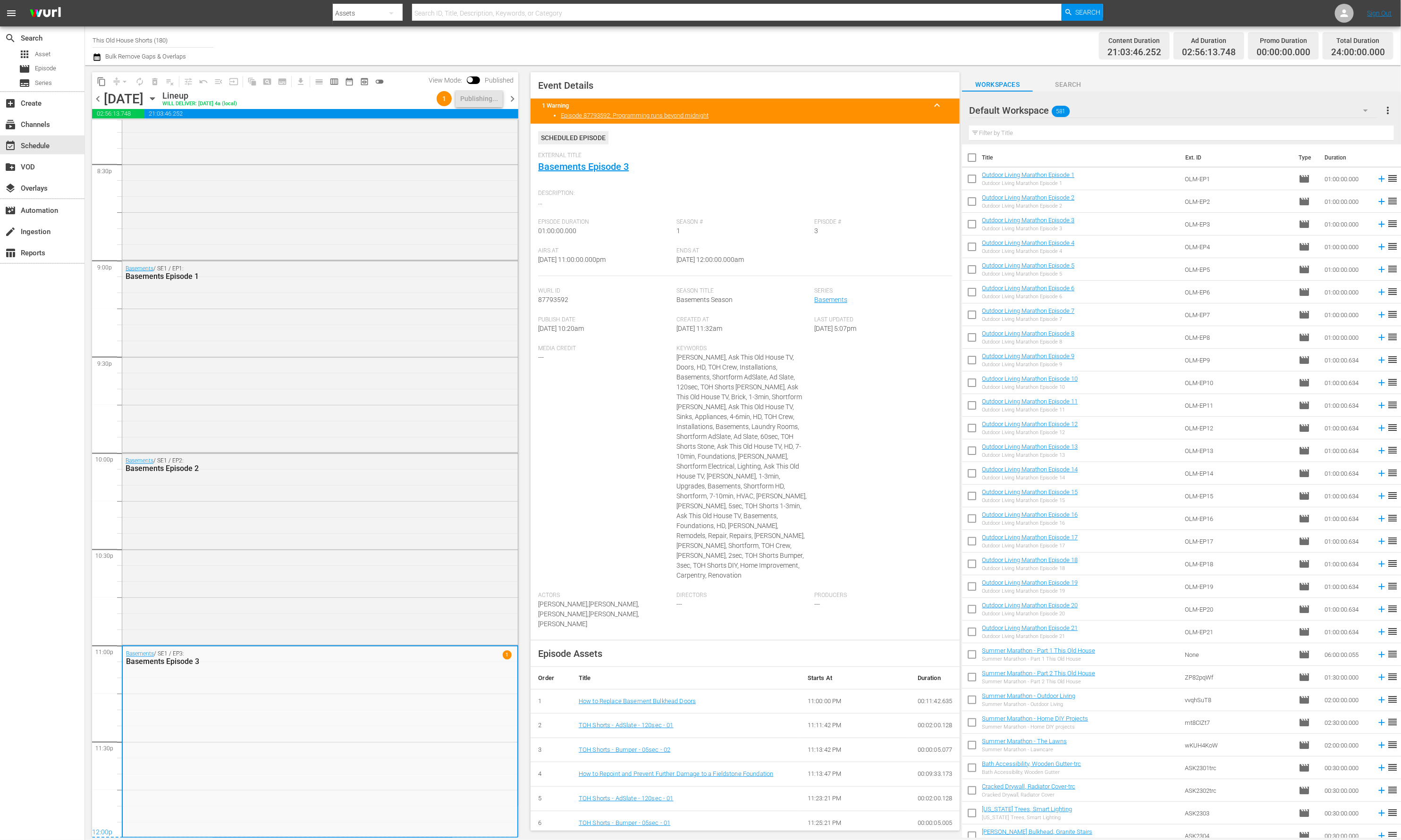
scroll to position [1, 0]
click at [161, 37] on input "This Old House Shorts (180)" at bounding box center [153, 40] width 121 height 23
click at [178, 37] on input "This Old House Shorts (180)" at bounding box center [153, 40] width 121 height 23
drag, startPoint x: 178, startPoint y: 37, endPoint x: 91, endPoint y: 31, distance: 87.2
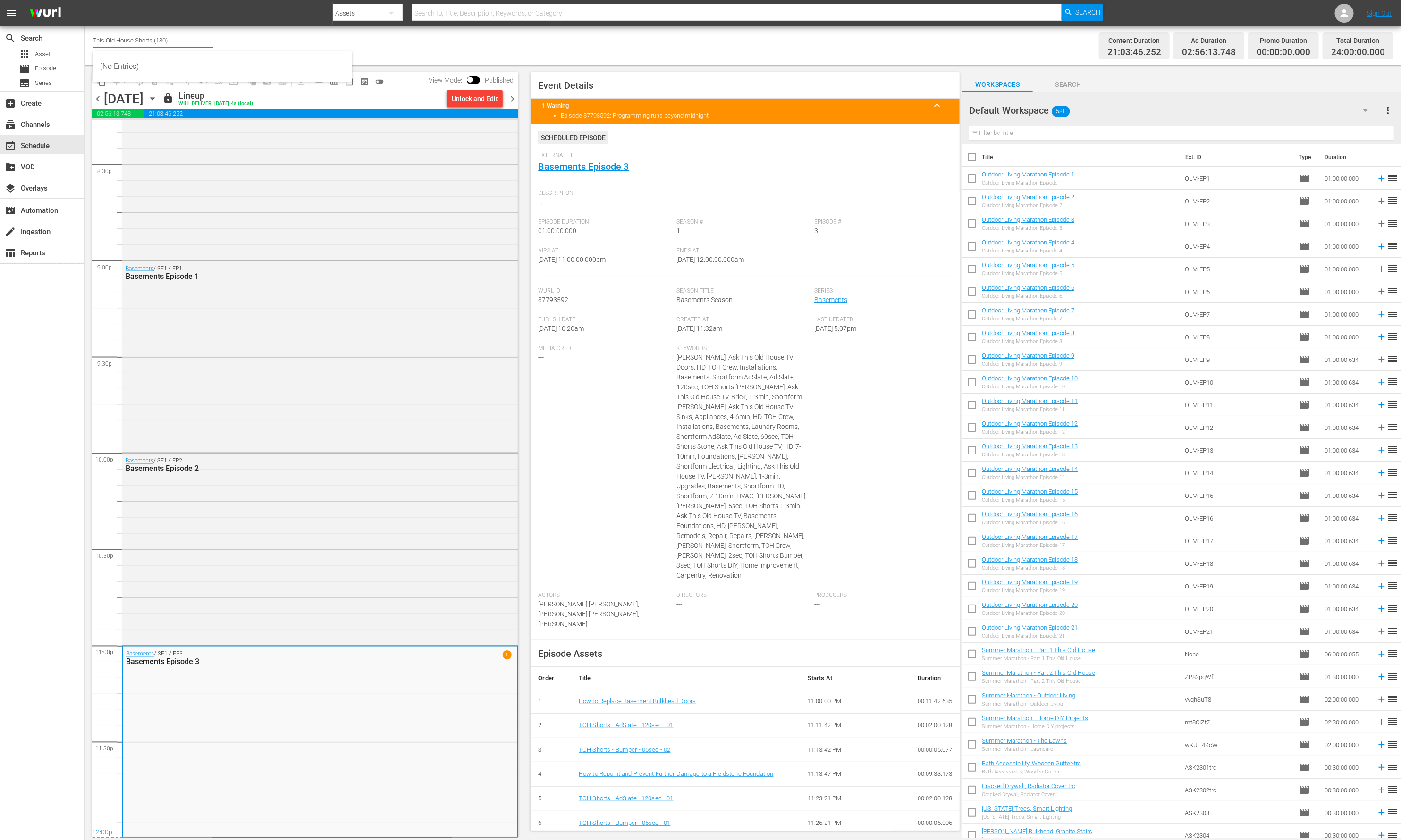
click at [91, 31] on div "Channel Title This Old House Shorts (180) Bulk Remove Gaps & Overlaps Content D…" at bounding box center [743, 45] width 1316 height 38
click at [132, 71] on div "This Old House (318 - thisoldhouse_2)" at bounding box center [223, 66] width 245 height 23
type input "This Old House (318 - thisoldhouse_2)"
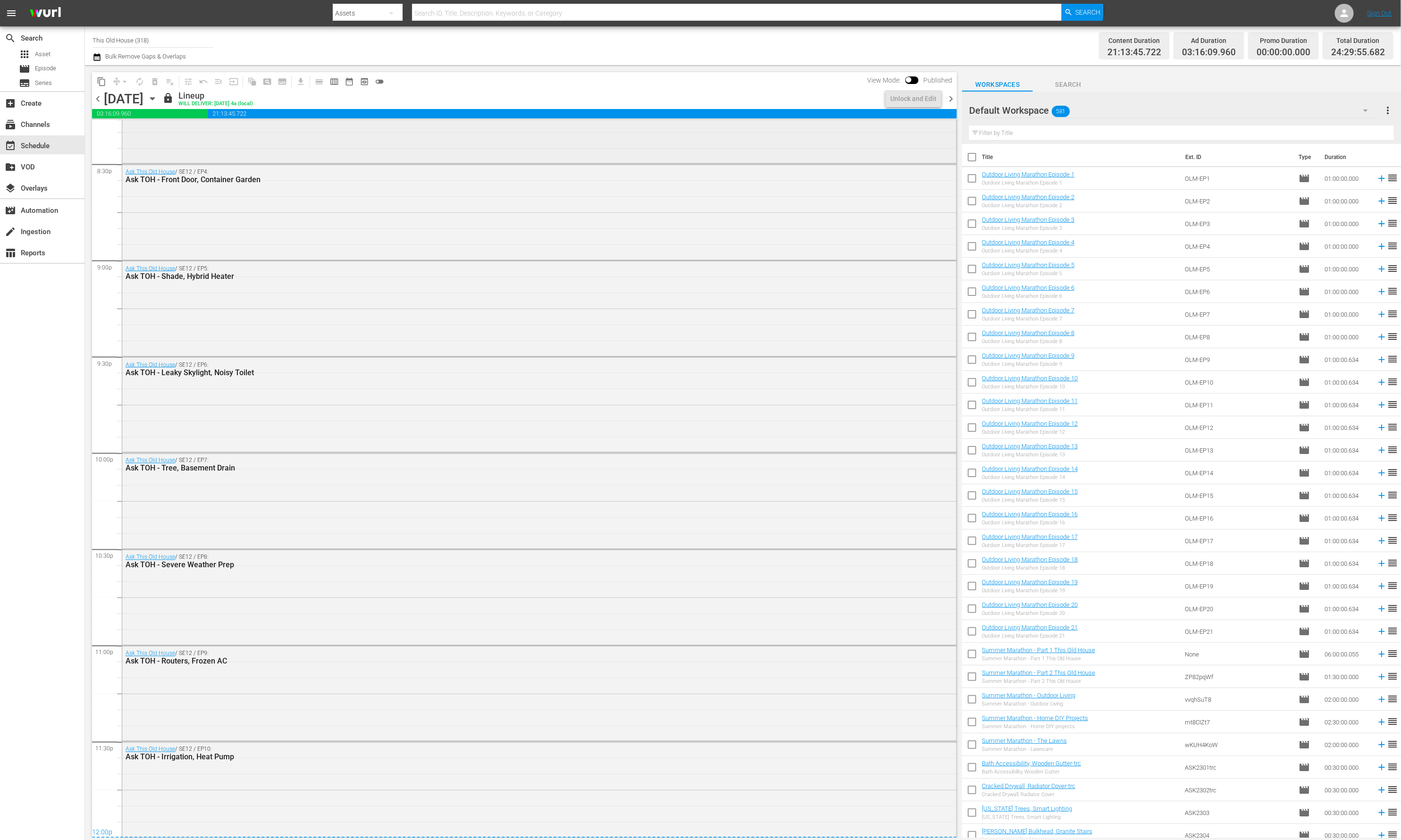
scroll to position [3887, 0]
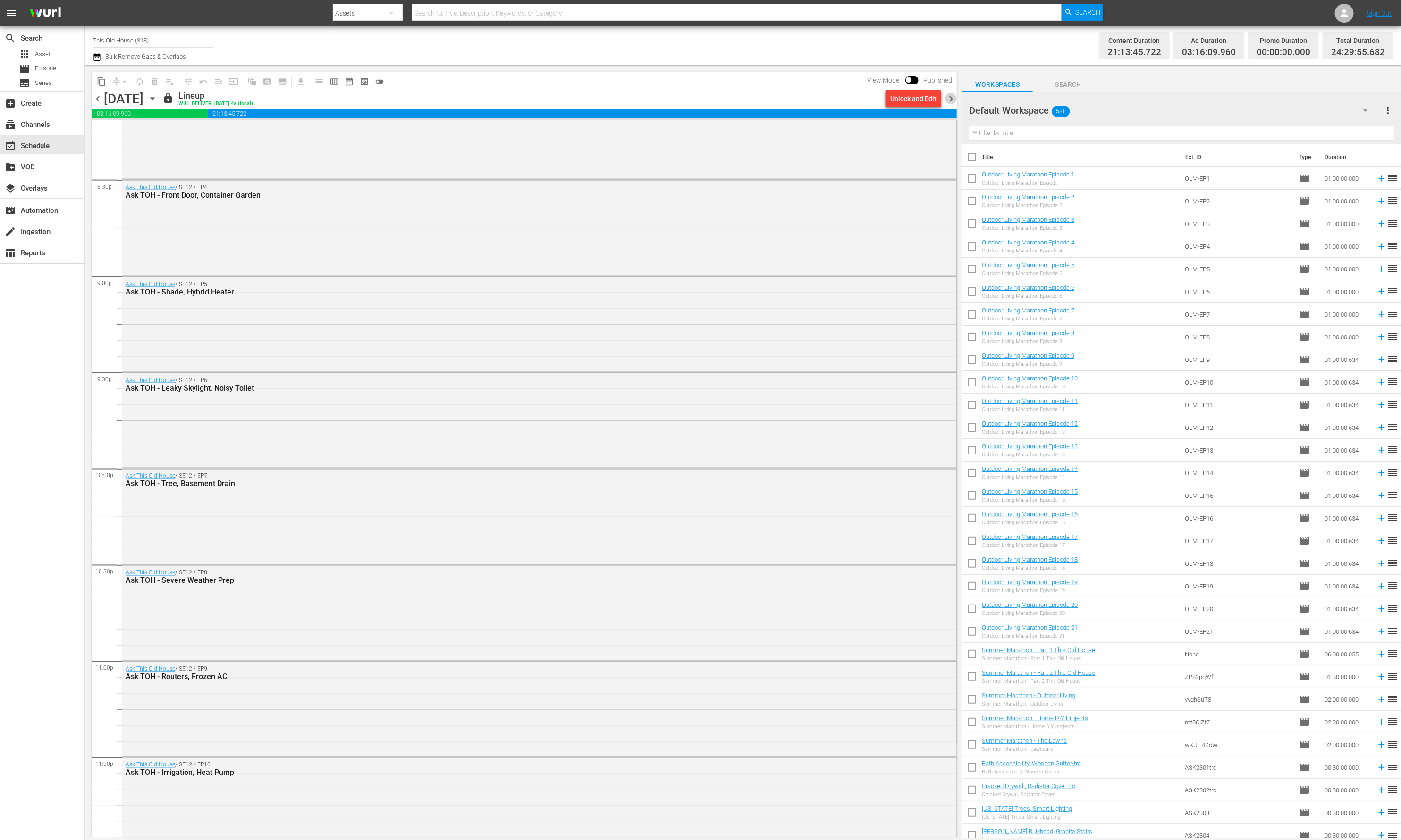
click at [953, 97] on span "chevron_right" at bounding box center [951, 99] width 12 height 12
click at [953, 97] on span "chevron_right" at bounding box center [951, 99] width 12 height 12
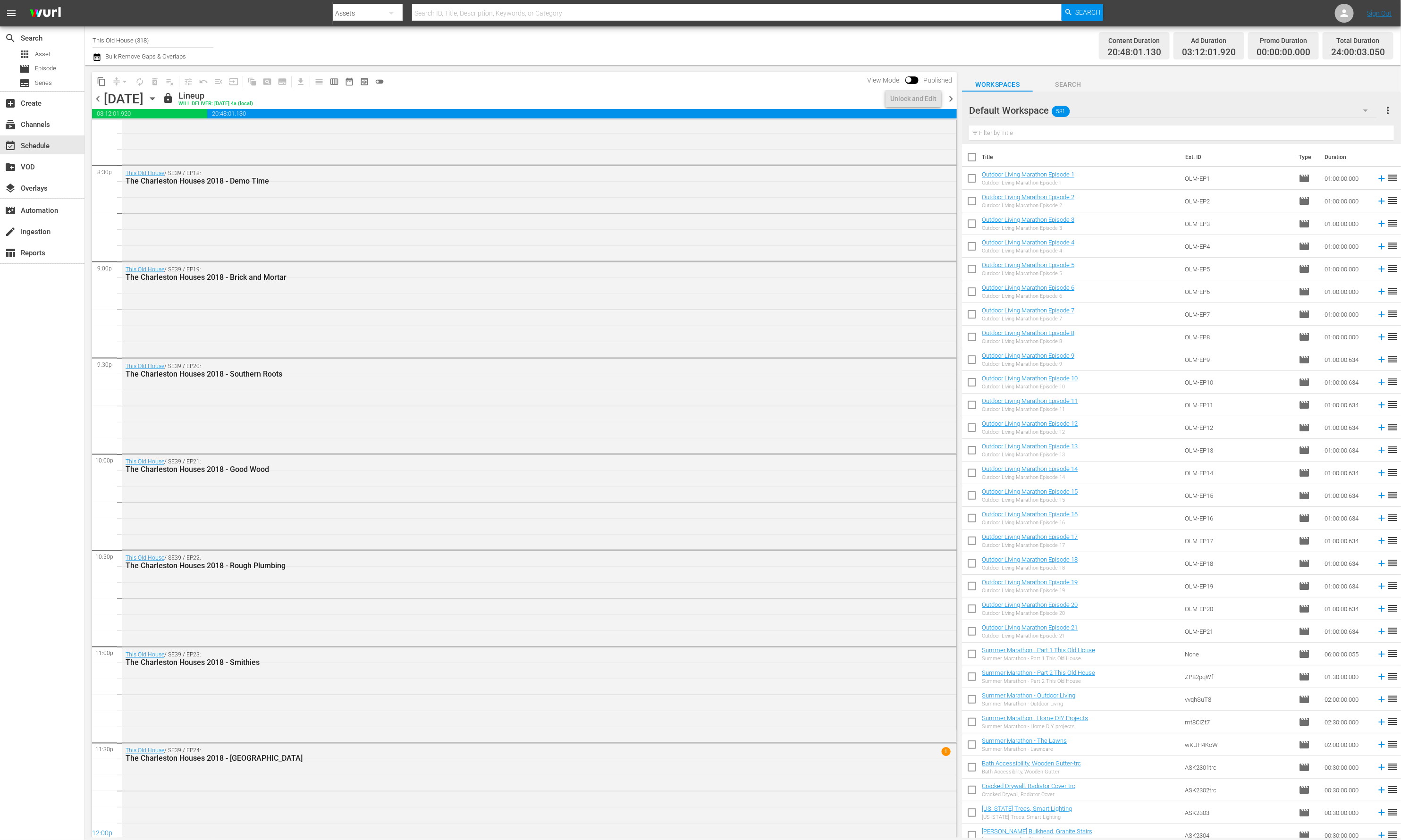
scroll to position [3887, 0]
